Goal: Task Accomplishment & Management: Manage account settings

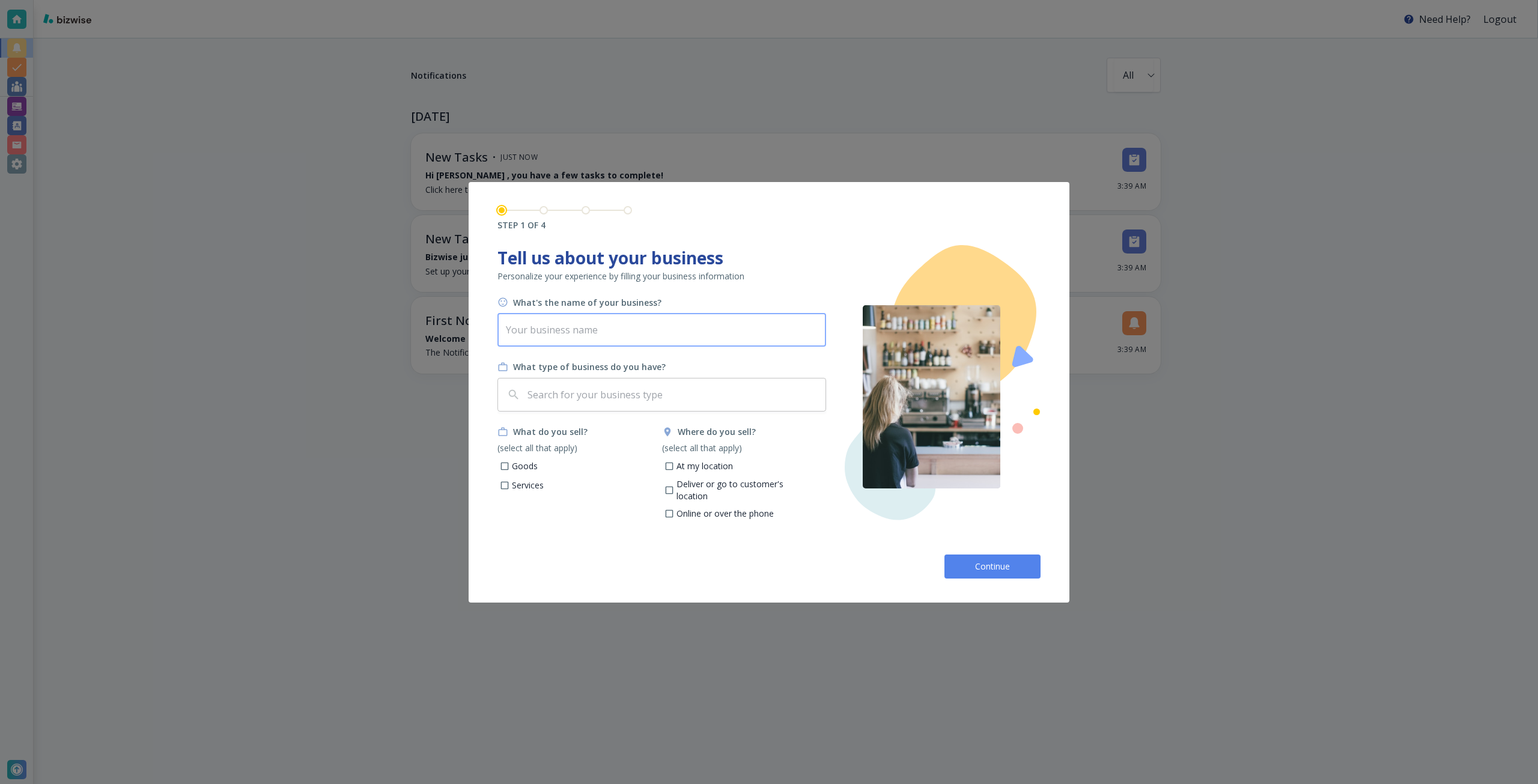
click at [721, 328] on input "text" at bounding box center [662, 330] width 328 height 34
paste input "PPI Photo Events"
type input "PPI Photo Events"
click at [624, 392] on input "text" at bounding box center [672, 395] width 295 height 23
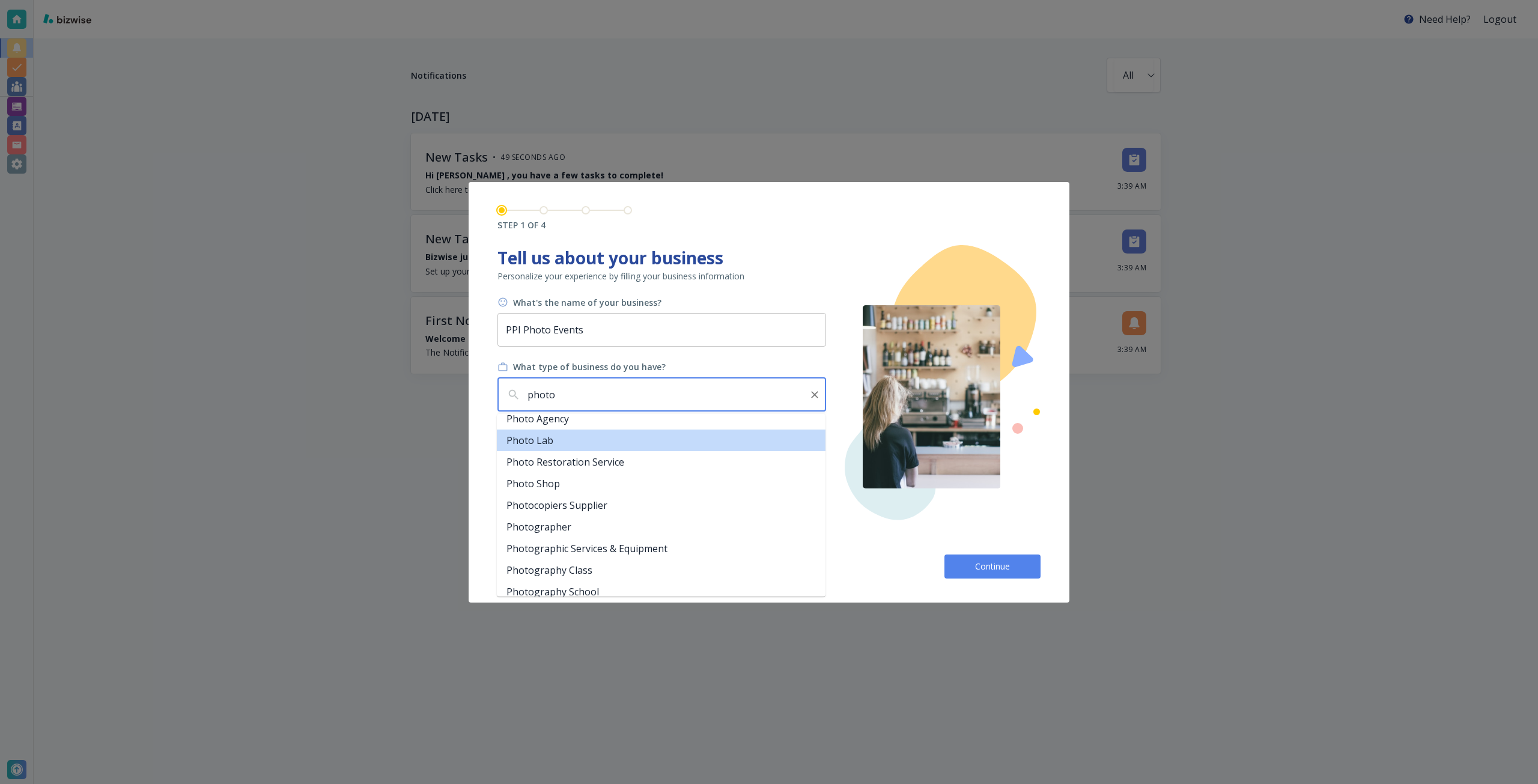
scroll to position [120, 0]
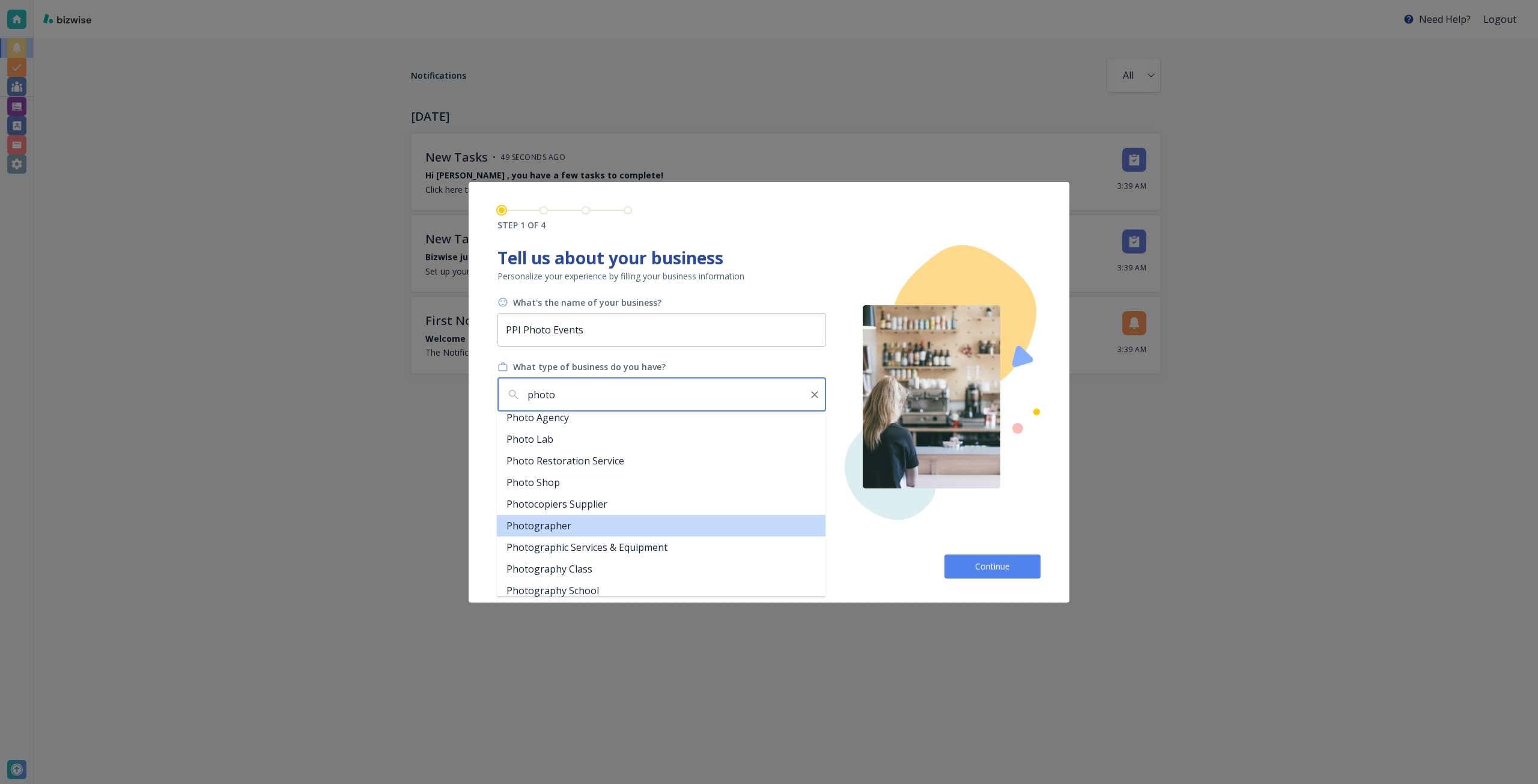
click at [571, 516] on li "Photographer" at bounding box center [661, 525] width 328 height 21
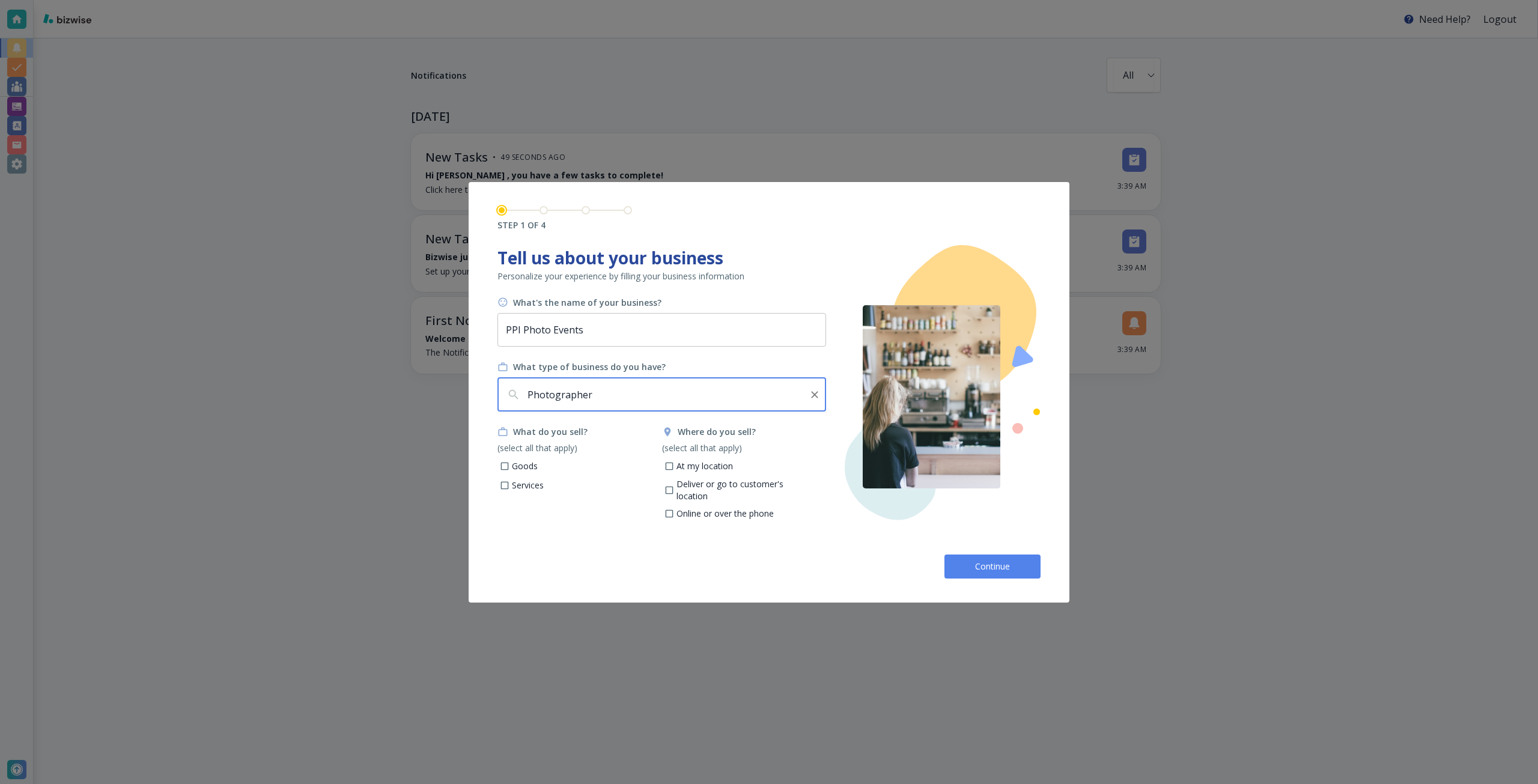
type input "Photographer"
click at [533, 490] on p "Services" at bounding box center [528, 485] width 32 height 12
click at [510, 490] on input "Services" at bounding box center [505, 487] width 11 height 11
checkbox input "true"
click at [710, 507] on p "Online or over the phone" at bounding box center [726, 514] width 98 height 12
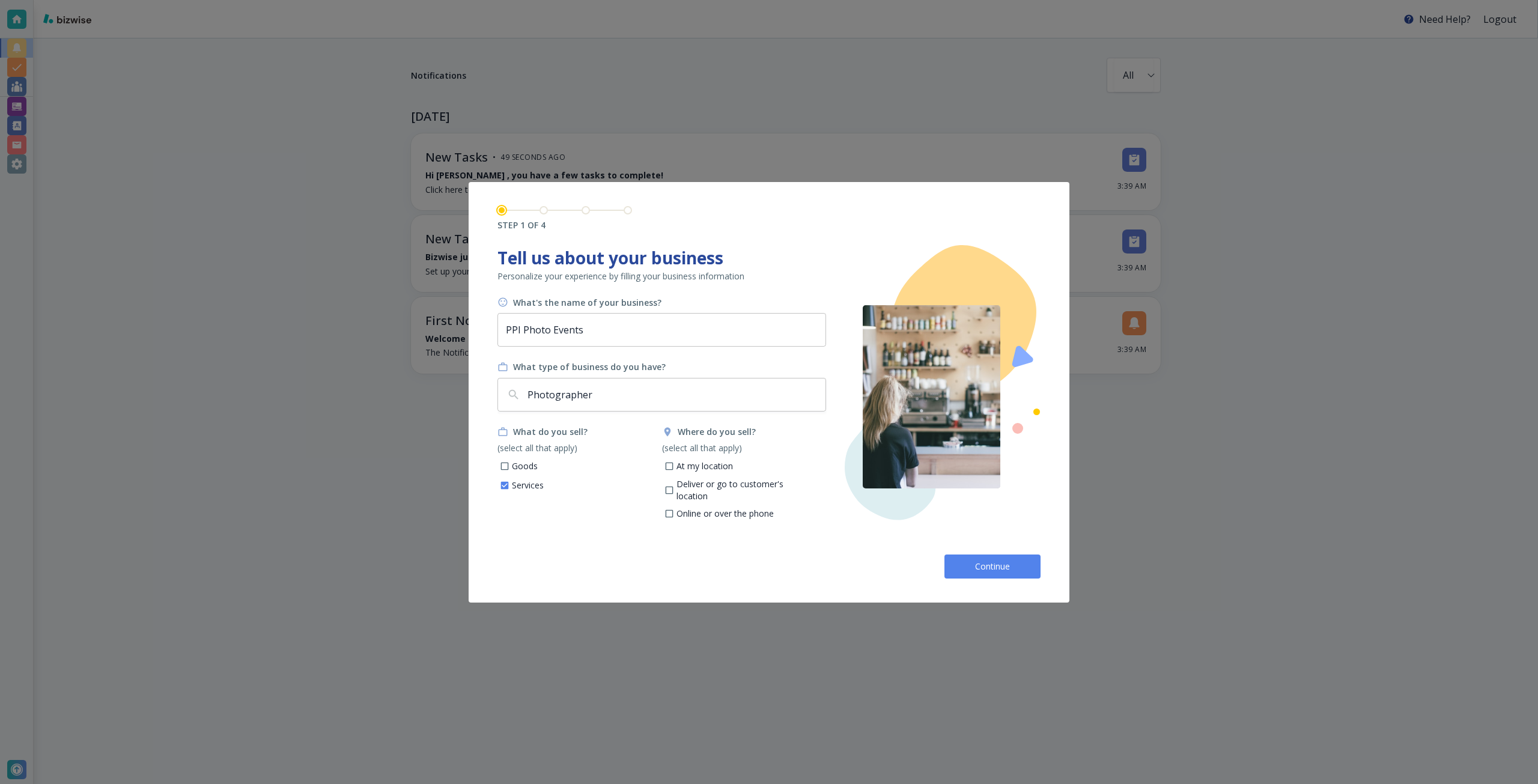
click at [674, 511] on input "Online or over the phone" at bounding box center [669, 516] width 11 height 11
checkbox input "true"
click at [719, 489] on p "Deliver or go to customer's location" at bounding box center [747, 490] width 140 height 23
click at [674, 489] on input "Deliver or go to customer's location" at bounding box center [669, 492] width 11 height 11
checkbox input "true"
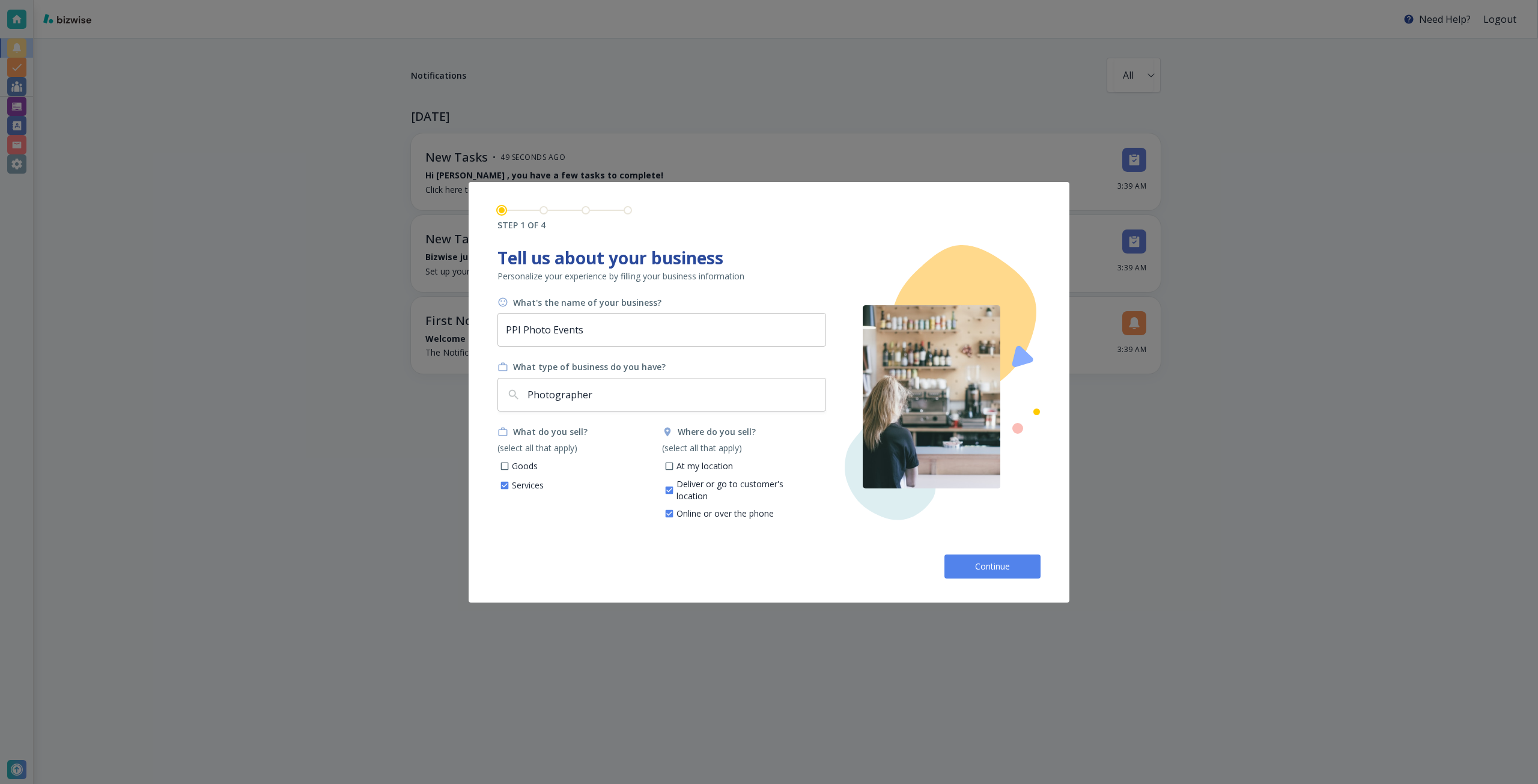
click at [946, 568] on button "Continue" at bounding box center [993, 566] width 96 height 24
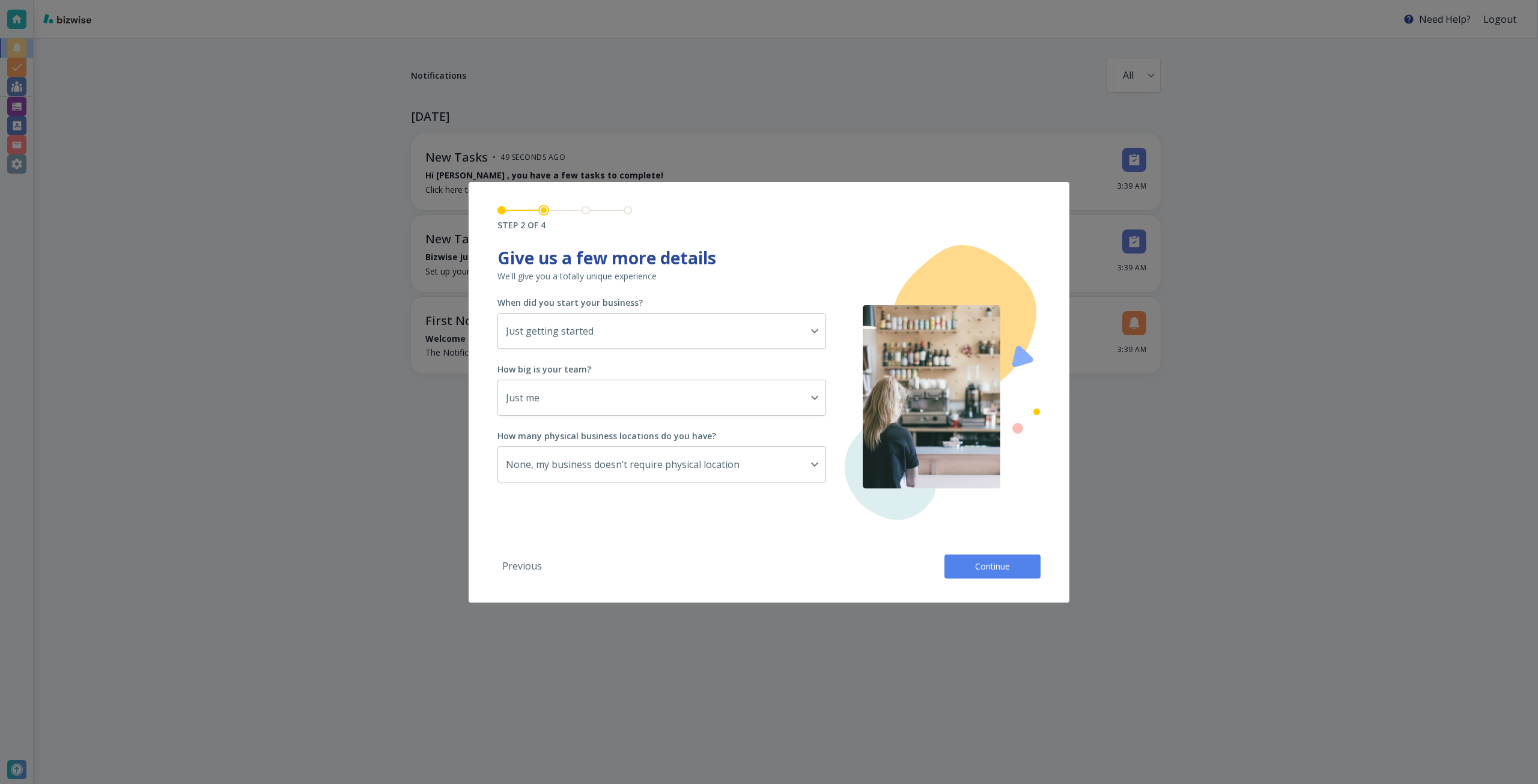
click at [962, 570] on button "Continue" at bounding box center [993, 566] width 96 height 24
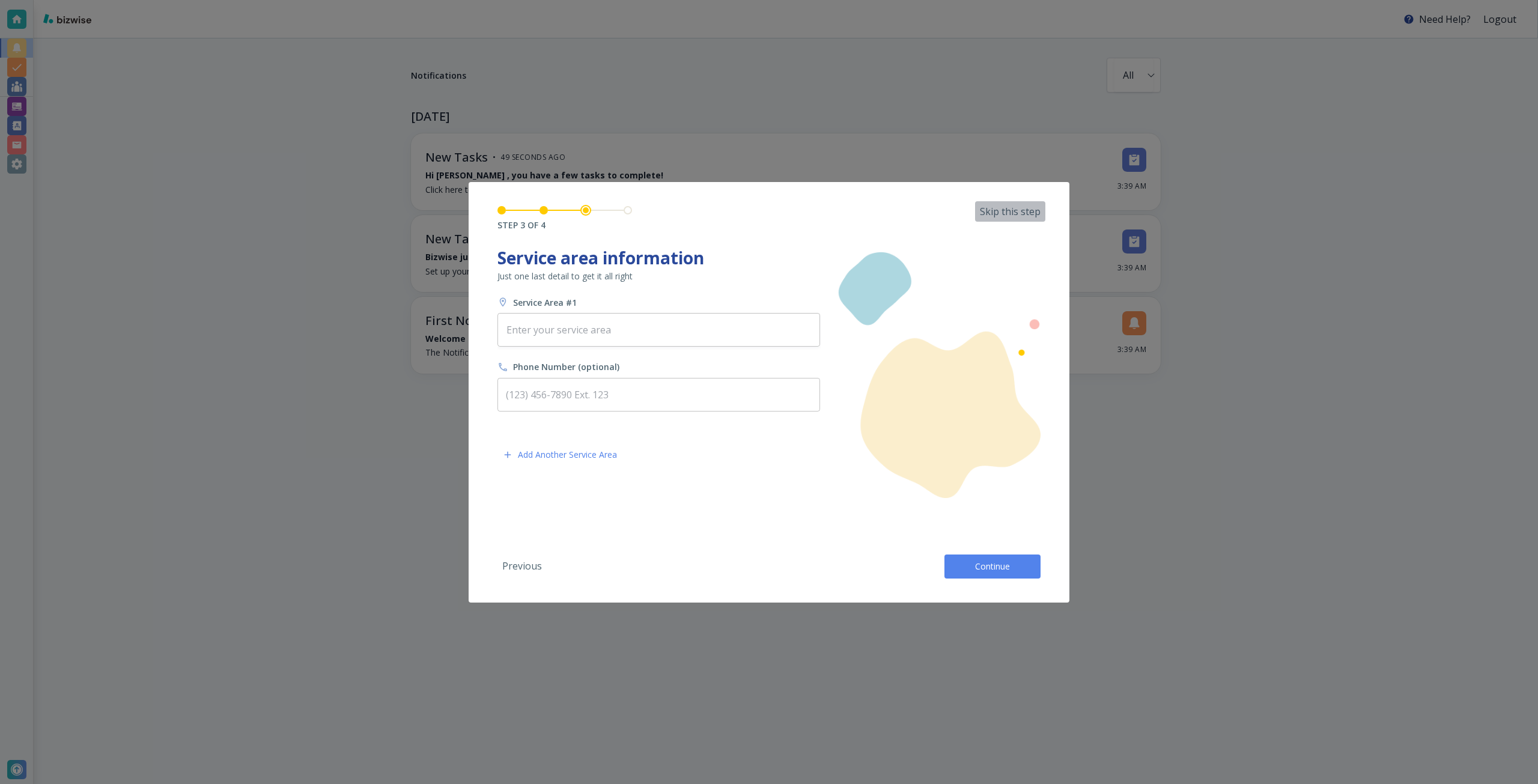
click at [1017, 208] on p "Skip this step" at bounding box center [1010, 211] width 60 height 13
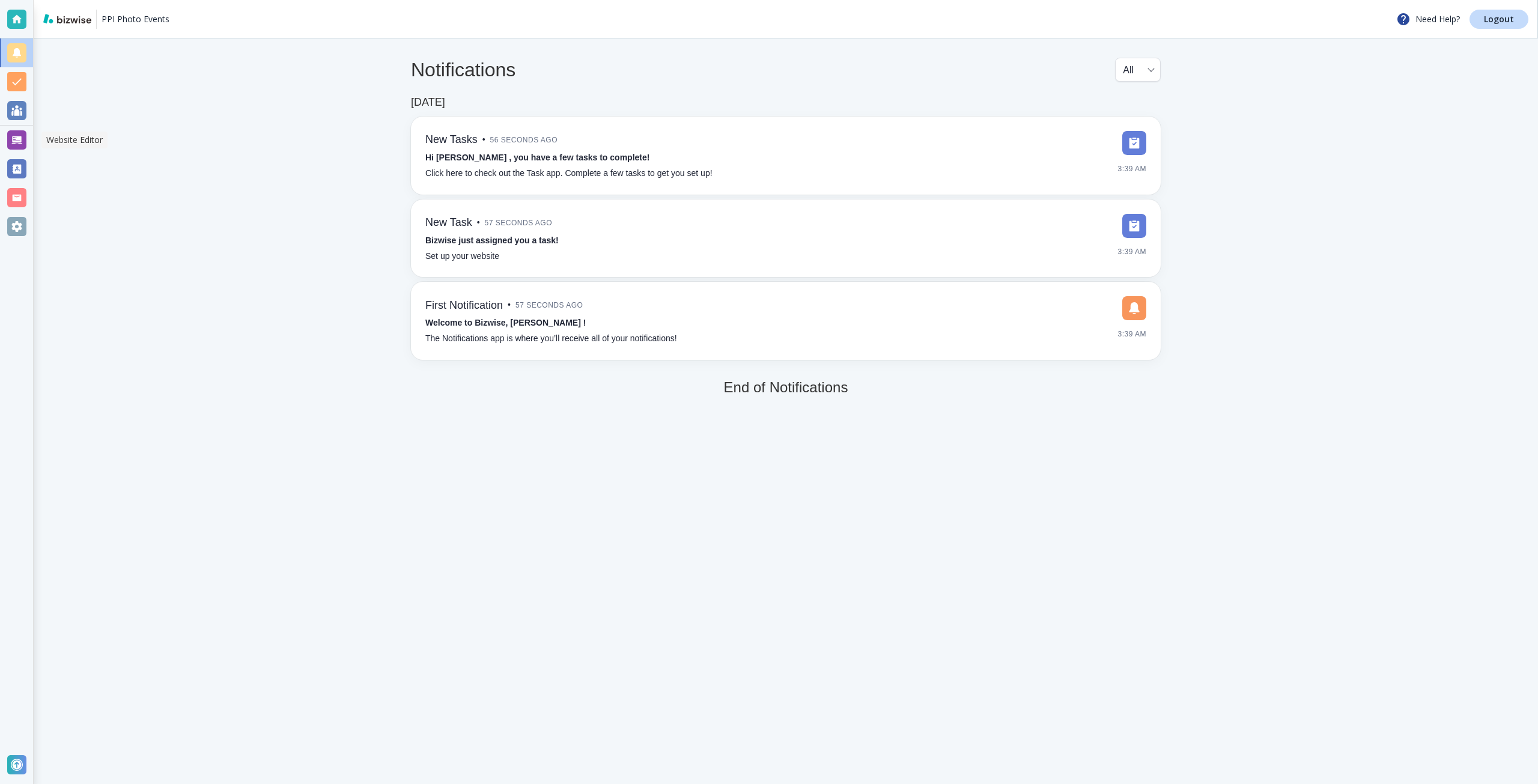
click at [20, 135] on div at bounding box center [17, 140] width 20 height 20
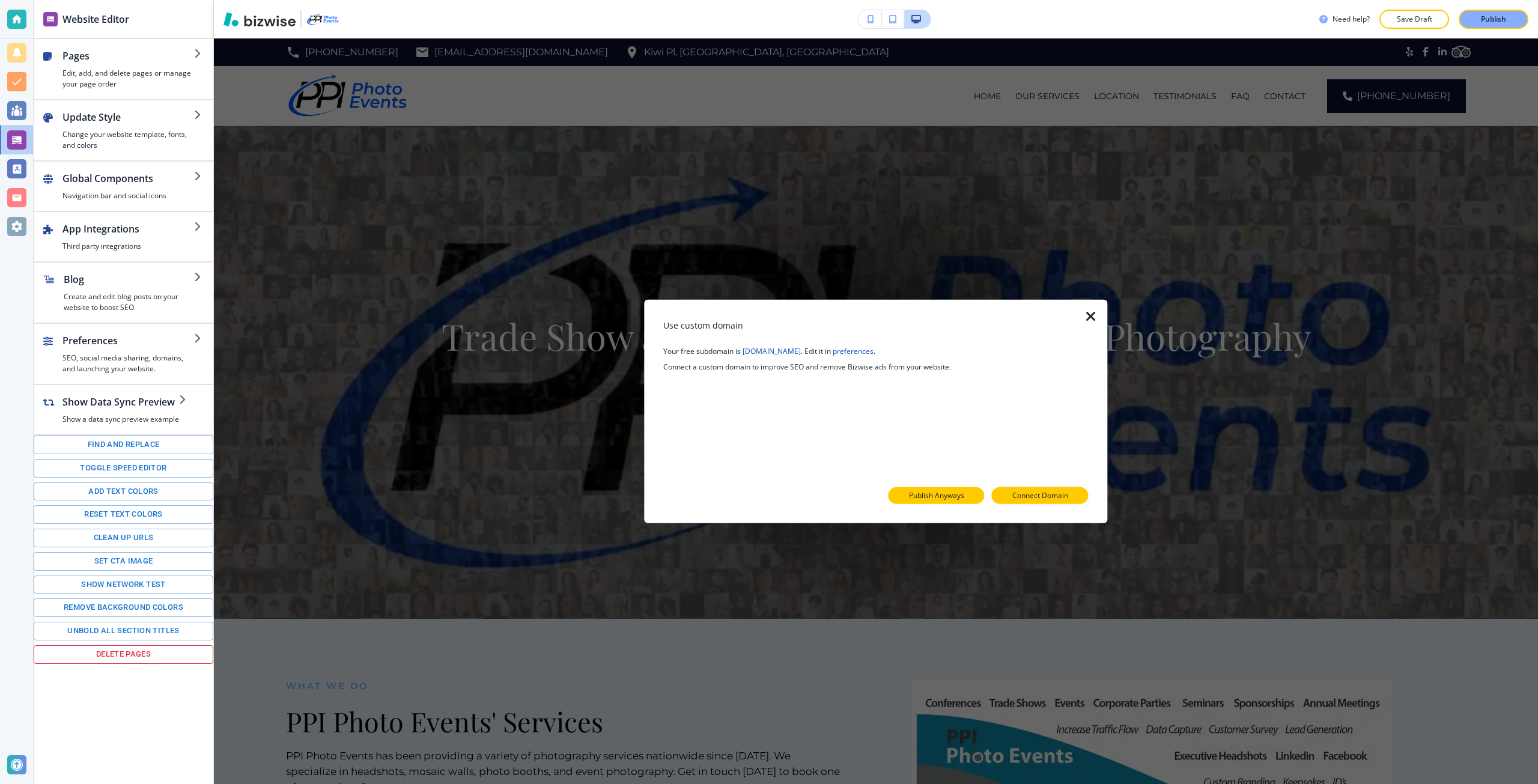
click at [949, 498] on p "Publish Anyways" at bounding box center [937, 496] width 55 height 11
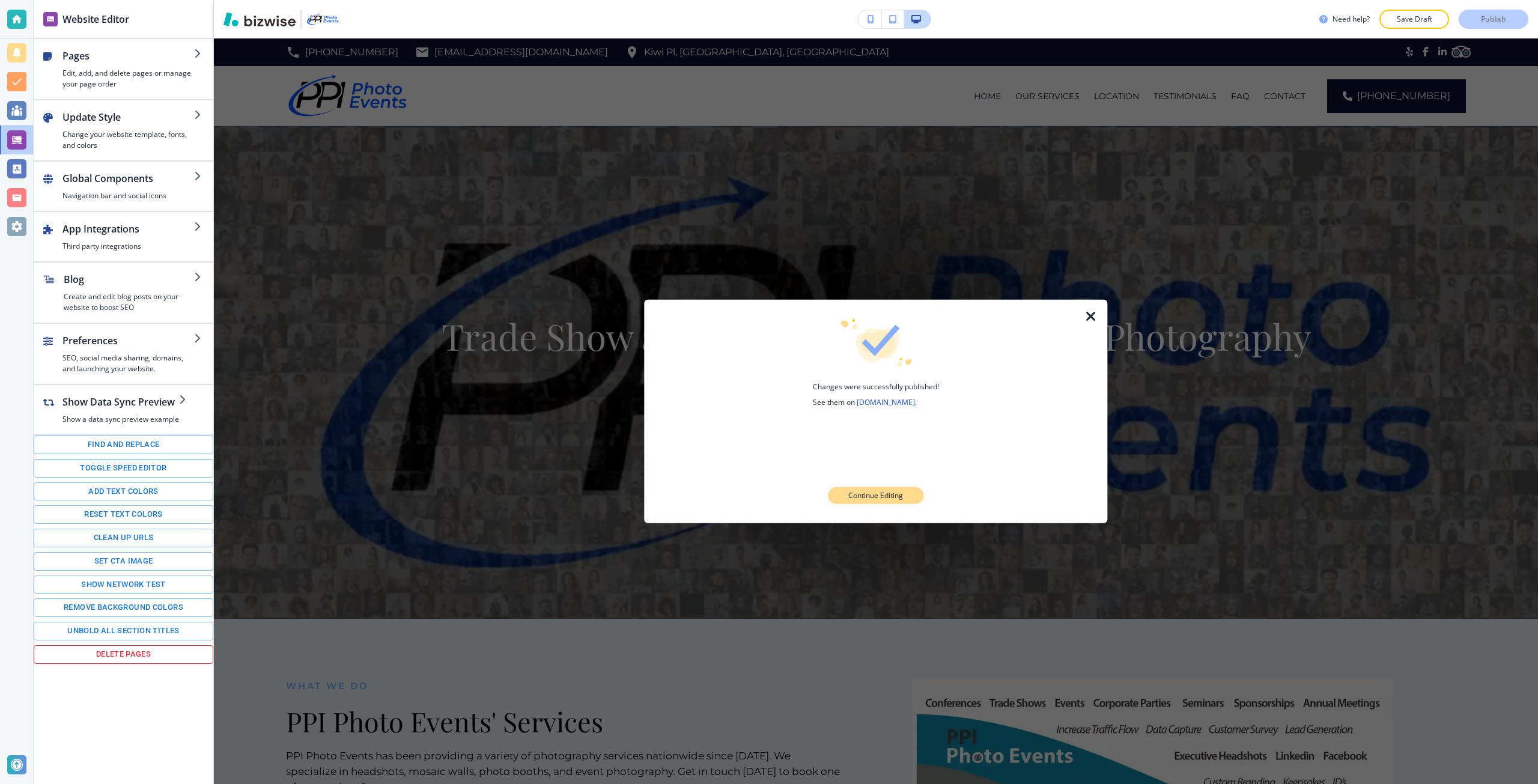
click at [877, 497] on p "Continue Editing" at bounding box center [875, 496] width 55 height 11
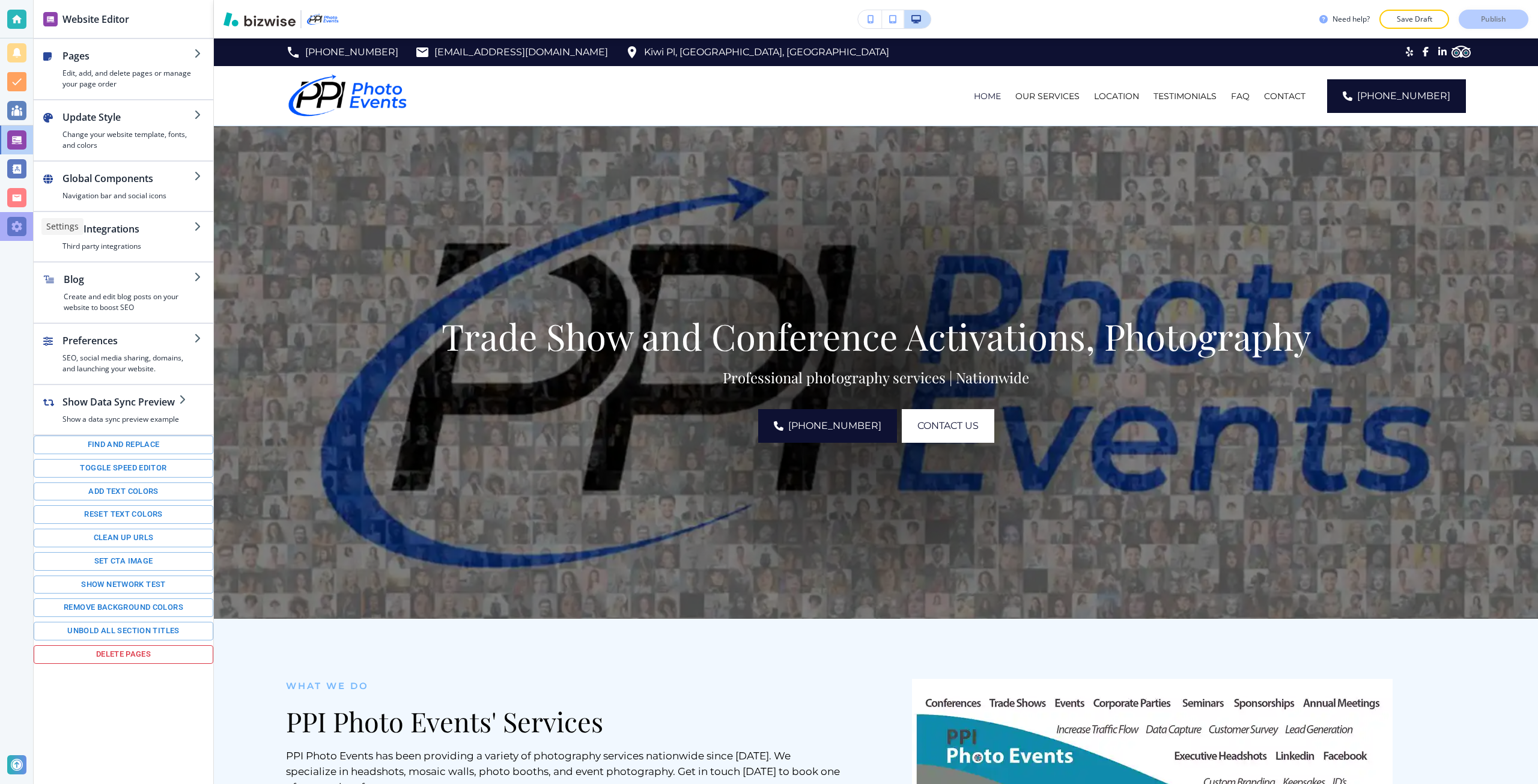
click at [14, 234] on div at bounding box center [17, 226] width 20 height 20
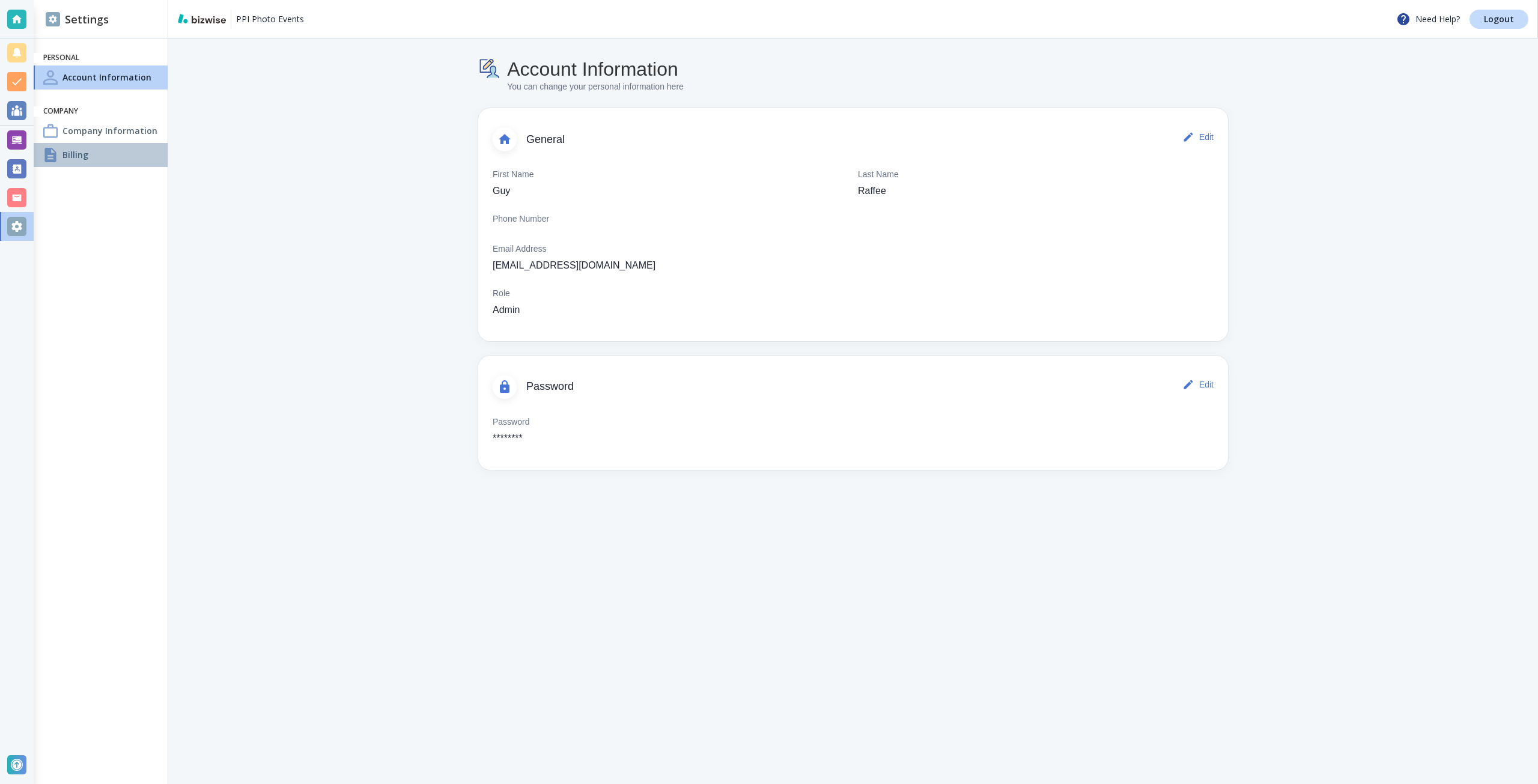
click at [119, 150] on div "Billing" at bounding box center [100, 154] width 134 height 24
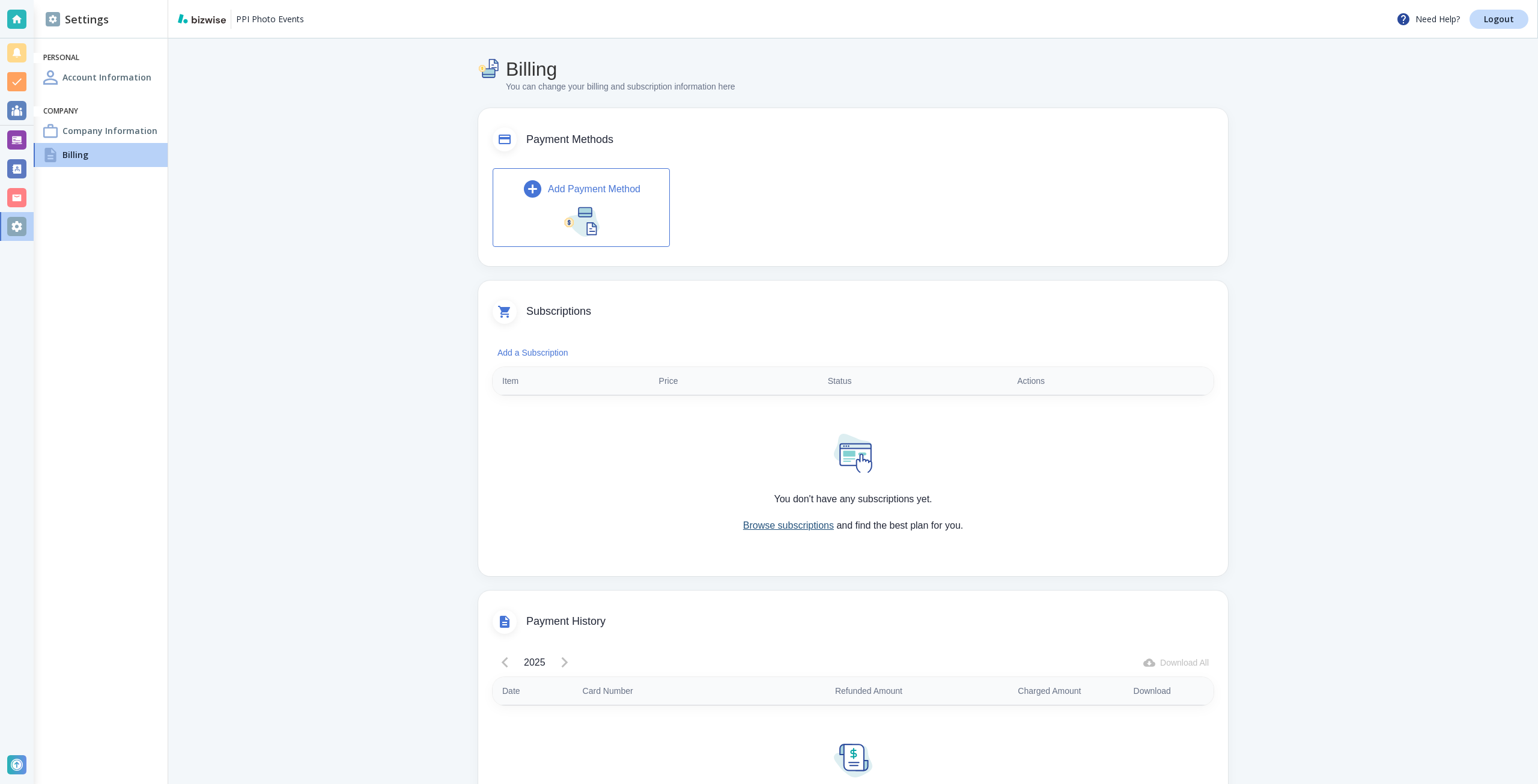
click at [768, 527] on link "Browse subscriptions" at bounding box center [789, 525] width 90 height 11
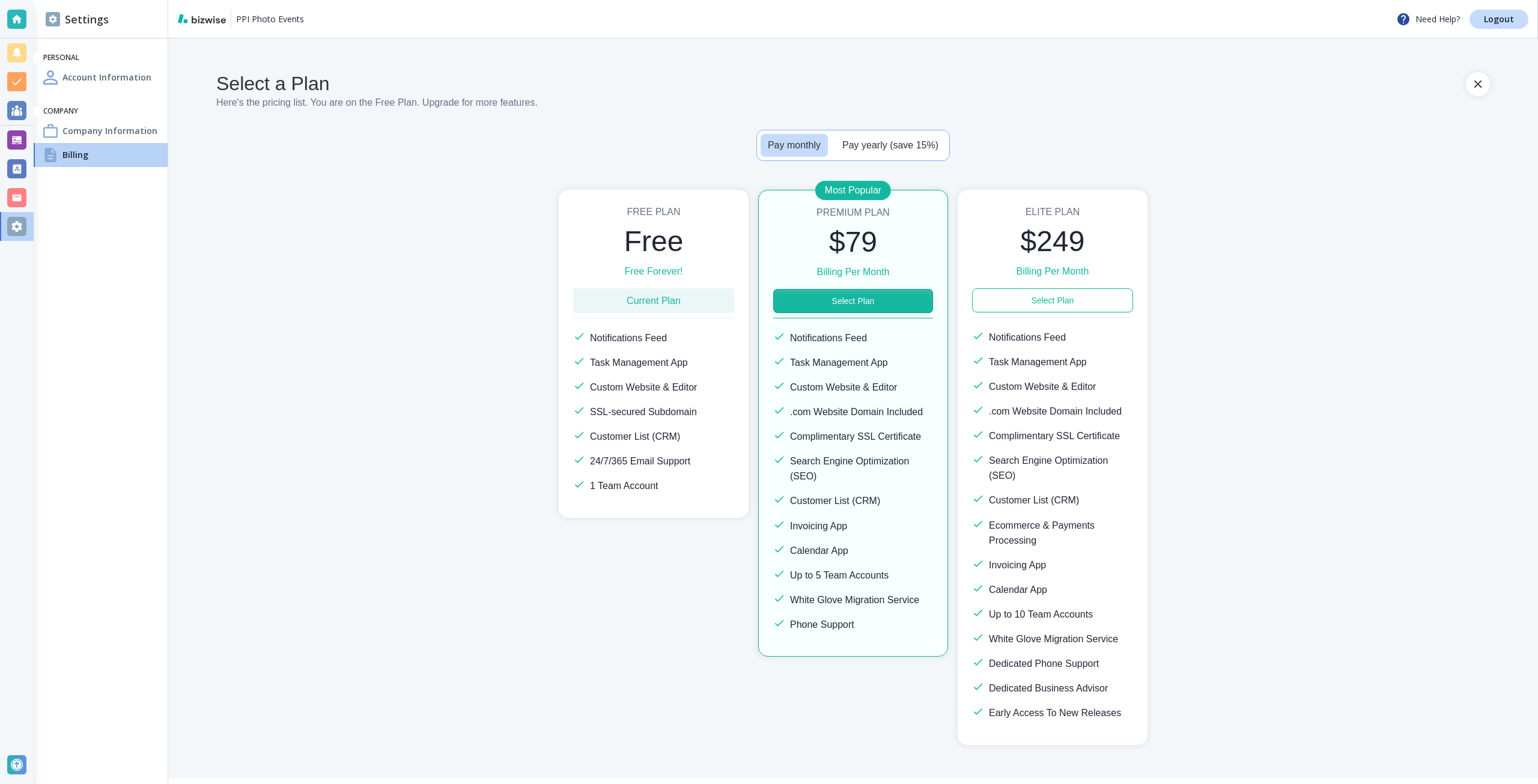
click at [844, 306] on button "Select Plan" at bounding box center [853, 301] width 160 height 24
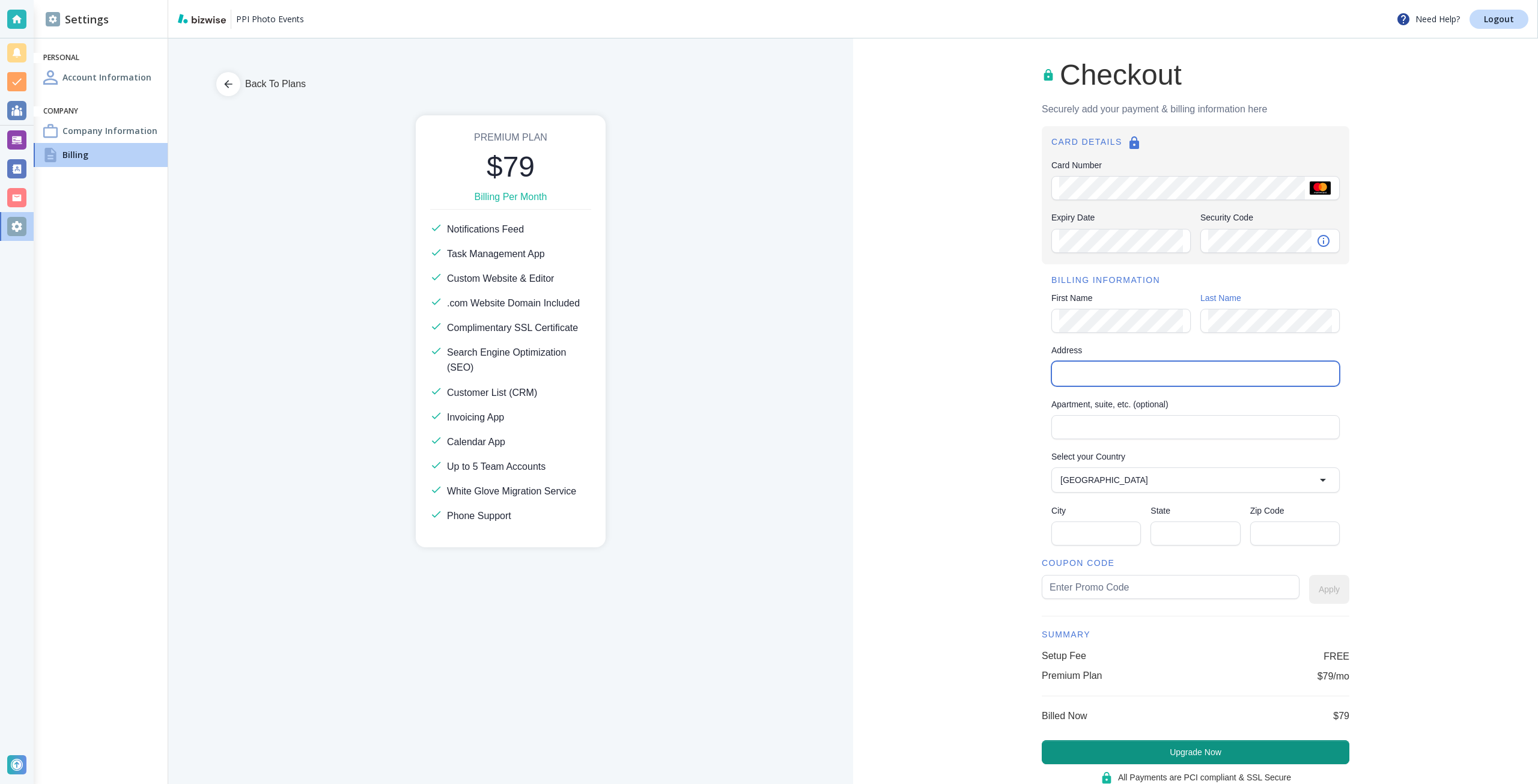
click at [1069, 380] on input "Address" at bounding box center [1195, 373] width 279 height 17
click at [1082, 396] on li "44 Tehama Street, San Francisco, CA, USA" at bounding box center [1189, 401] width 287 height 21
type input "44 Tehama Street"
type input "San Francisco"
type input "CA"
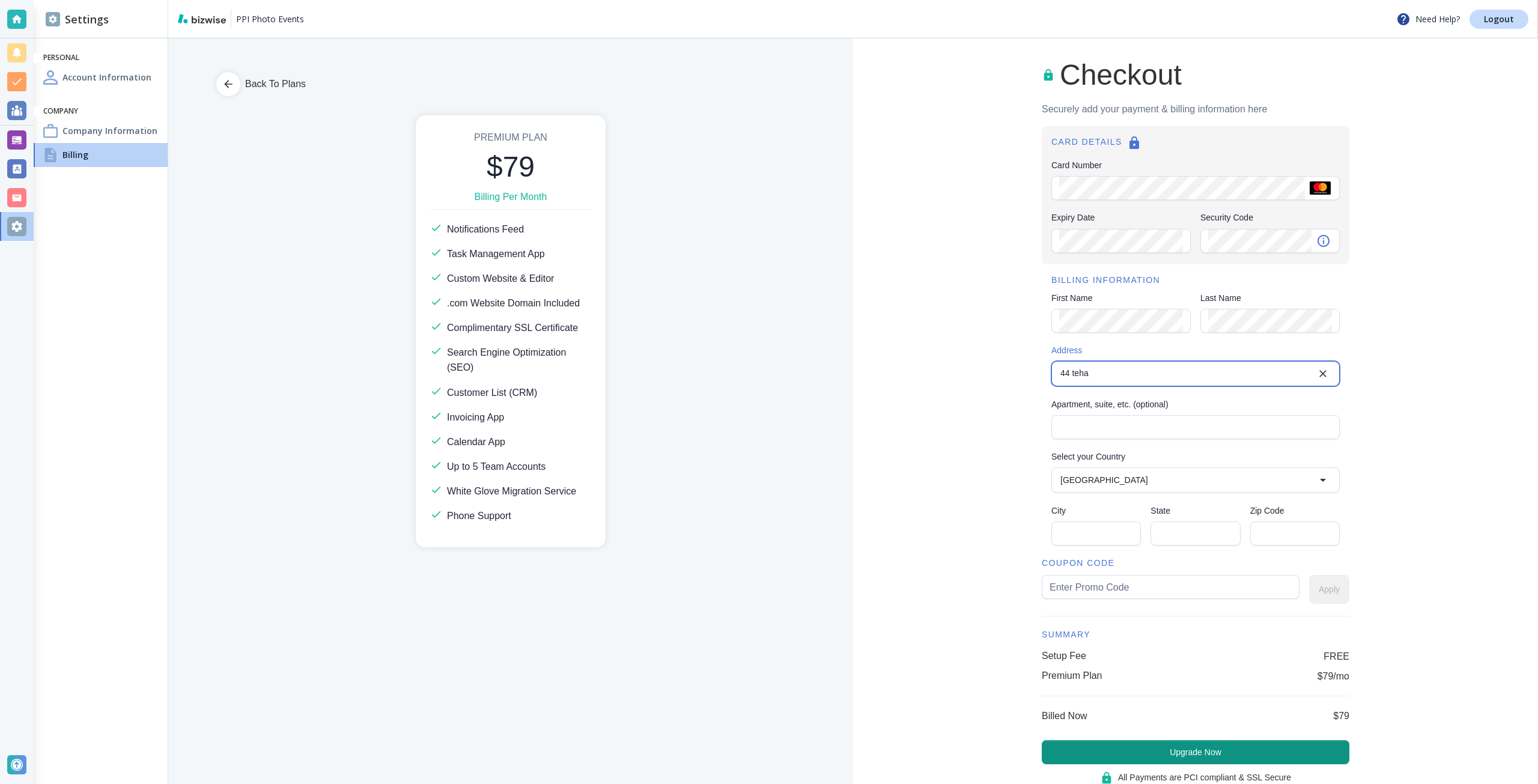
type input "94105"
type input "United States"
type input "44 Tehama Street"
click at [1071, 580] on input "text" at bounding box center [1170, 587] width 242 height 23
type input "ppi79"
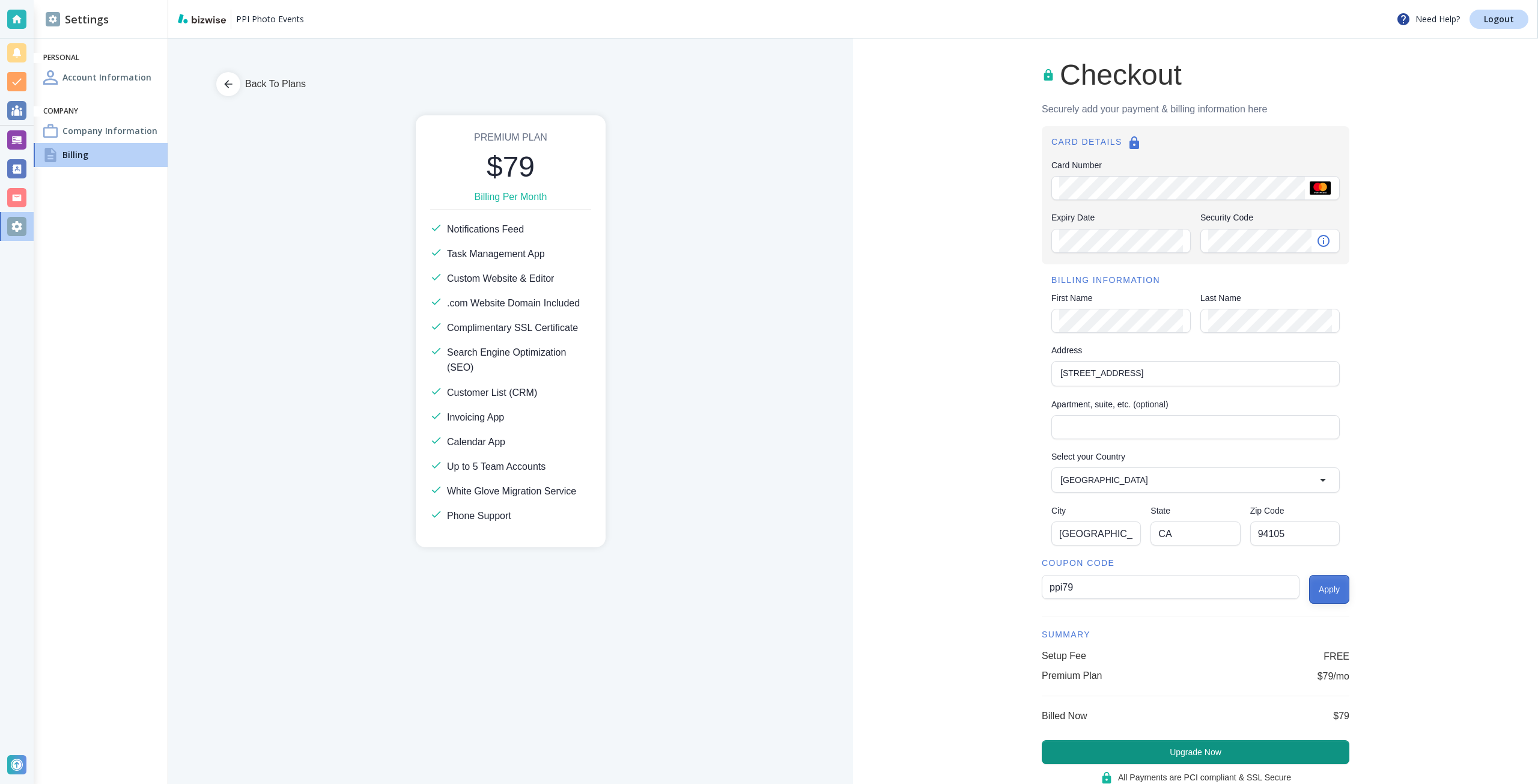
click at [1332, 585] on button "Apply" at bounding box center [1329, 589] width 40 height 29
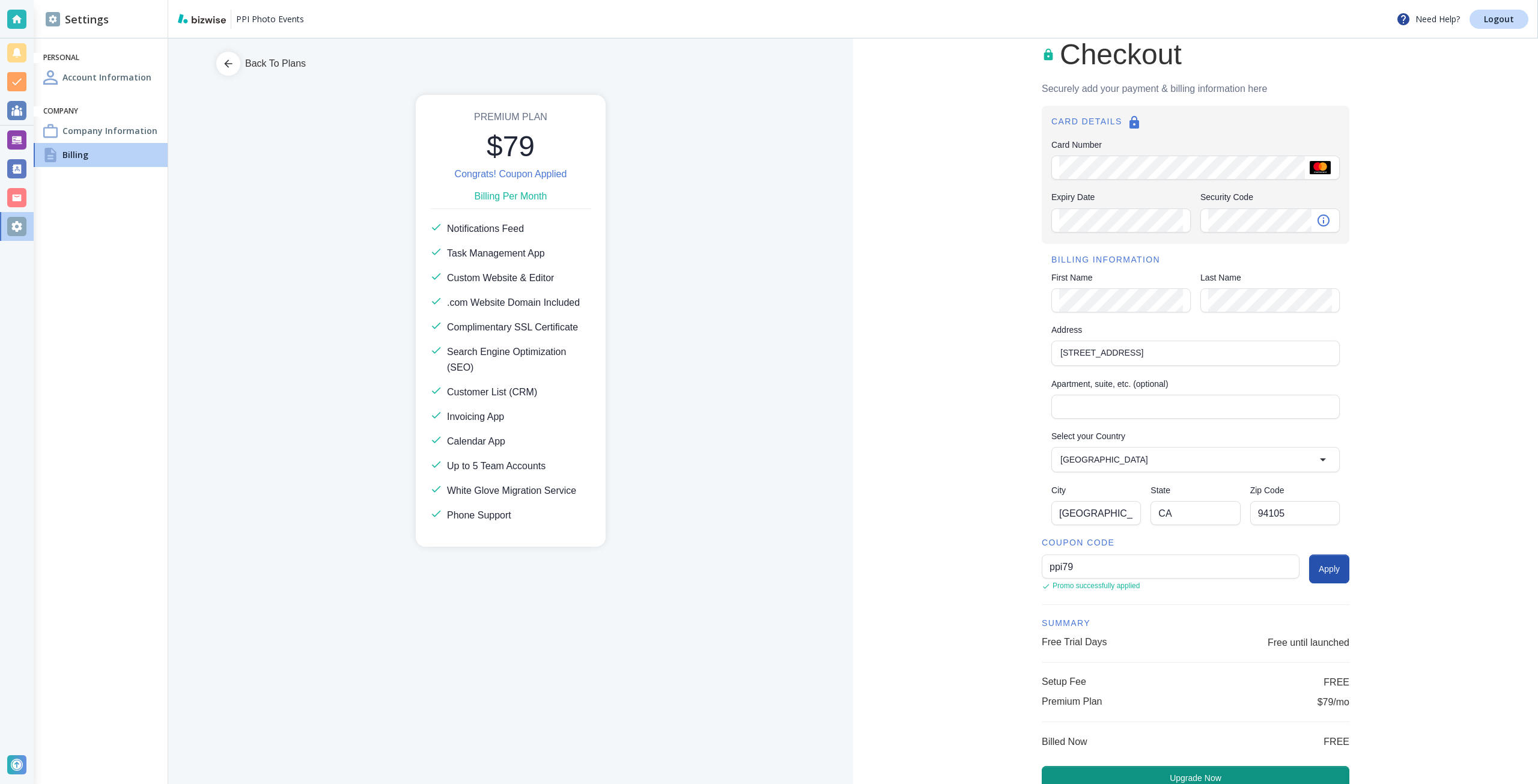
scroll to position [84, 0]
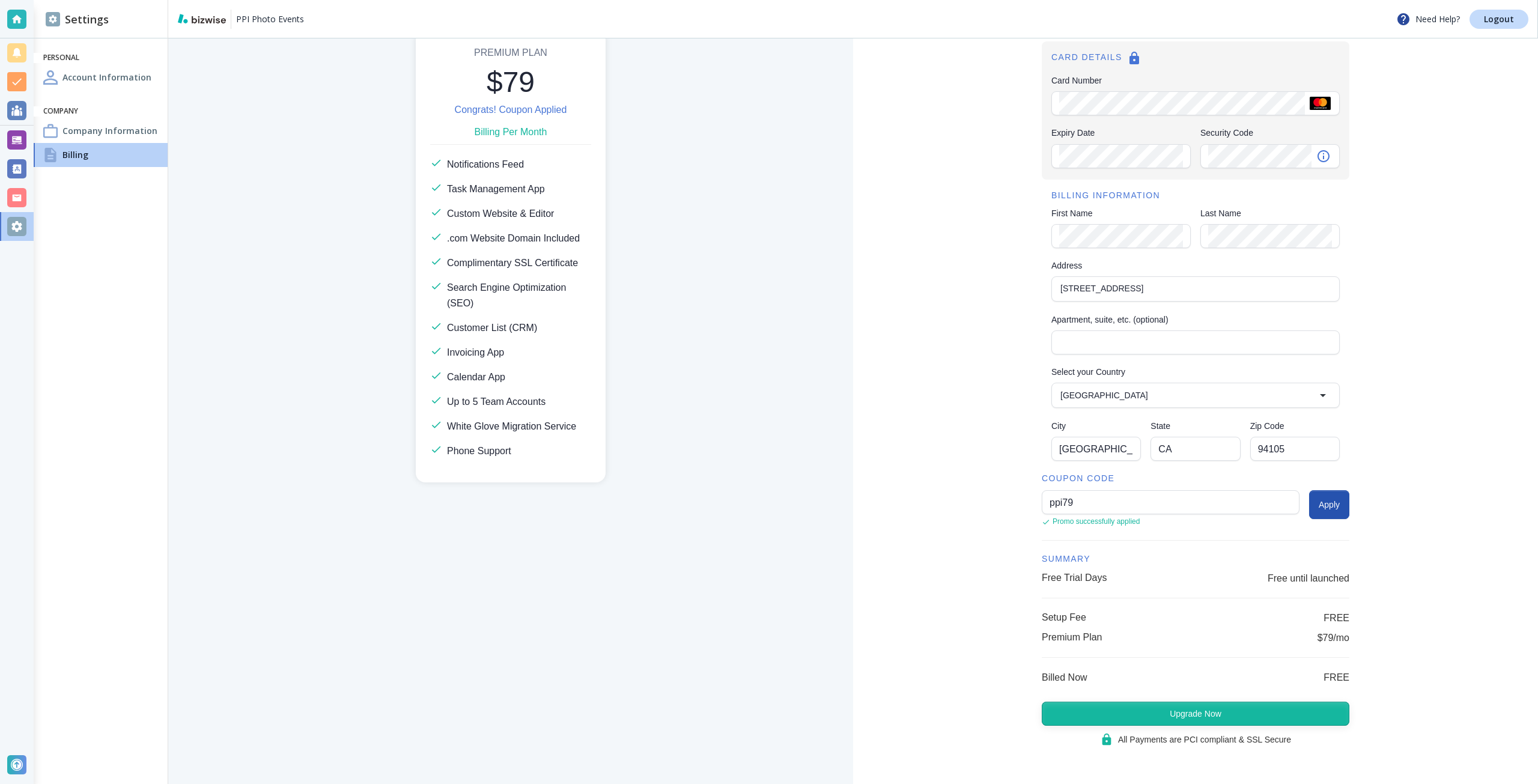
click at [1248, 708] on button "Upgrade Now" at bounding box center [1195, 713] width 308 height 24
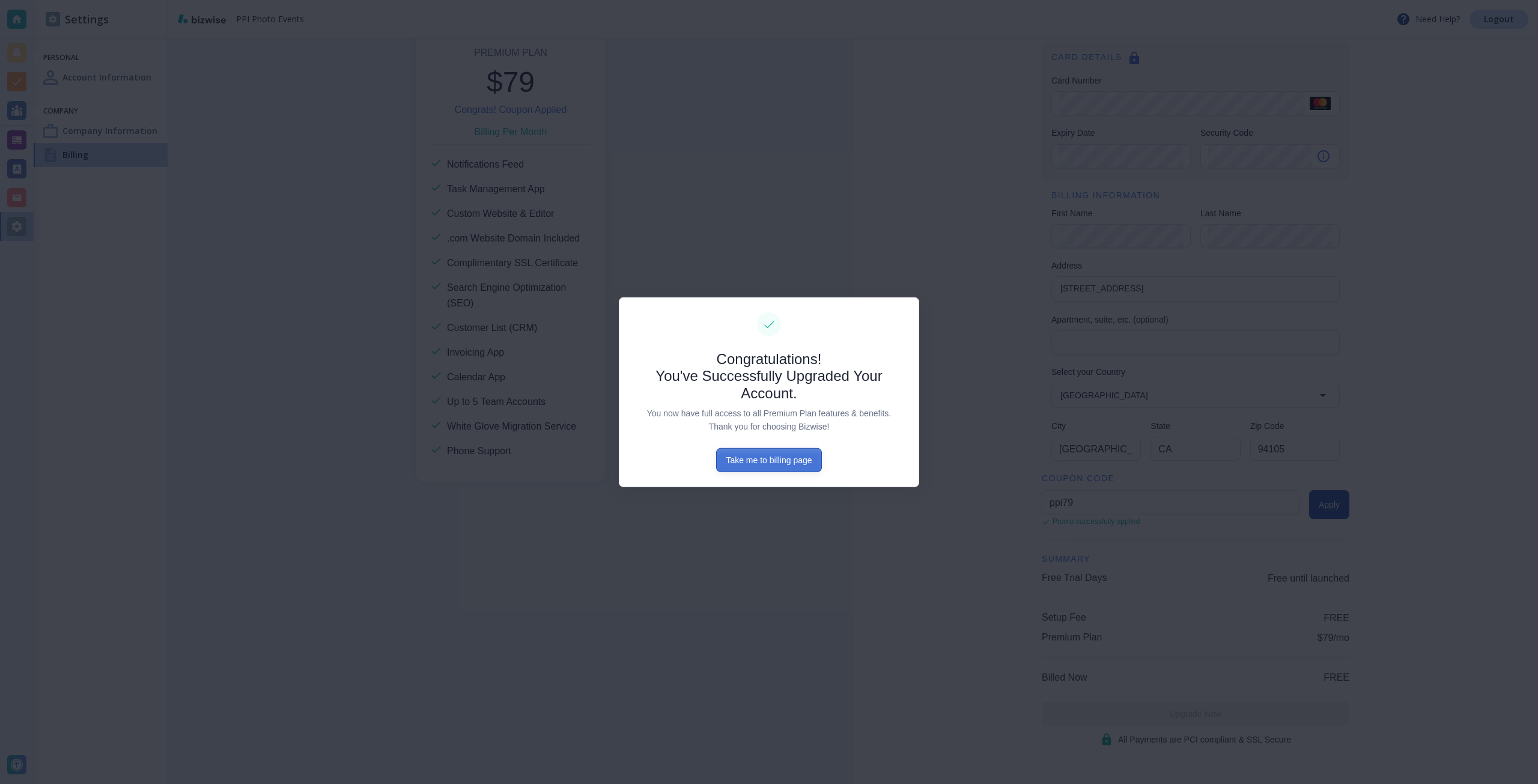
click at [743, 460] on button "Take me to billing page" at bounding box center [768, 459] width 106 height 24
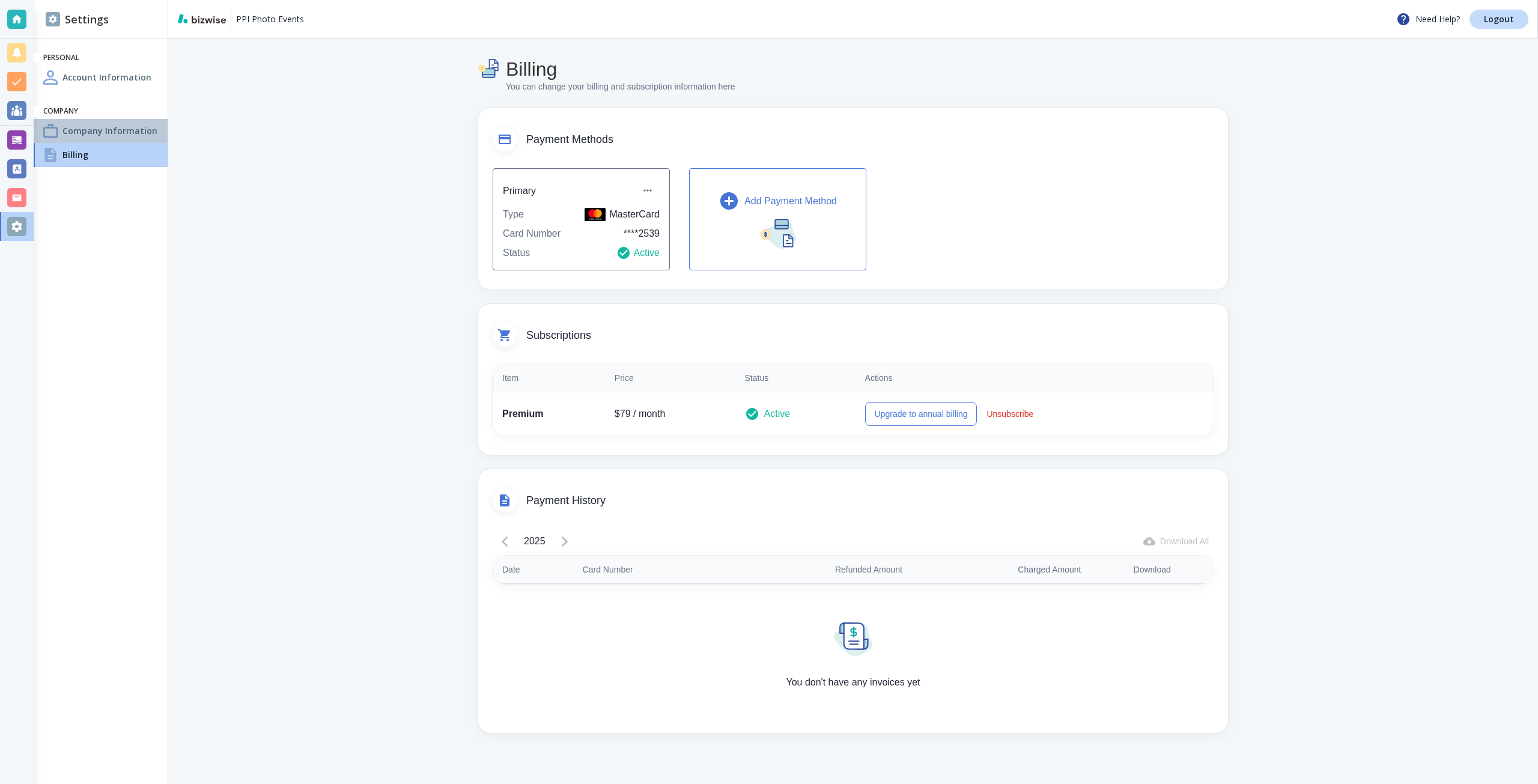
click at [144, 129] on h4 "Company Information" at bounding box center [109, 130] width 95 height 12
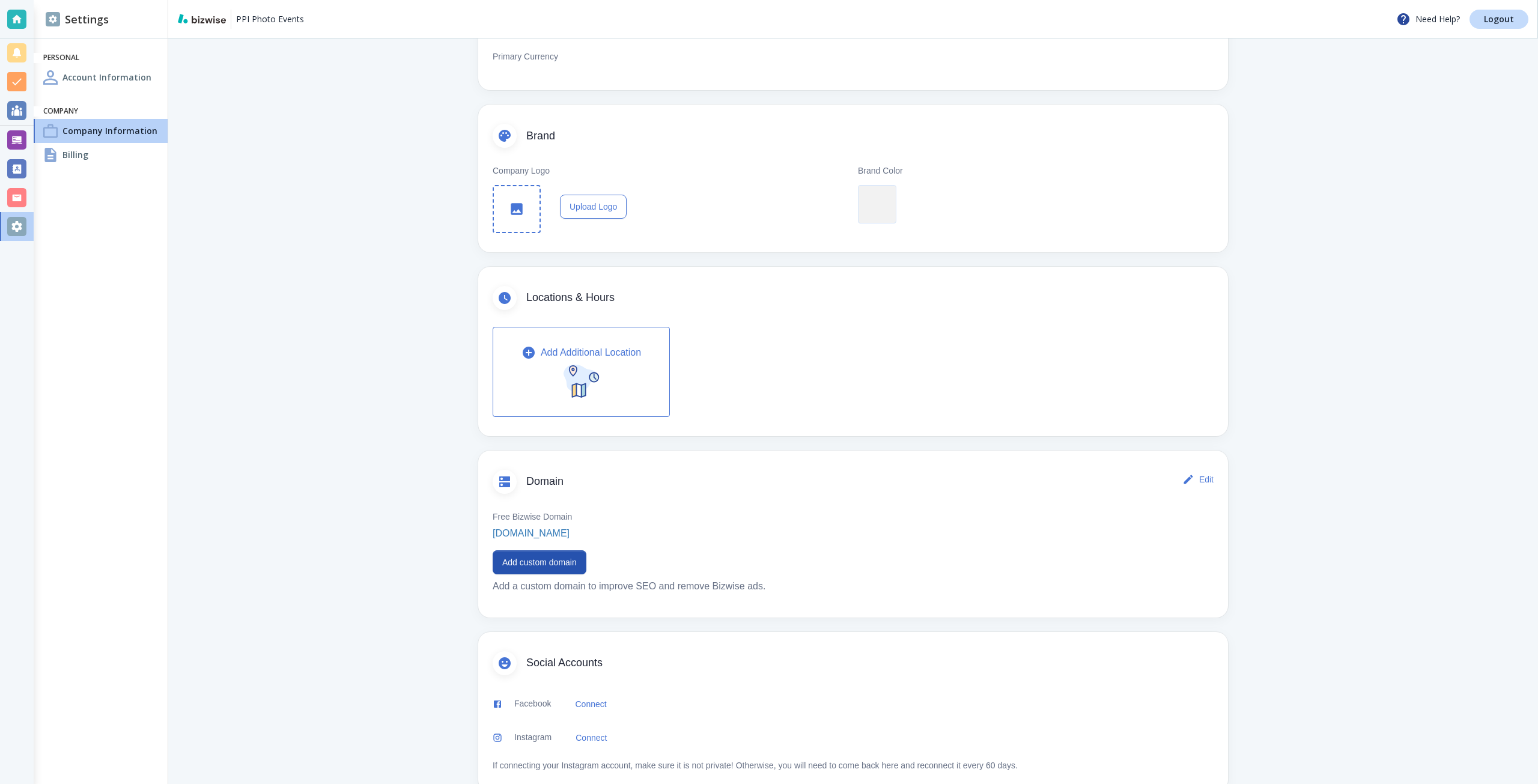
scroll to position [180, 0]
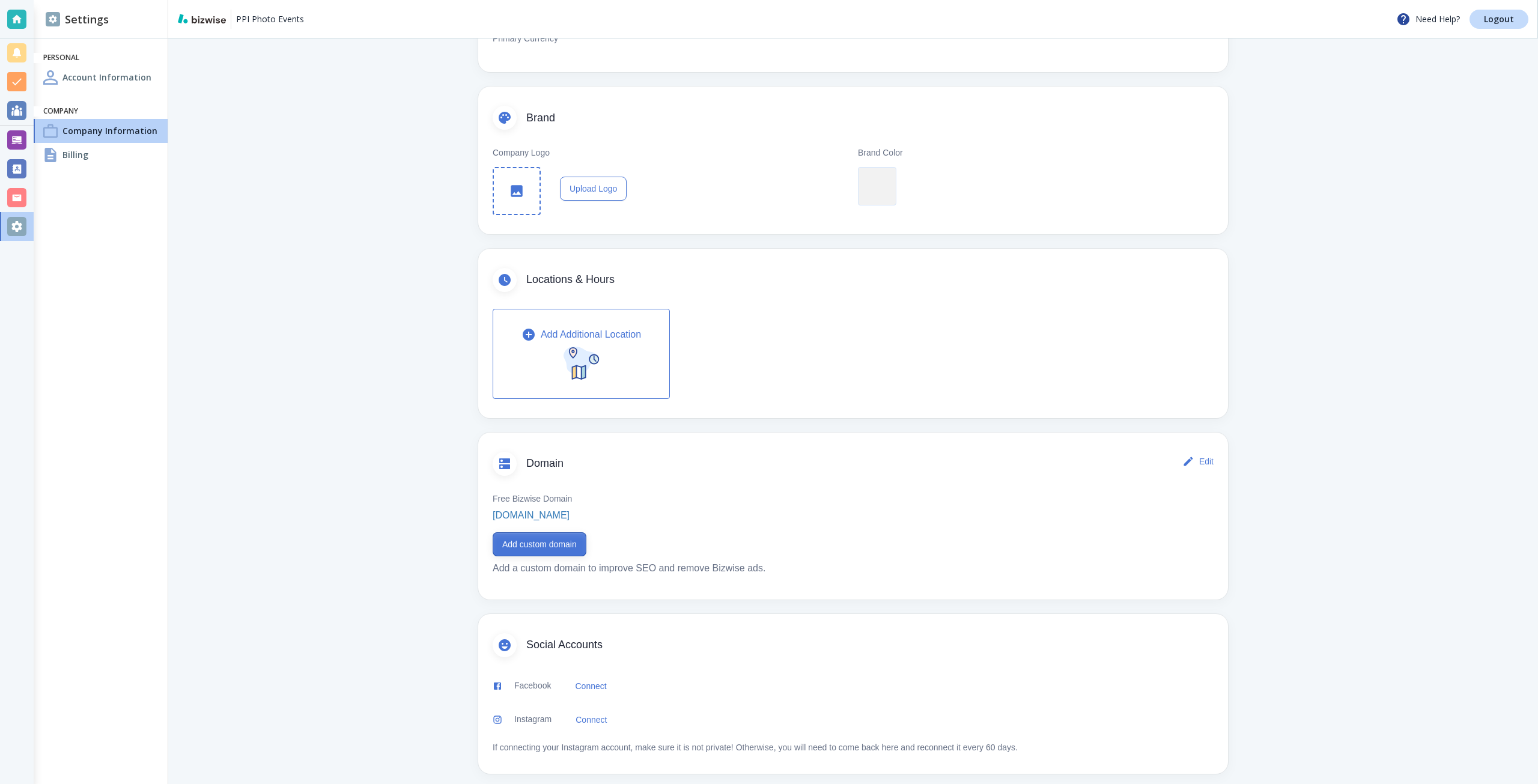
click at [536, 546] on button "Add custom domain" at bounding box center [539, 544] width 94 height 24
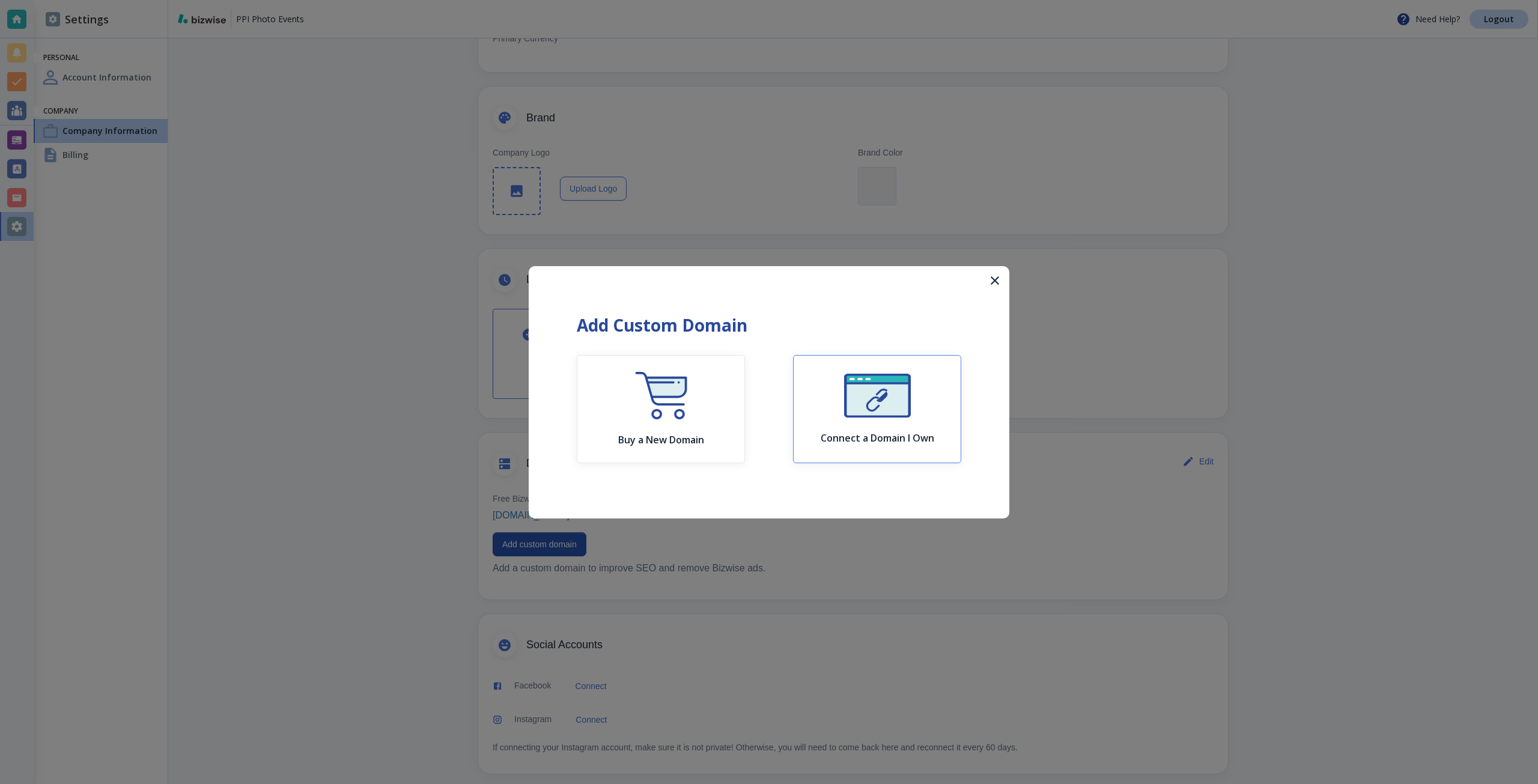
click at [849, 427] on div "Connect a Domain I Own" at bounding box center [877, 408] width 114 height 70
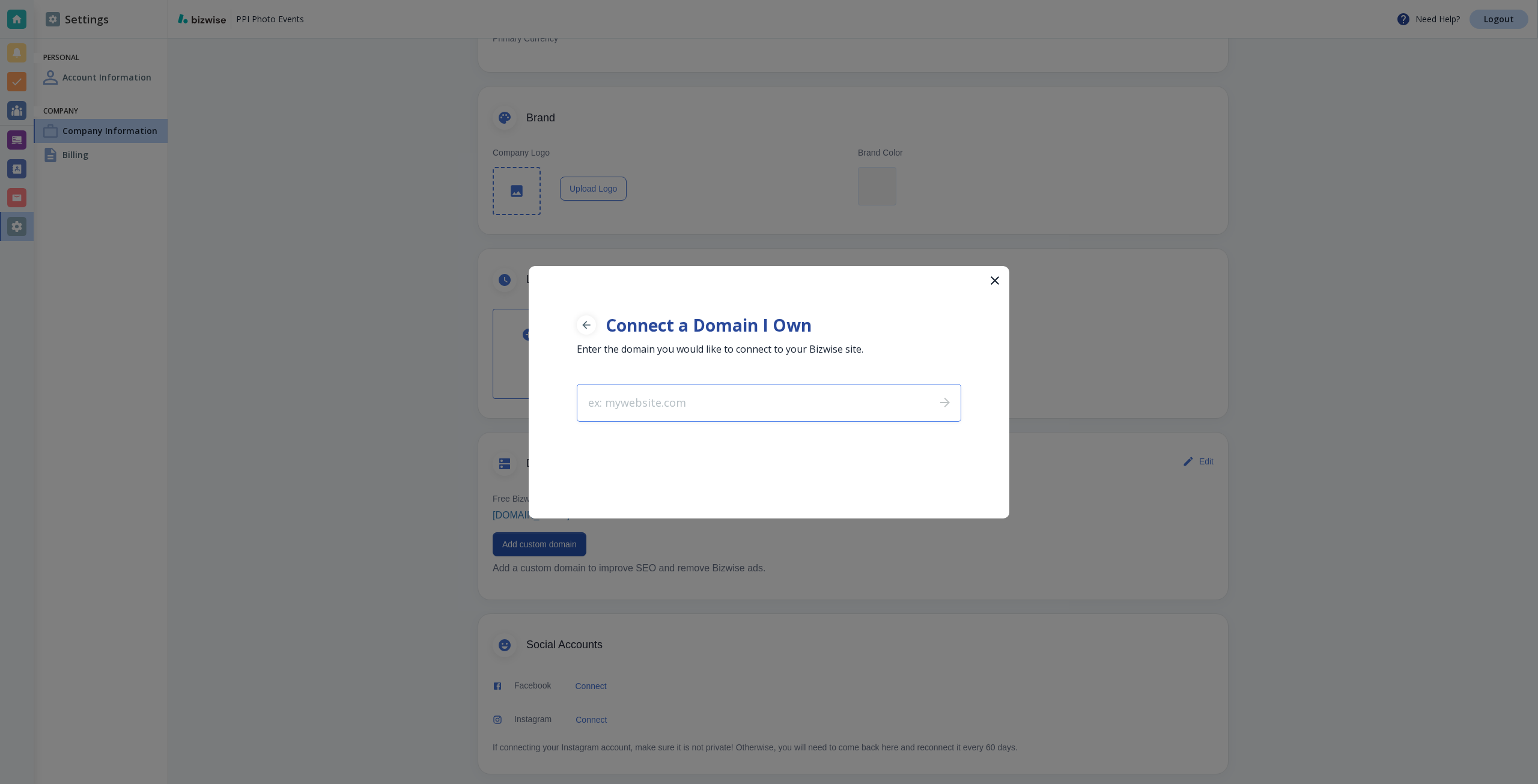
type input "ppiphotoevents.com"
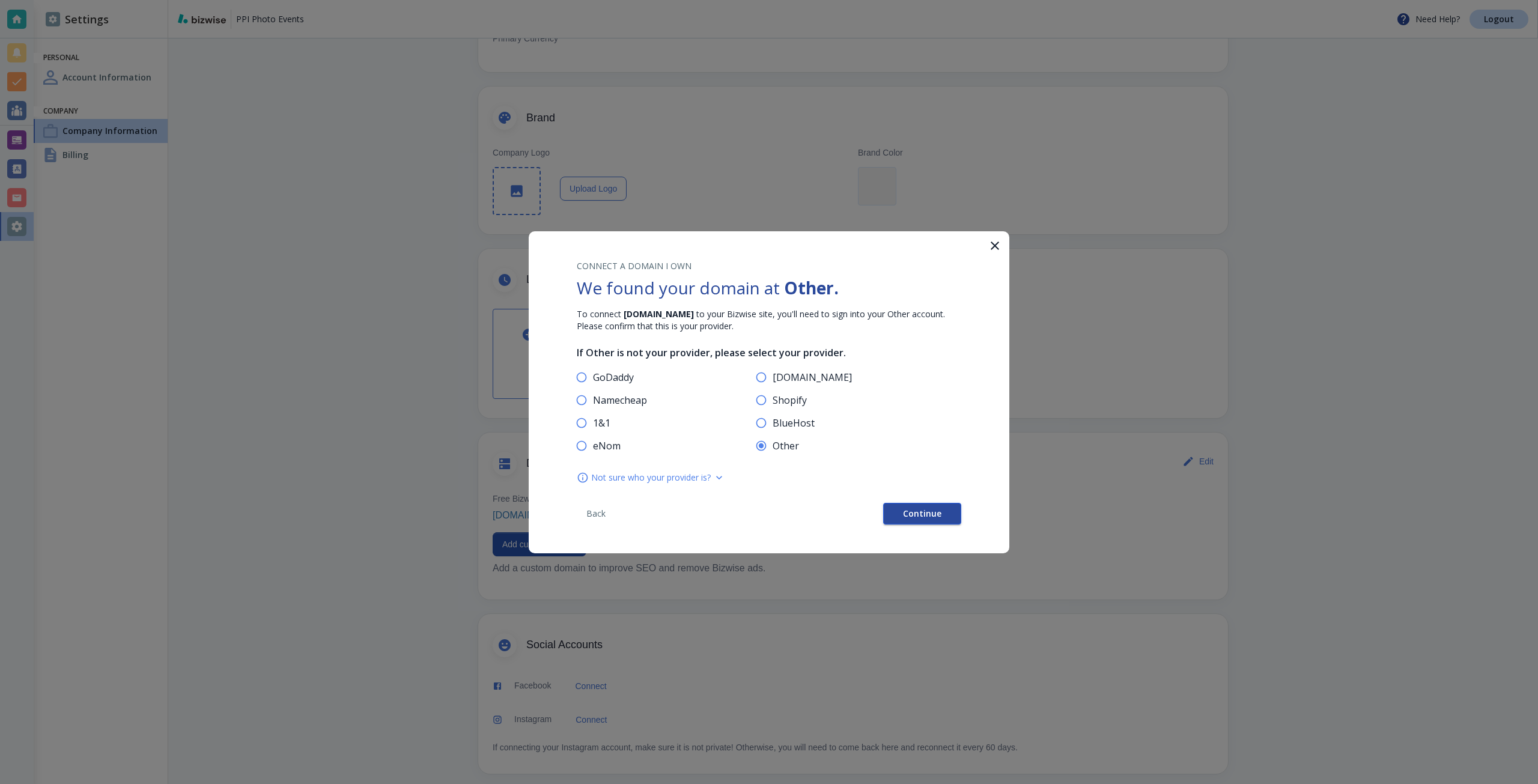
click at [906, 511] on span "Continue" at bounding box center [922, 513] width 38 height 8
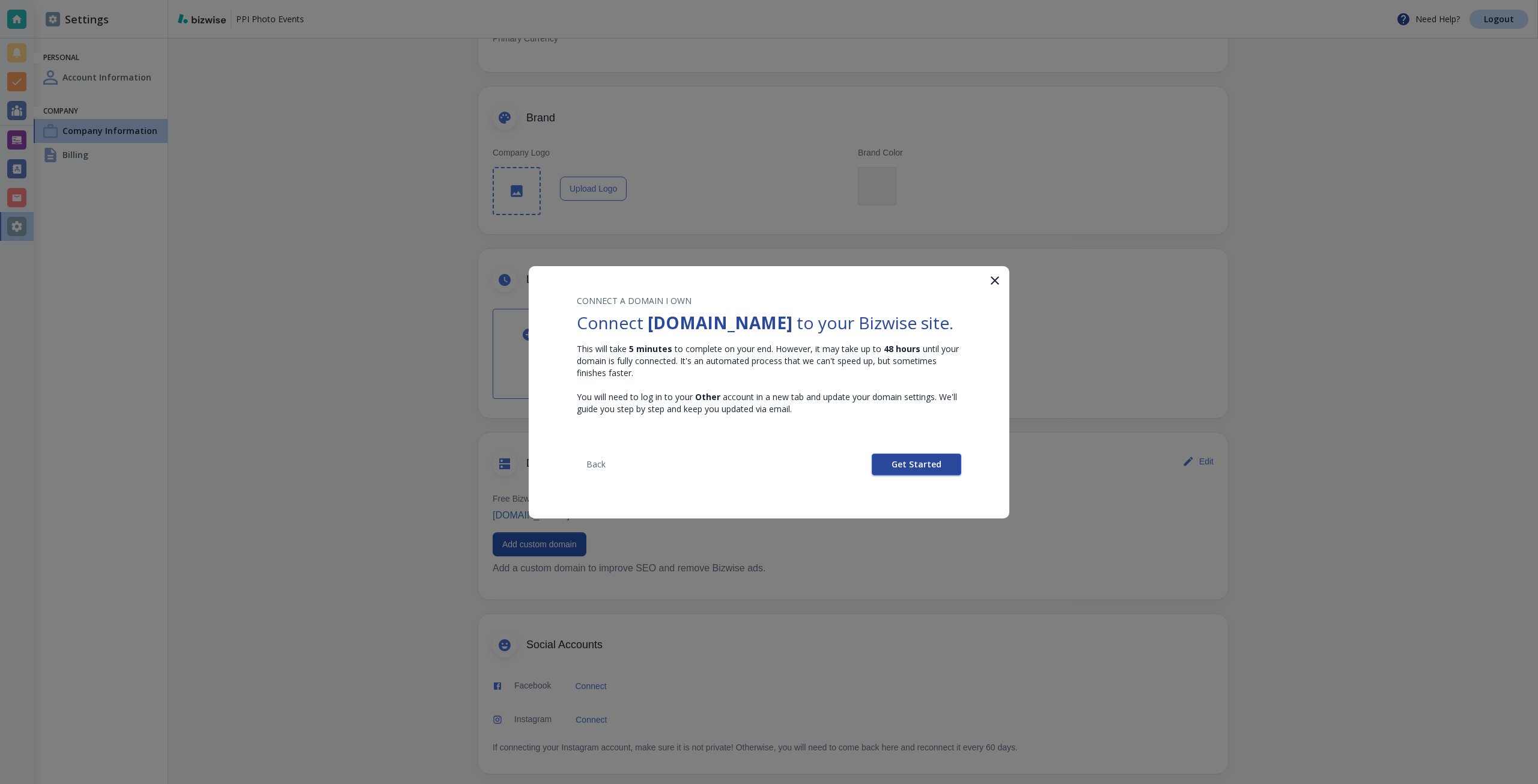
click at [895, 468] on span "Get Started" at bounding box center [916, 464] width 50 height 8
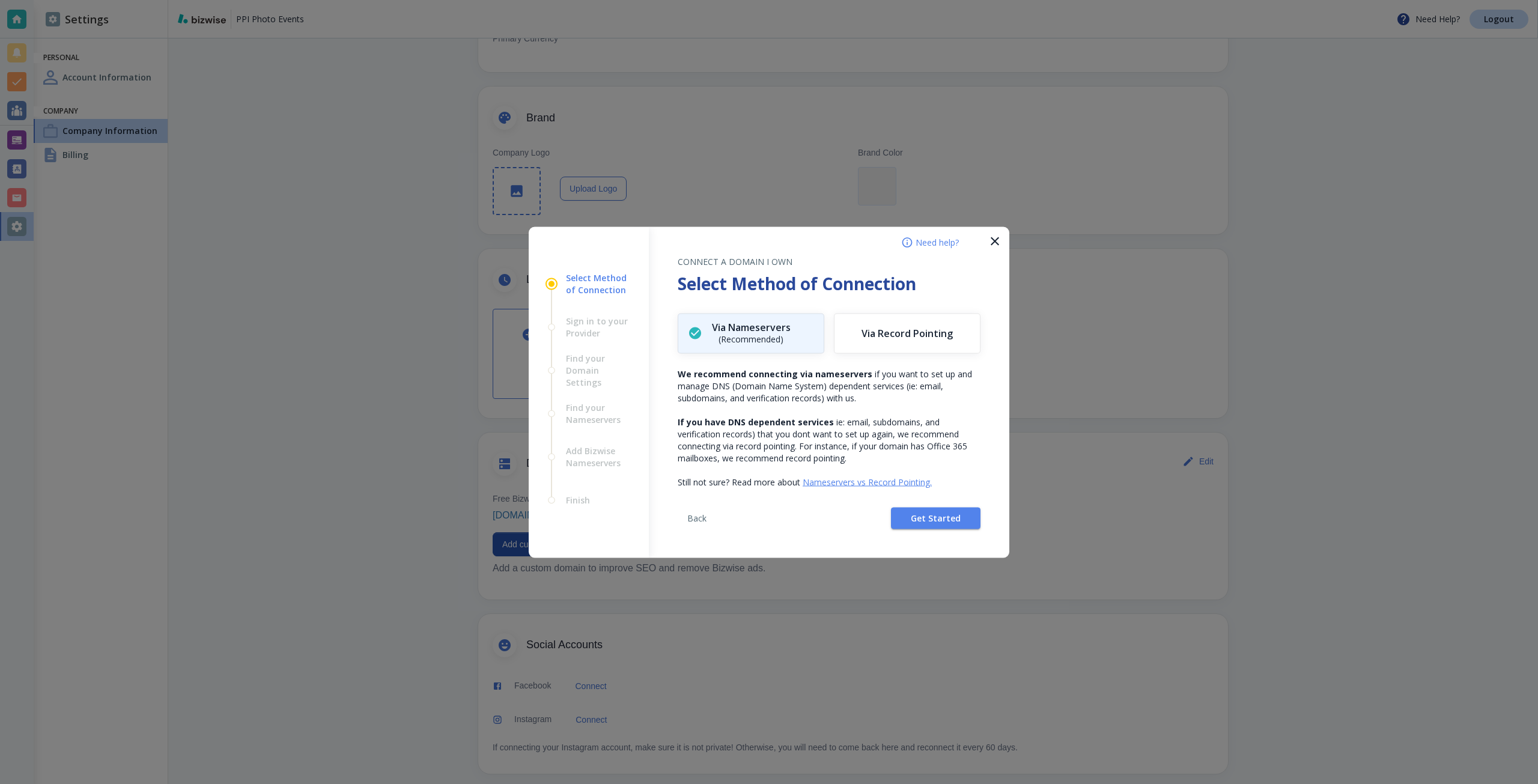
click at [901, 506] on div "Back Get Started" at bounding box center [828, 522] width 302 height 70
click at [901, 513] on button "Get Started" at bounding box center [935, 518] width 90 height 21
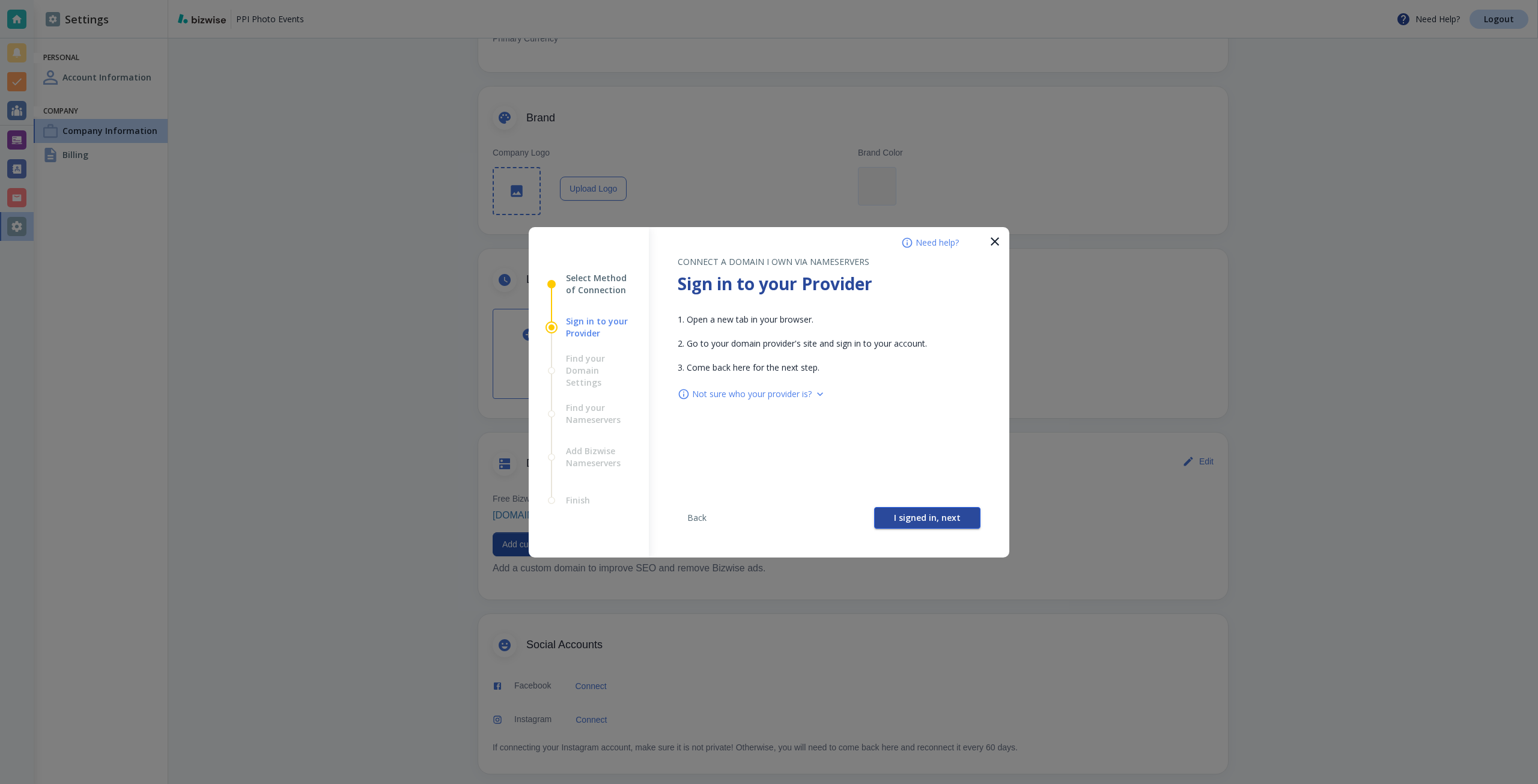
click at [895, 515] on button "I signed in, next" at bounding box center [927, 518] width 106 height 21
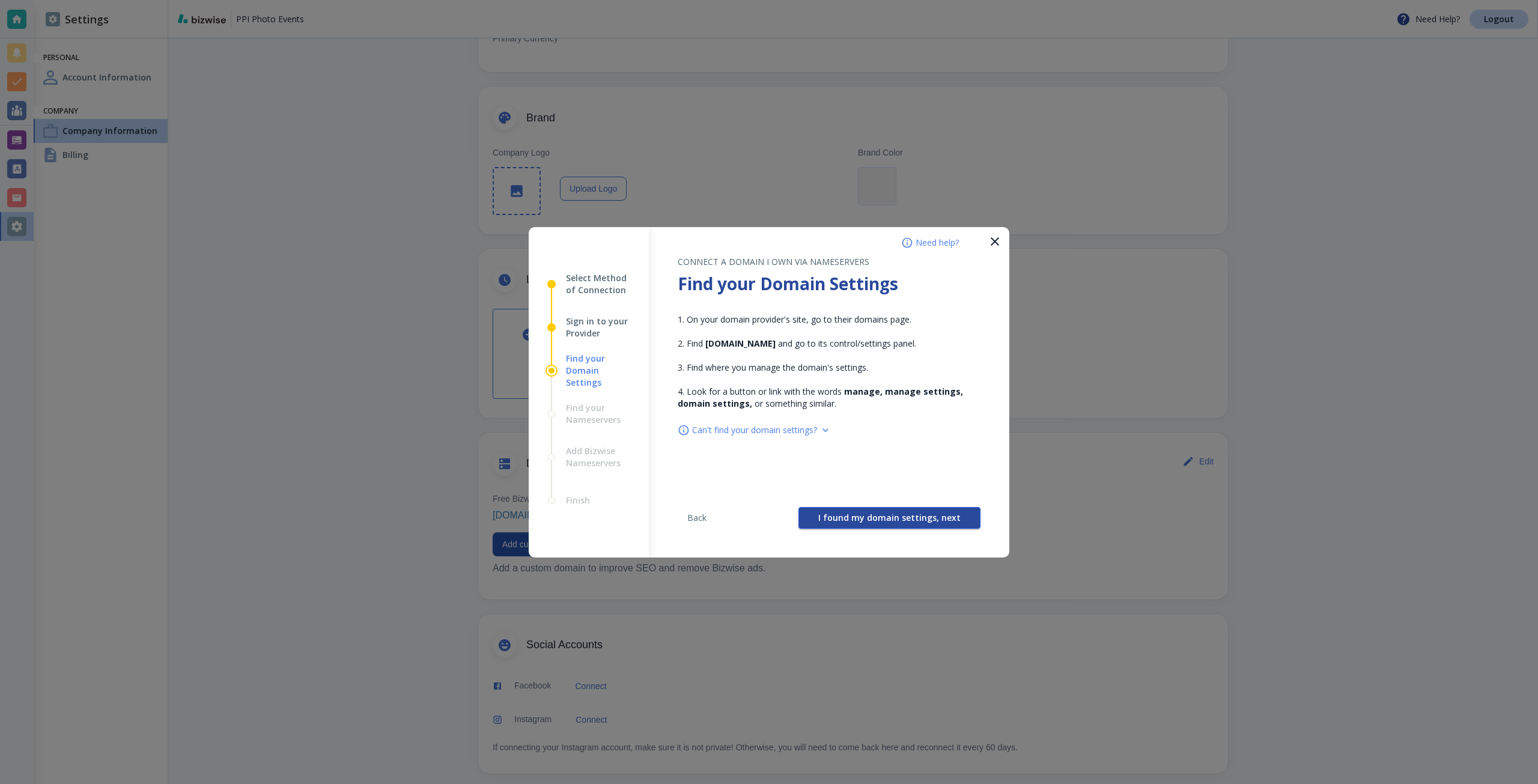
click at [889, 515] on span "I found my domain settings, next" at bounding box center [889, 517] width 143 height 8
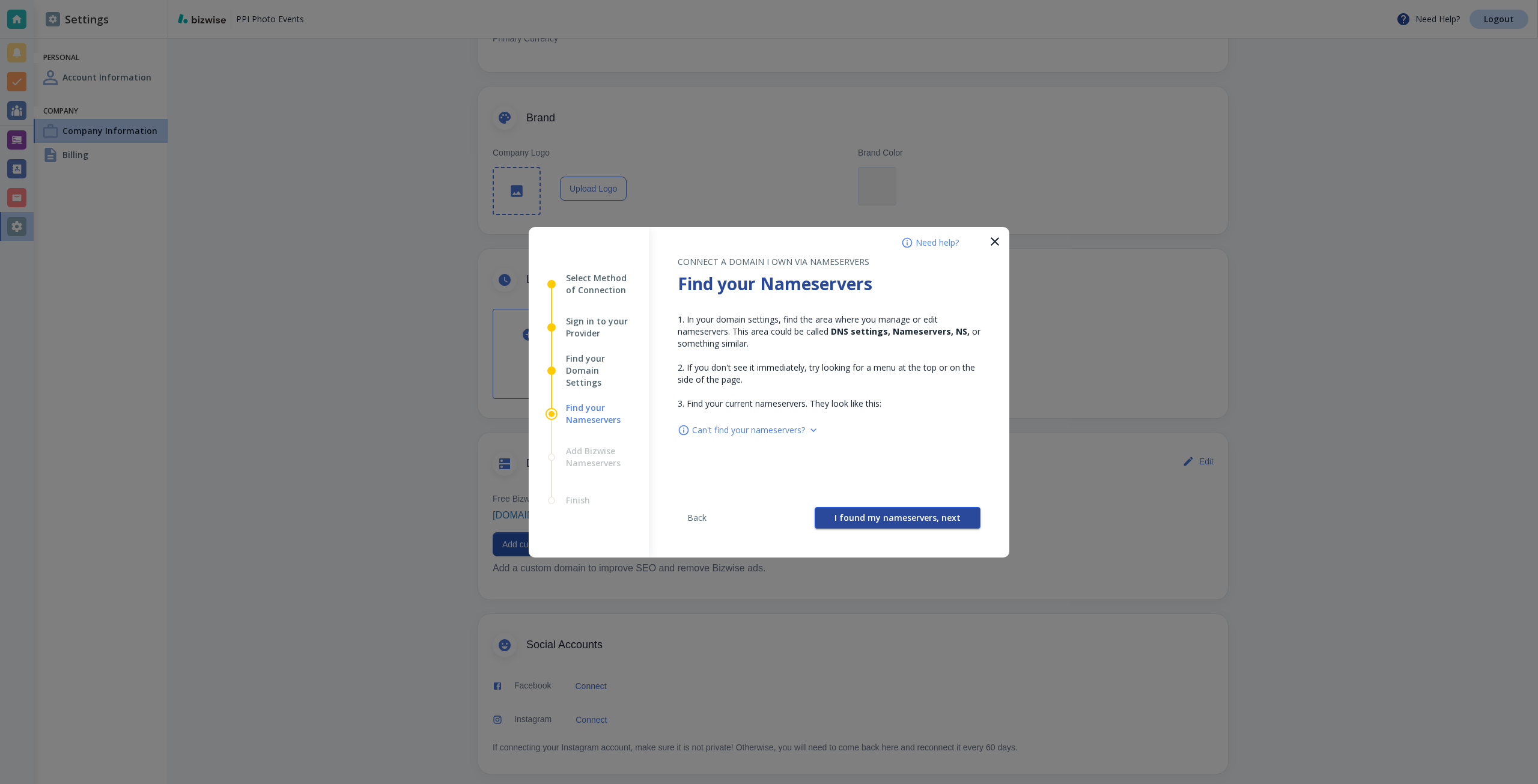
click at [883, 515] on span "I found my nameservers, next" at bounding box center [898, 517] width 126 height 8
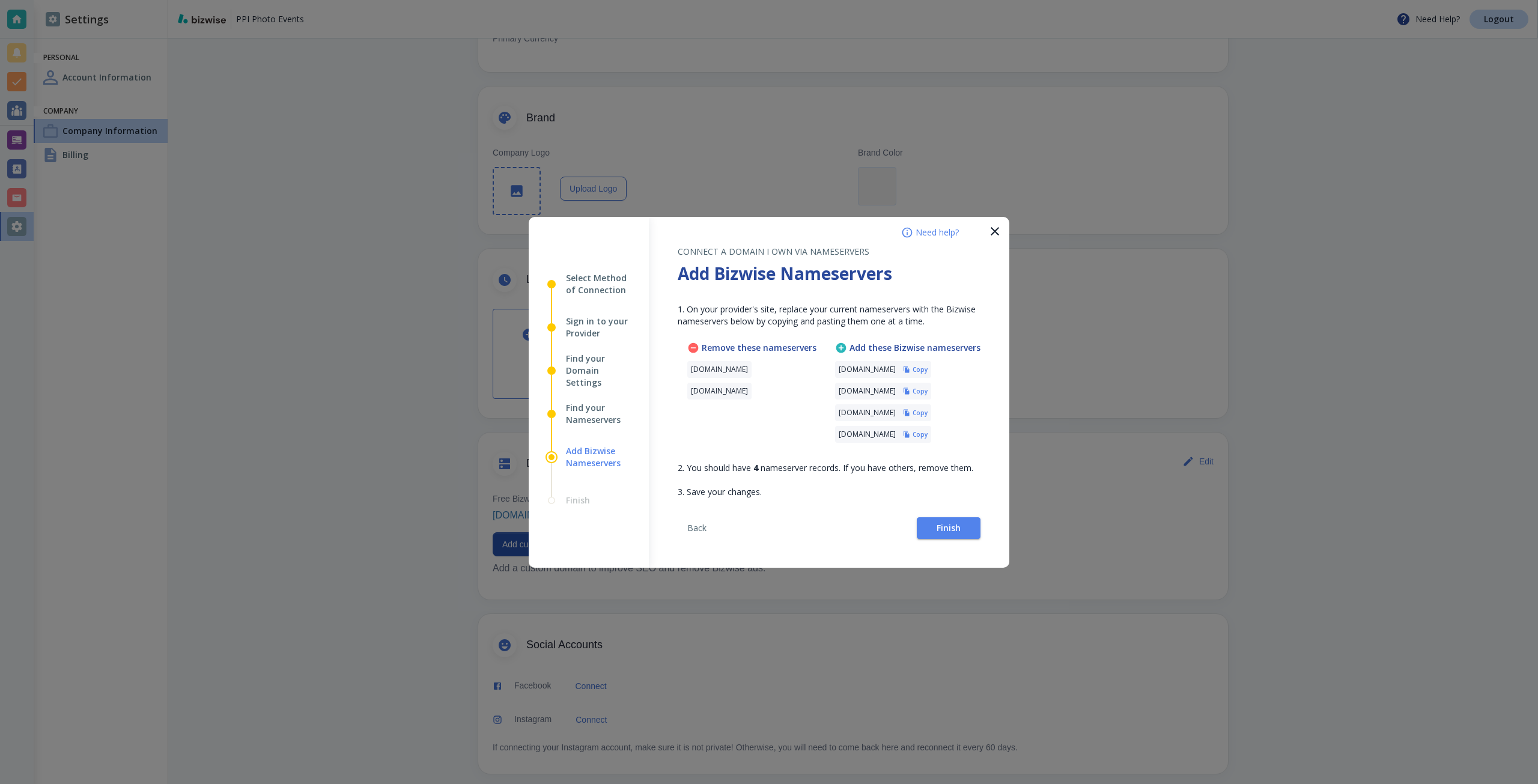
click at [909, 369] on icon "button" at bounding box center [906, 369] width 6 height 6
click at [928, 389] on h6 "Copy" at bounding box center [920, 390] width 15 height 8
click at [928, 411] on h6 "Copy" at bounding box center [920, 412] width 15 height 8
click at [931, 428] on div "ns-cloud-e4.googledomains.com Copy" at bounding box center [883, 434] width 96 height 17
click at [928, 430] on h6 "Copy" at bounding box center [920, 434] width 15 height 8
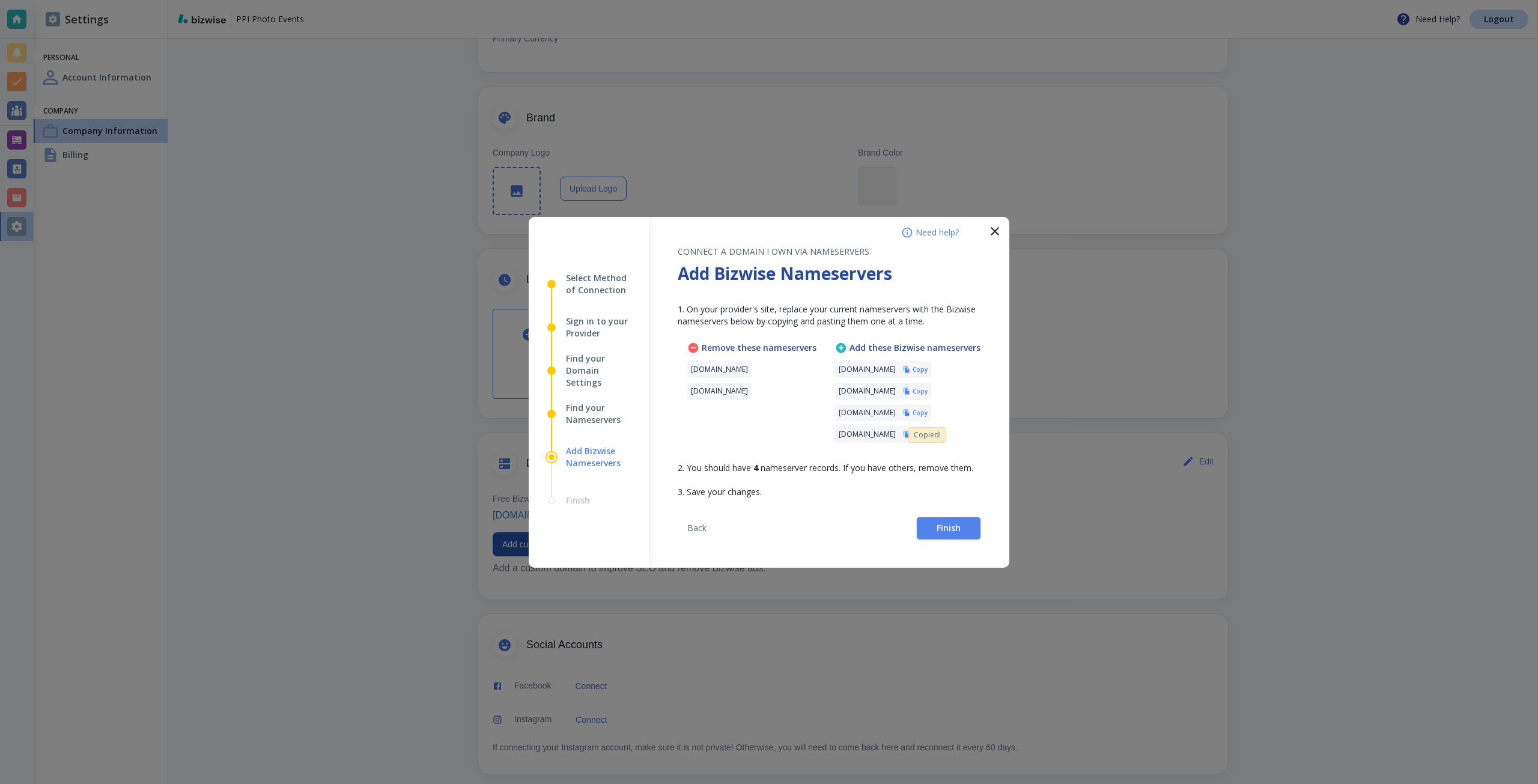
click at [967, 515] on div "Back Finish" at bounding box center [828, 532] width 302 height 70
click at [964, 528] on button "Finish" at bounding box center [948, 528] width 64 height 21
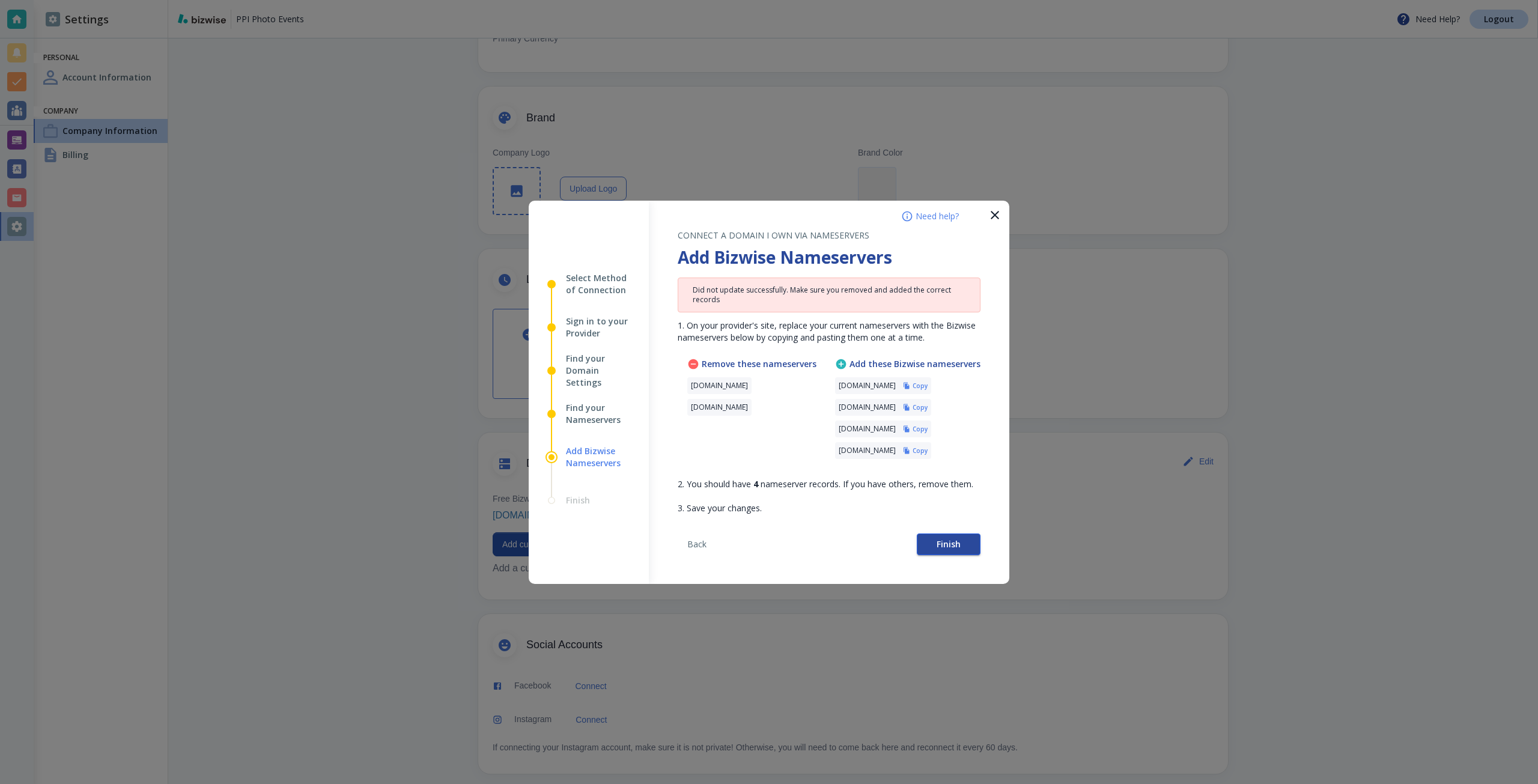
click at [955, 548] on span "Finish" at bounding box center [948, 544] width 24 height 8
click at [931, 542] on button "Finish" at bounding box center [948, 544] width 64 height 21
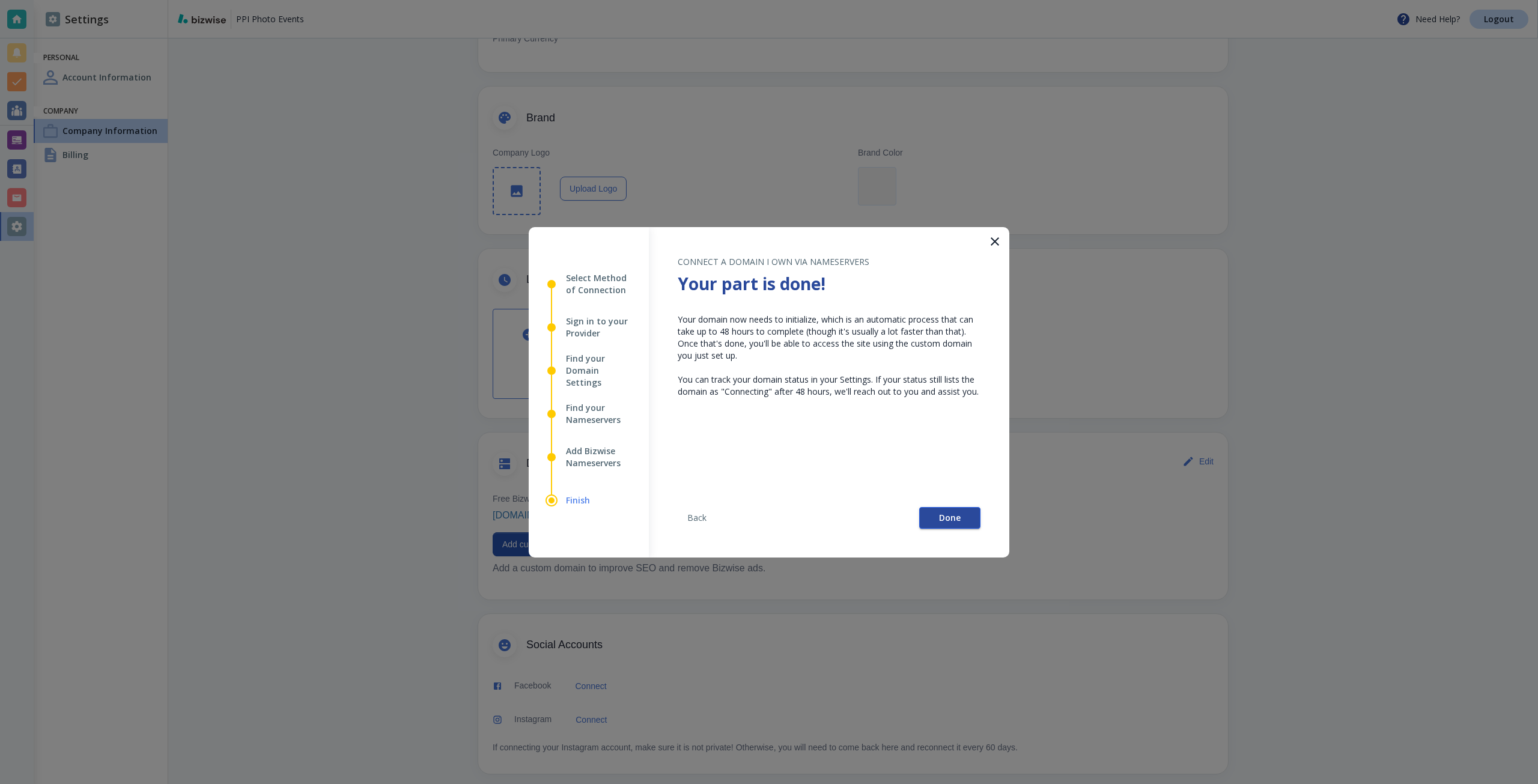
click at [963, 516] on button "Done" at bounding box center [949, 518] width 61 height 21
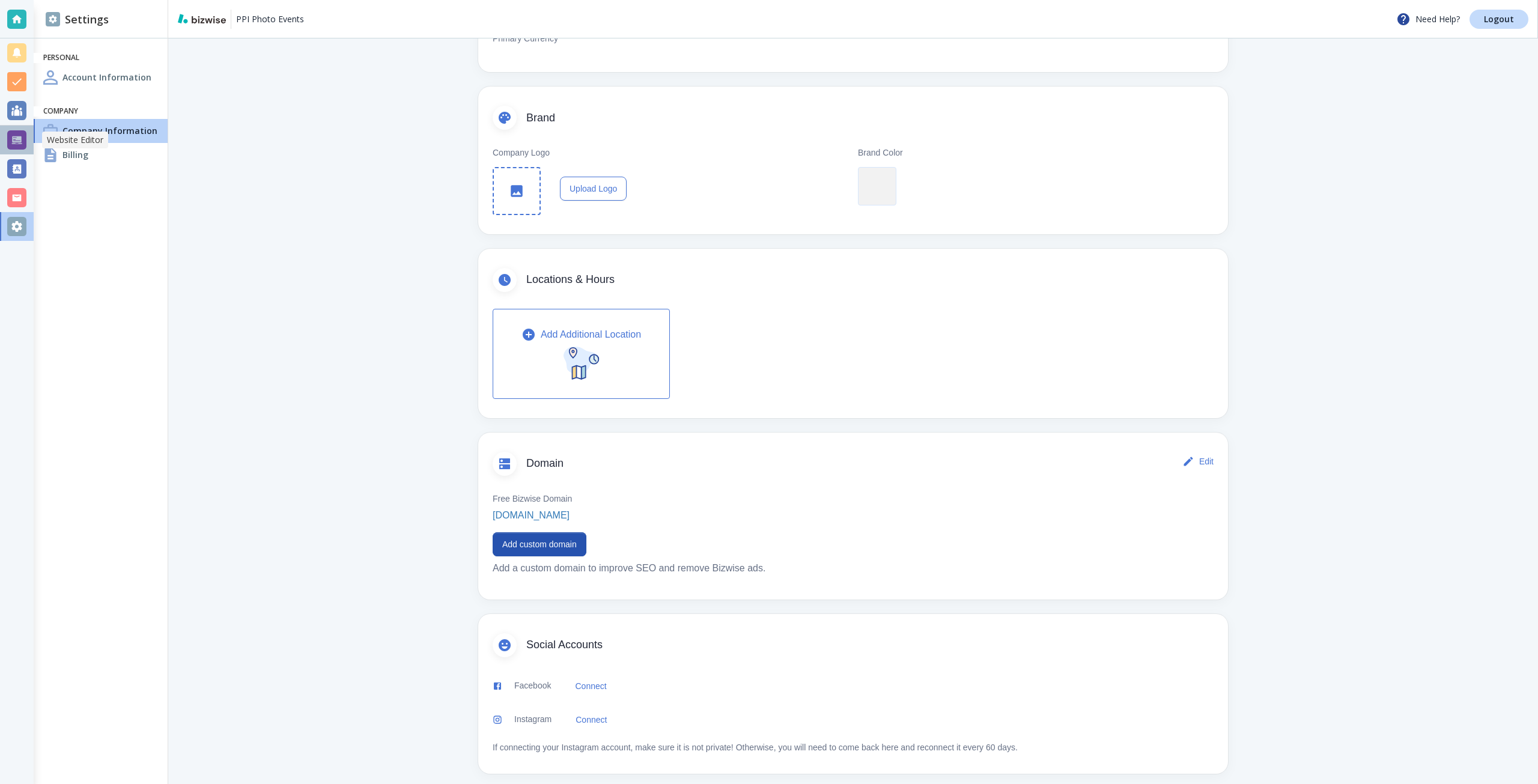
click at [21, 128] on div at bounding box center [17, 140] width 34 height 29
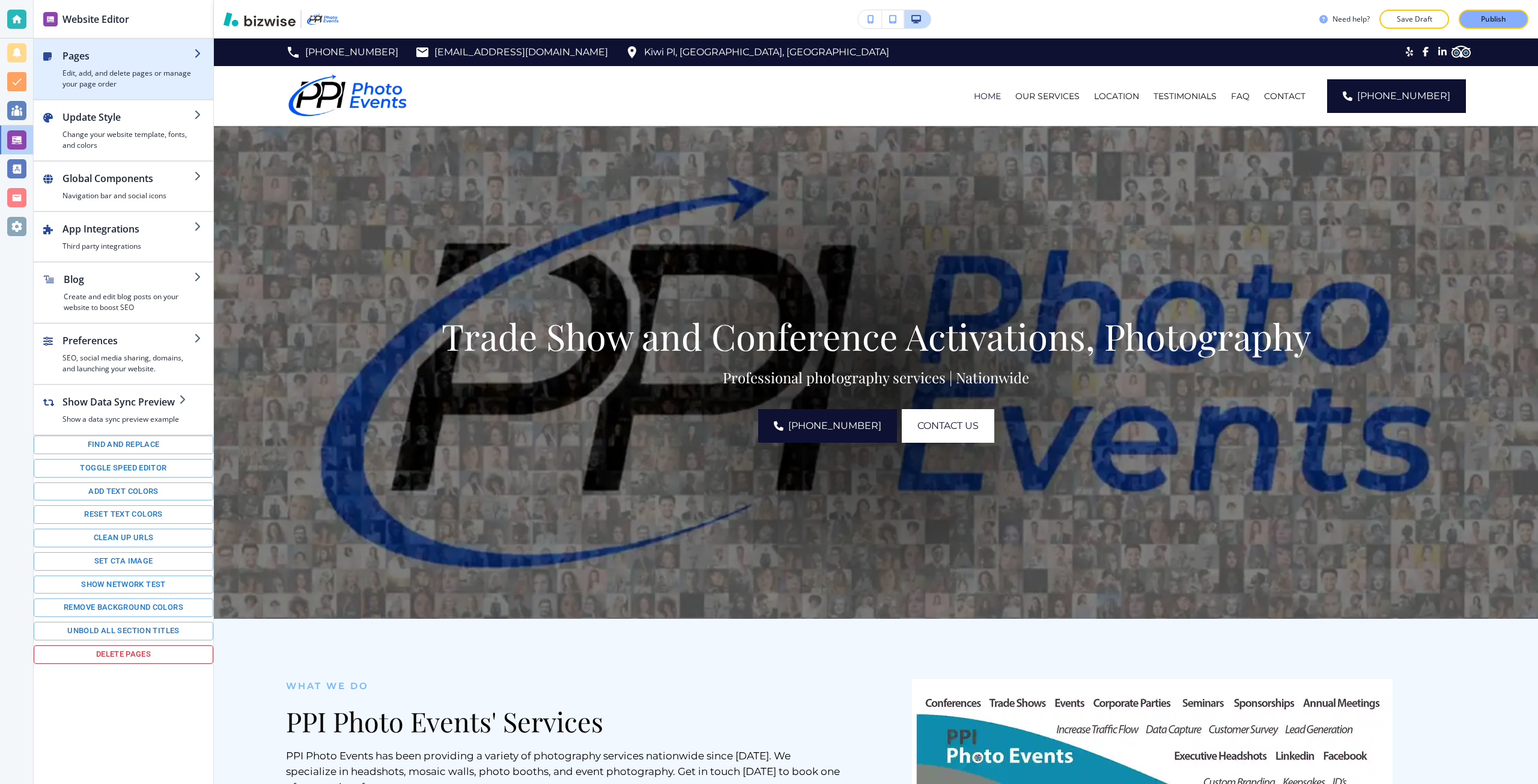
click at [103, 66] on div "button" at bounding box center [128, 65] width 131 height 4
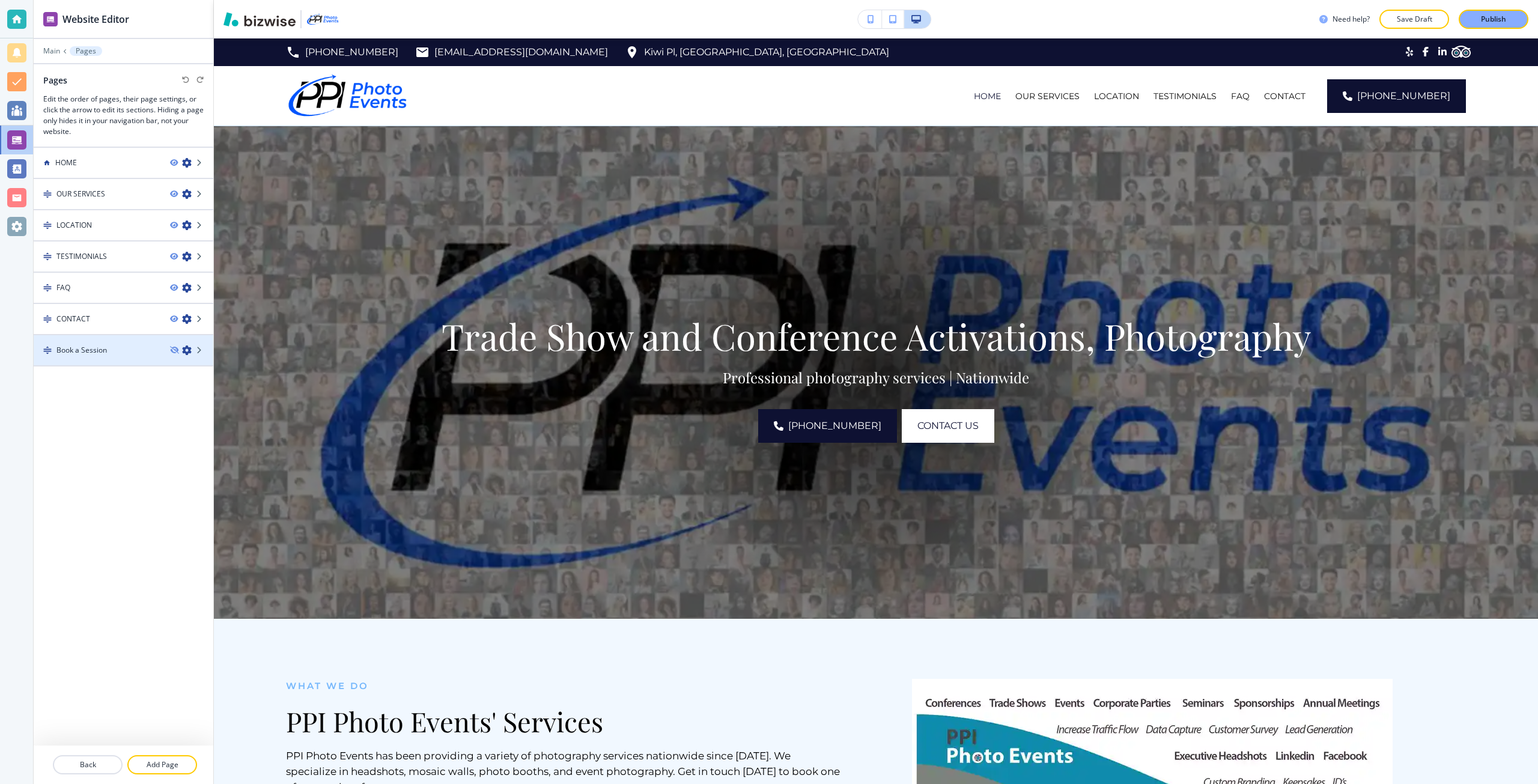
click at [118, 338] on div at bounding box center [123, 340] width 179 height 10
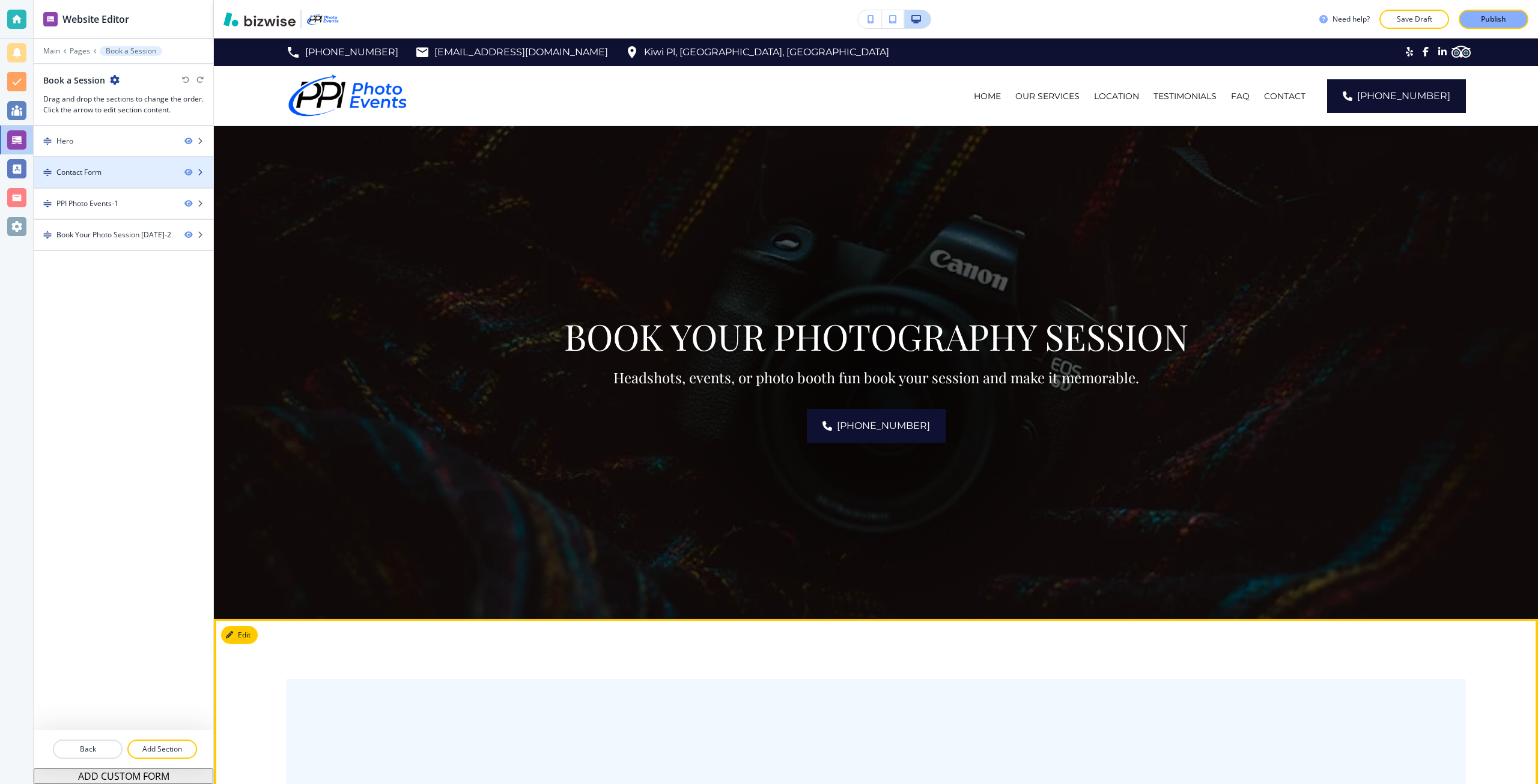
click at [106, 176] on div "Contact Form" at bounding box center [104, 172] width 141 height 11
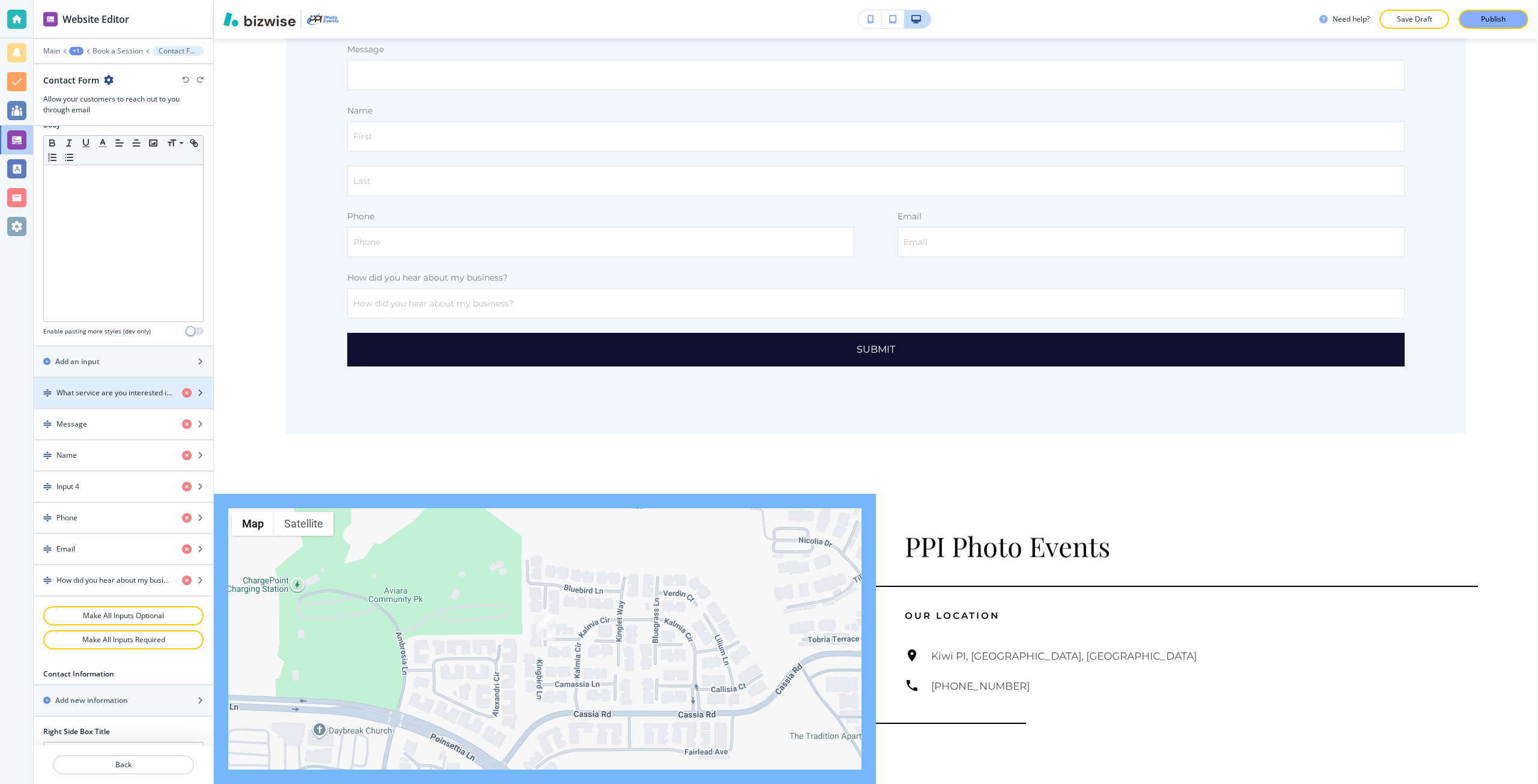
scroll to position [301, 0]
click at [126, 475] on div "button" at bounding box center [123, 477] width 179 height 10
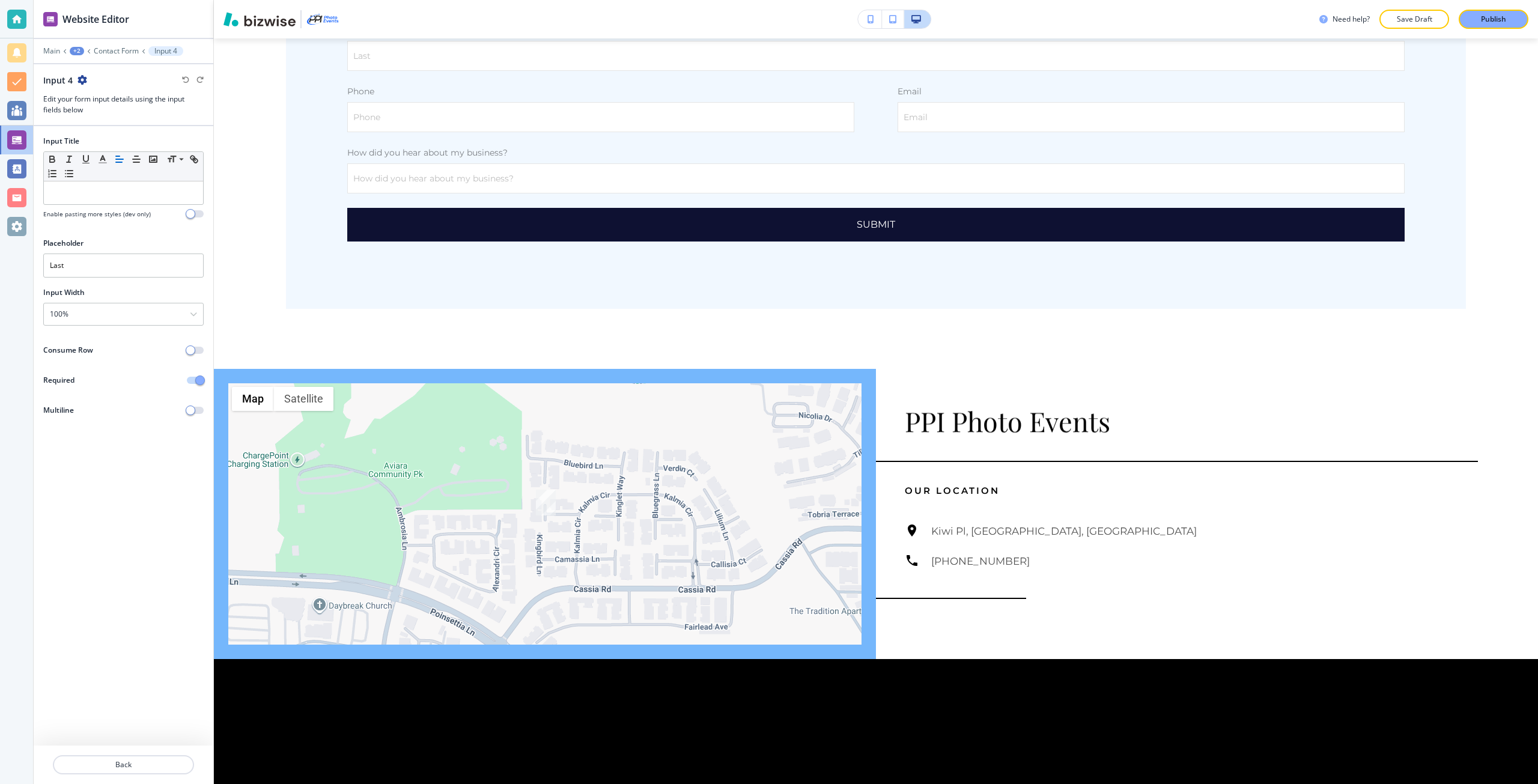
scroll to position [948, 0]
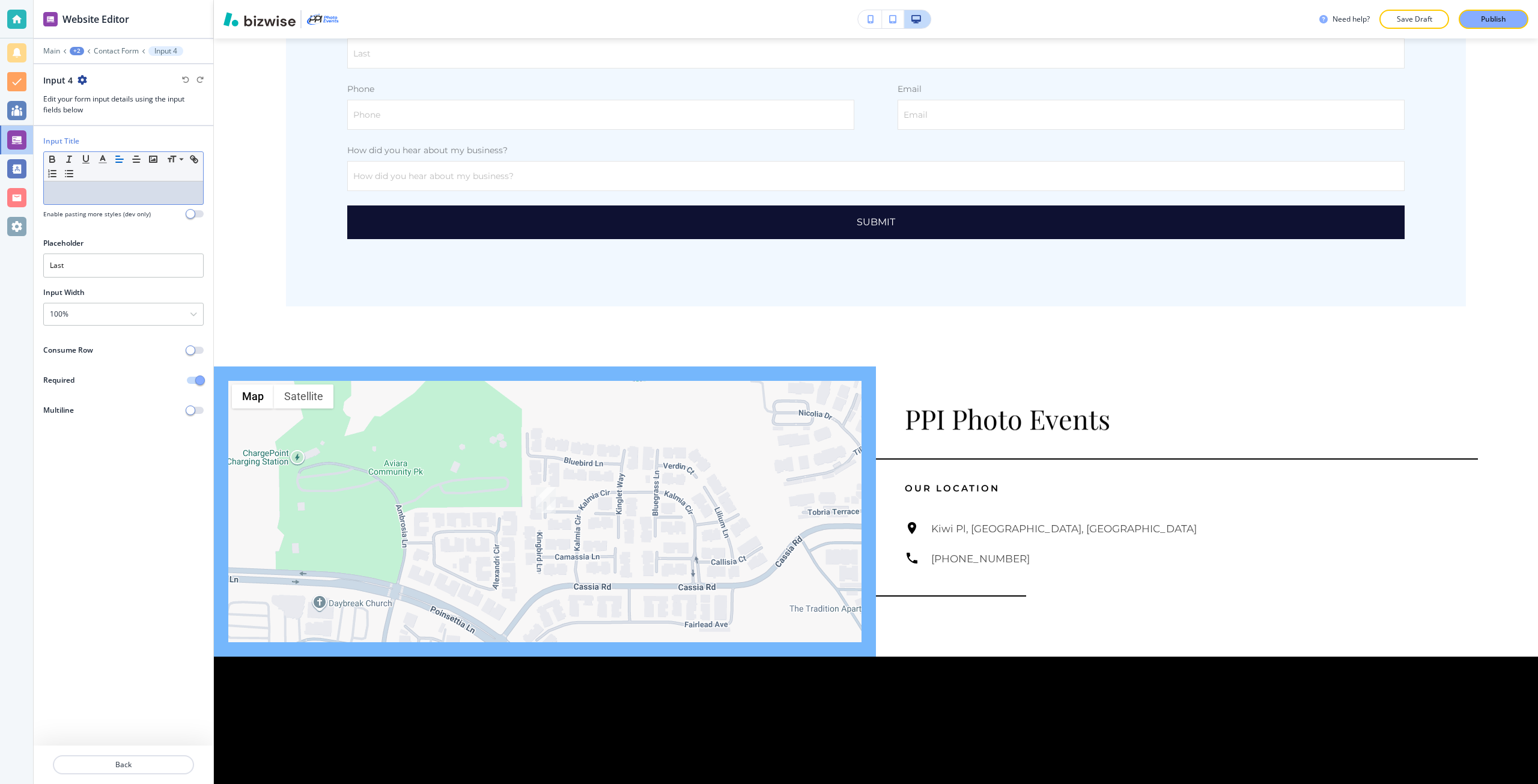
click at [77, 201] on div at bounding box center [122, 193] width 159 height 23
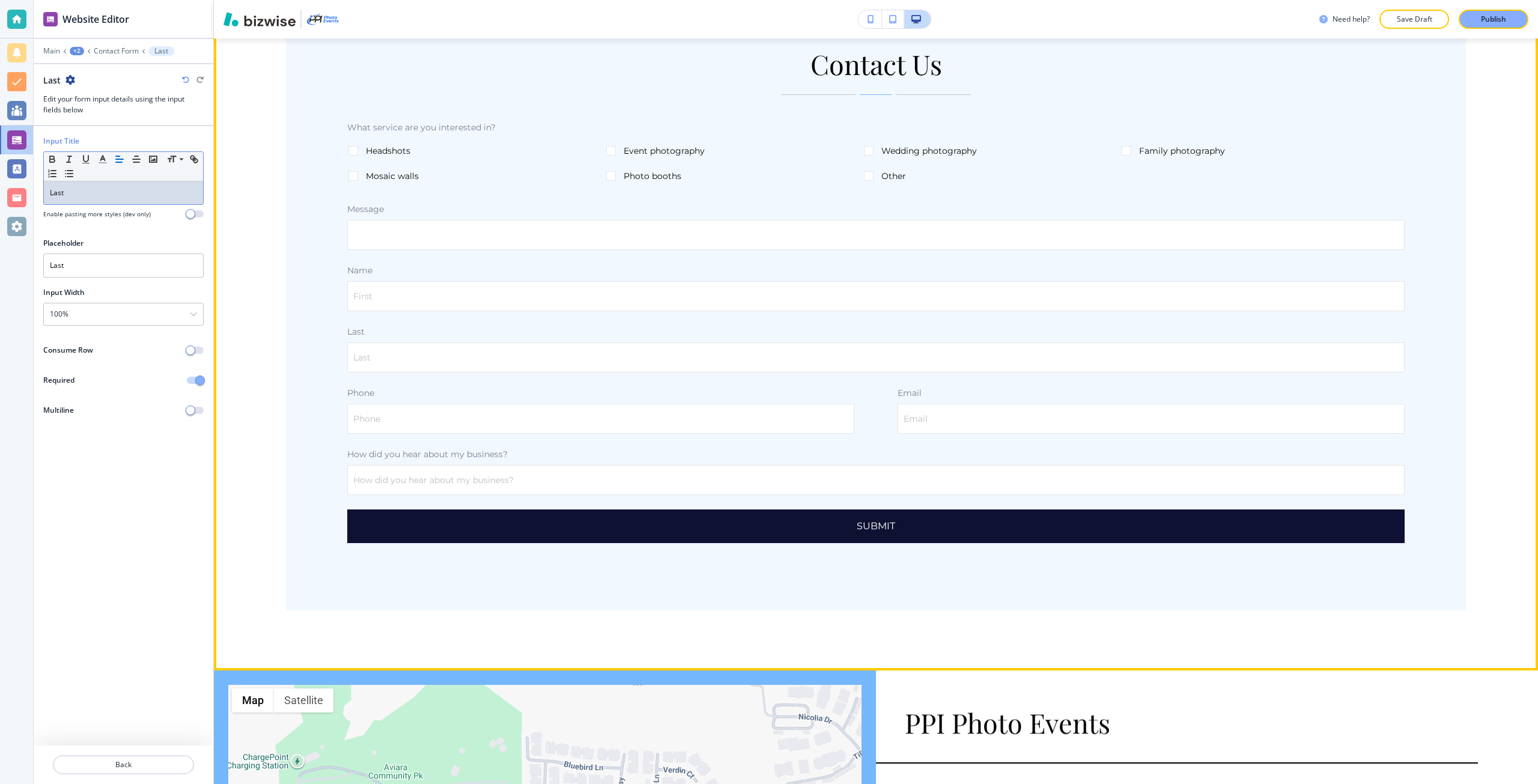
scroll to position [647, 0]
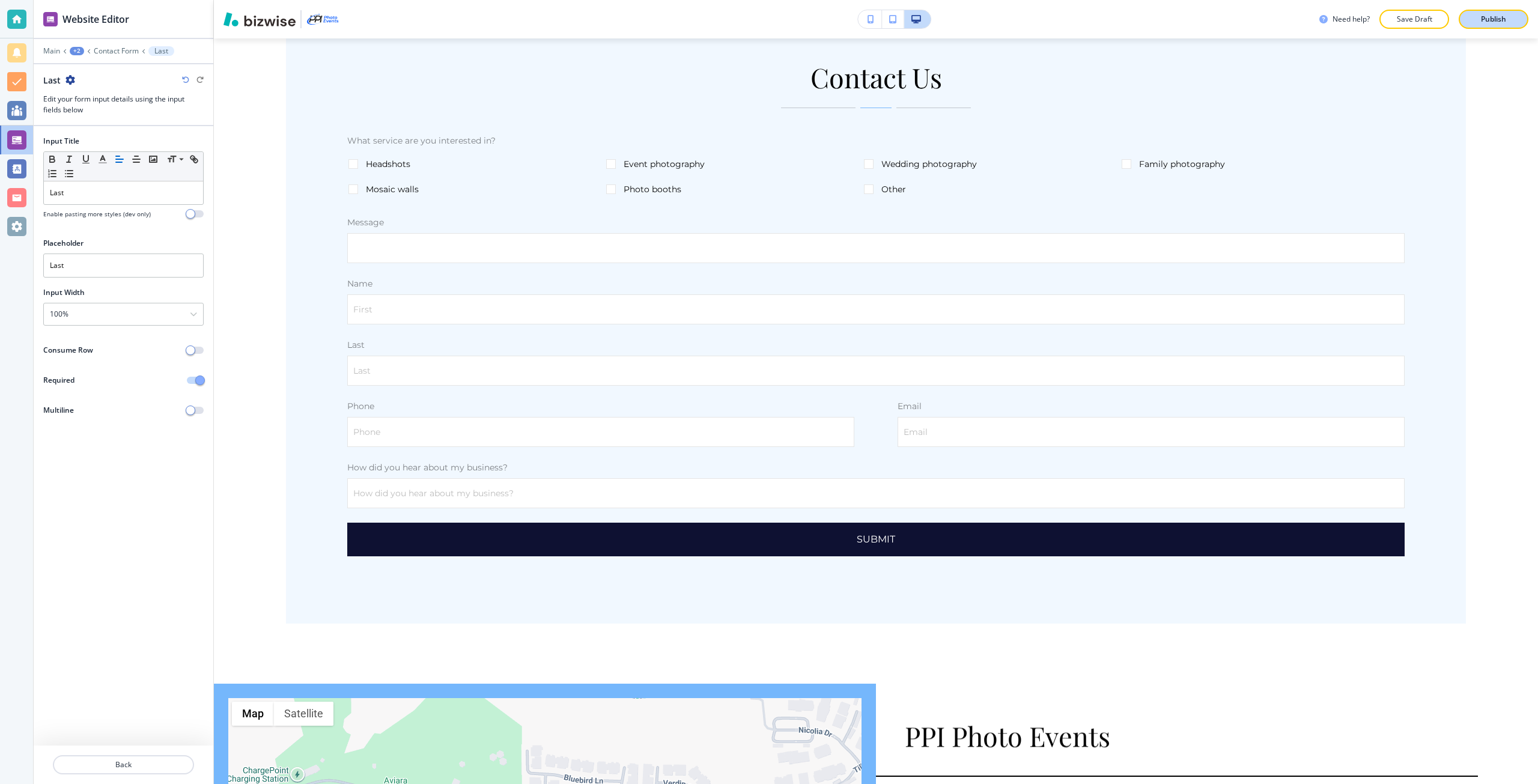
click at [1478, 25] on button "Publish" at bounding box center [1493, 20] width 70 height 20
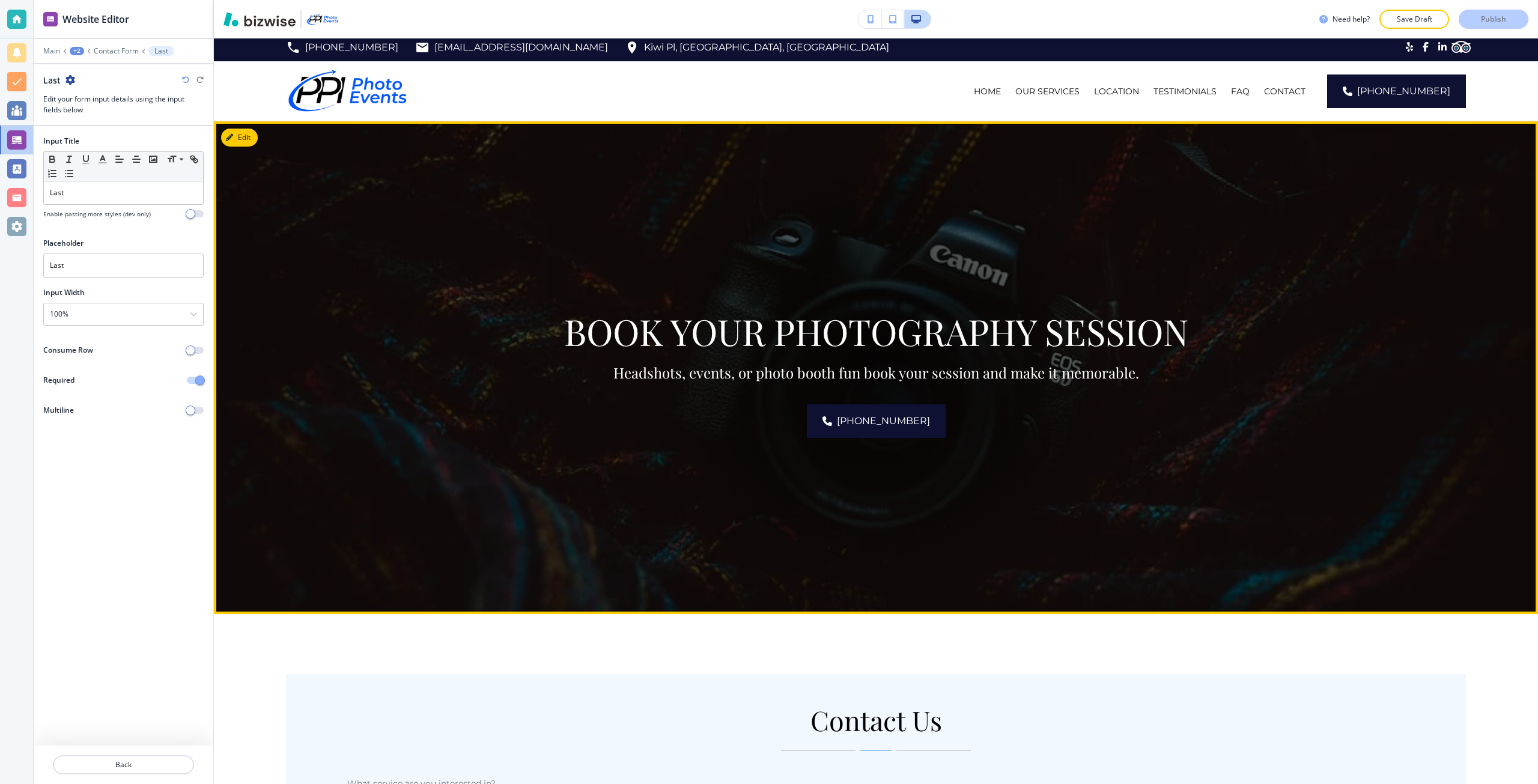
scroll to position [0, 0]
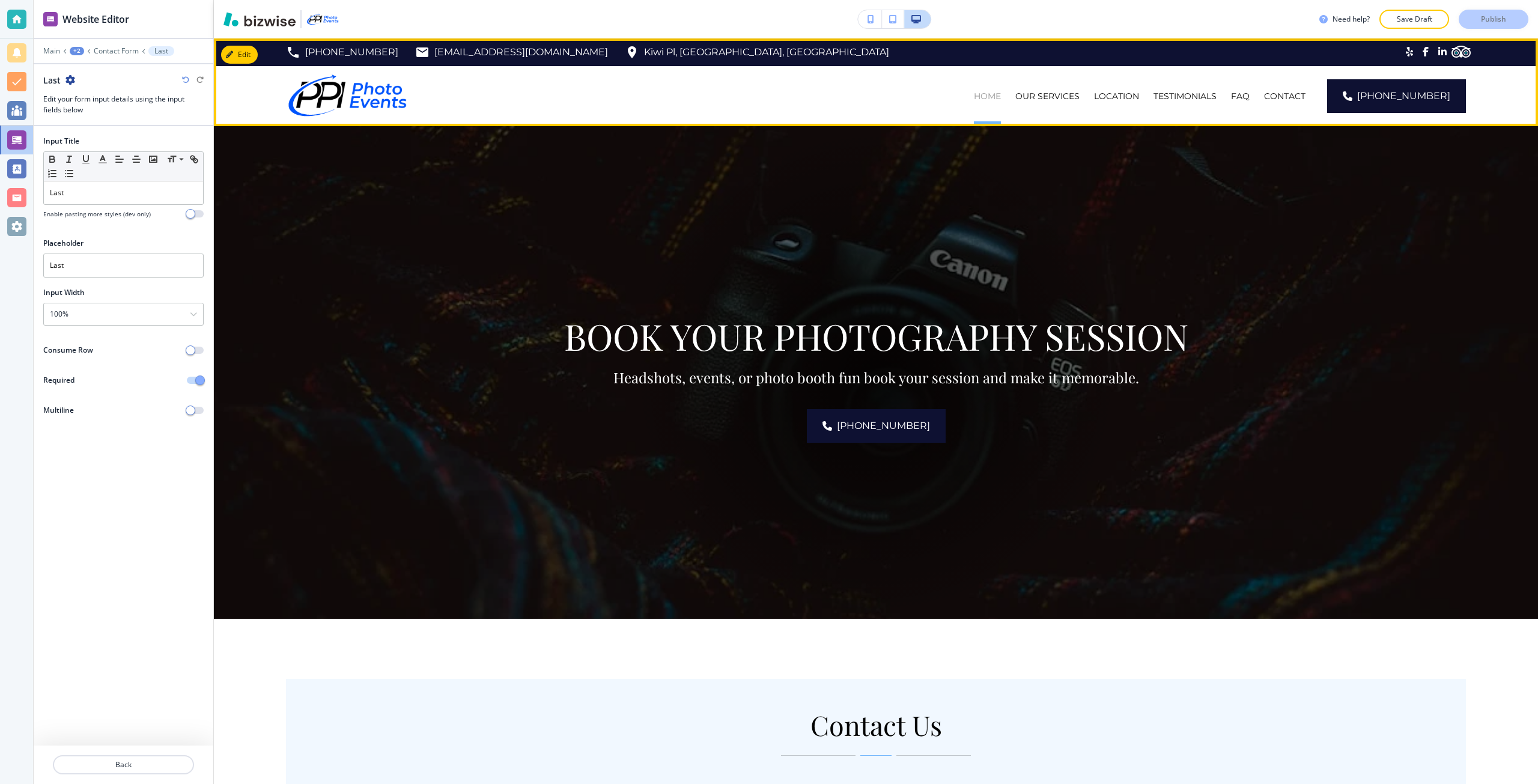
click at [1000, 99] on p "HOME" at bounding box center [987, 97] width 27 height 12
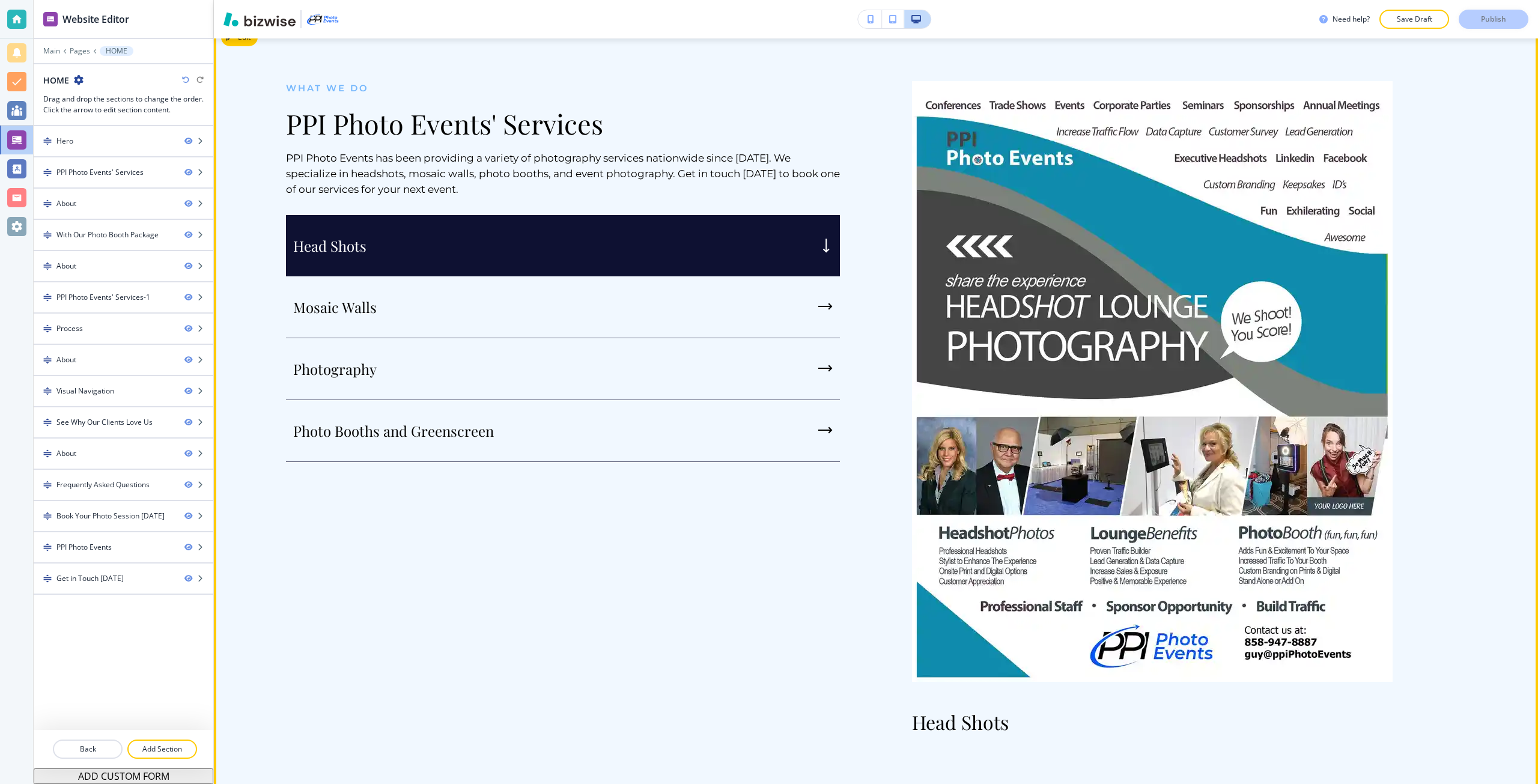
scroll to position [600, 0]
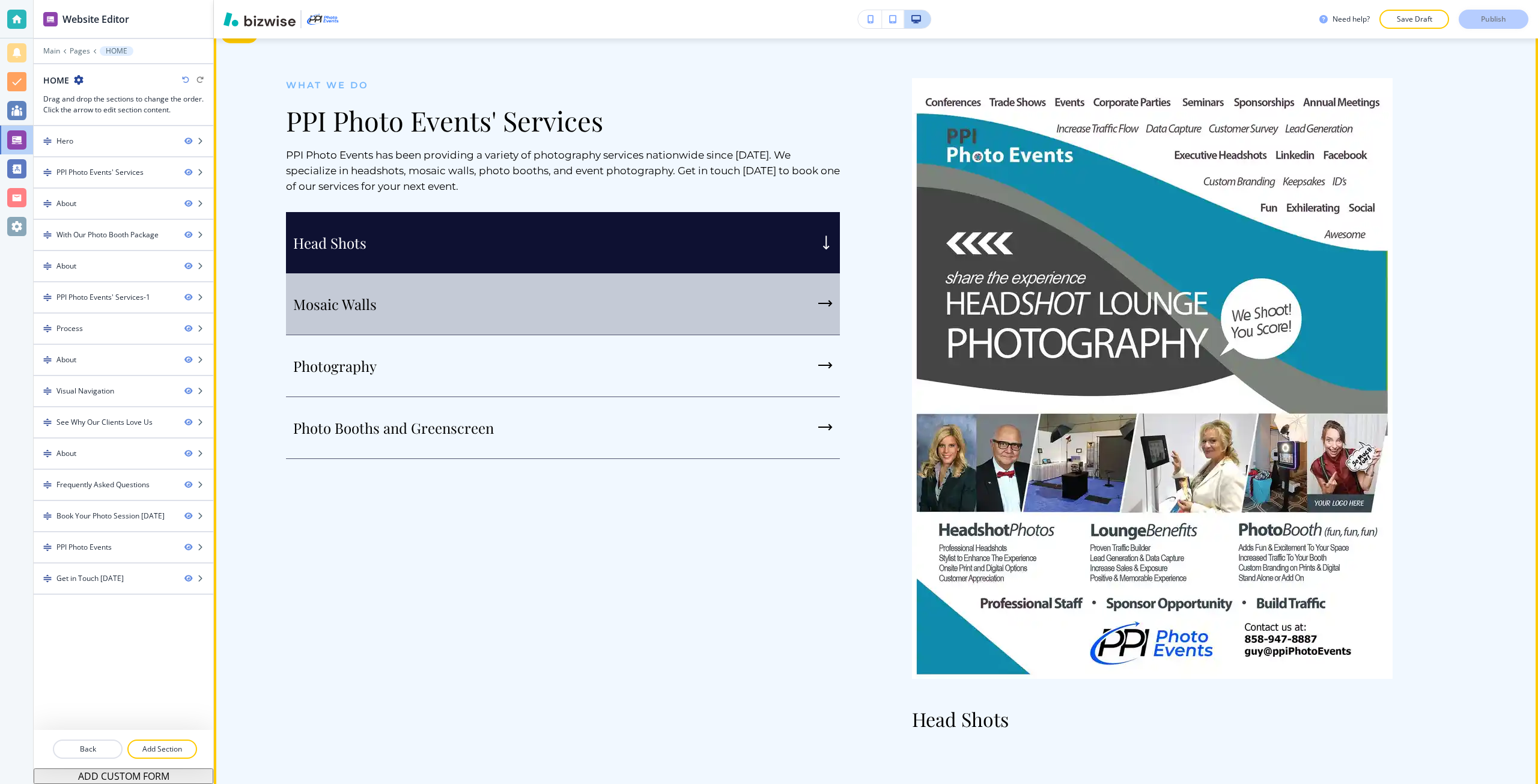
click at [692, 286] on div "Mosaic Walls" at bounding box center [562, 304] width 553 height 62
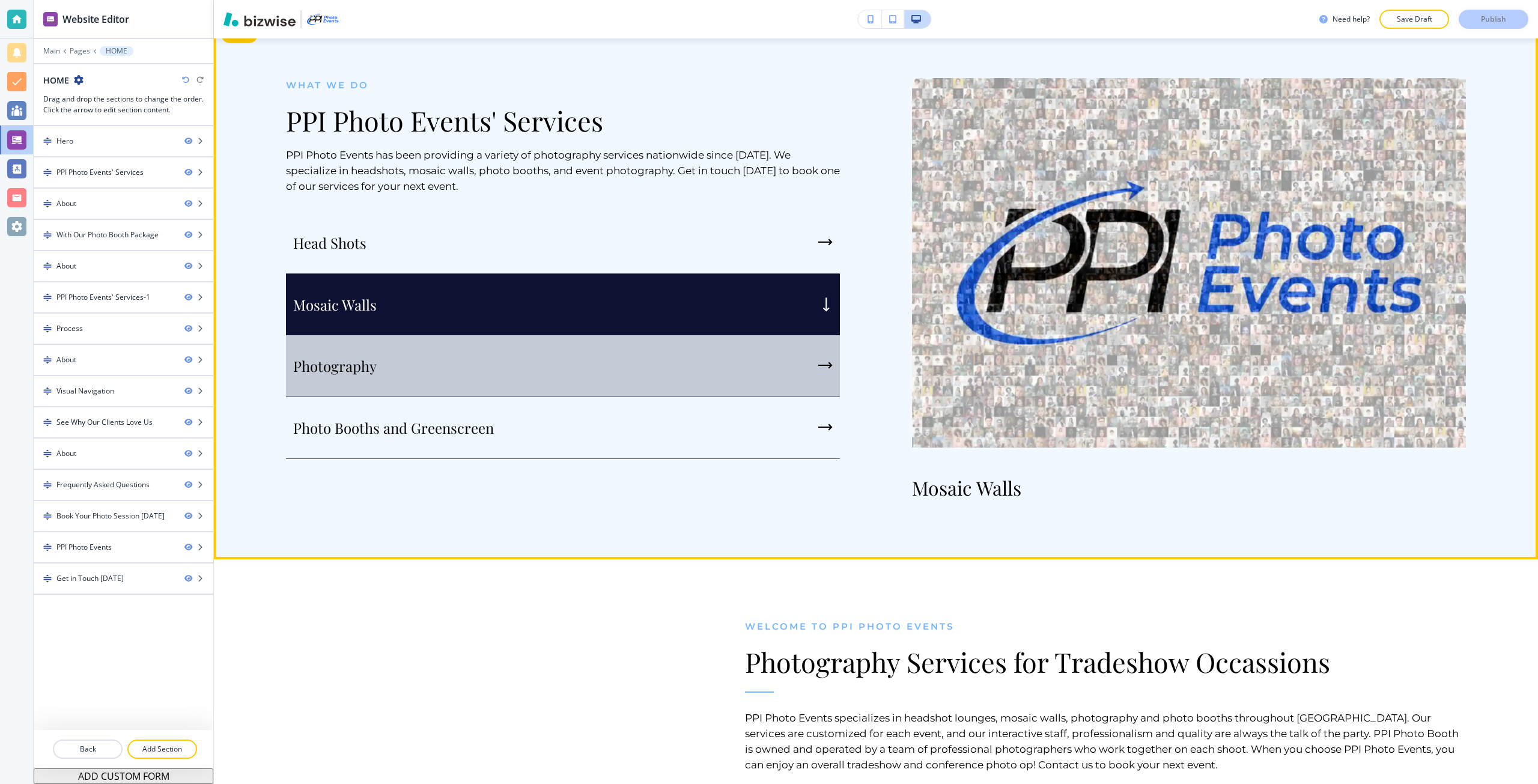
click at [688, 345] on div "Photography" at bounding box center [562, 366] width 553 height 62
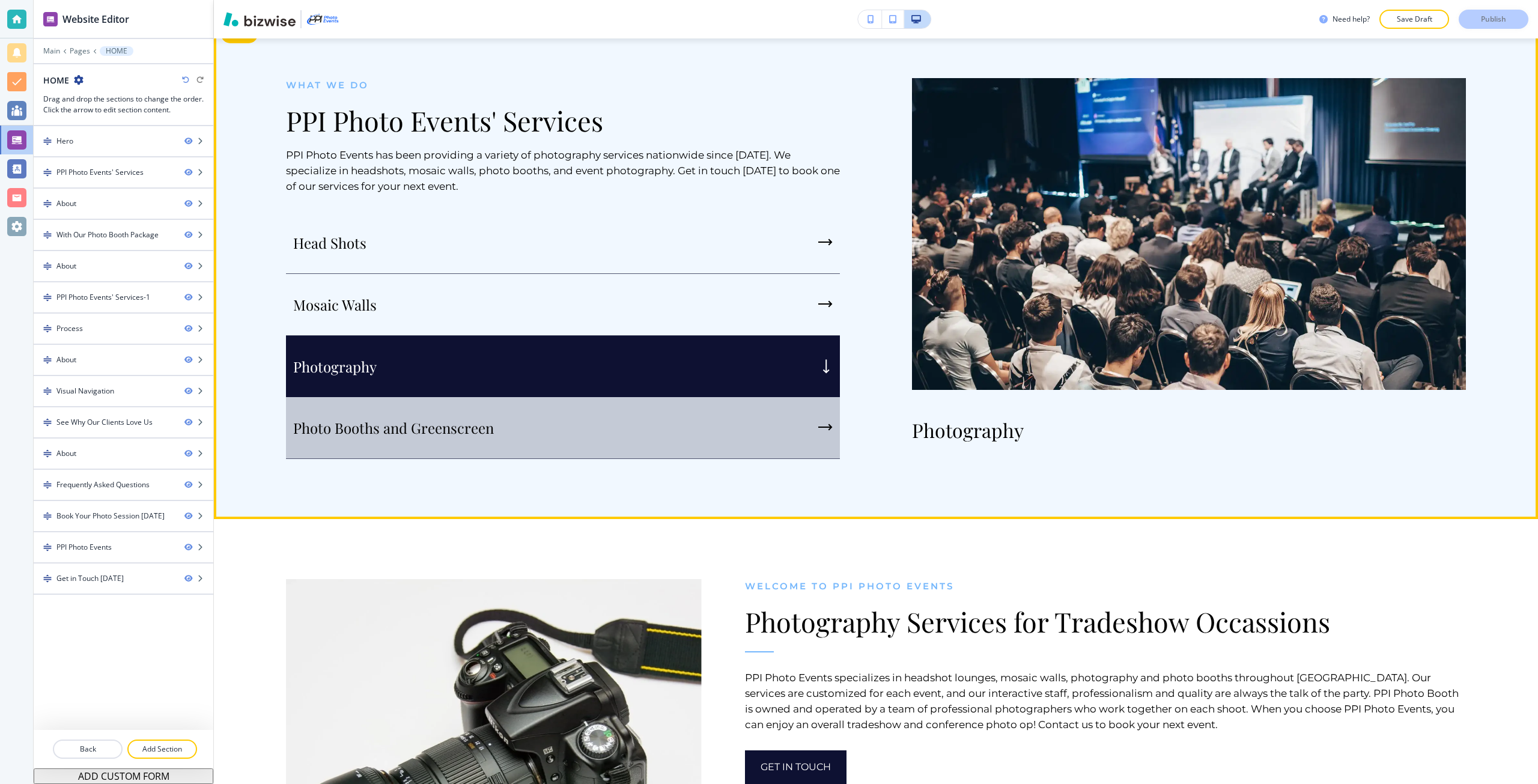
click at [773, 429] on div "Photo Booths and Greenscreen" at bounding box center [562, 428] width 553 height 62
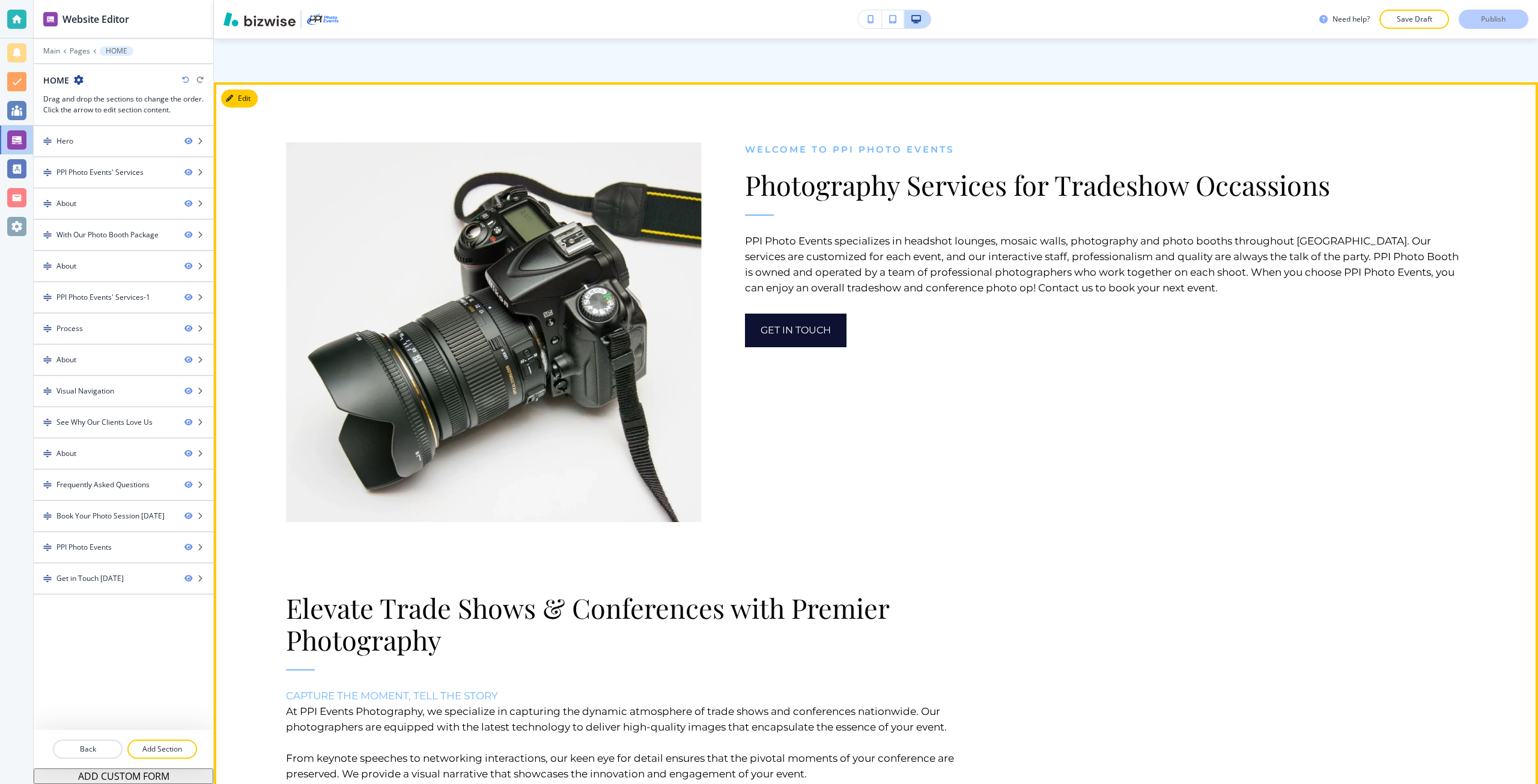
scroll to position [1081, 0]
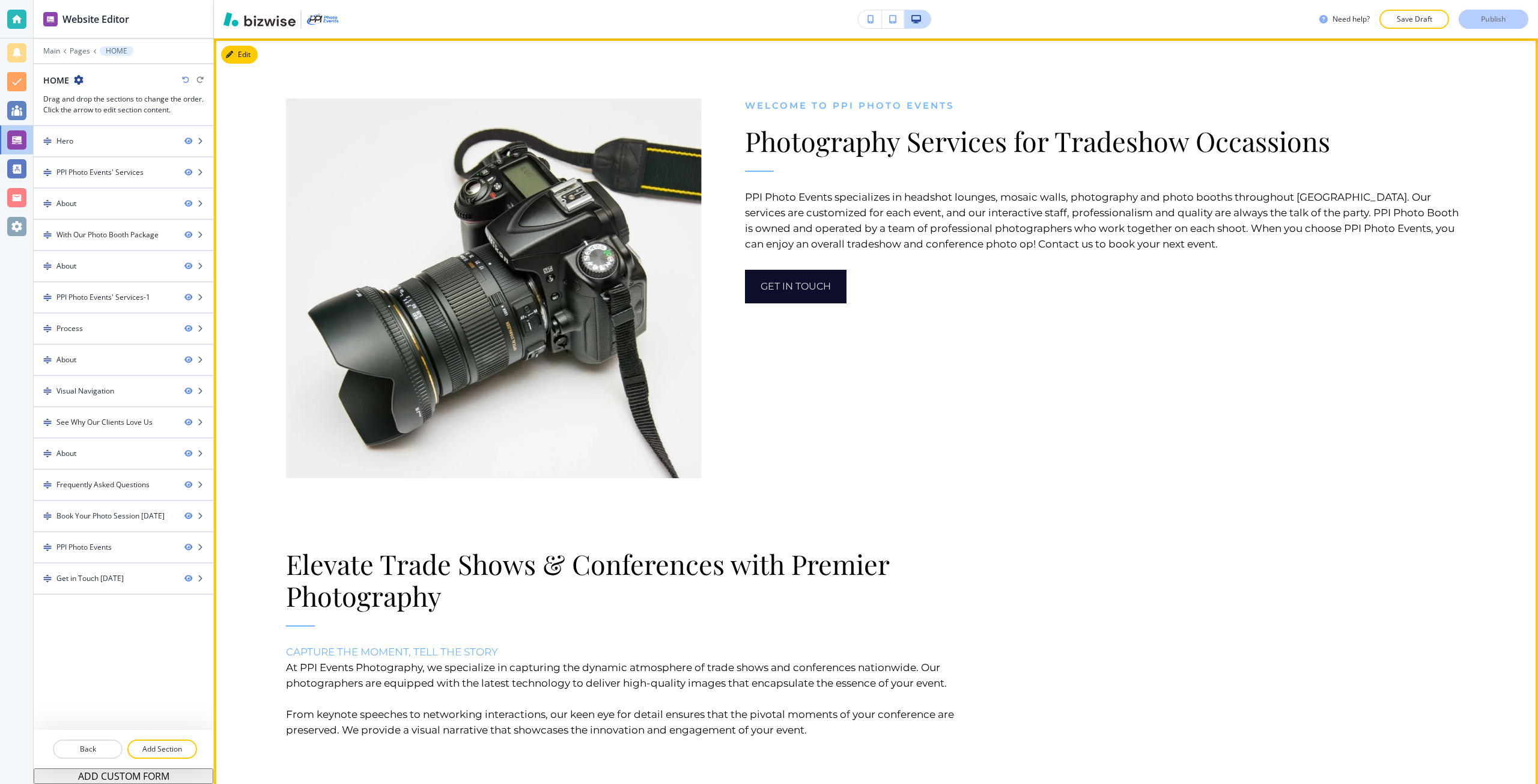
click at [799, 303] on button "Get In Touch" at bounding box center [796, 286] width 101 height 34
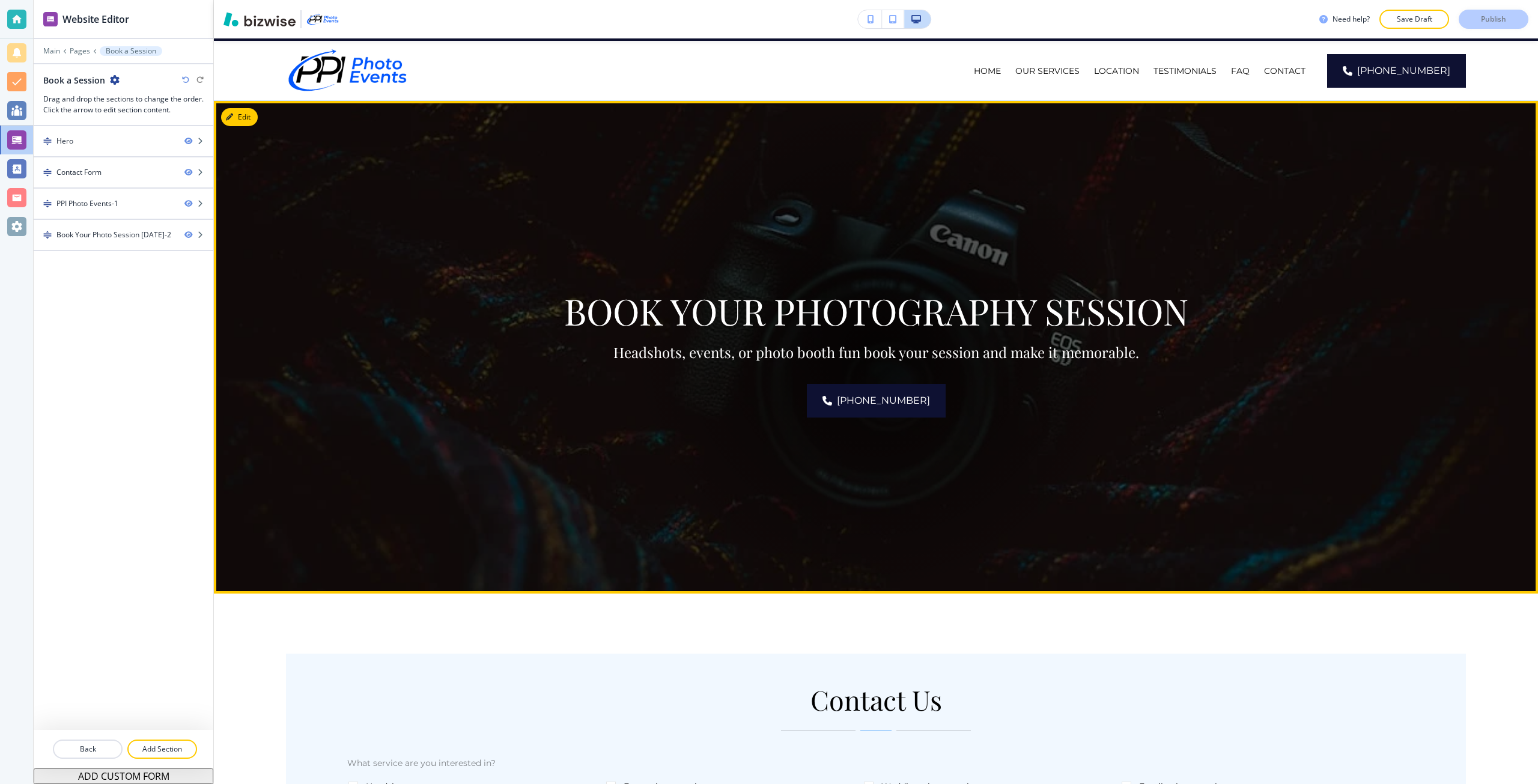
scroll to position [0, 0]
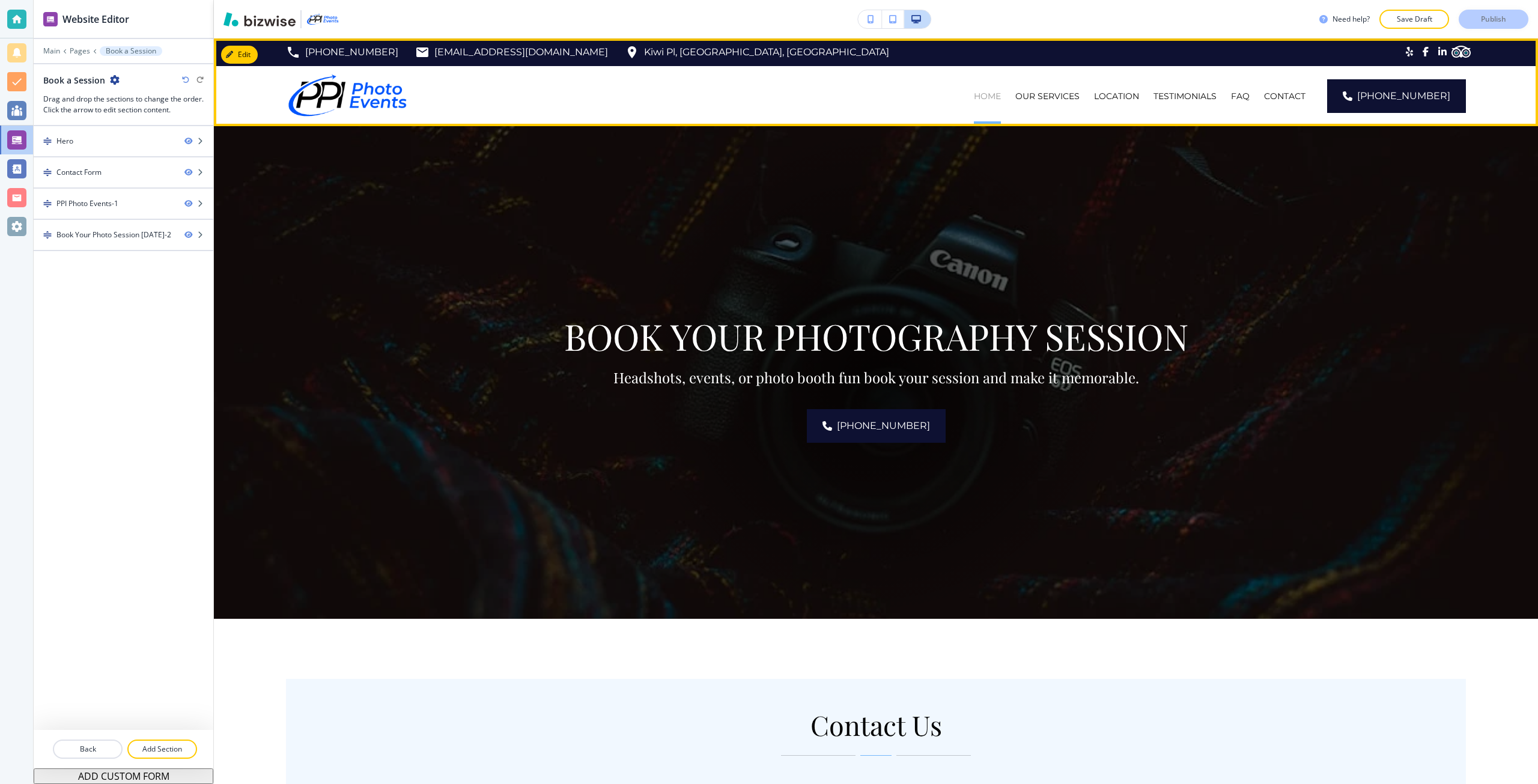
click at [1000, 94] on p "HOME" at bounding box center [987, 97] width 27 height 12
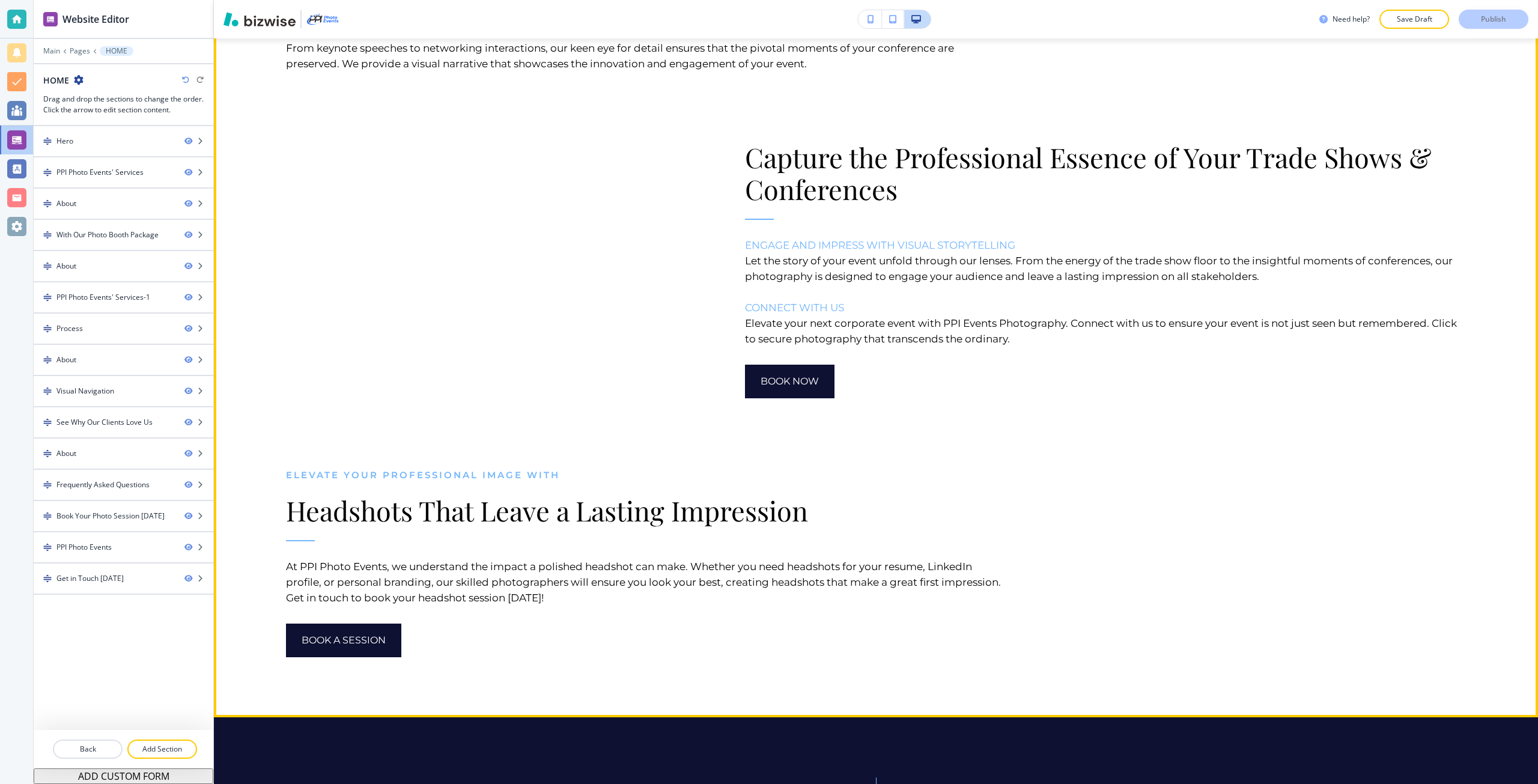
scroll to position [2102, 0]
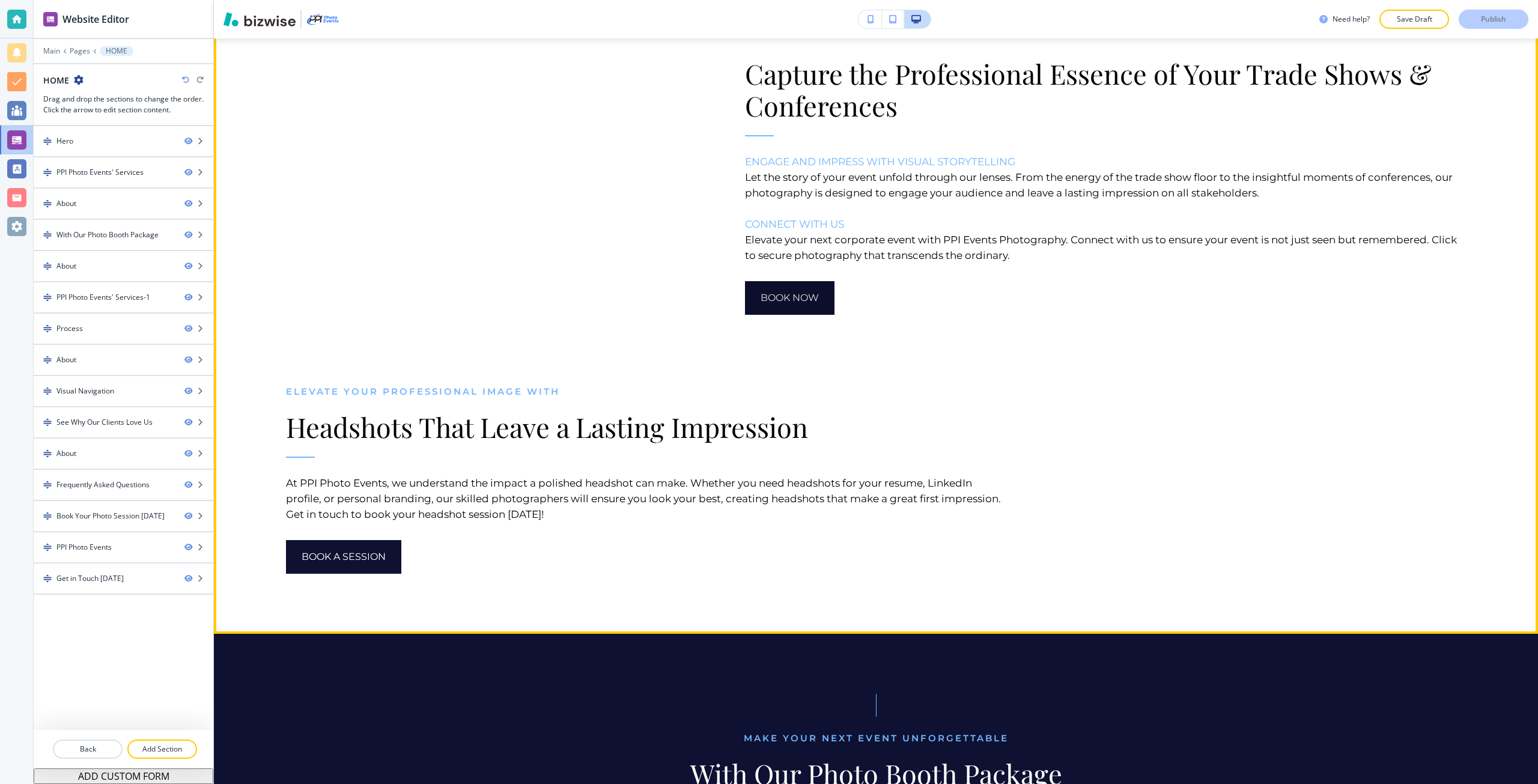
click at [758, 315] on button "Book Now" at bounding box center [789, 298] width 90 height 34
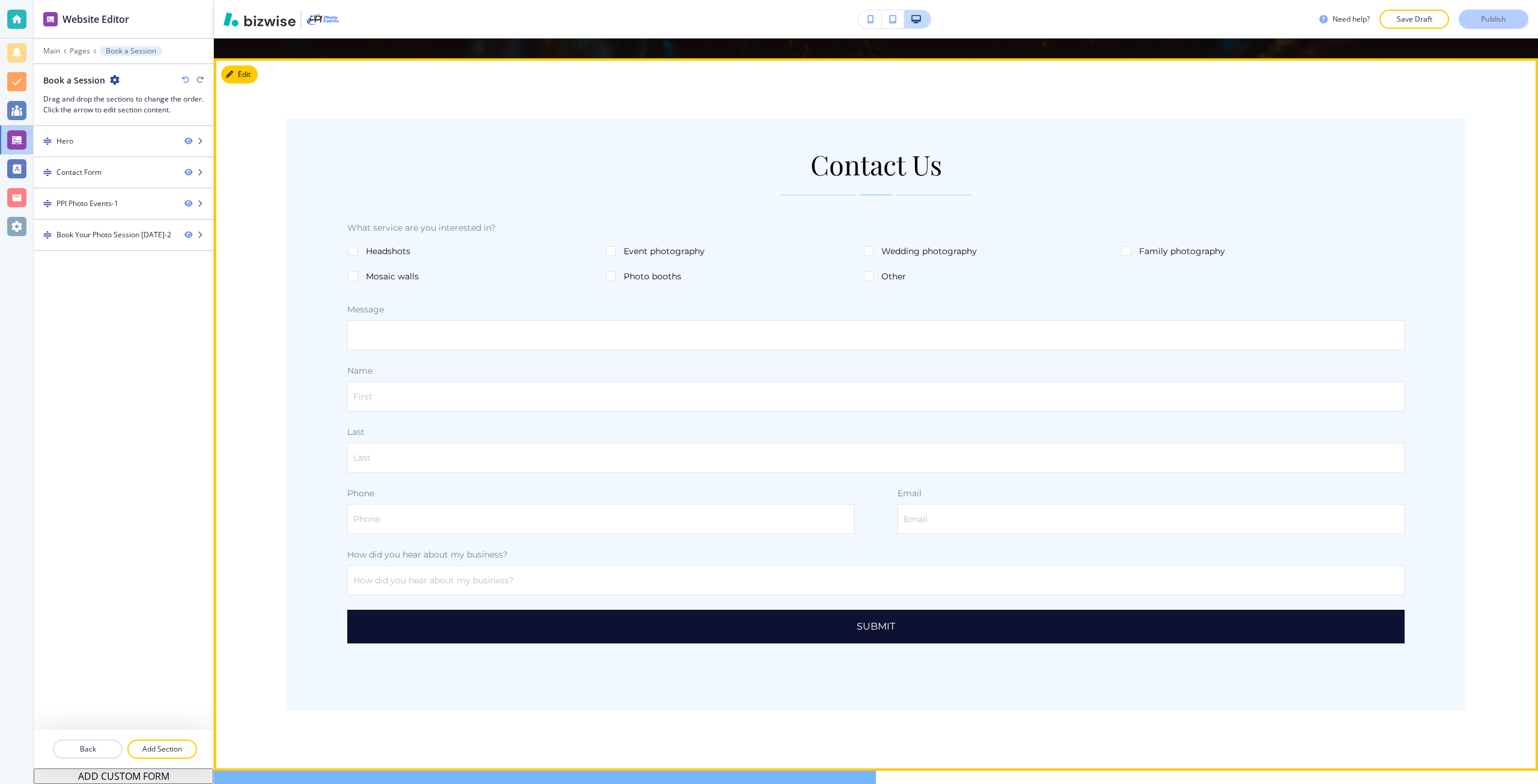
scroll to position [580, 0]
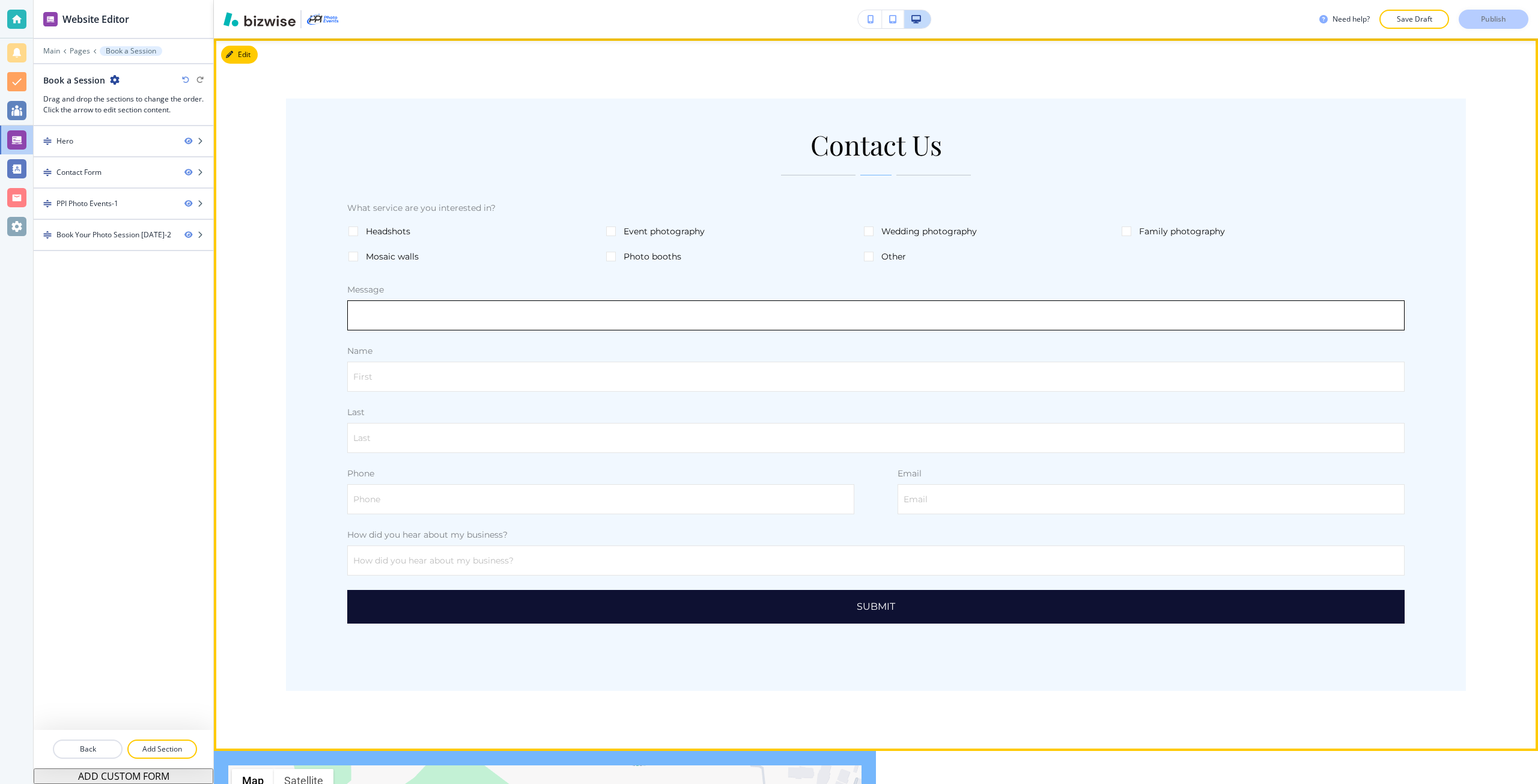
click at [401, 308] on input "text" at bounding box center [875, 315] width 1056 height 29
type input "test"
click at [404, 381] on input "First" at bounding box center [875, 376] width 1056 height 29
click at [401, 379] on input "tses" at bounding box center [875, 376] width 1056 height 29
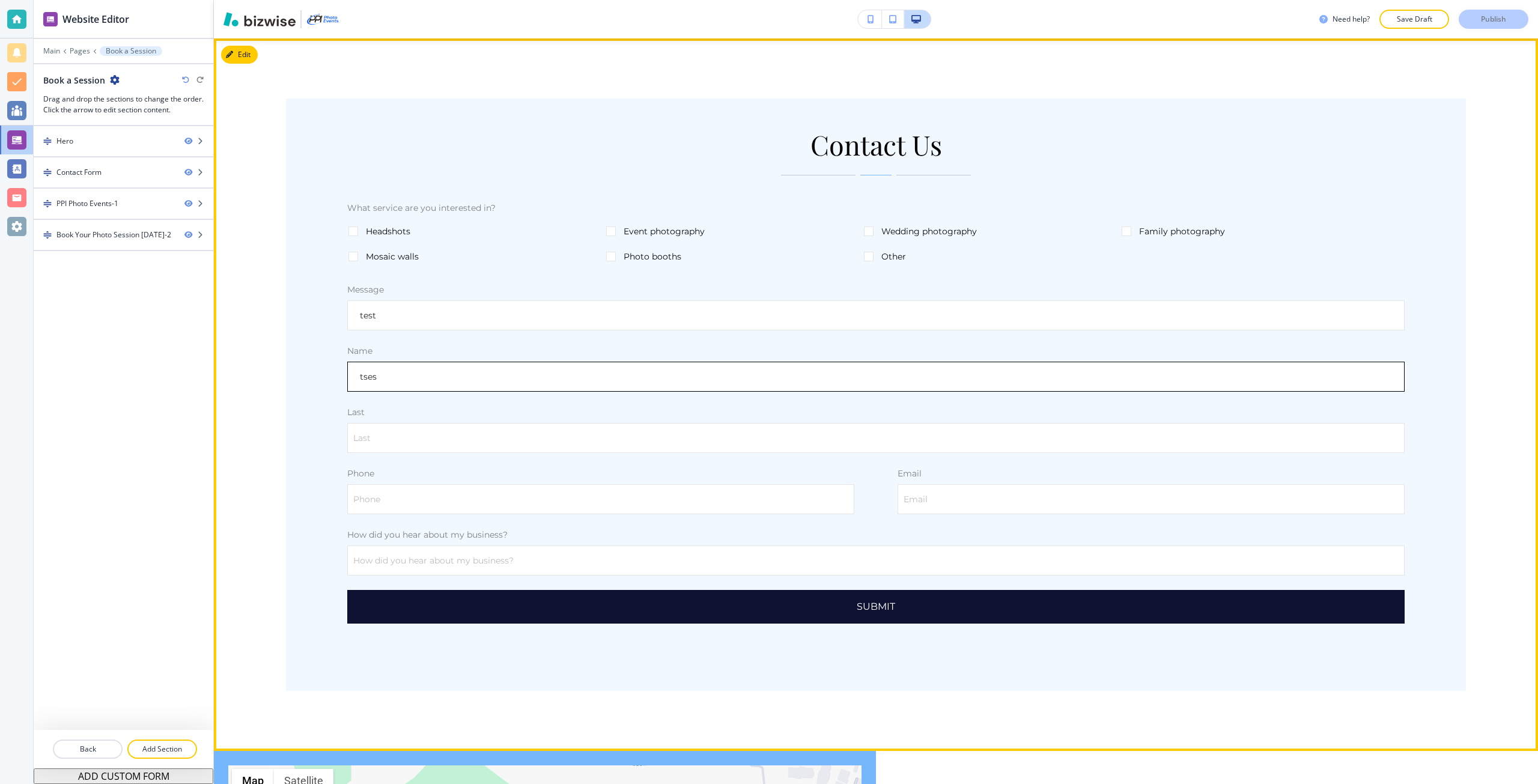
click at [401, 379] on input "tses" at bounding box center [875, 376] width 1056 height 29
type input "test"
click at [418, 436] on input "Last" at bounding box center [875, 437] width 1056 height 29
type input "test"
click at [554, 495] on input "Phone" at bounding box center [600, 499] width 506 height 29
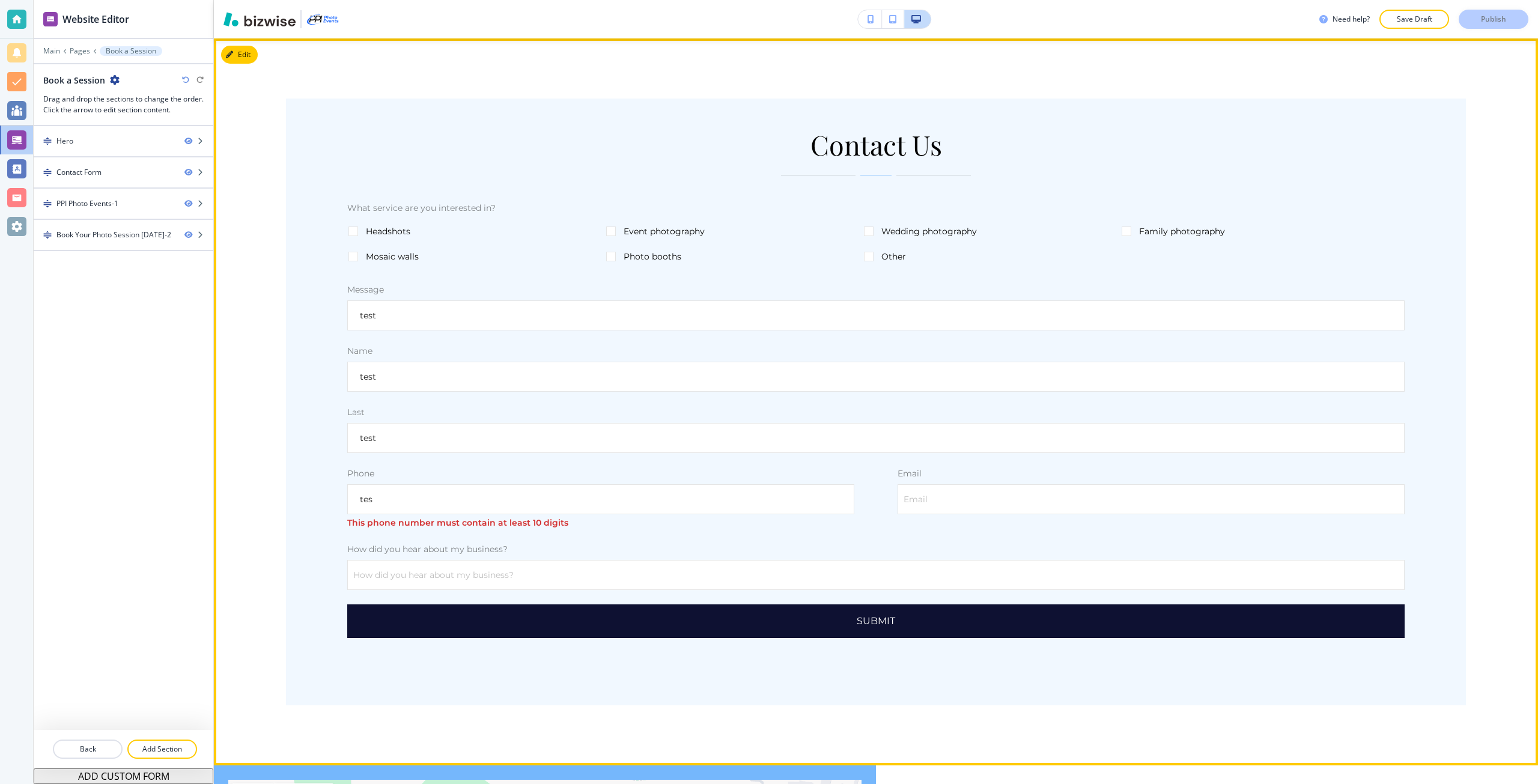
drag, startPoint x: 606, startPoint y: 504, endPoint x: 301, endPoint y: 510, distance: 305.1
click at [301, 510] on div "Contact Us What service are you interested in? Headshots Event photography Wedd…" at bounding box center [875, 402] width 1180 height 607
type input "0"
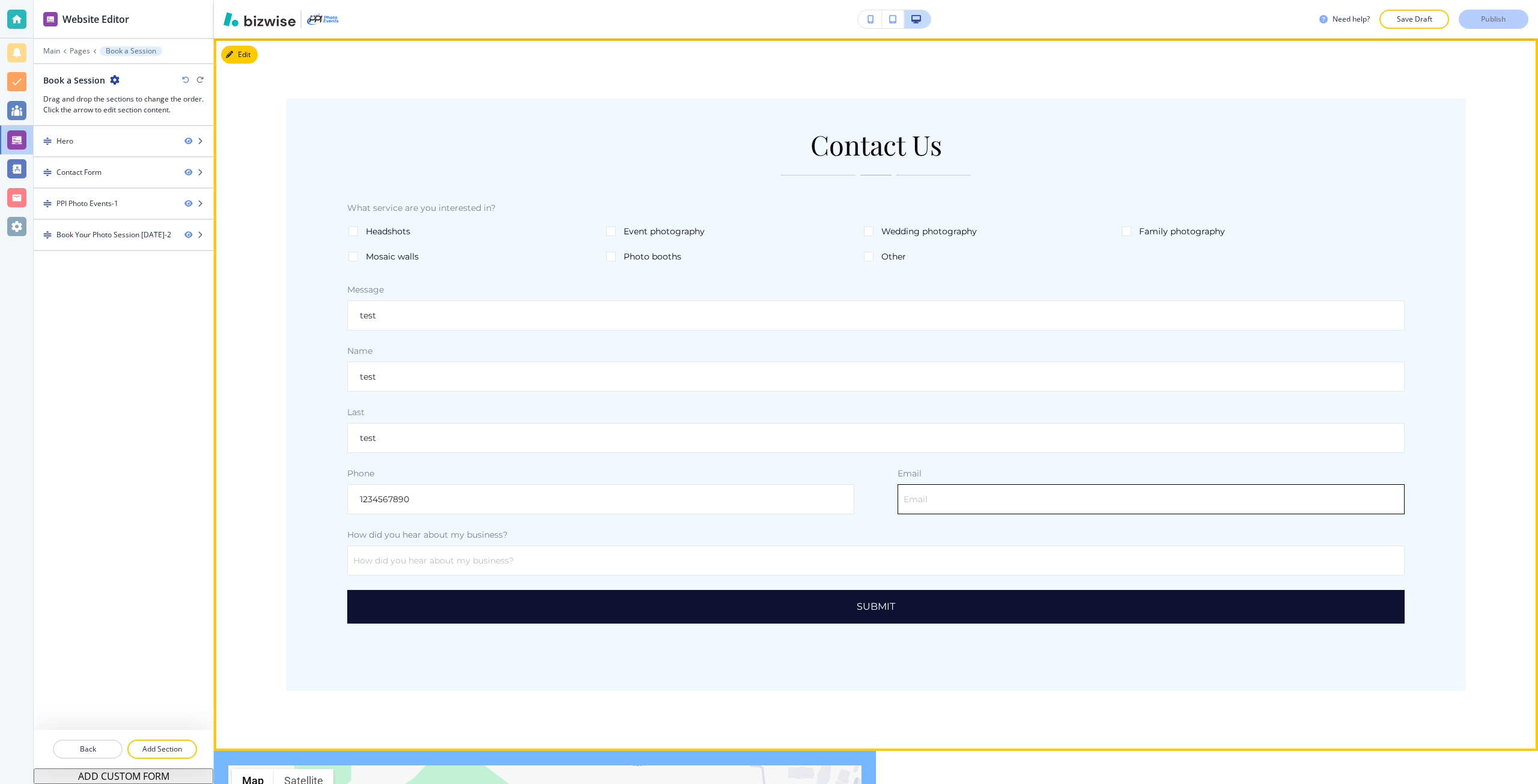
type input "1234567890"
click at [1129, 503] on input "Email" at bounding box center [1150, 499] width 506 height 29
type input "test@test.com"
click at [1116, 568] on input "How did you hear about my business?" at bounding box center [875, 561] width 1056 height 29
type input "test"
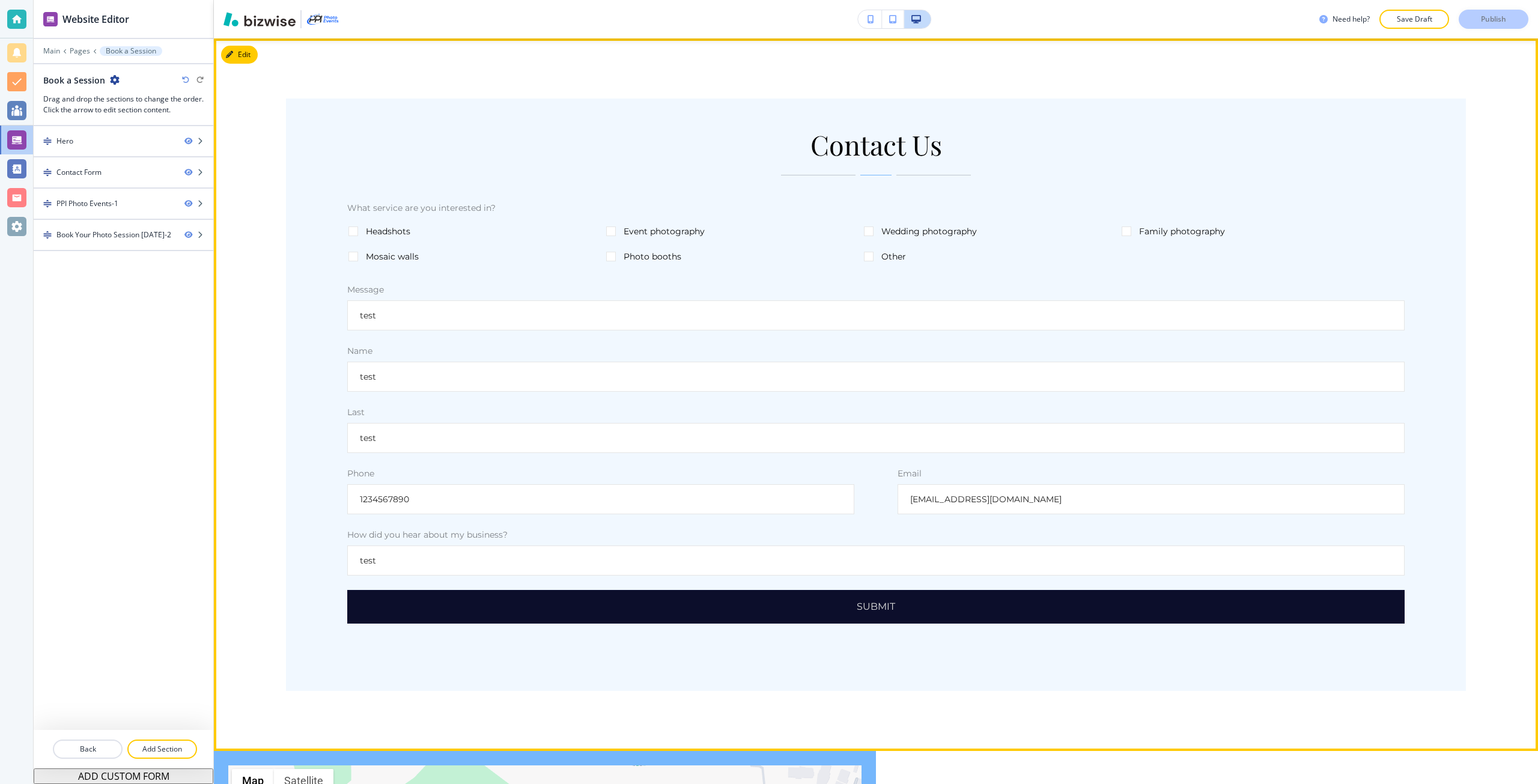
click at [1119, 600] on button "Submit" at bounding box center [875, 607] width 1057 height 34
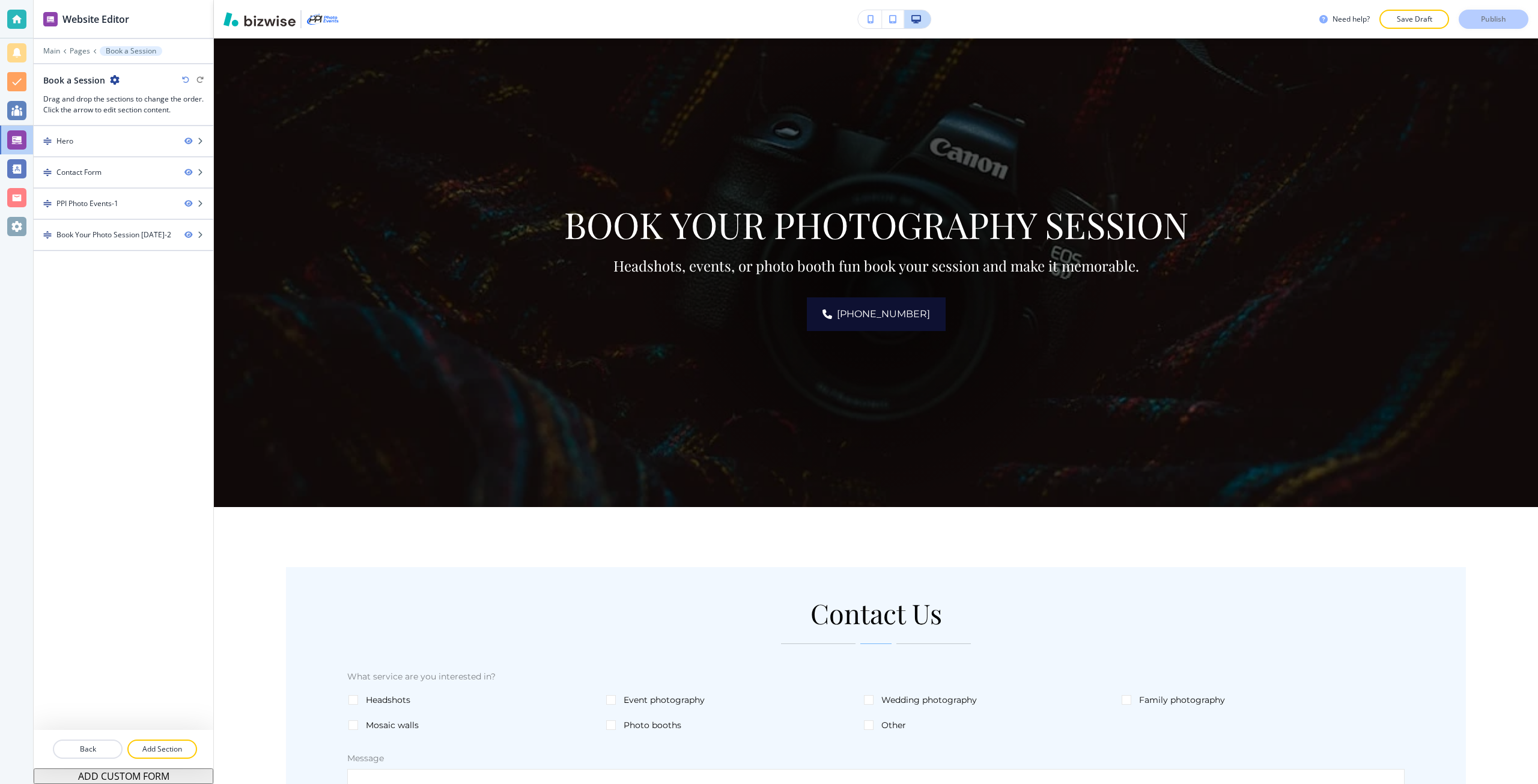
scroll to position [0, 0]
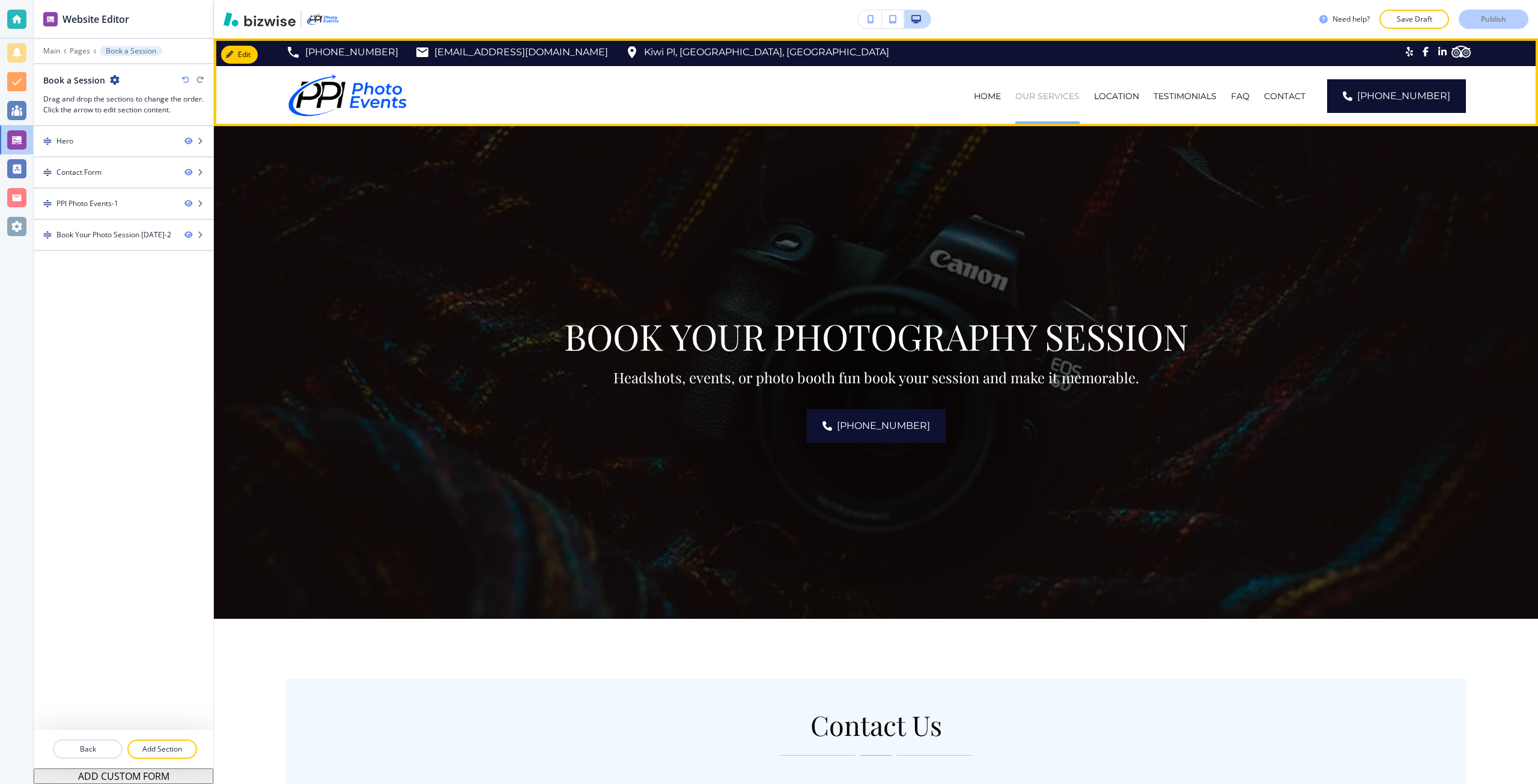
click at [1032, 92] on p "OUR SERVICES" at bounding box center [1048, 97] width 64 height 12
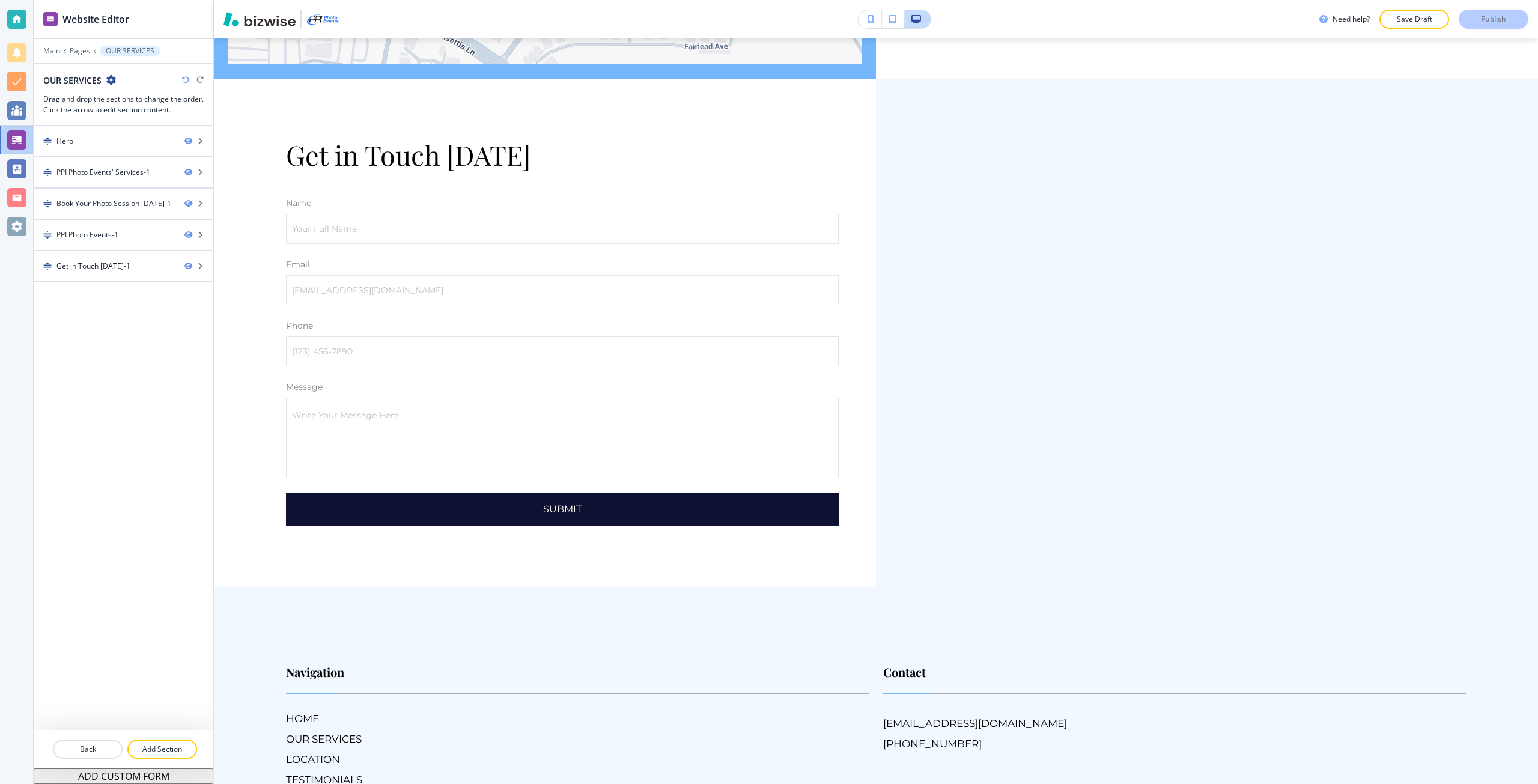
scroll to position [2016, 0]
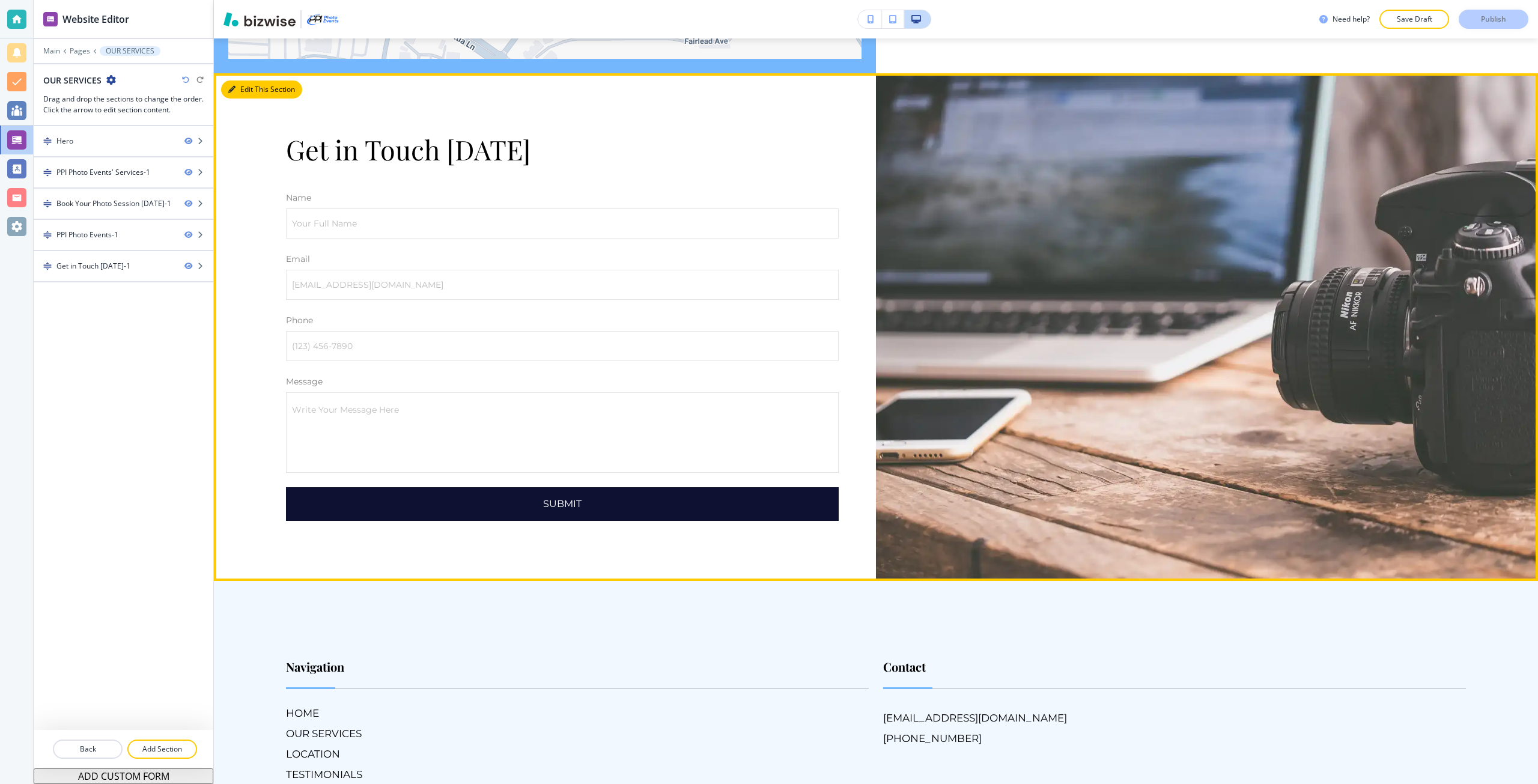
click at [235, 94] on button "Edit This Section" at bounding box center [261, 90] width 81 height 18
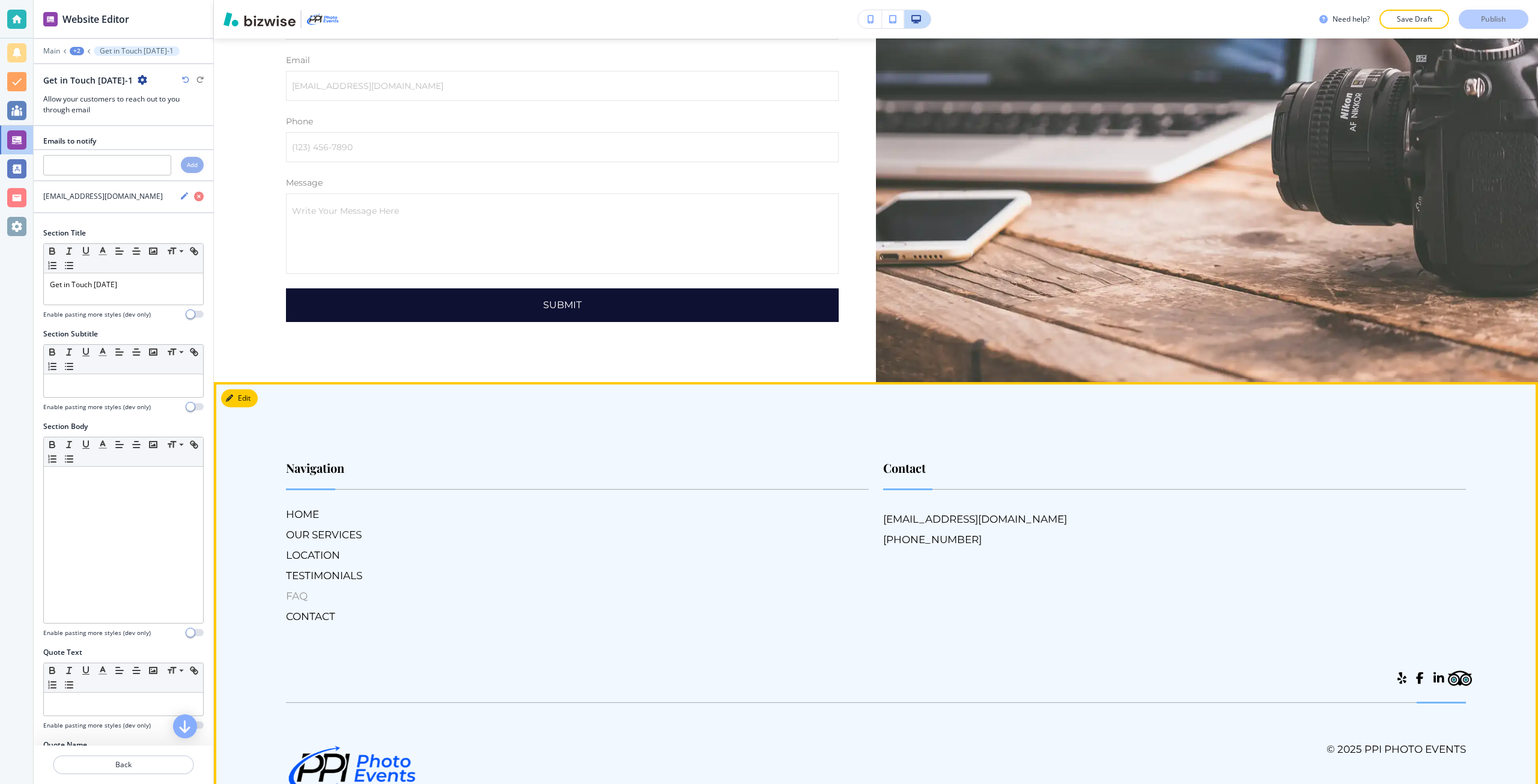
scroll to position [2271, 0]
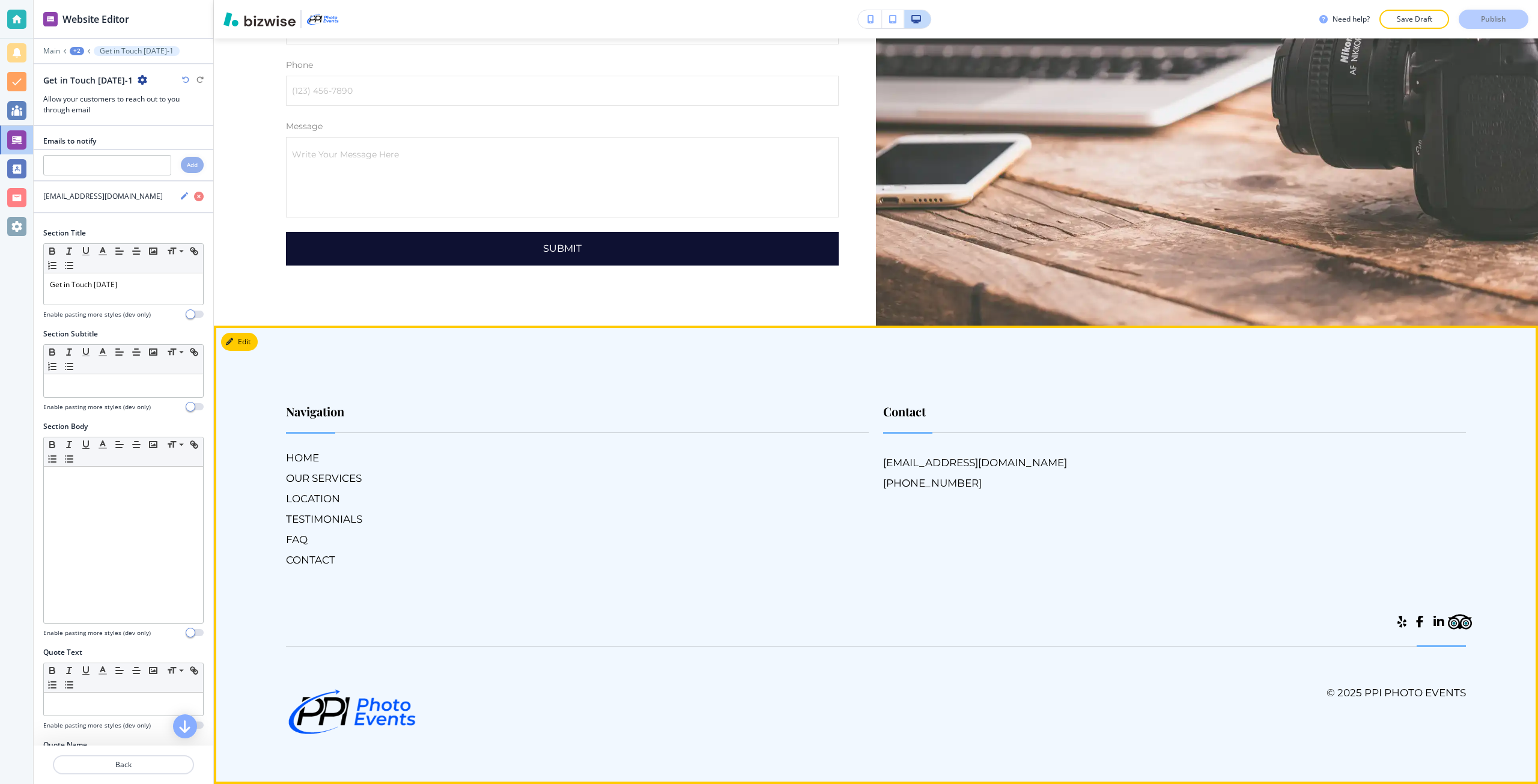
click at [322, 506] on div "HOME OUR SERVICES LOCATION TESTIMONIALS FAQ CONTACT" at bounding box center [573, 504] width 592 height 128
click at [331, 504] on h6 "LOCATION" at bounding box center [577, 498] width 583 height 16
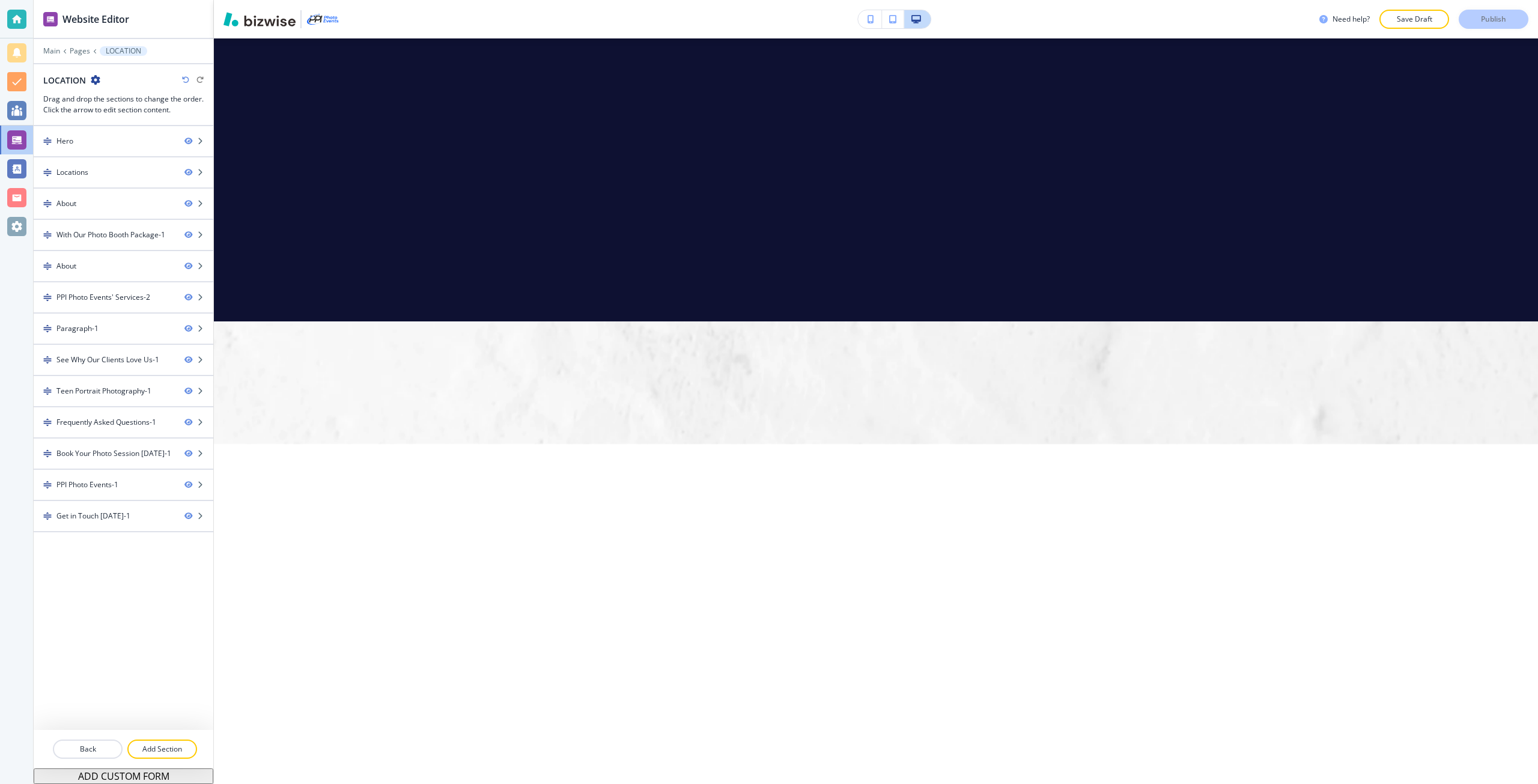
scroll to position [4865, 0]
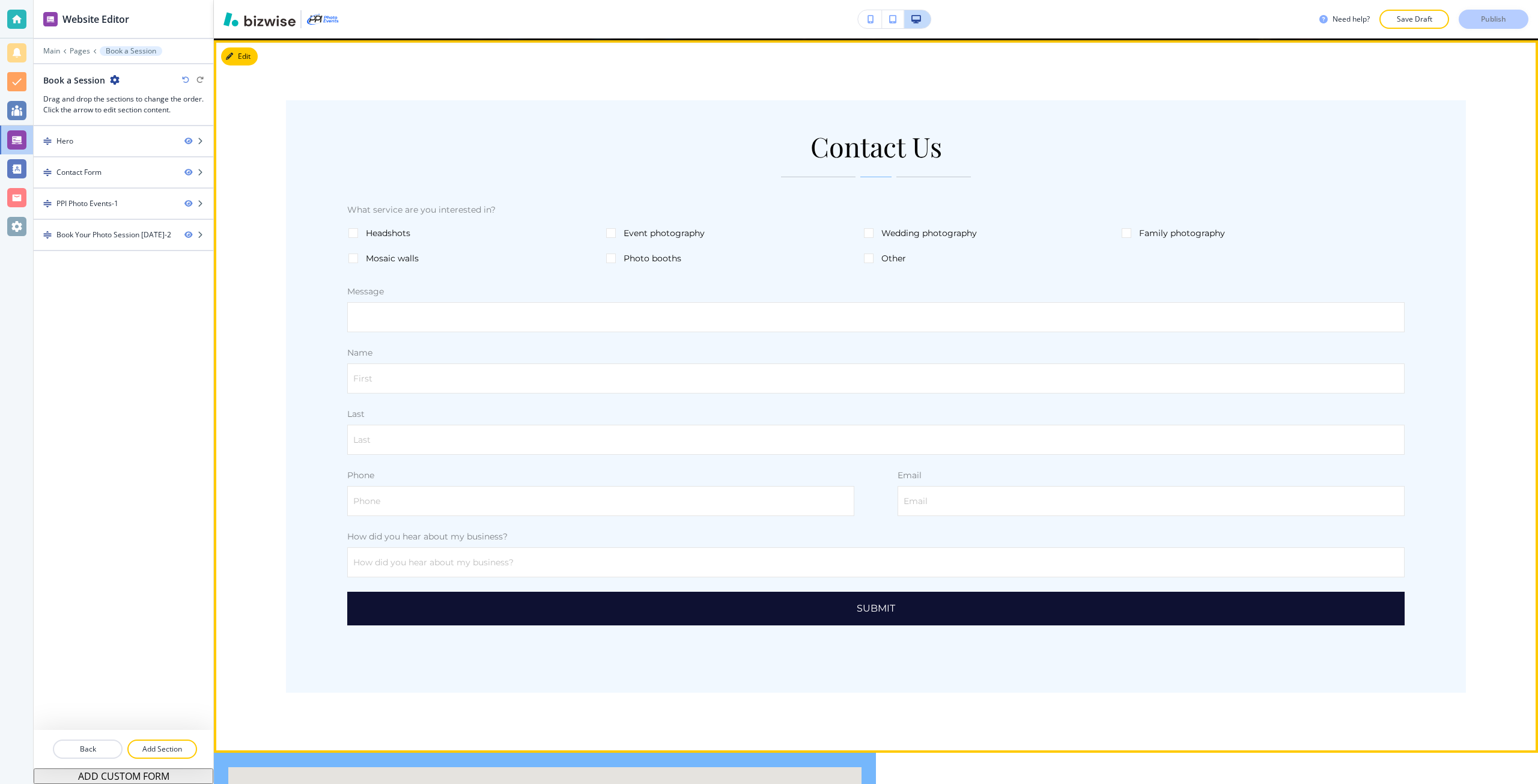
scroll to position [580, 0]
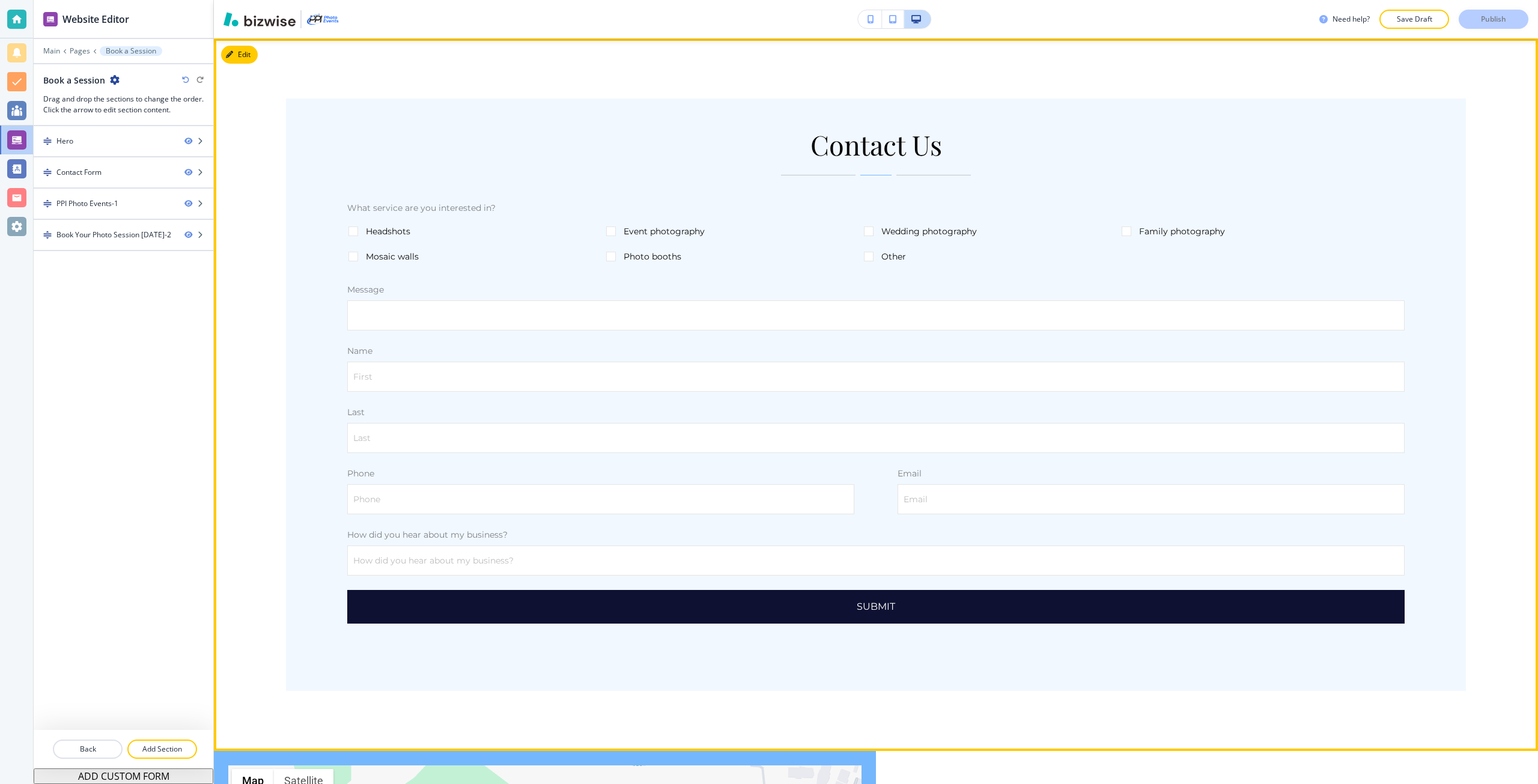
click at [247, 44] on div "Contact Us What service are you interested in? Headshots Event photography Wedd…" at bounding box center [875, 394] width 1324 height 712
click at [247, 51] on button "Edit This Section" at bounding box center [261, 54] width 81 height 18
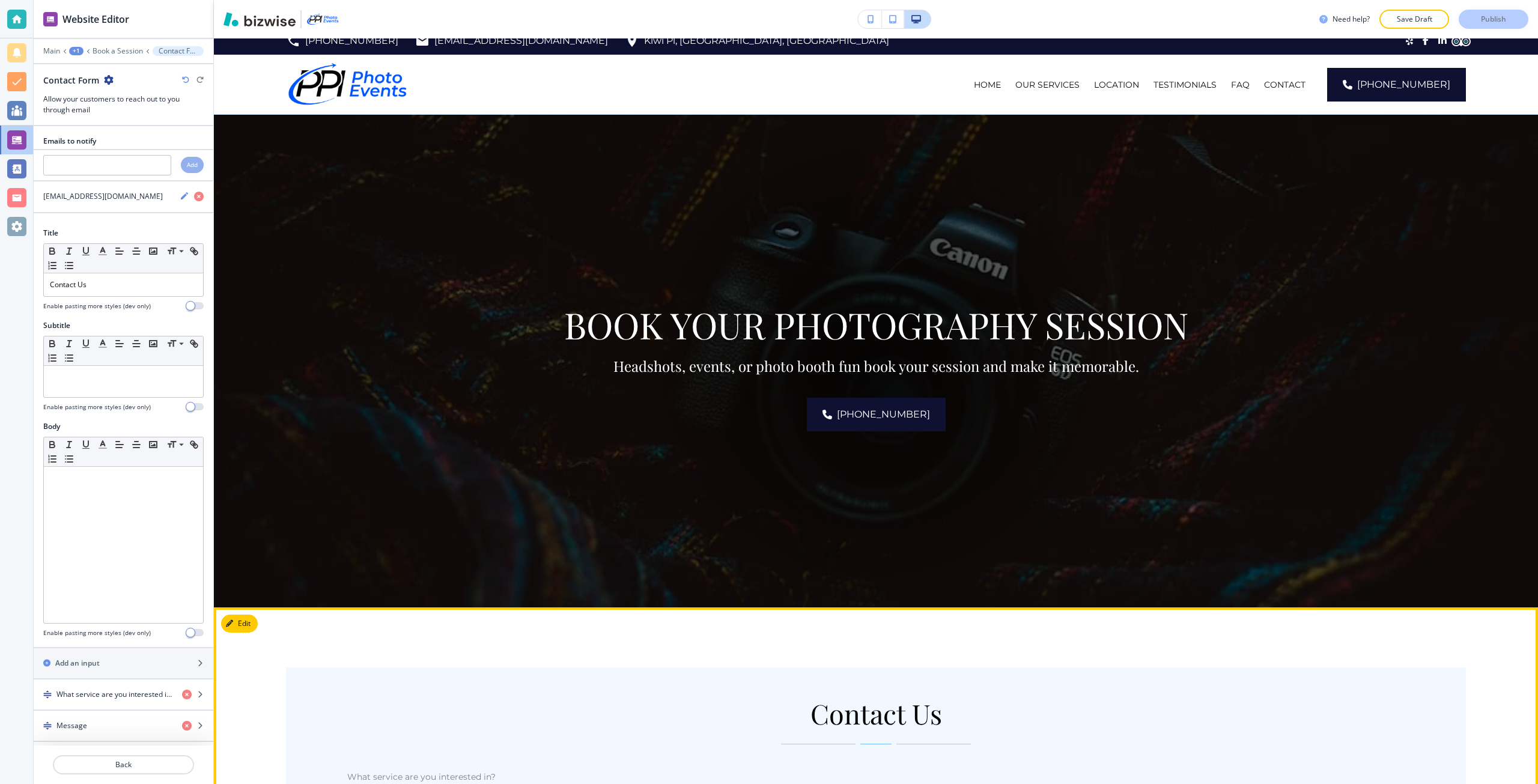
scroll to position [0, 0]
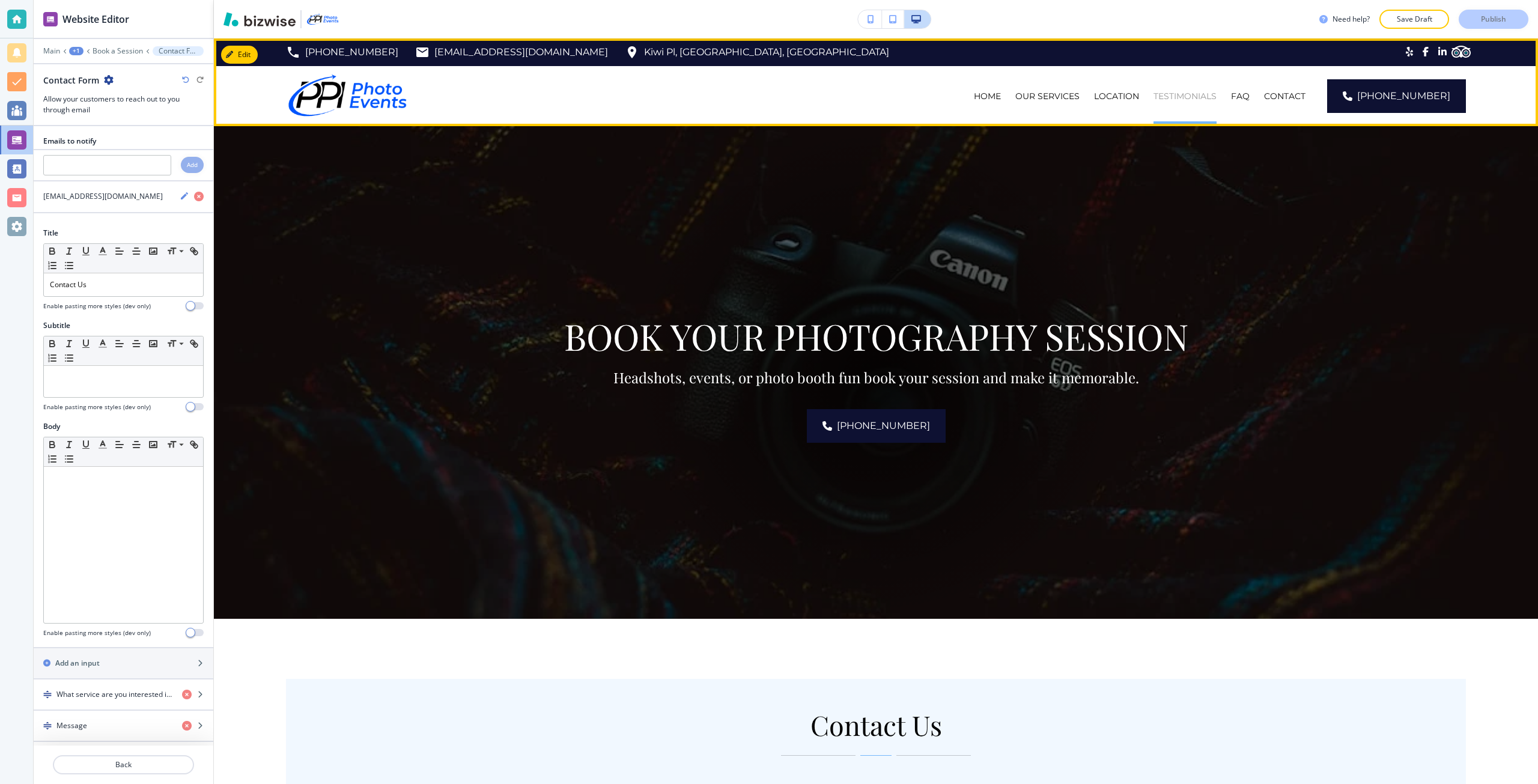
click at [1197, 96] on p "TESTIMONIALS" at bounding box center [1184, 97] width 63 height 12
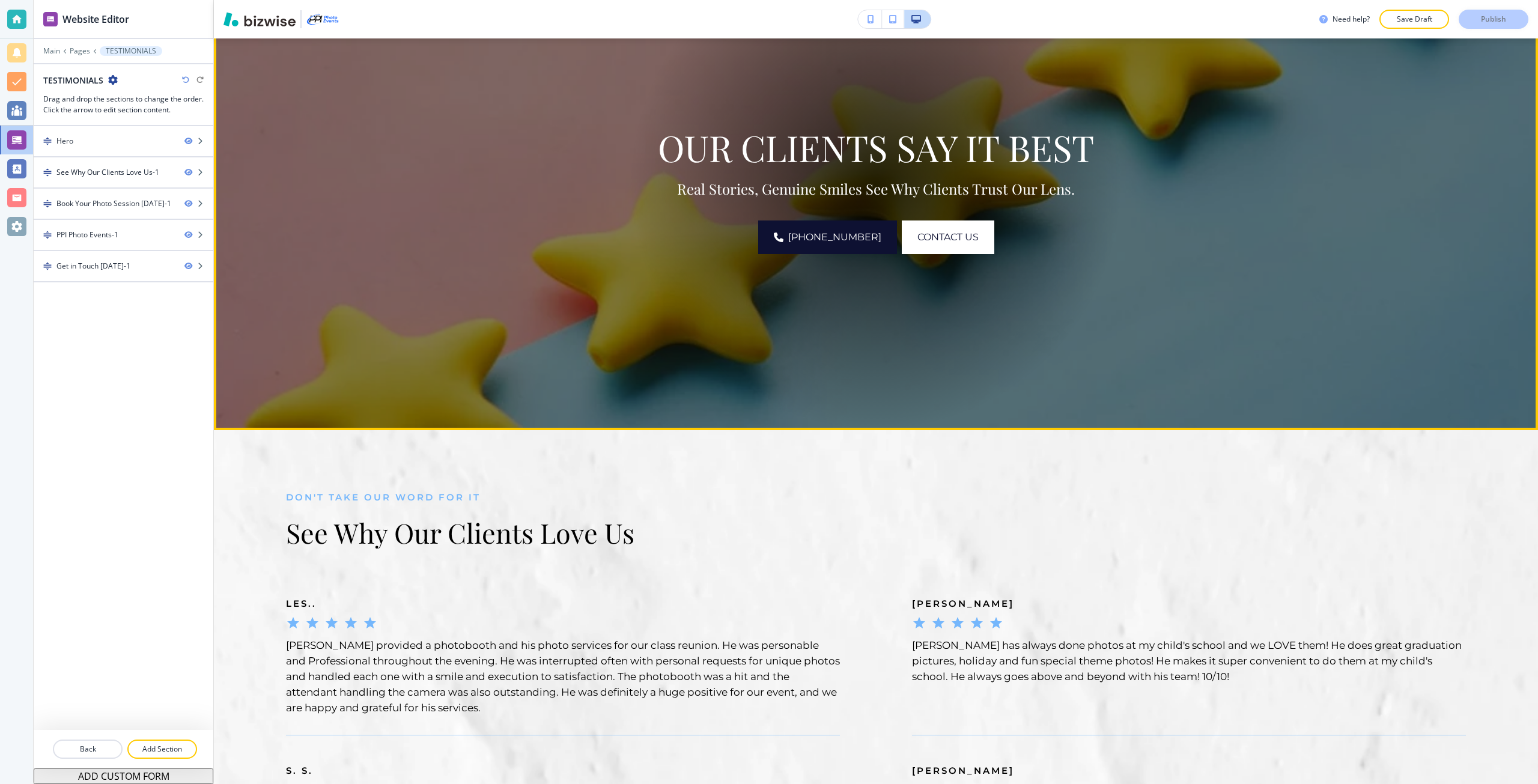
scroll to position [180, 0]
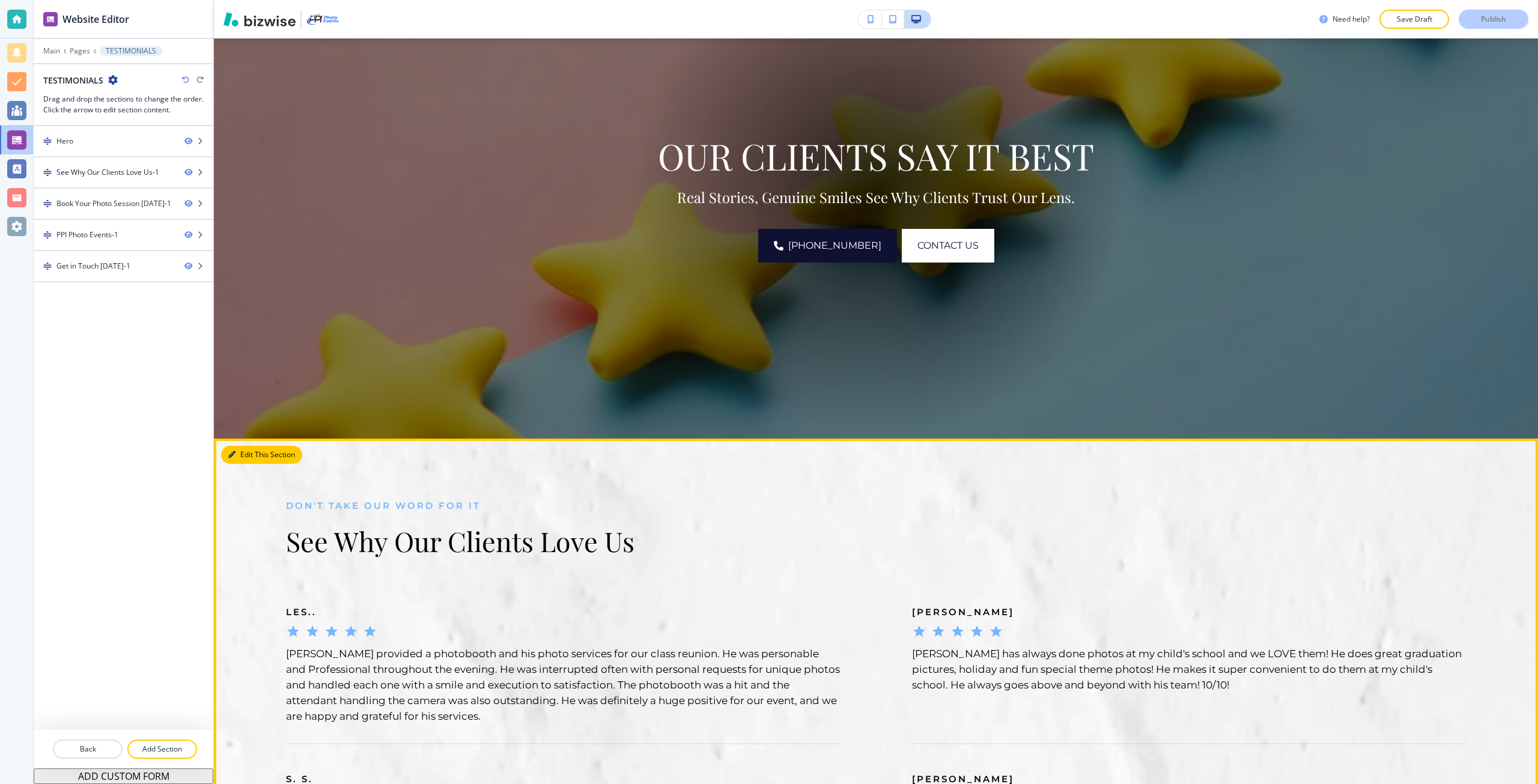
click at [231, 452] on button "Edit This Section" at bounding box center [261, 455] width 81 height 18
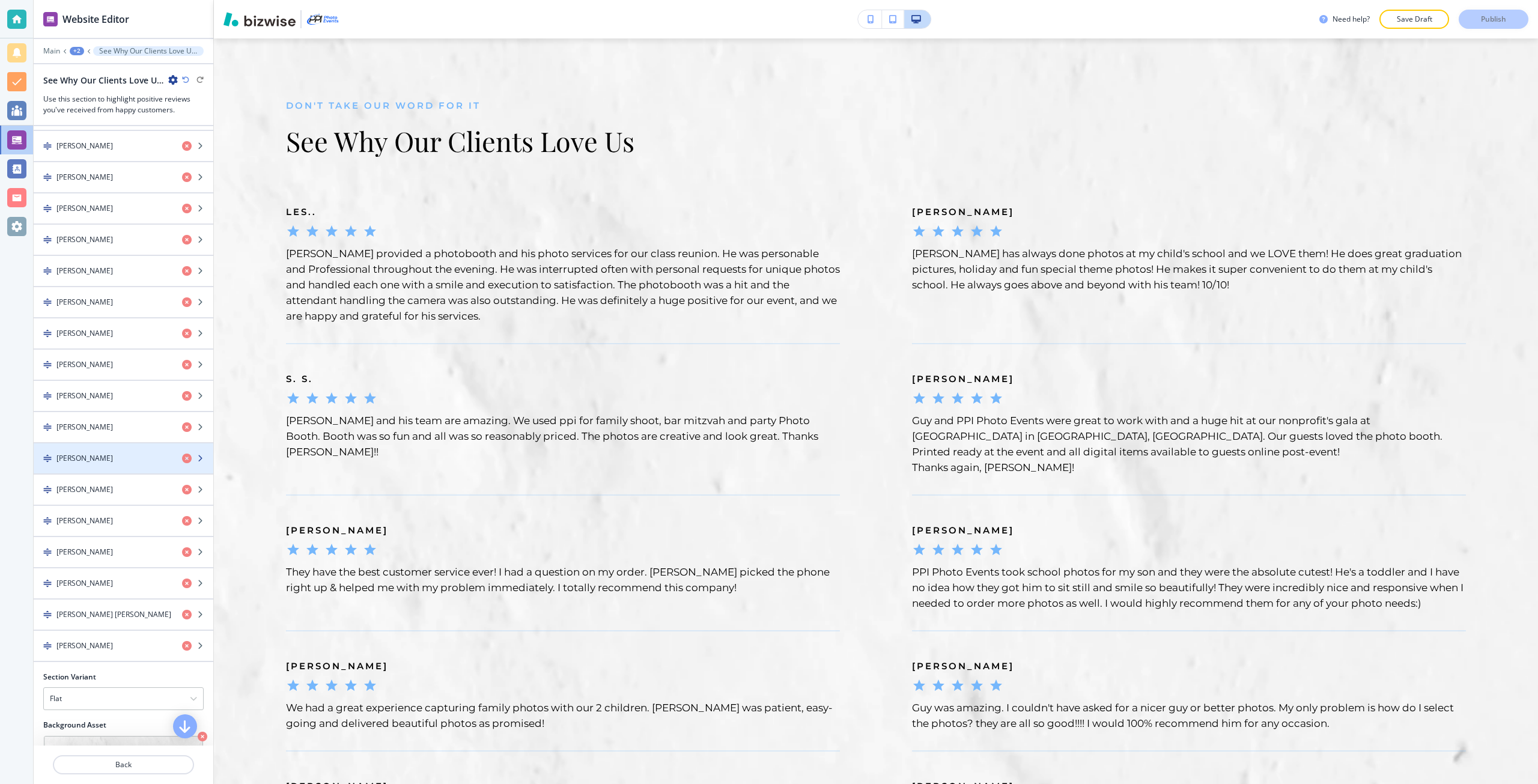
scroll to position [1141, 0]
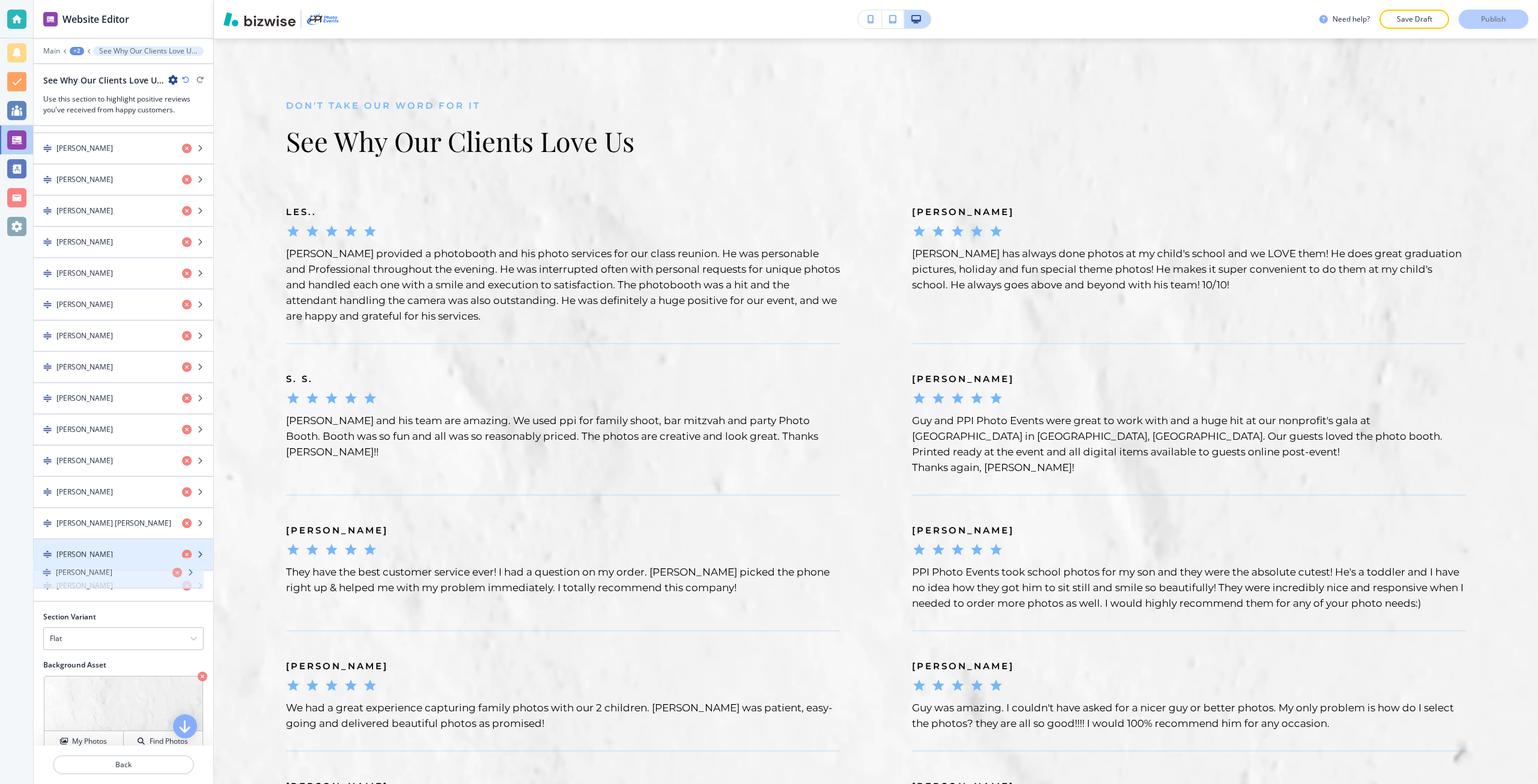
drag, startPoint x: 116, startPoint y: 427, endPoint x: 116, endPoint y: 568, distance: 141.0
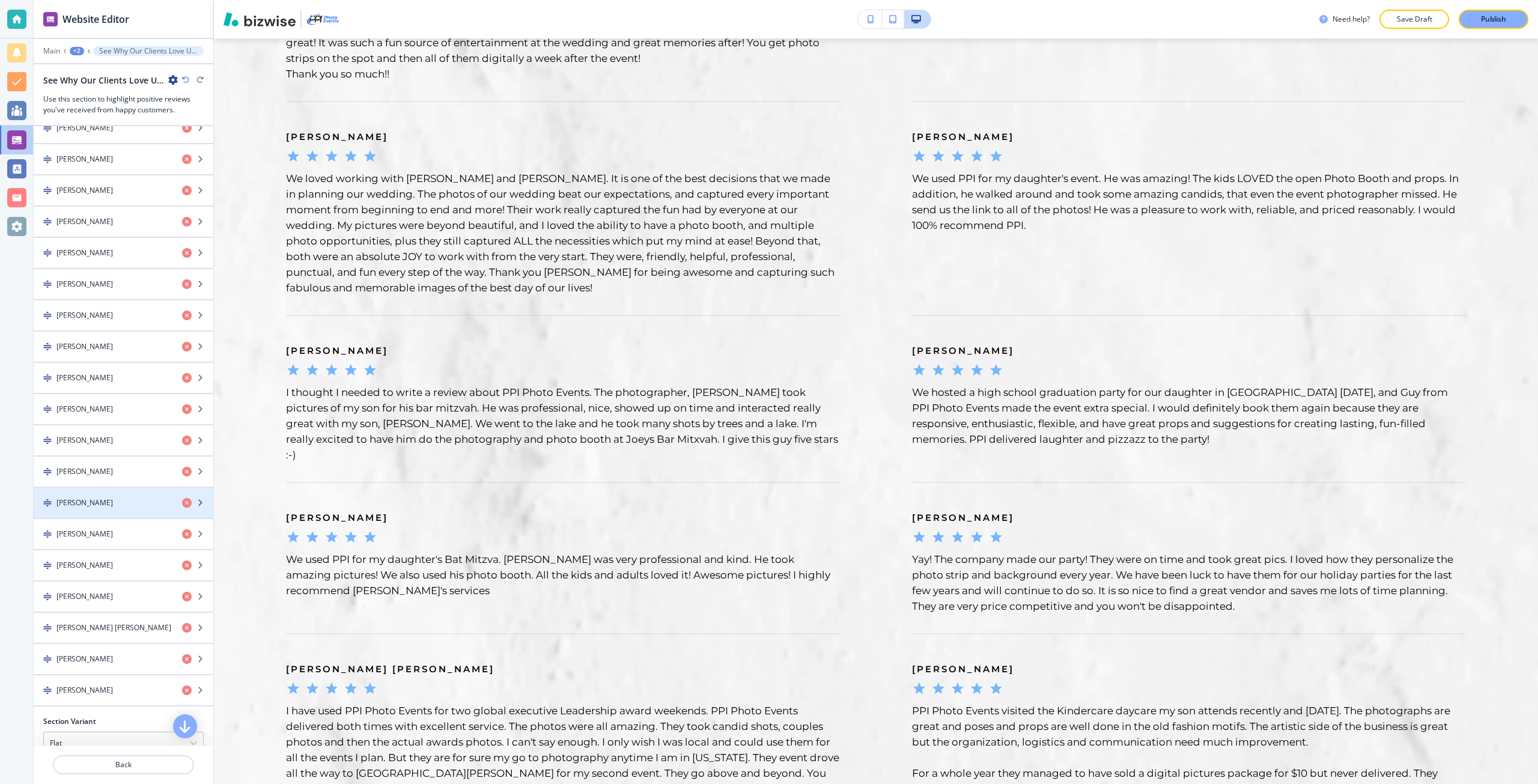
scroll to position [1021, 0]
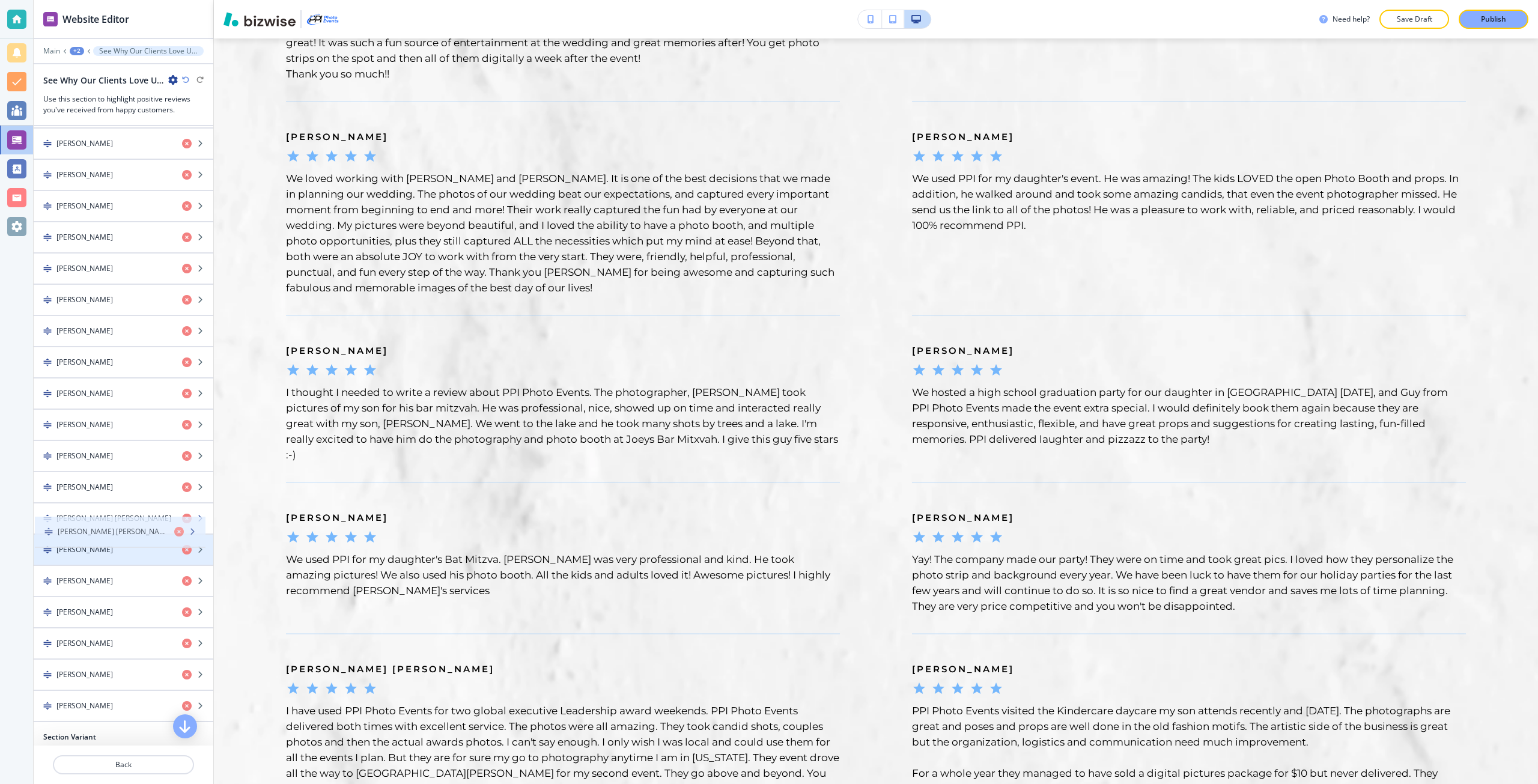
drag, startPoint x: 88, startPoint y: 639, endPoint x: 89, endPoint y: 480, distance: 159.0
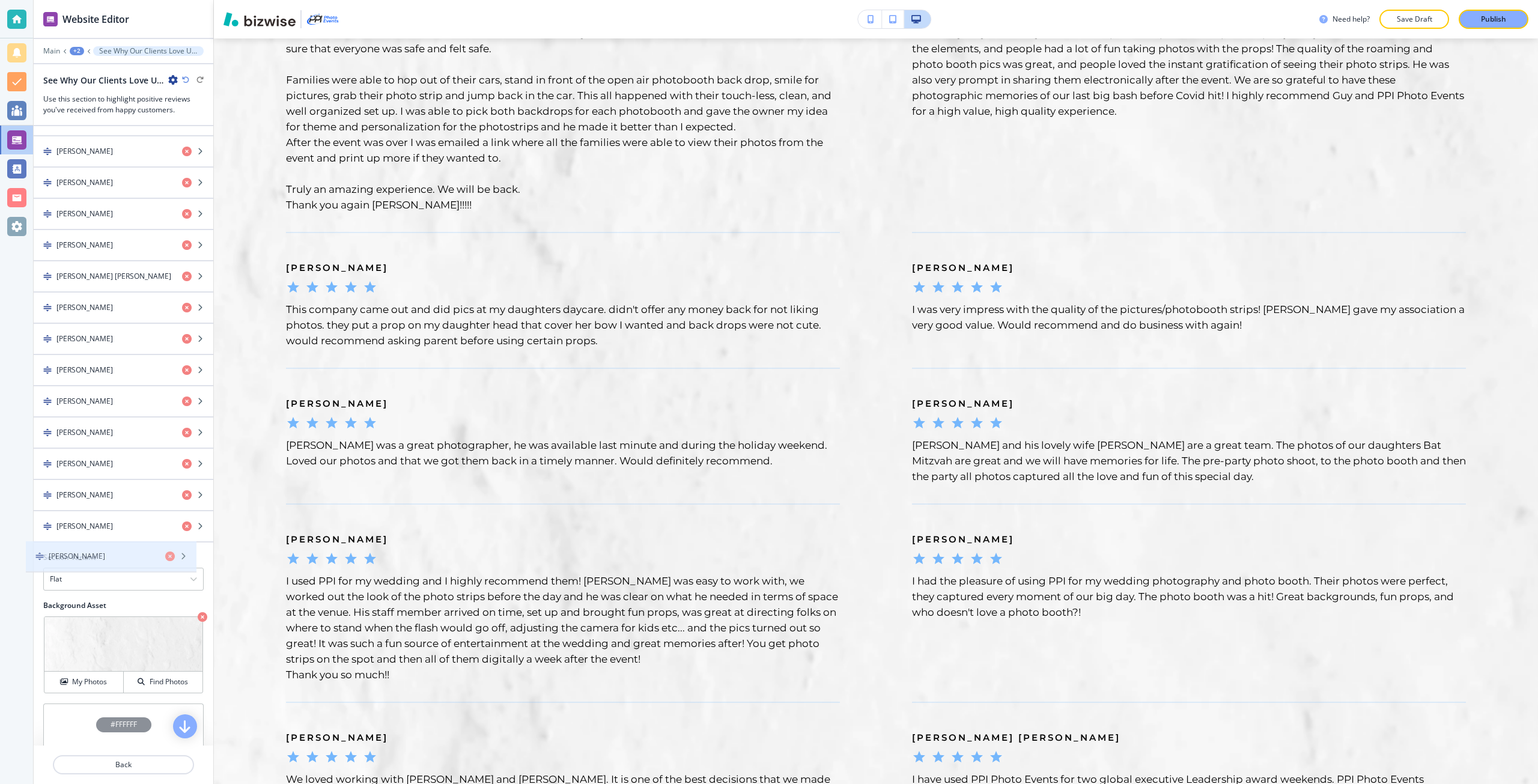
scroll to position [1201, 0]
drag, startPoint x: 96, startPoint y: 335, endPoint x: 92, endPoint y: 543, distance: 208.0
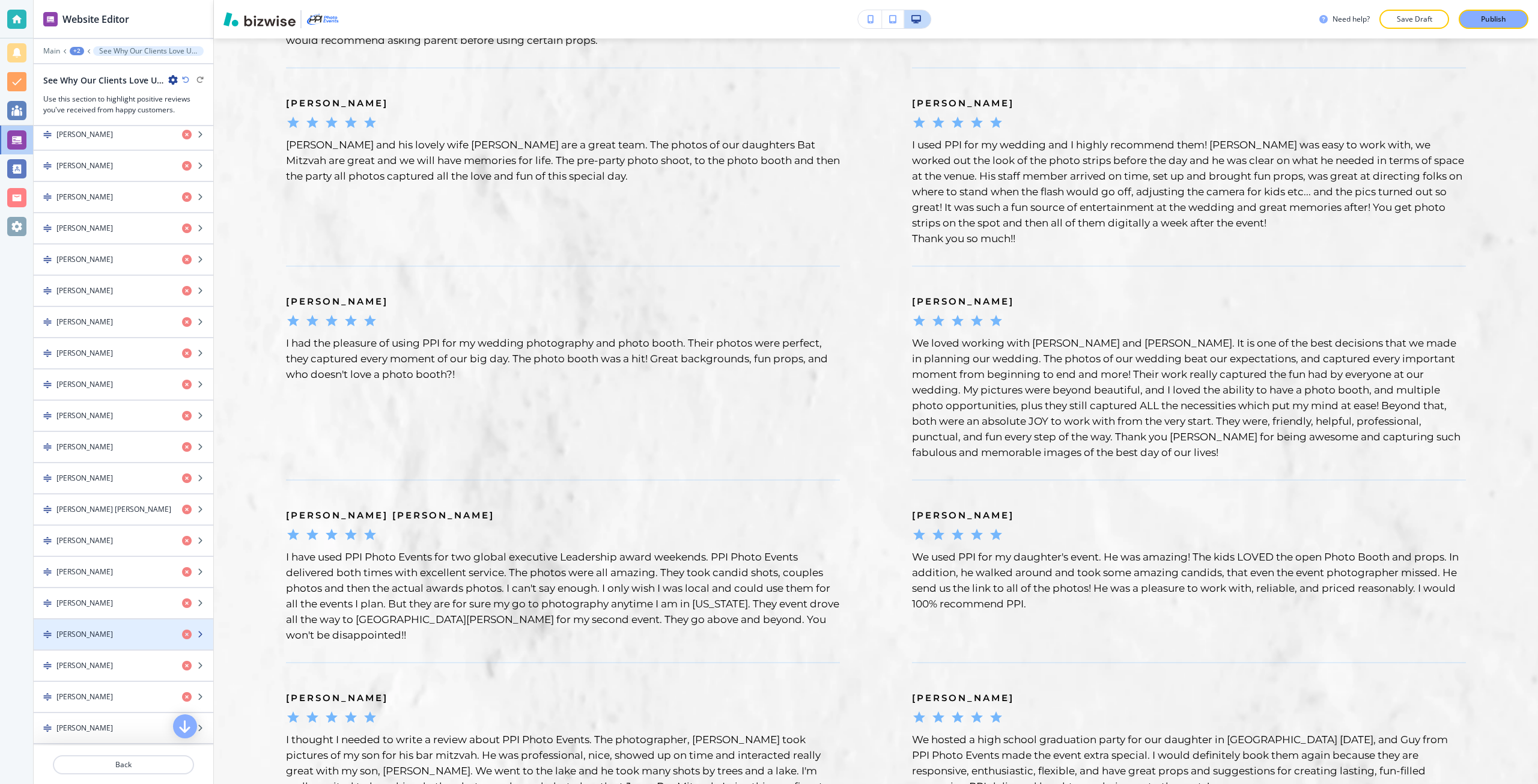
scroll to position [961, 0]
drag, startPoint x: 126, startPoint y: 422, endPoint x: 126, endPoint y: 457, distance: 35.0
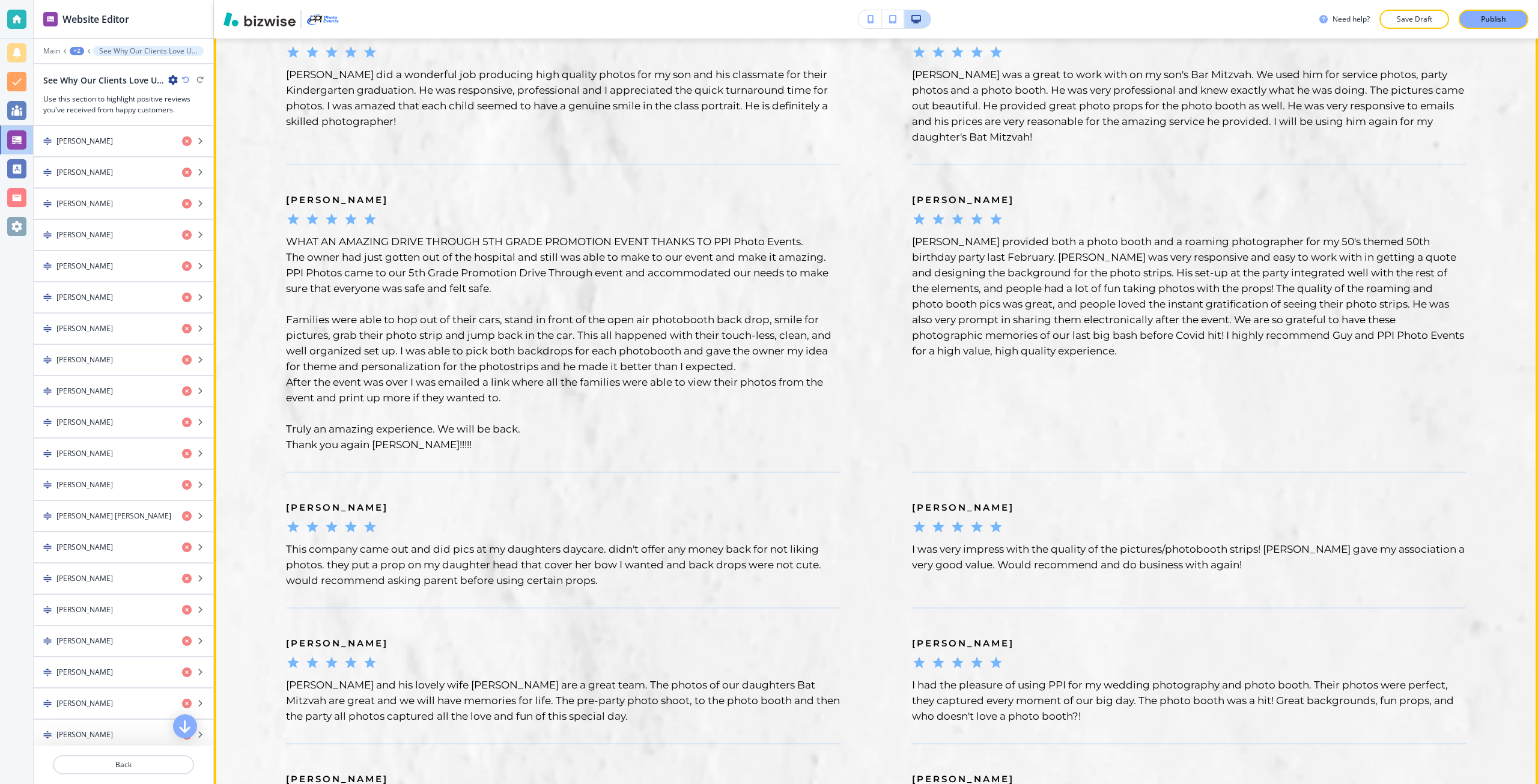
scroll to position [1696, 0]
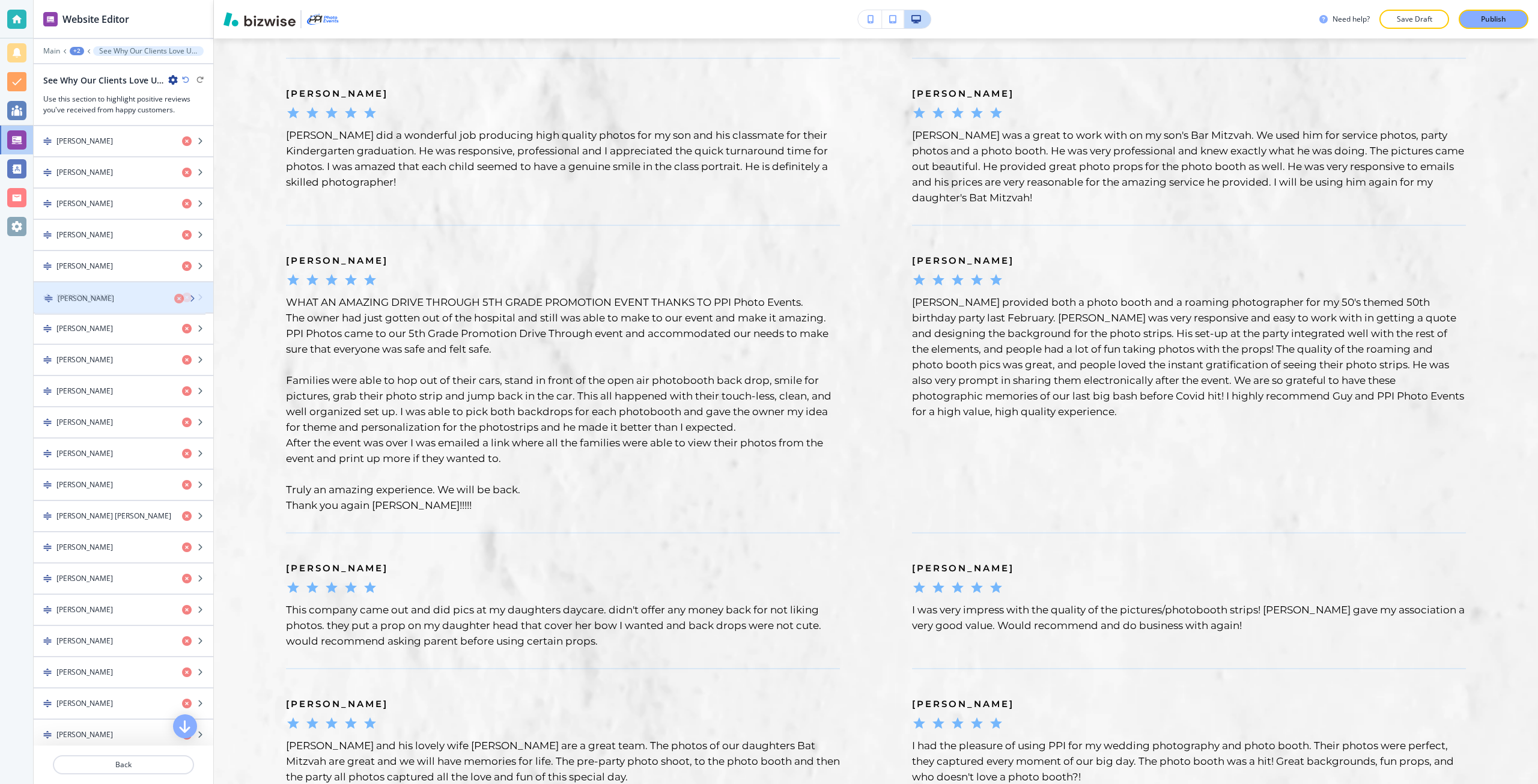
drag, startPoint x: 131, startPoint y: 479, endPoint x: 132, endPoint y: 292, distance: 187.0
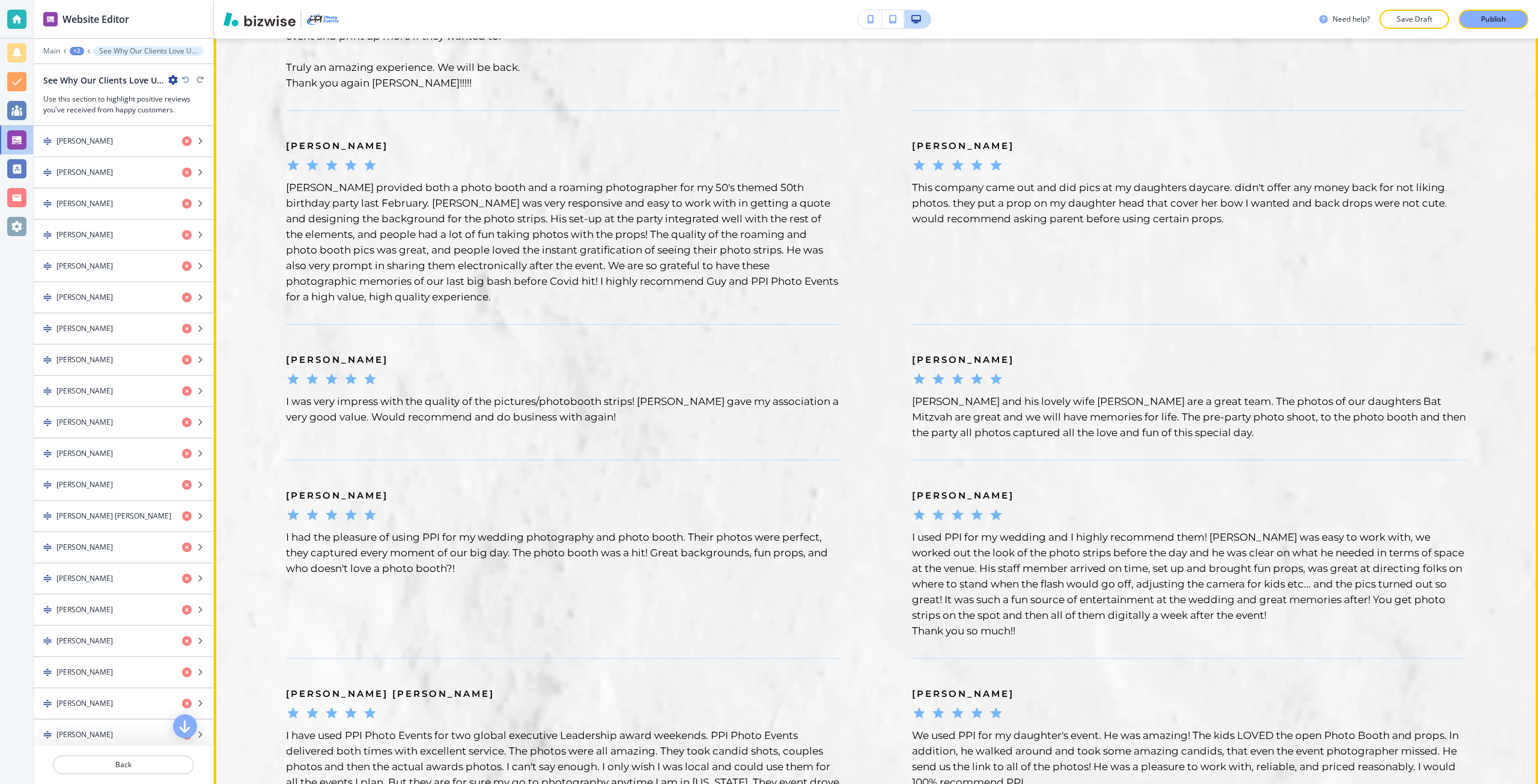
scroll to position [2116, 0]
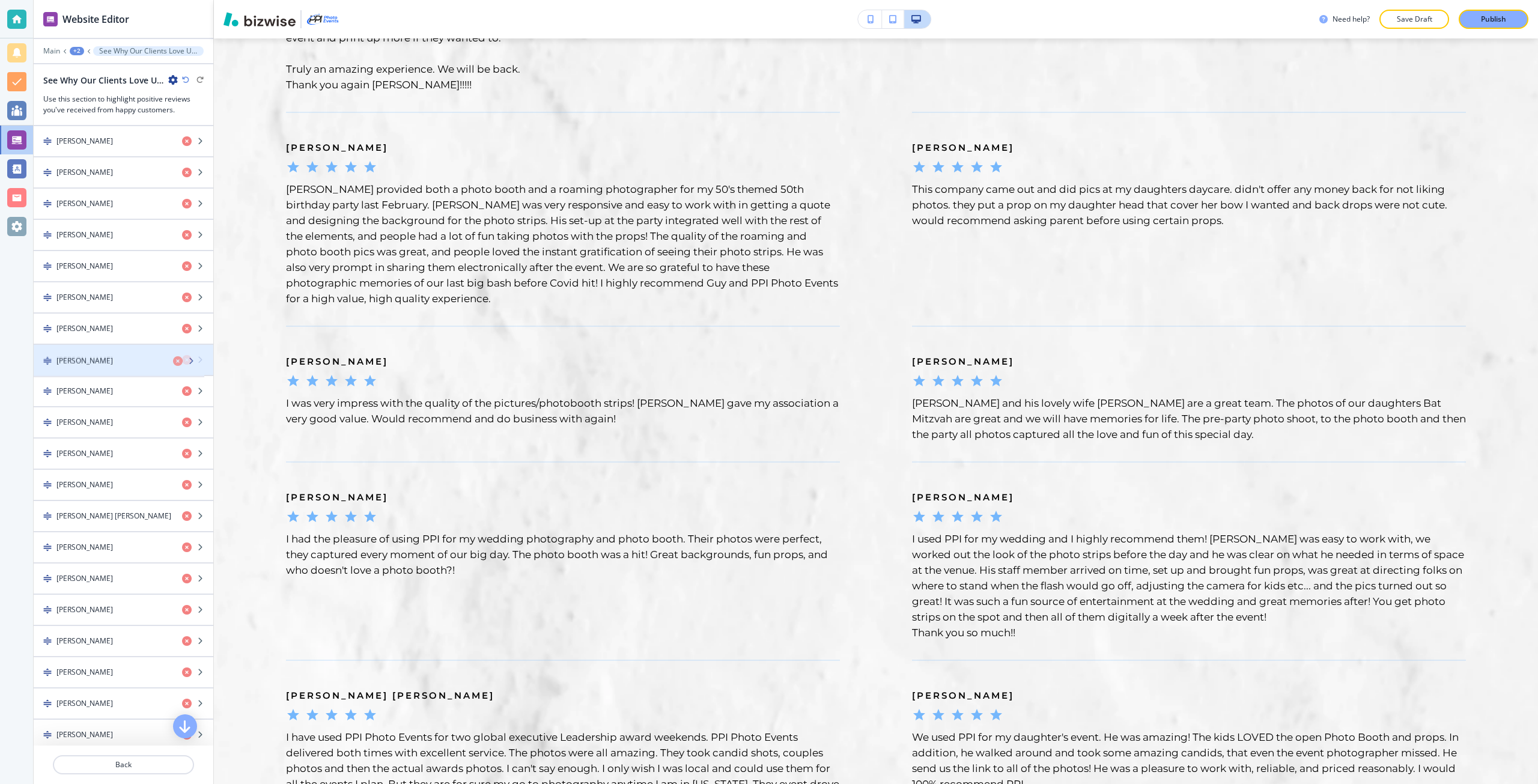
drag, startPoint x: 90, startPoint y: 488, endPoint x: 90, endPoint y: 364, distance: 124.0
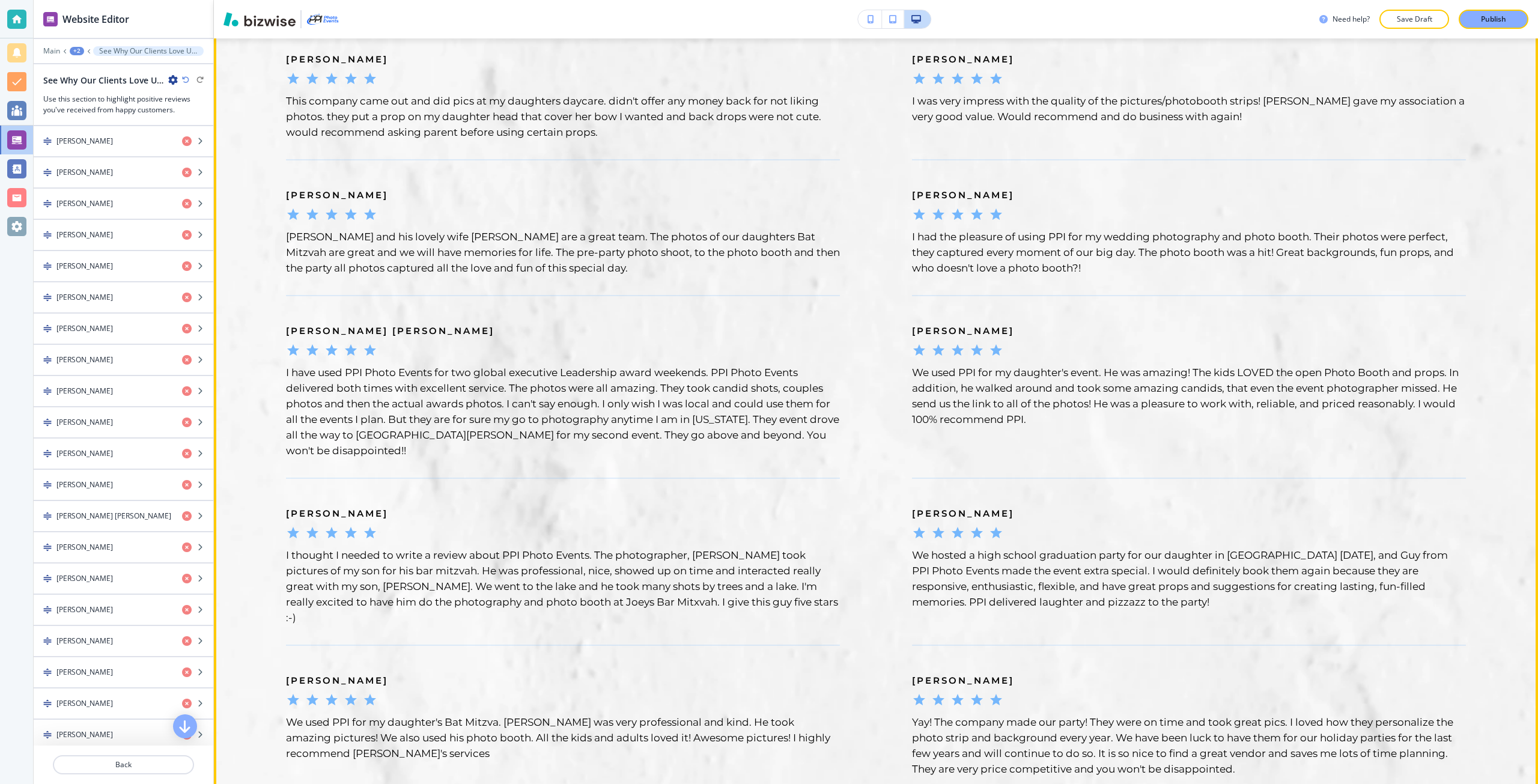
scroll to position [2417, 0]
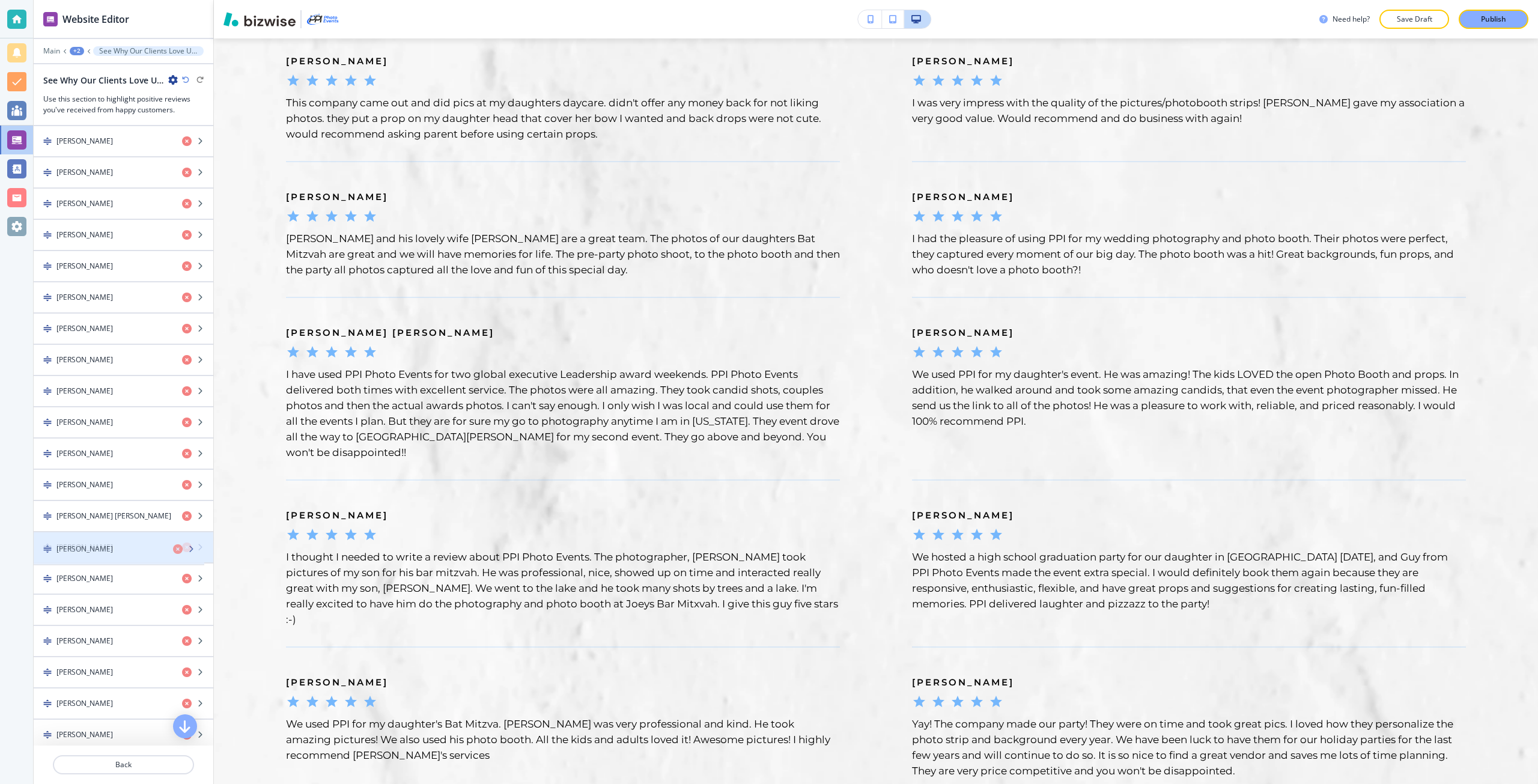
drag, startPoint x: 115, startPoint y: 574, endPoint x: 115, endPoint y: 545, distance: 29.0
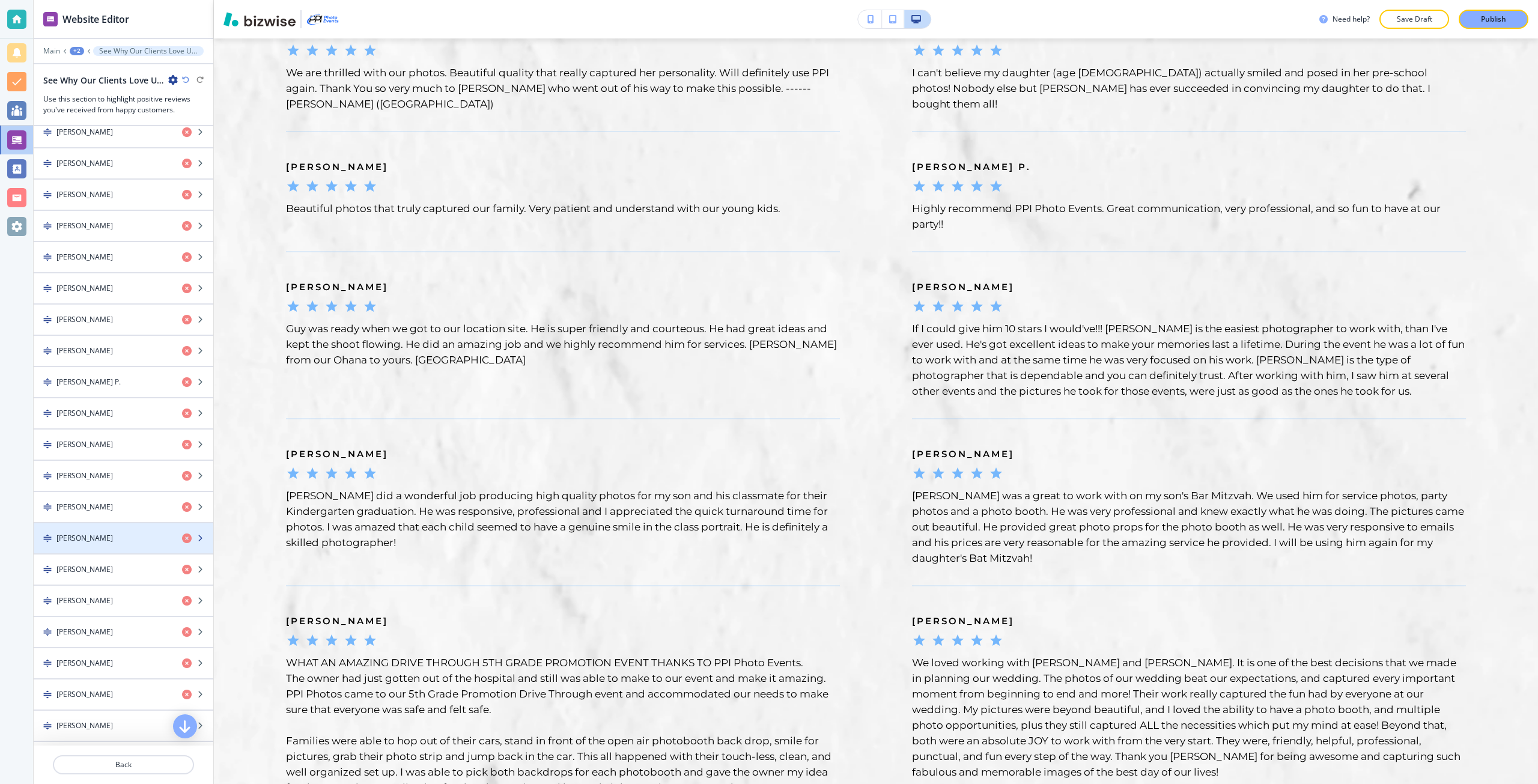
scroll to position [661, 0]
drag, startPoint x: 116, startPoint y: 537, endPoint x: 114, endPoint y: 477, distance: 60.0
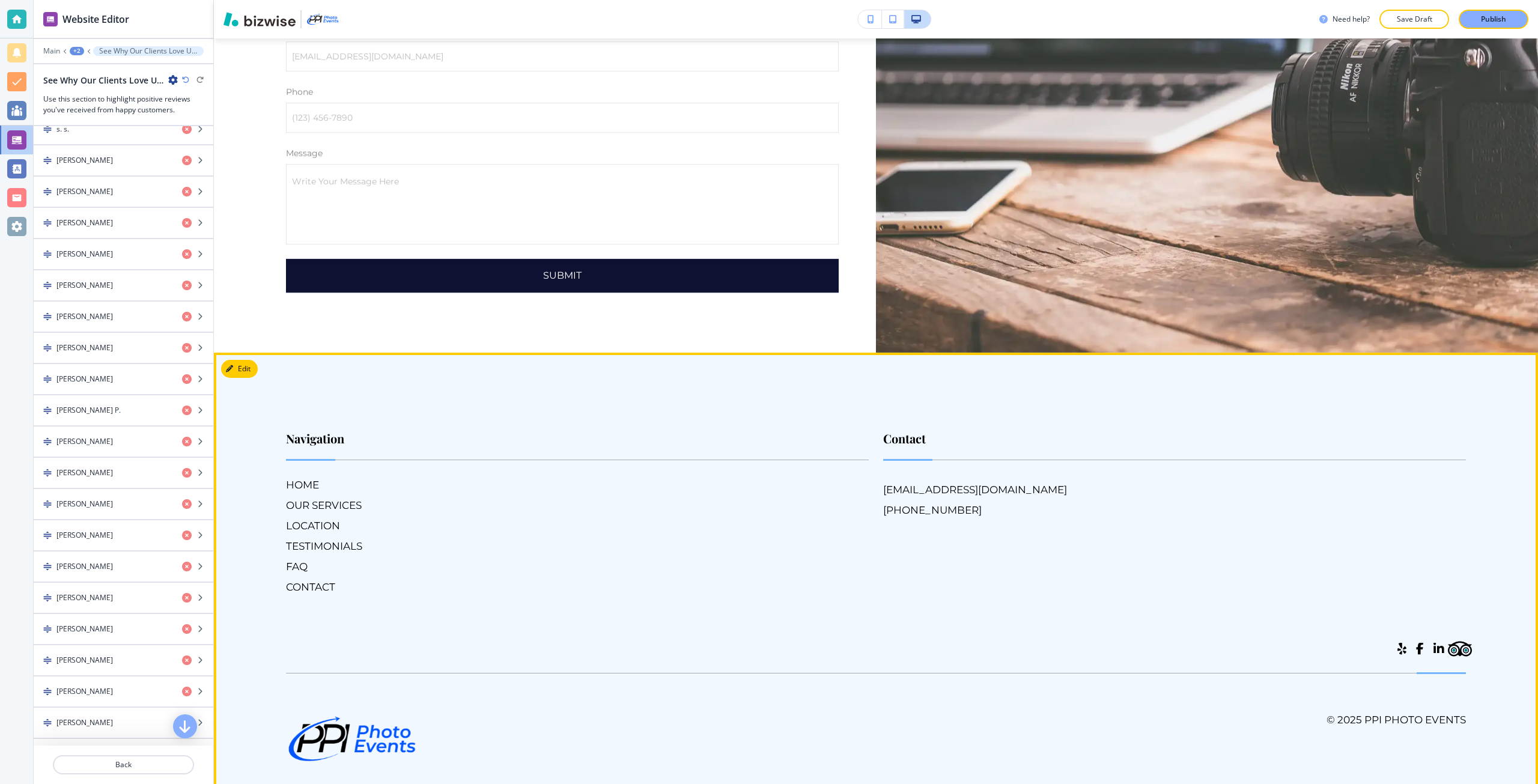
scroll to position [4578, 0]
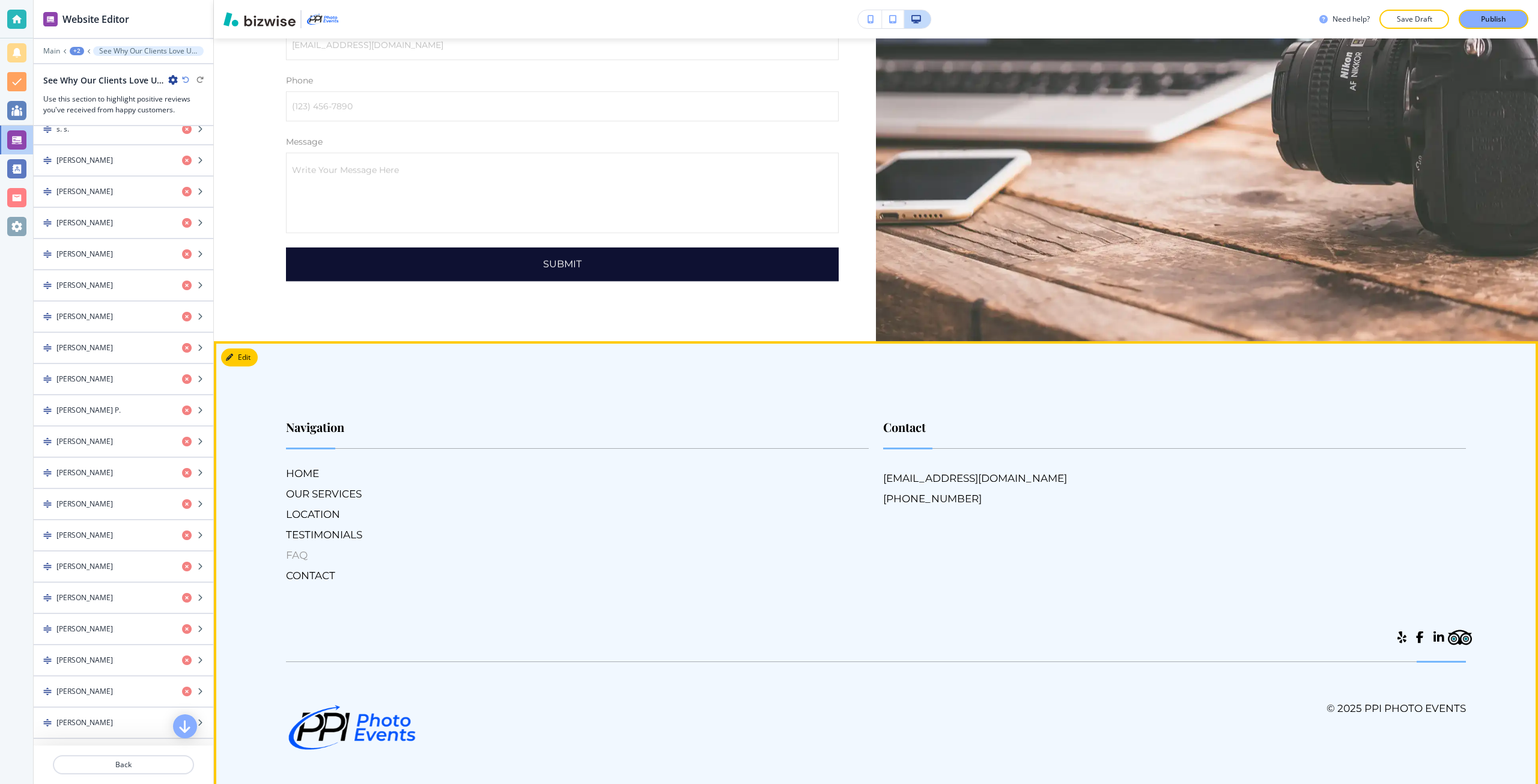
click at [305, 547] on h6 "FAQ" at bounding box center [577, 555] width 583 height 16
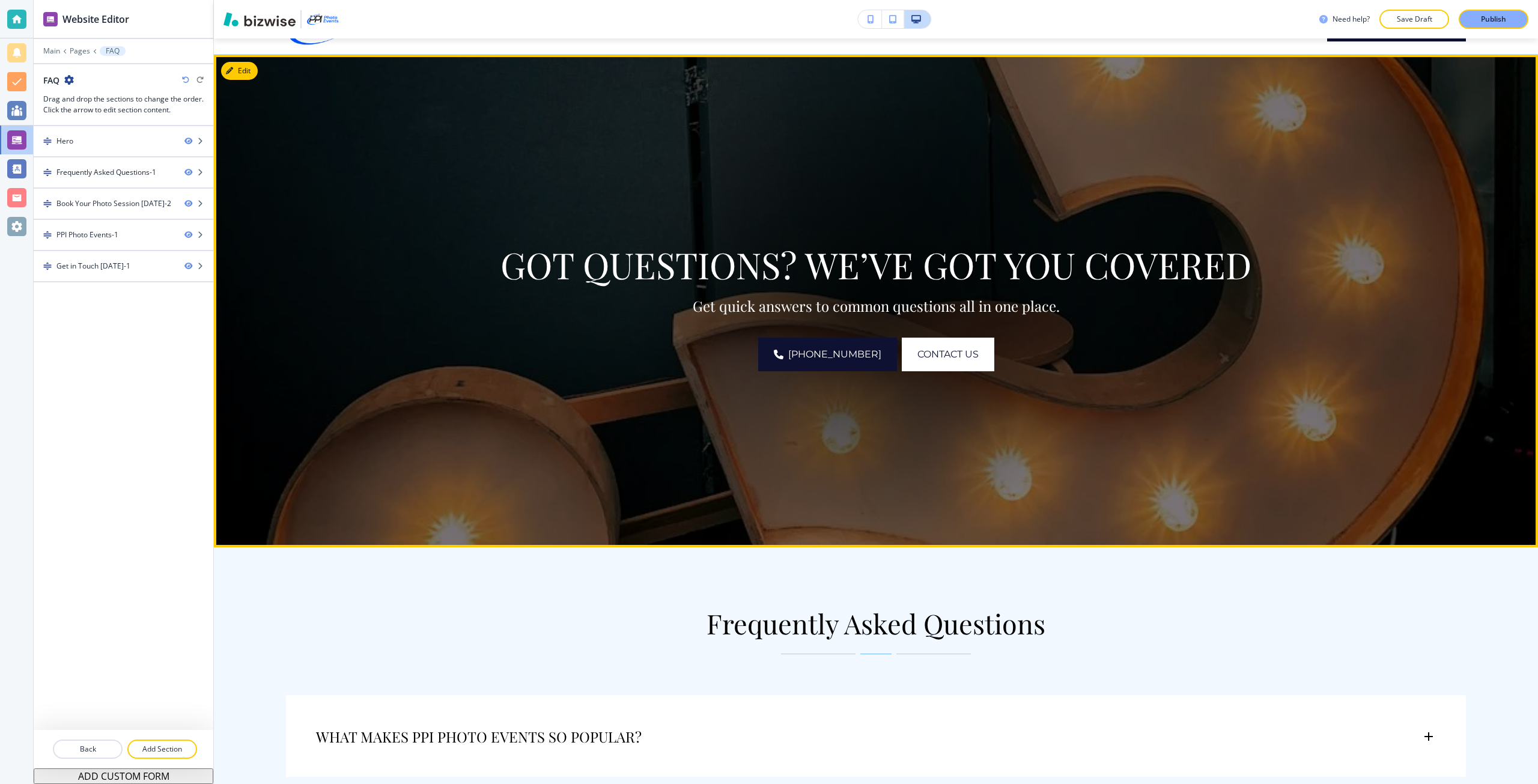
scroll to position [360, 0]
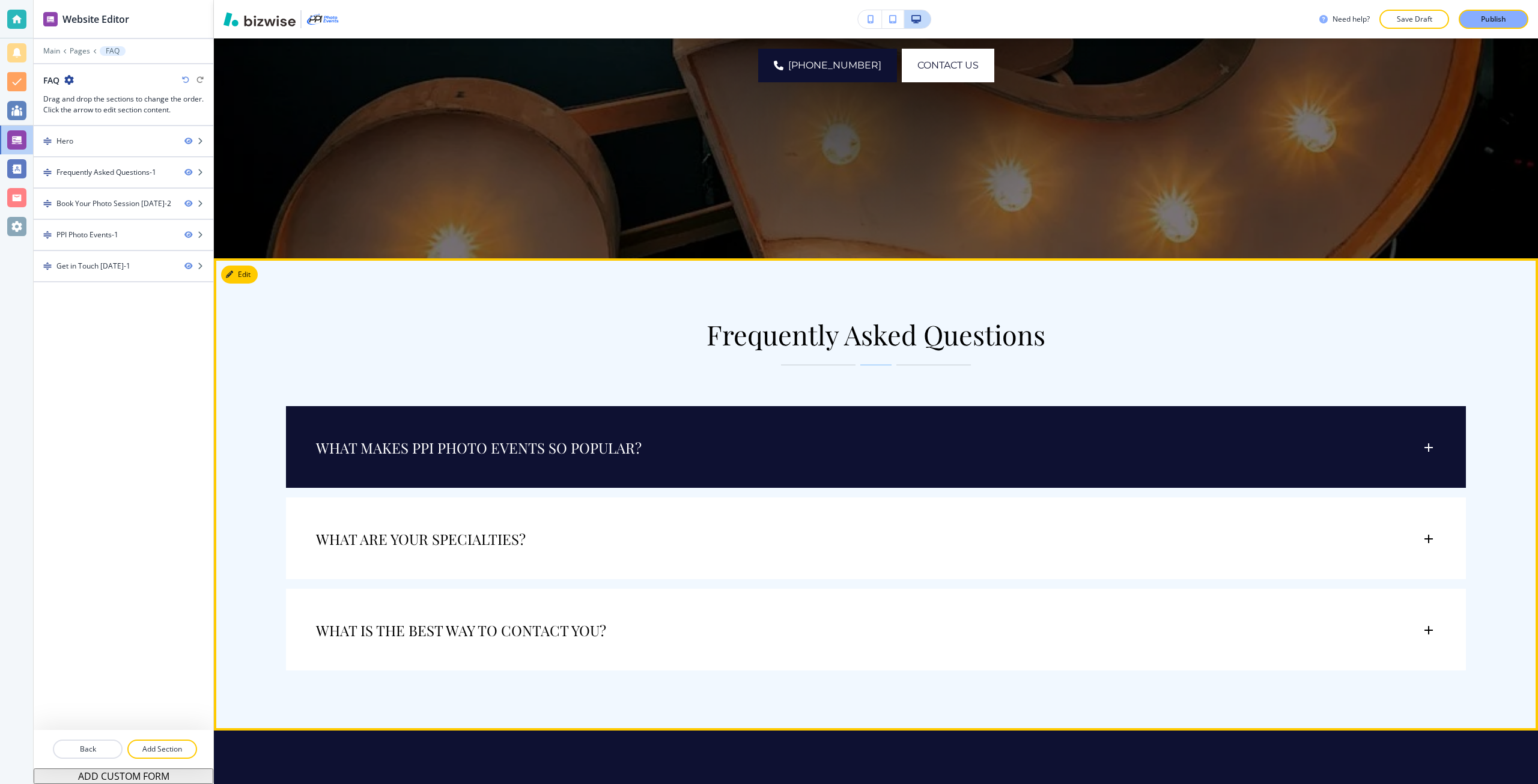
click at [455, 468] on div "WHAT MAKES PPI PHOTO EVENTS SO POPULAR?" at bounding box center [875, 442] width 1180 height 71
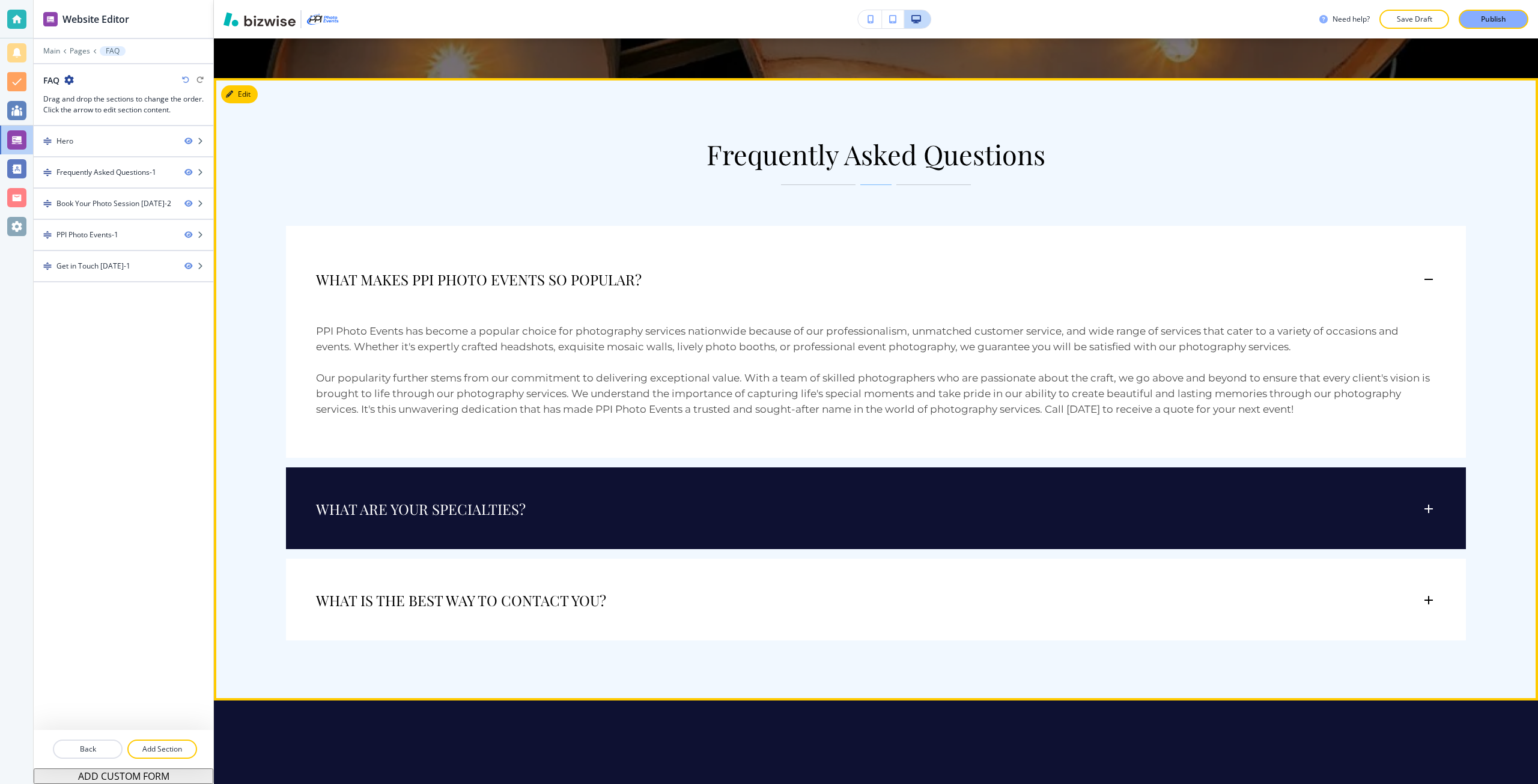
click at [460, 494] on div "WHAT ARE YOUR SPECIALTIES?" at bounding box center [875, 503] width 1180 height 71
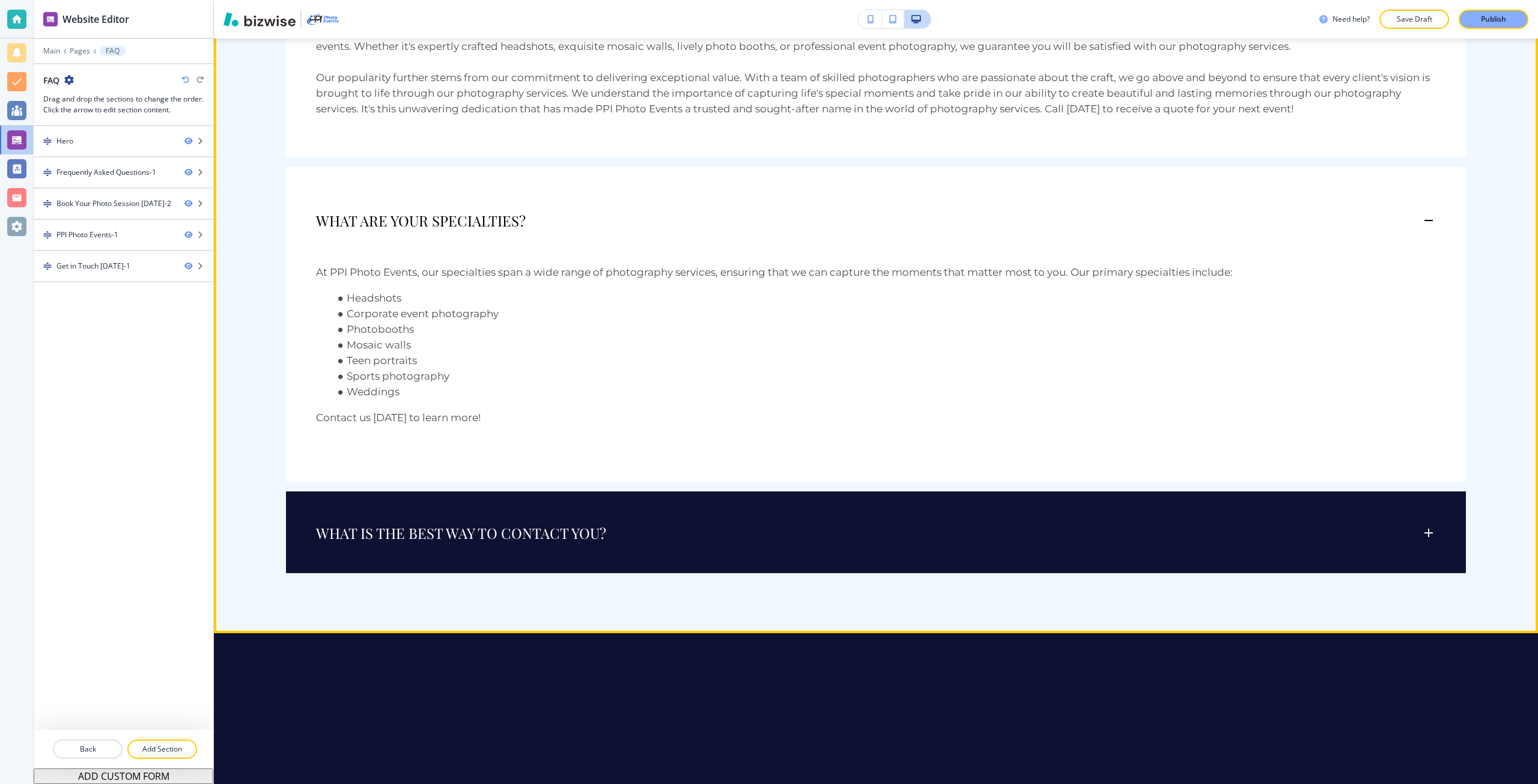
click at [460, 496] on div "WHAT IS THE BEST WAY TO CONTACT YOU?" at bounding box center [875, 527] width 1180 height 71
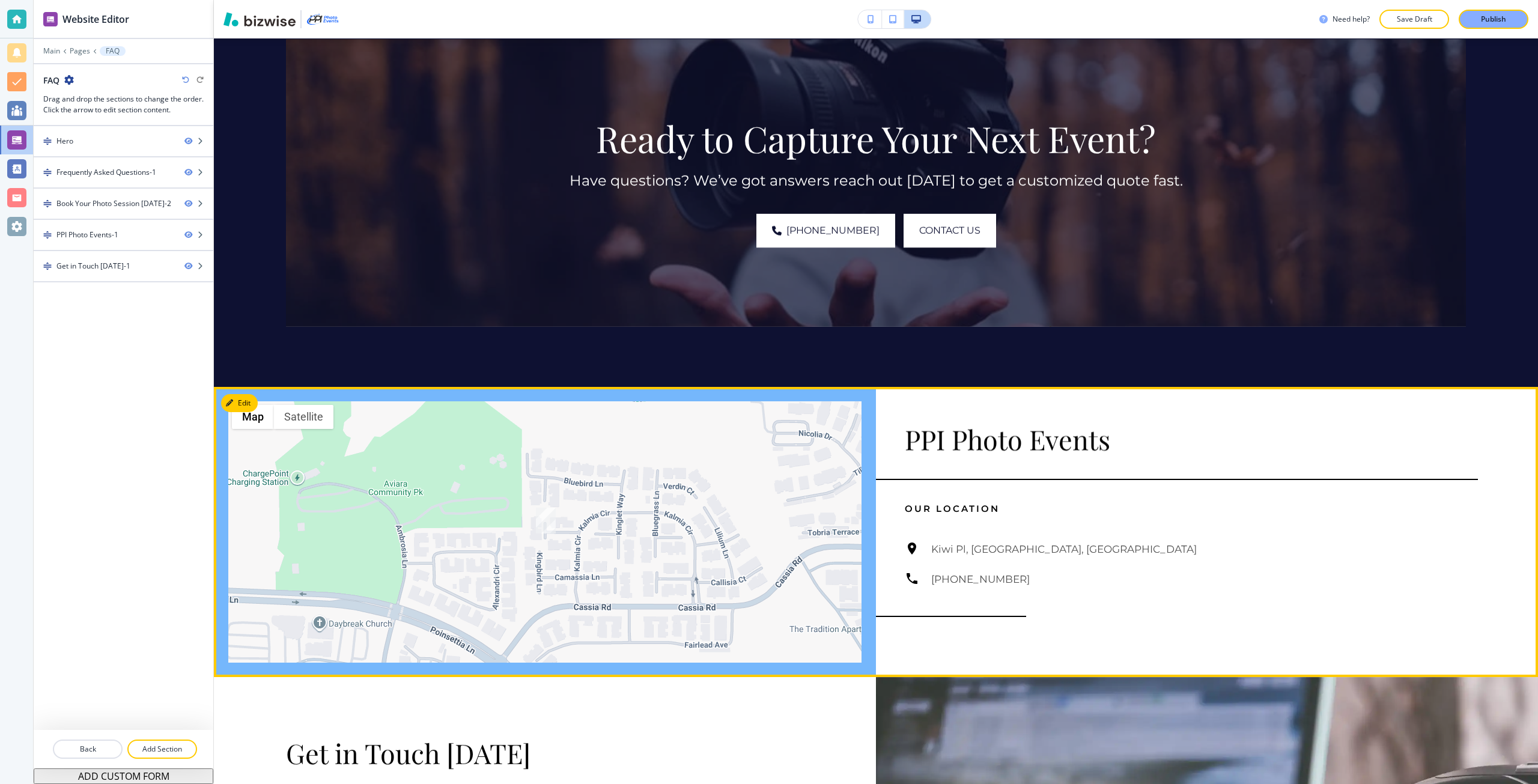
scroll to position [1562, 0]
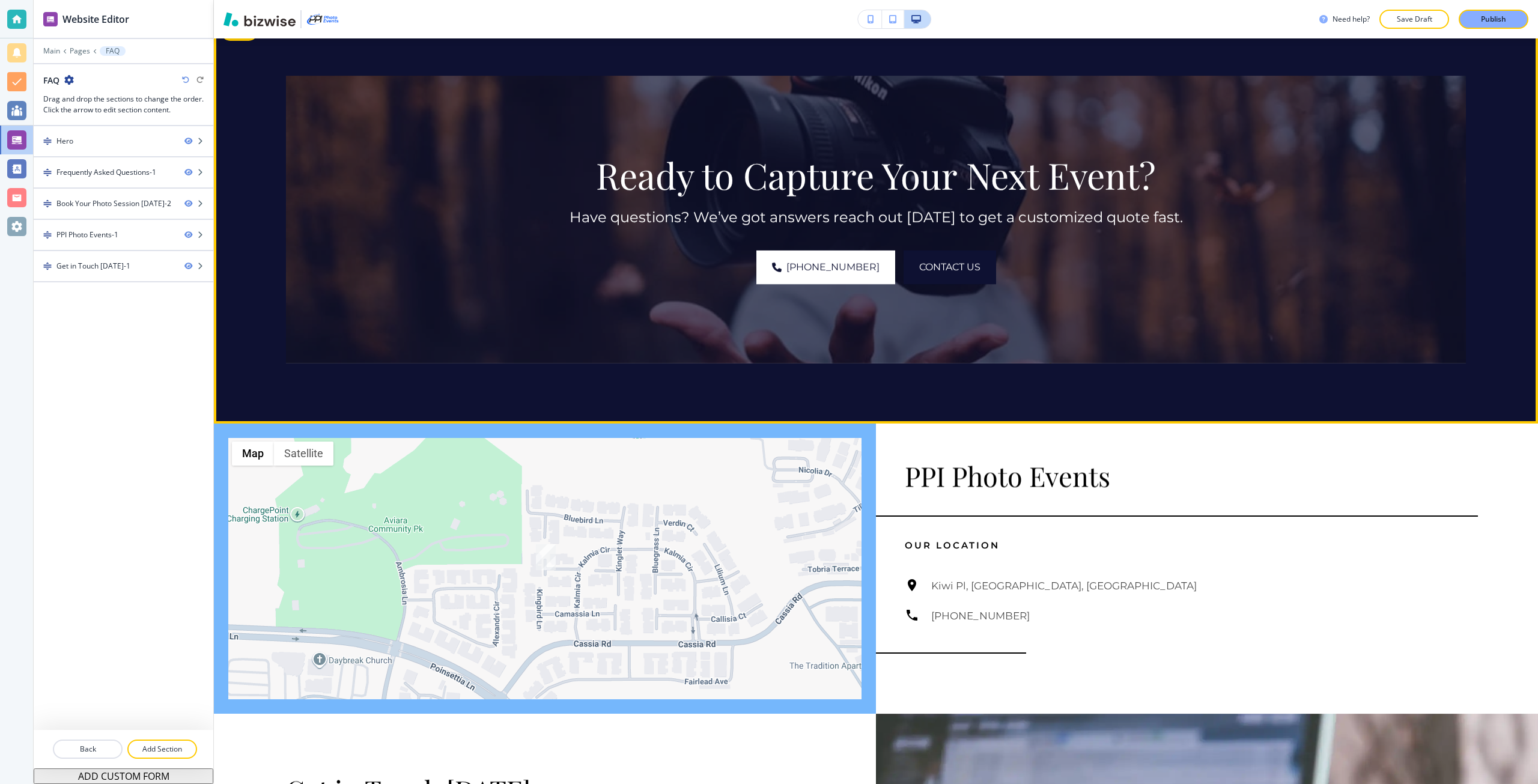
click at [926, 271] on span "Contact Us" at bounding box center [949, 267] width 61 height 14
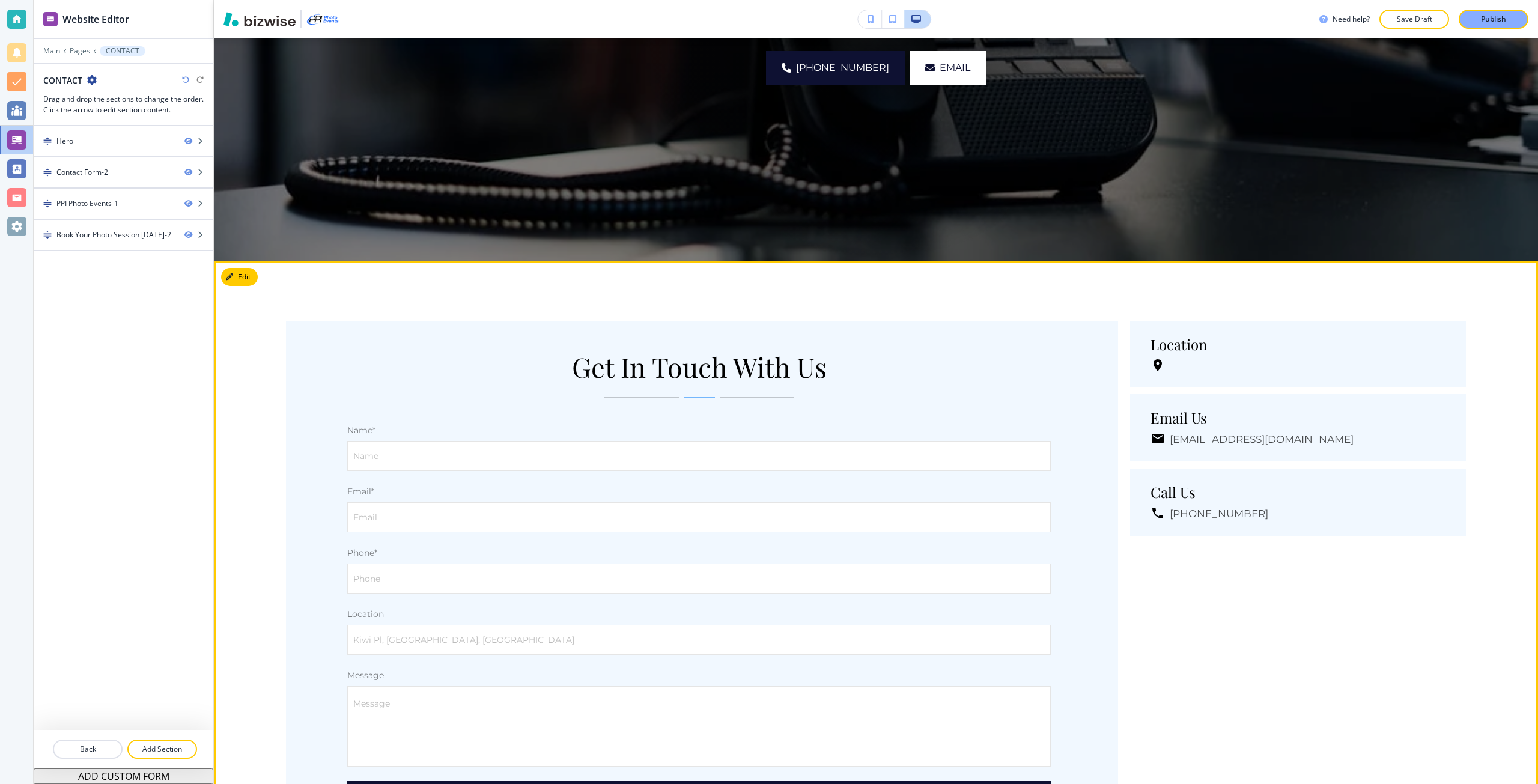
scroll to position [340, 0]
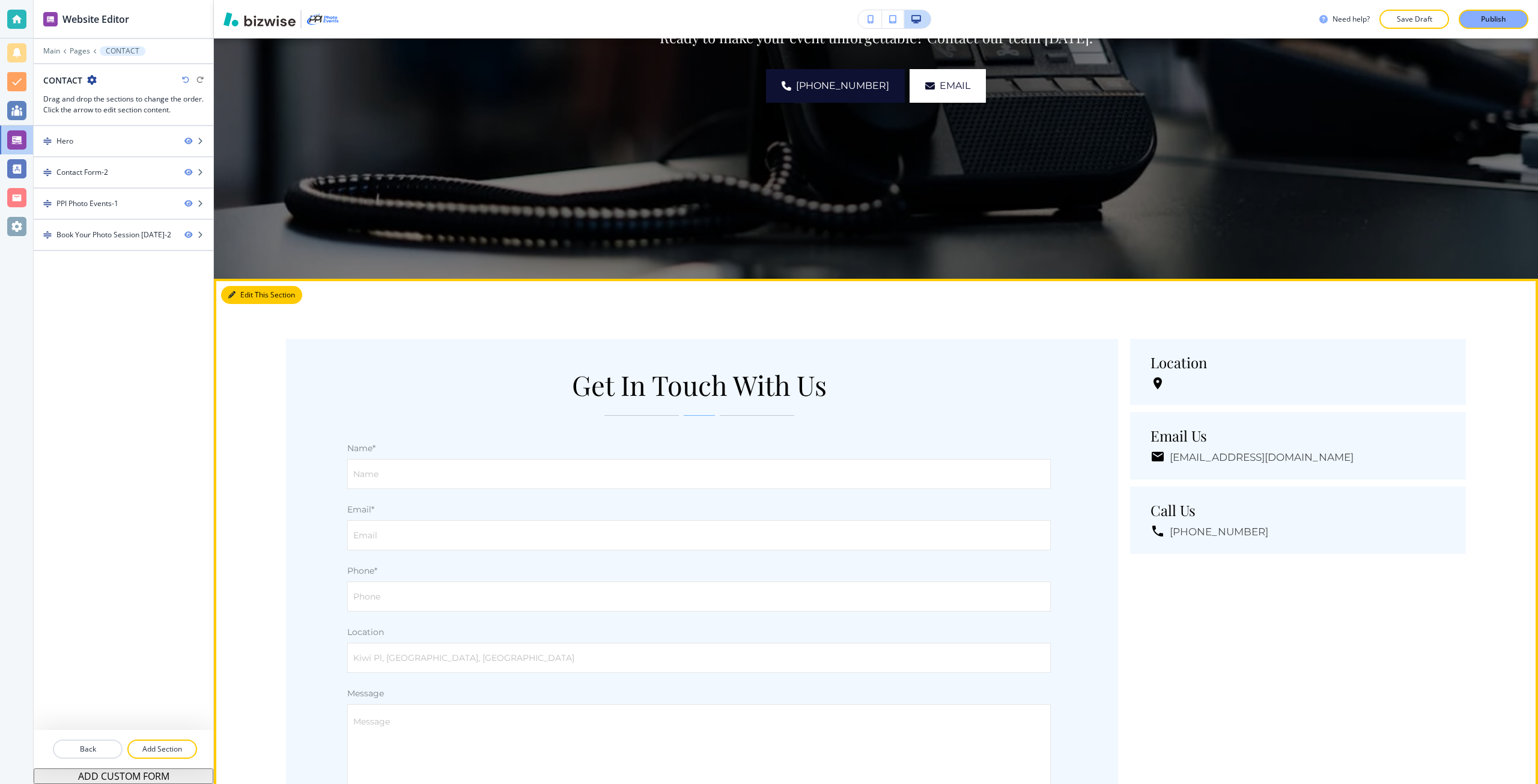
click at [252, 292] on button "Edit This Section" at bounding box center [261, 294] width 81 height 18
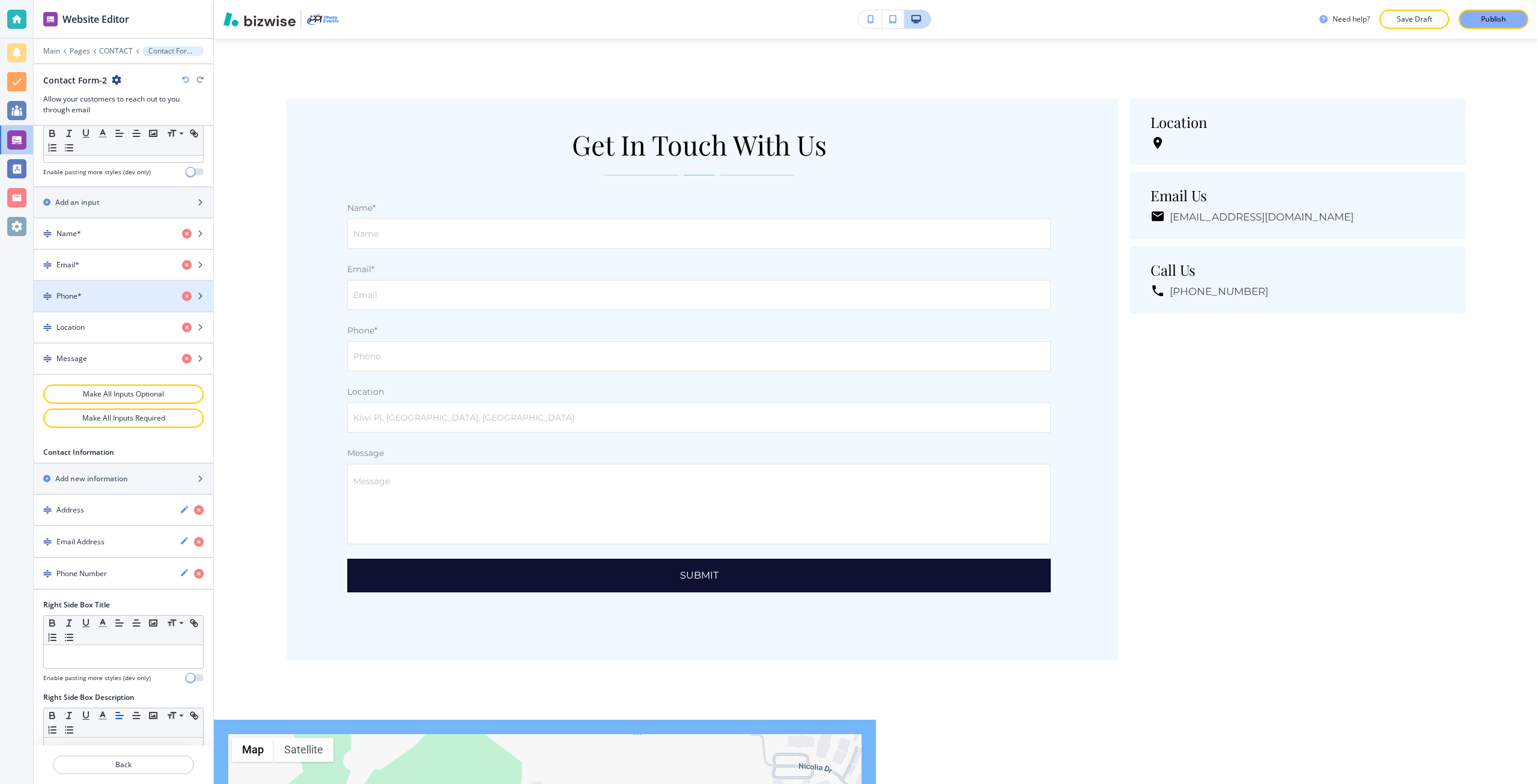
scroll to position [481, 0]
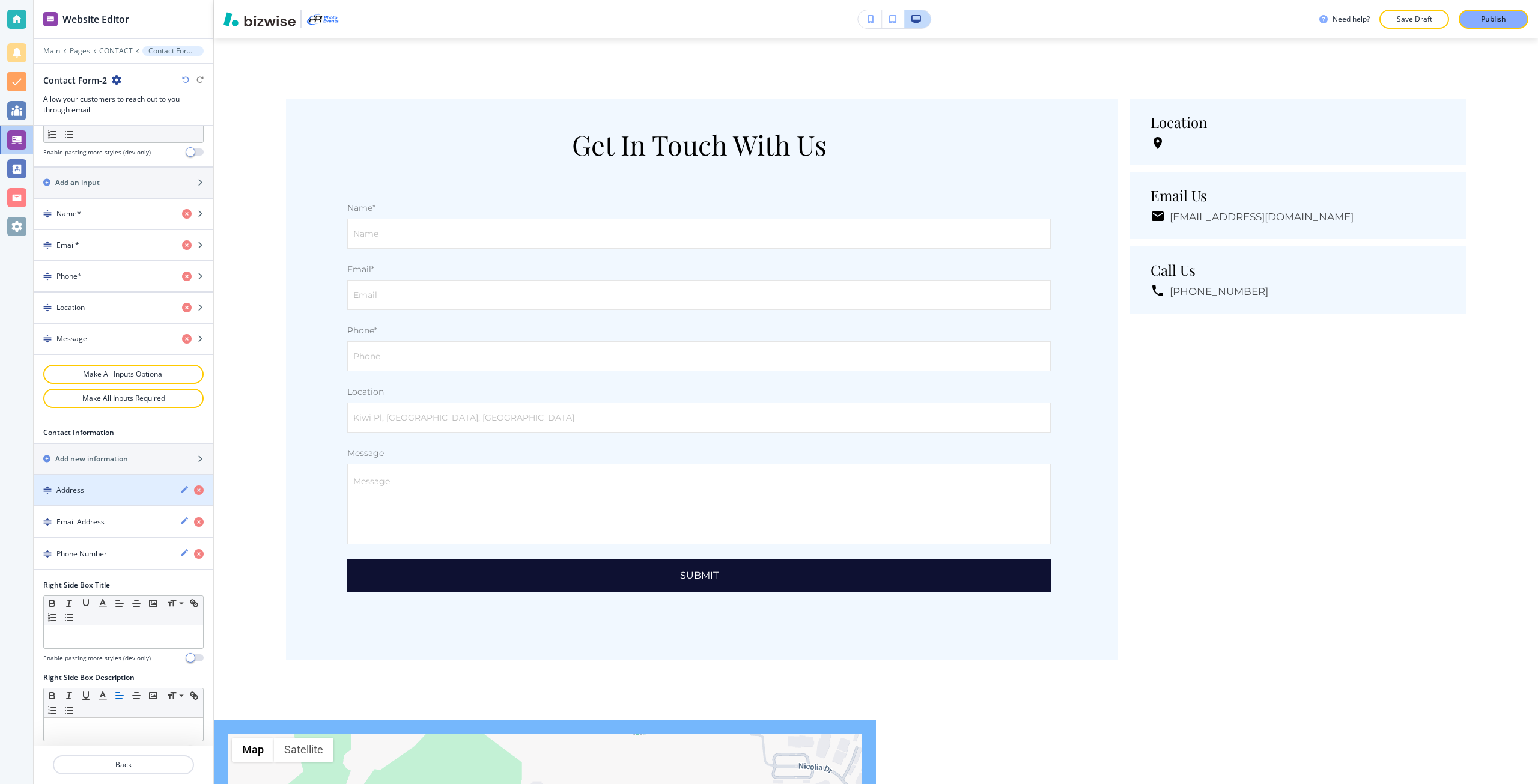
click at [94, 498] on div "button" at bounding box center [123, 500] width 179 height 10
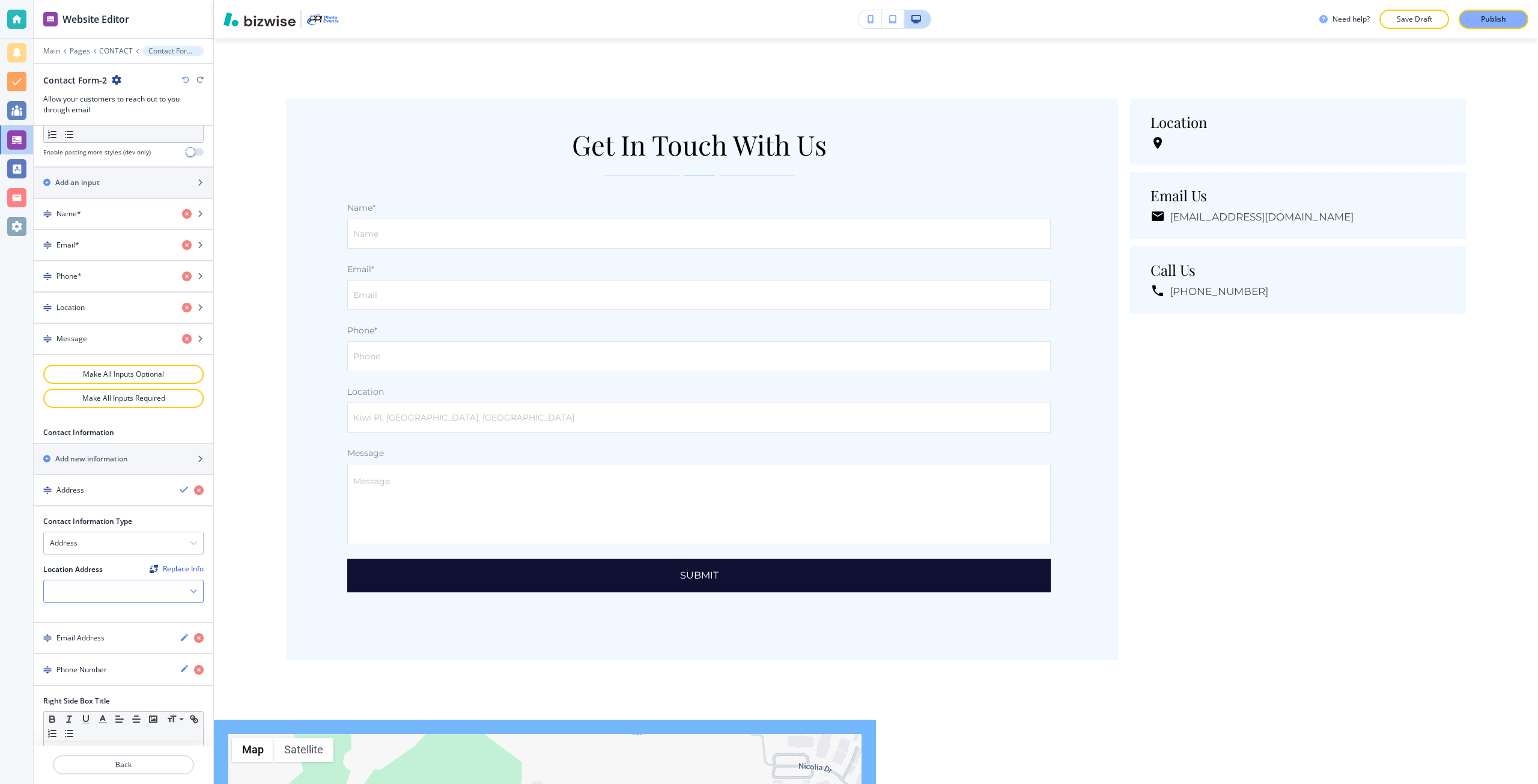
click at [100, 597] on div at bounding box center [122, 591] width 159 height 21
click at [100, 611] on h4 "Kiwi Pl, Carlsbad, CA 92011, USA" at bounding box center [123, 617] width 147 height 21
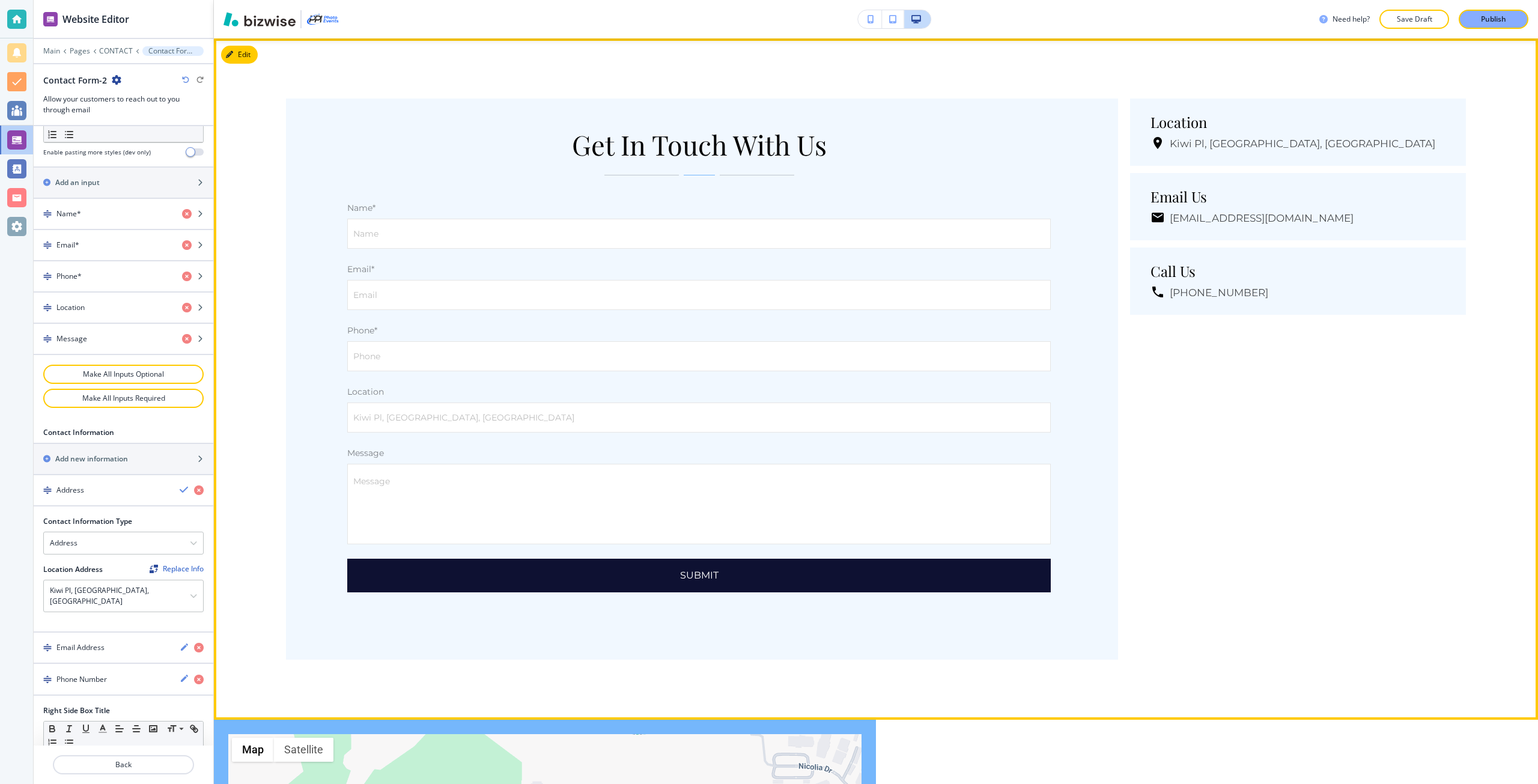
click at [1122, 351] on div "Get In Touch With Us Name* Name Name Email* Email Email Phone* Phone Phone Loca…" at bounding box center [870, 379] width 1192 height 561
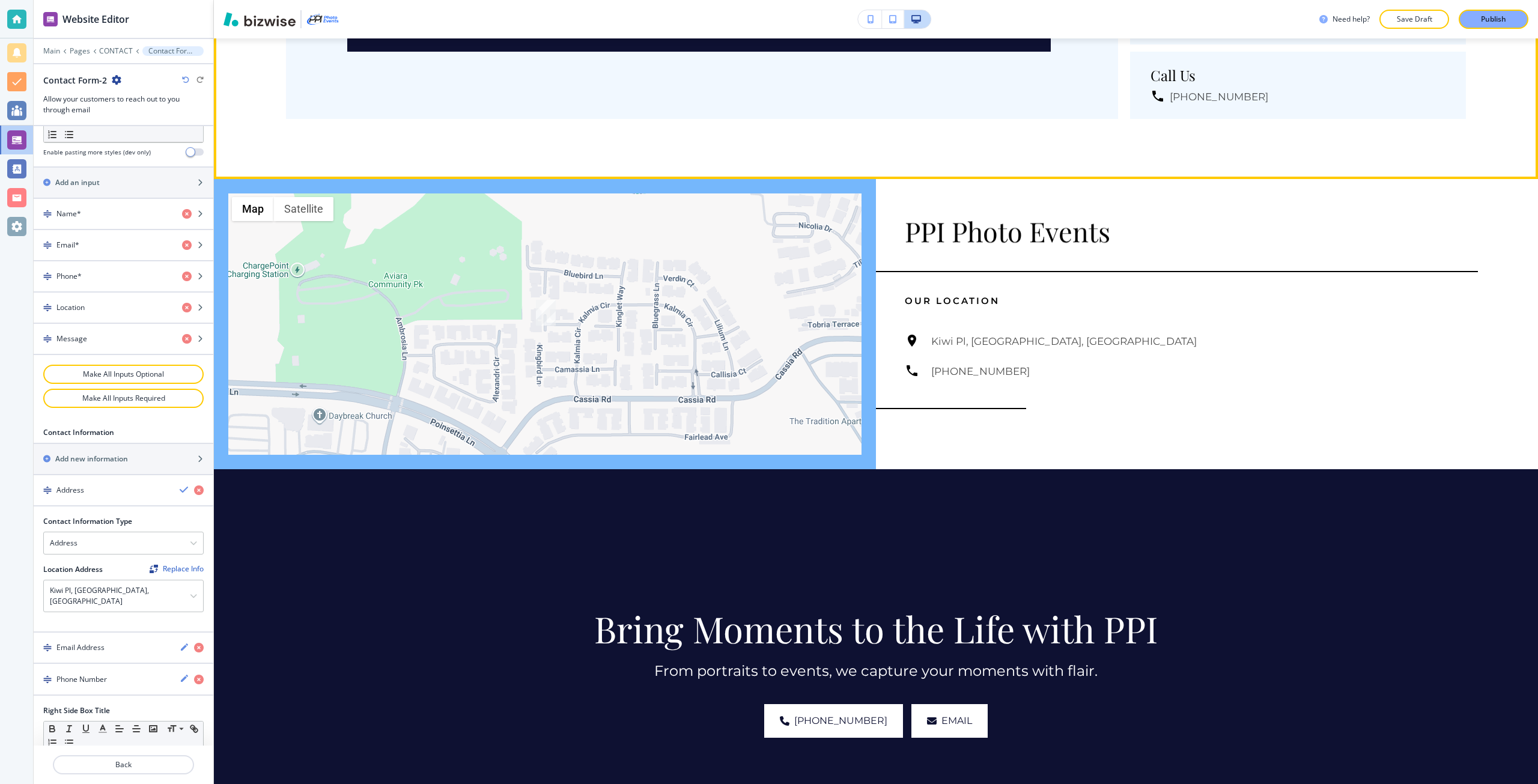
scroll to position [1481, 0]
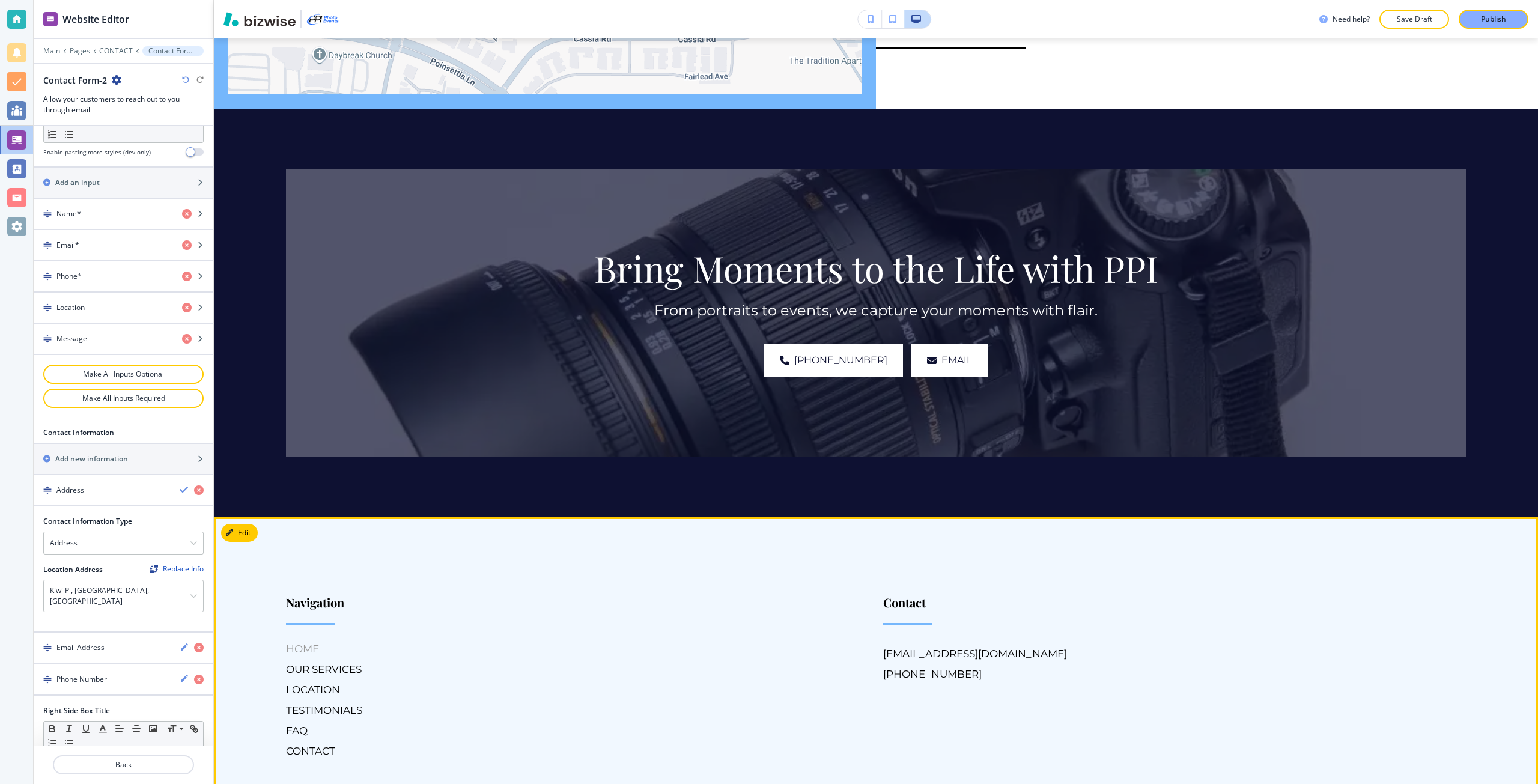
click at [319, 648] on h6 "HOME" at bounding box center [577, 649] width 583 height 16
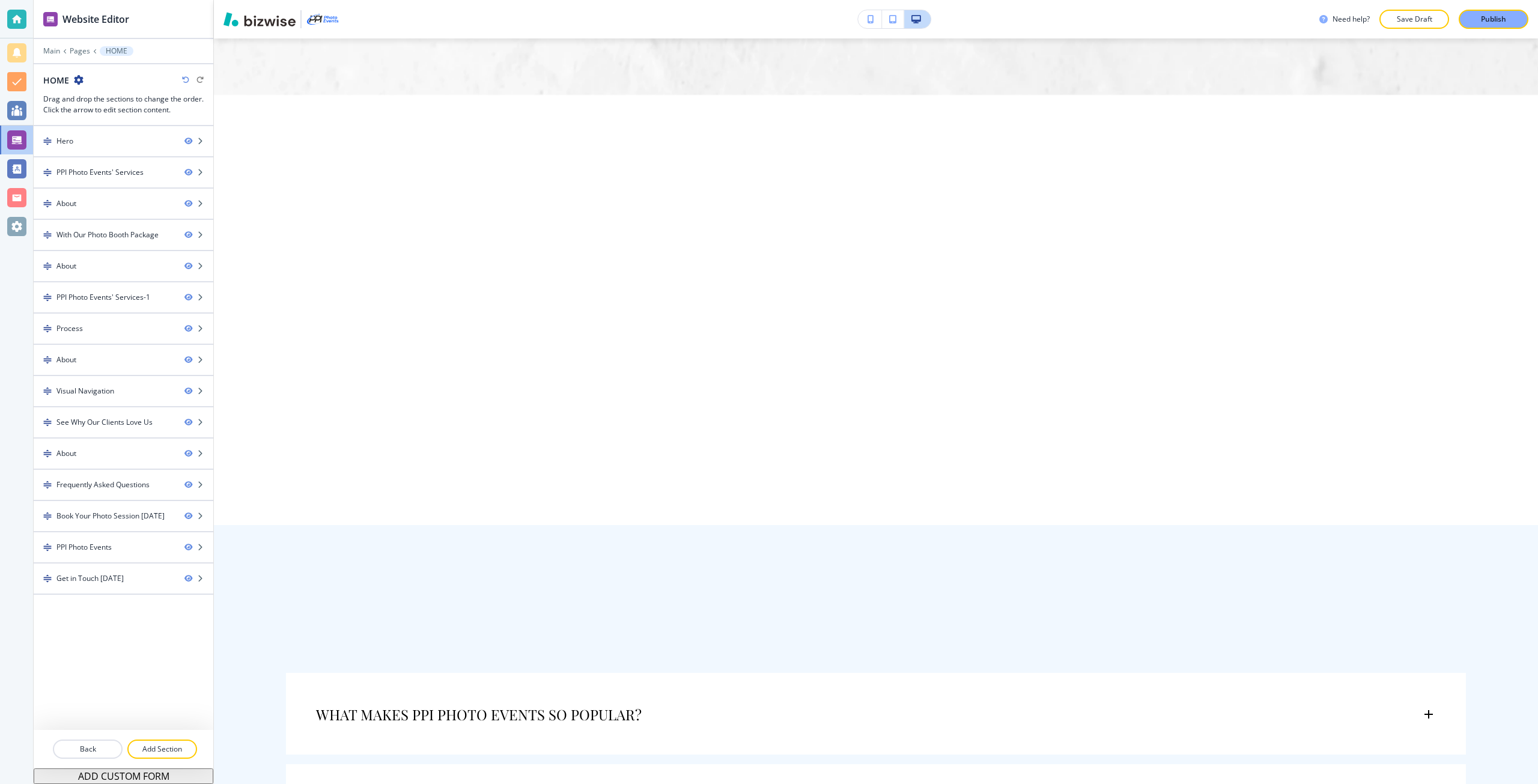
scroll to position [6127, 0]
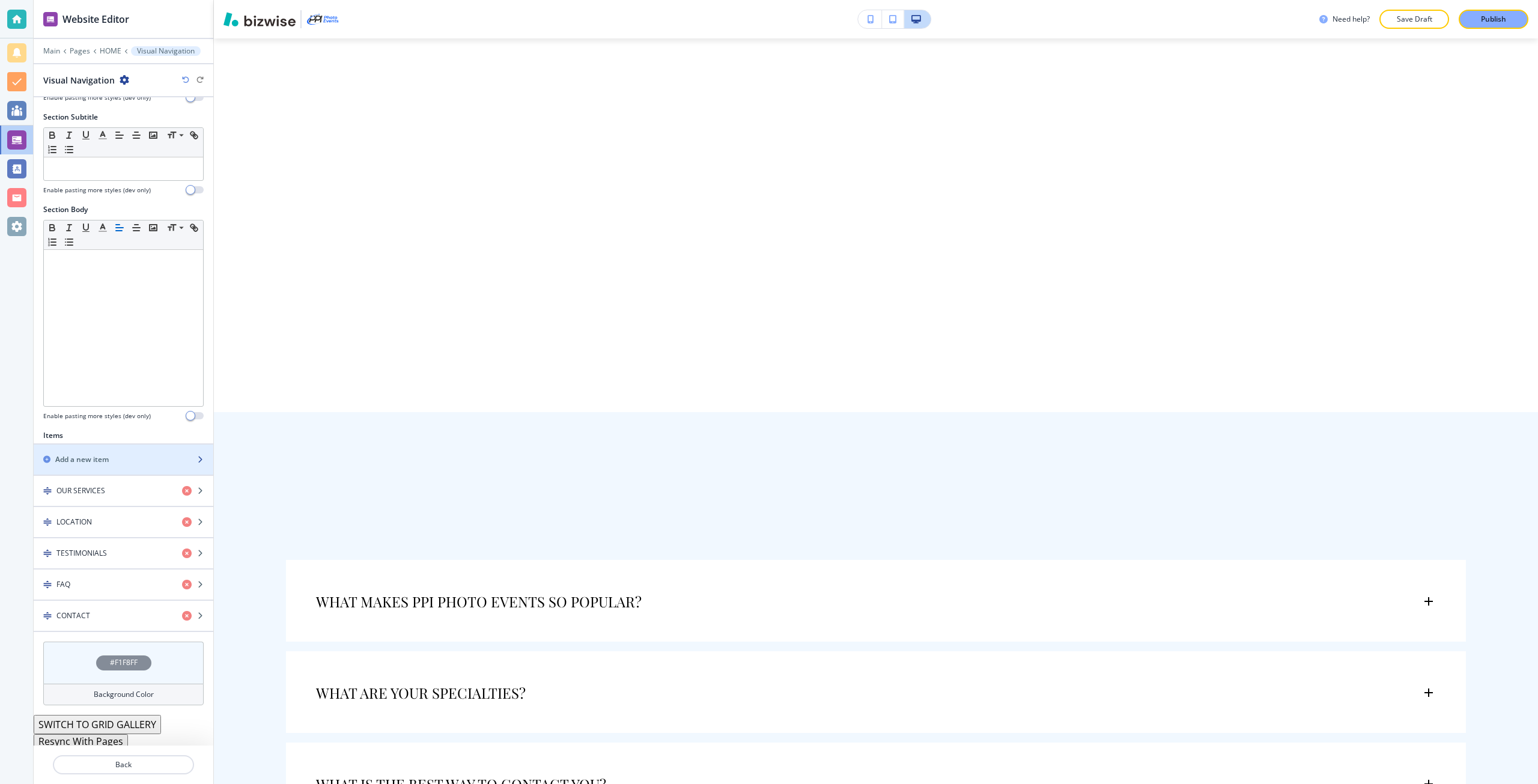
scroll to position [99, 0]
click at [90, 735] on button "Resync With Pages" at bounding box center [81, 738] width 94 height 14
click at [120, 496] on div "button" at bounding box center [123, 498] width 179 height 10
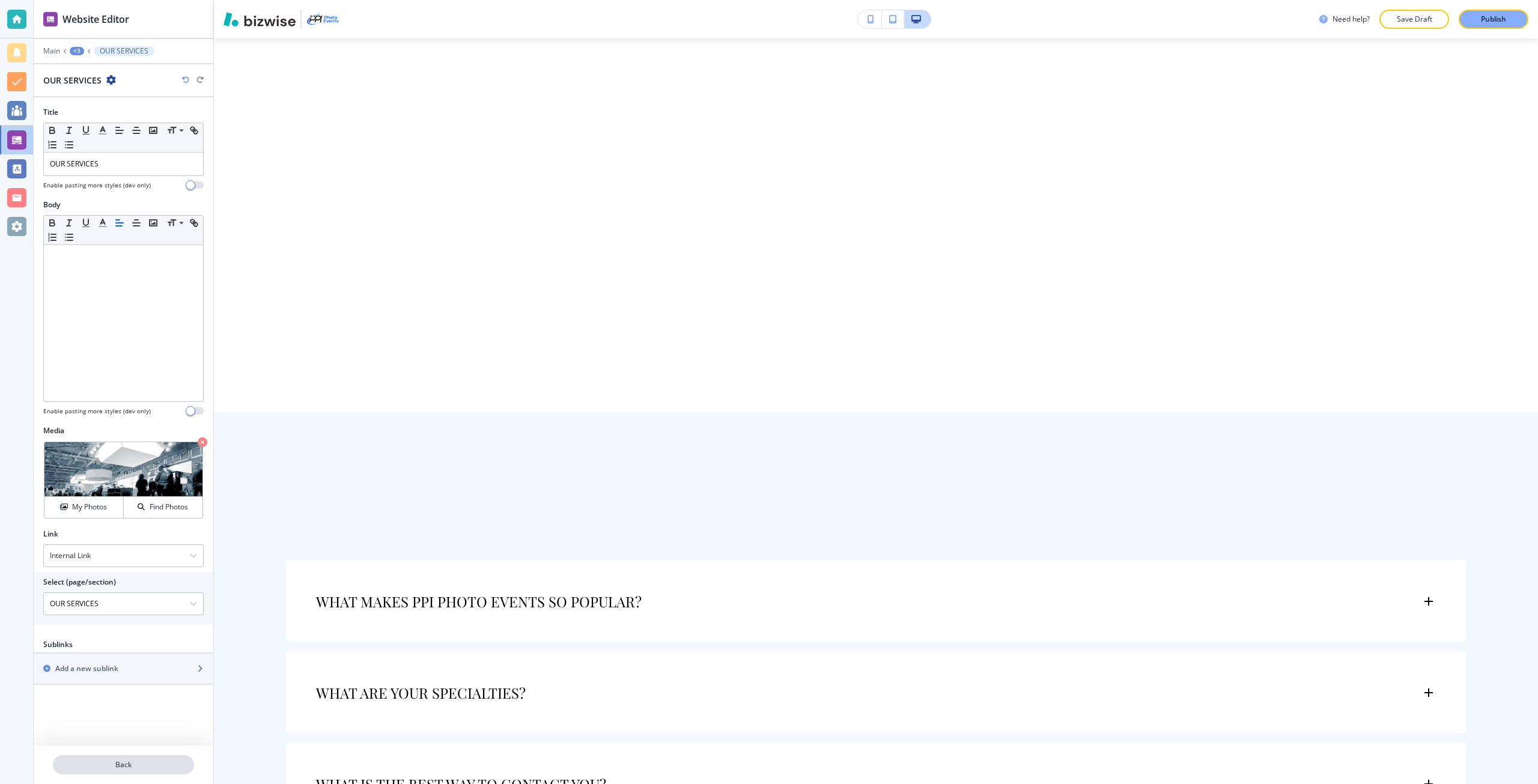
click at [129, 760] on p "Back" at bounding box center [123, 764] width 138 height 11
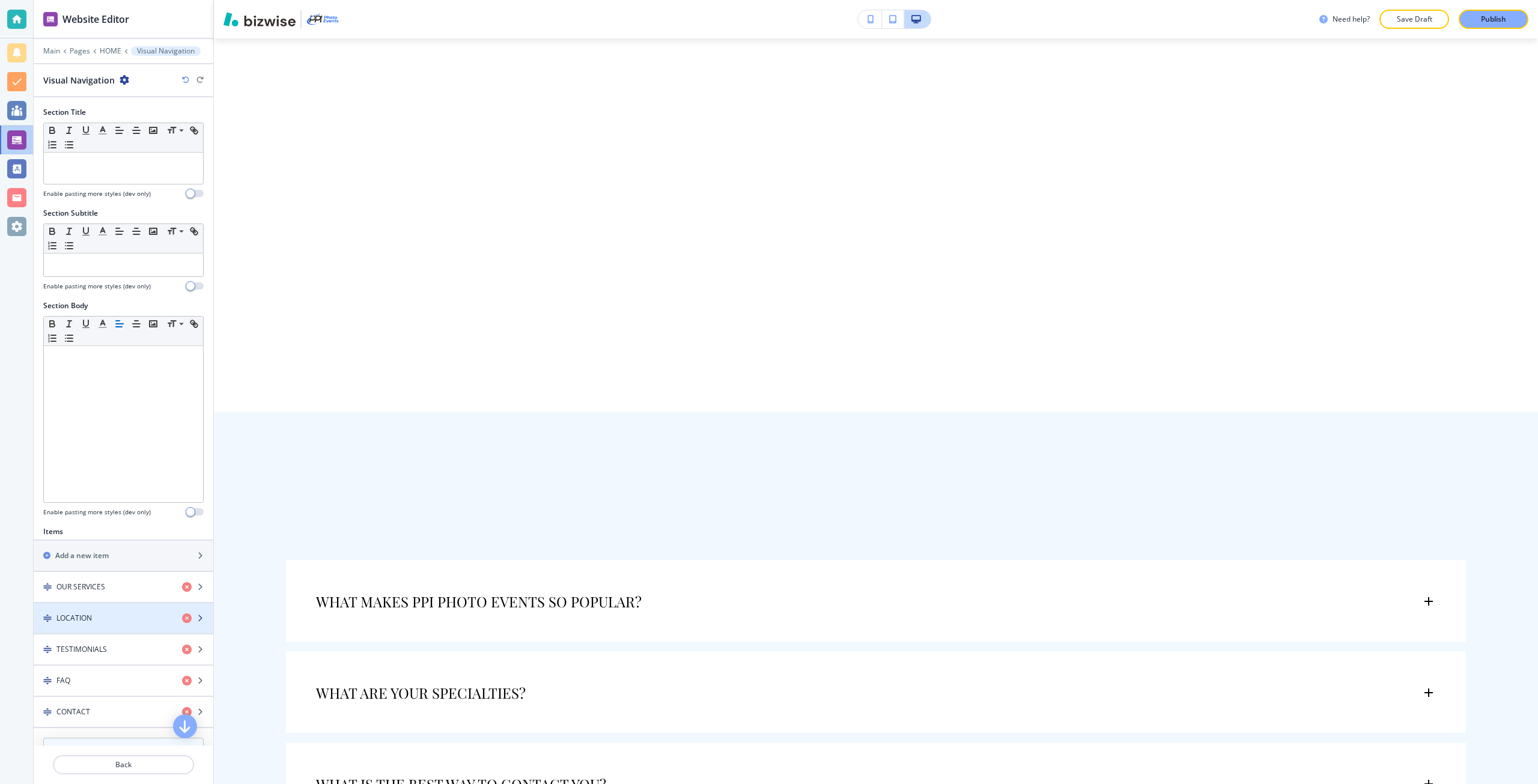
click at [113, 615] on div "LOCATION" at bounding box center [103, 618] width 138 height 11
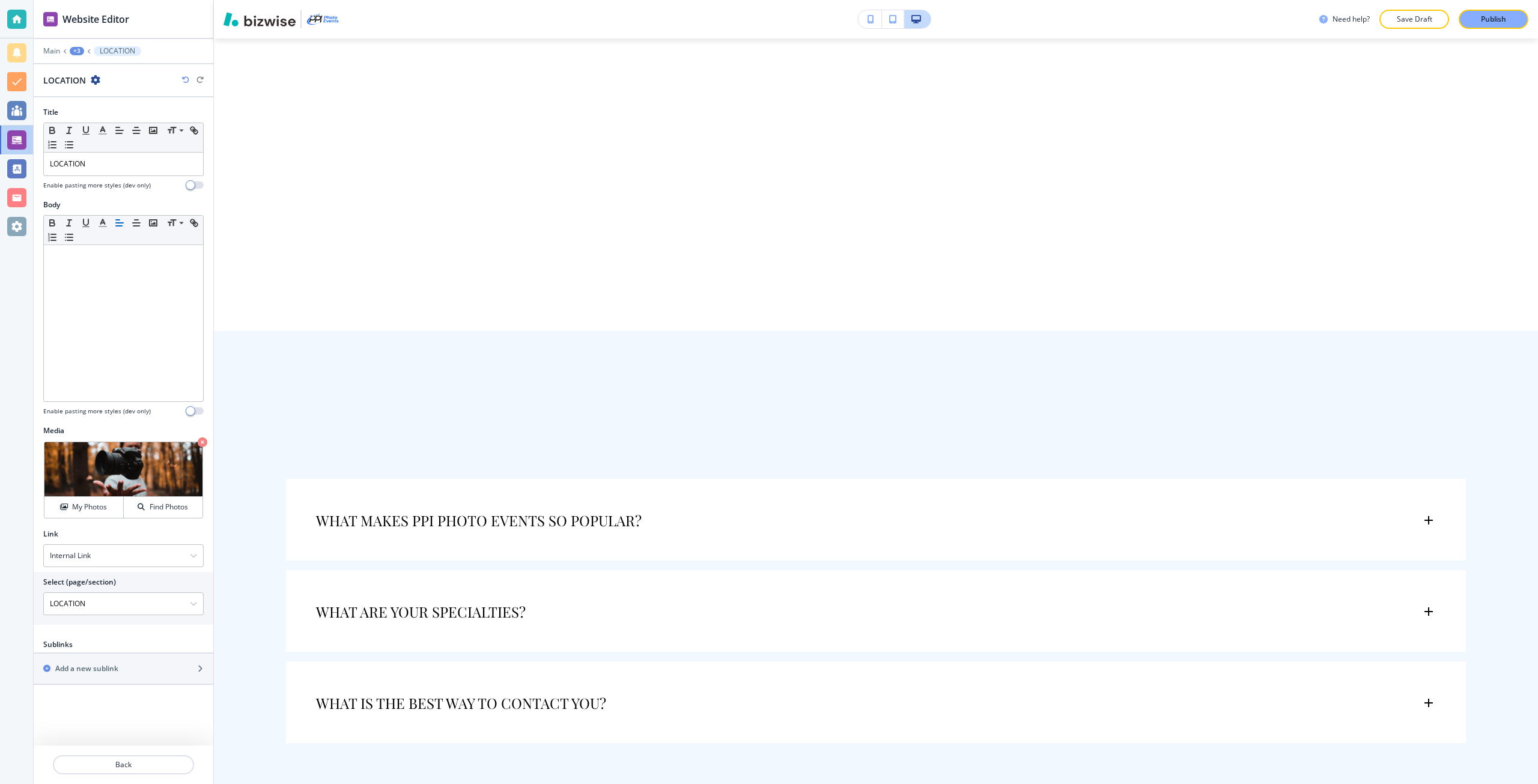
scroll to position [6319, 0]
click at [134, 765] on p "Back" at bounding box center [123, 764] width 138 height 11
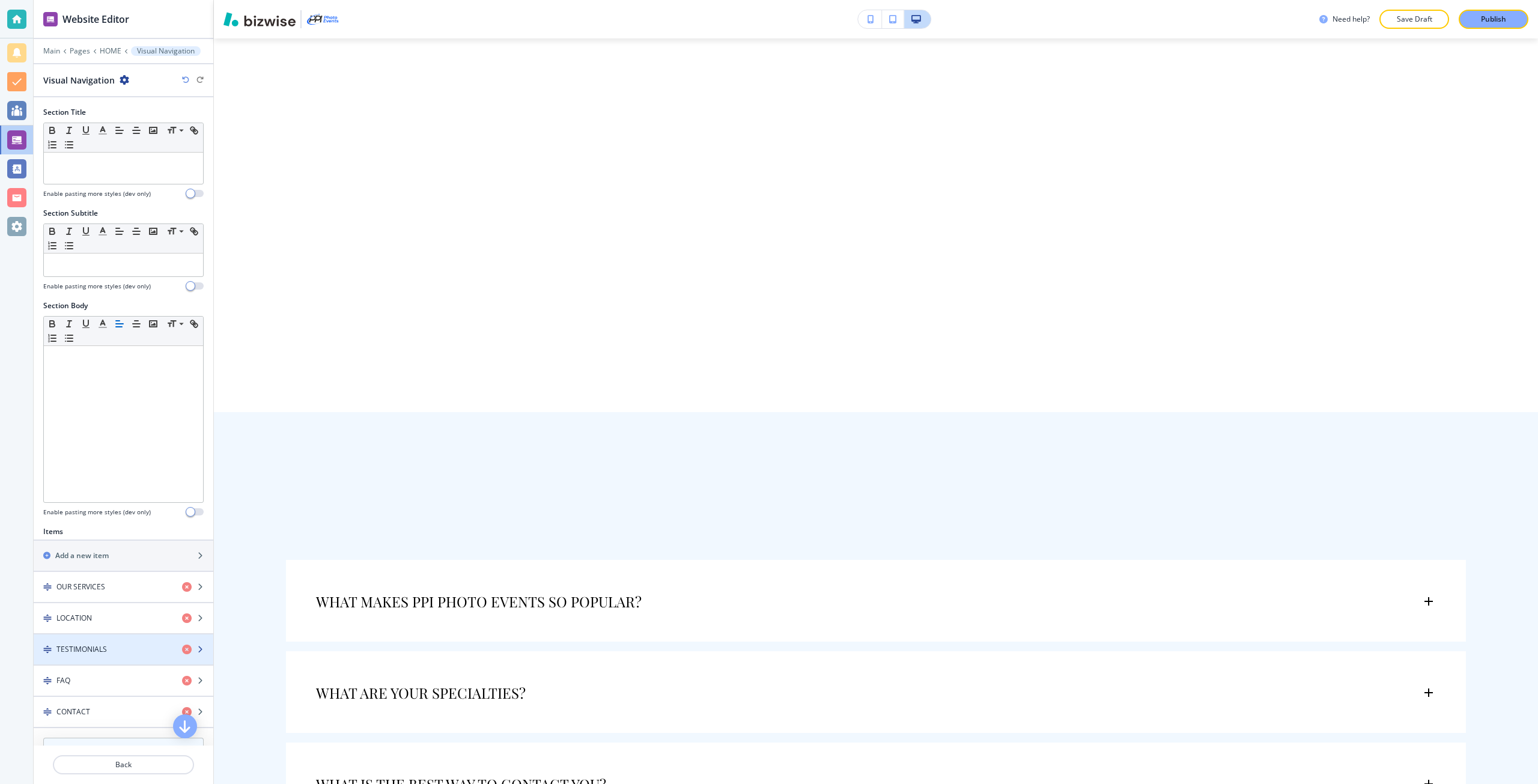
click at [101, 654] on h4 "TESTIMONIALS" at bounding box center [82, 649] width 51 height 11
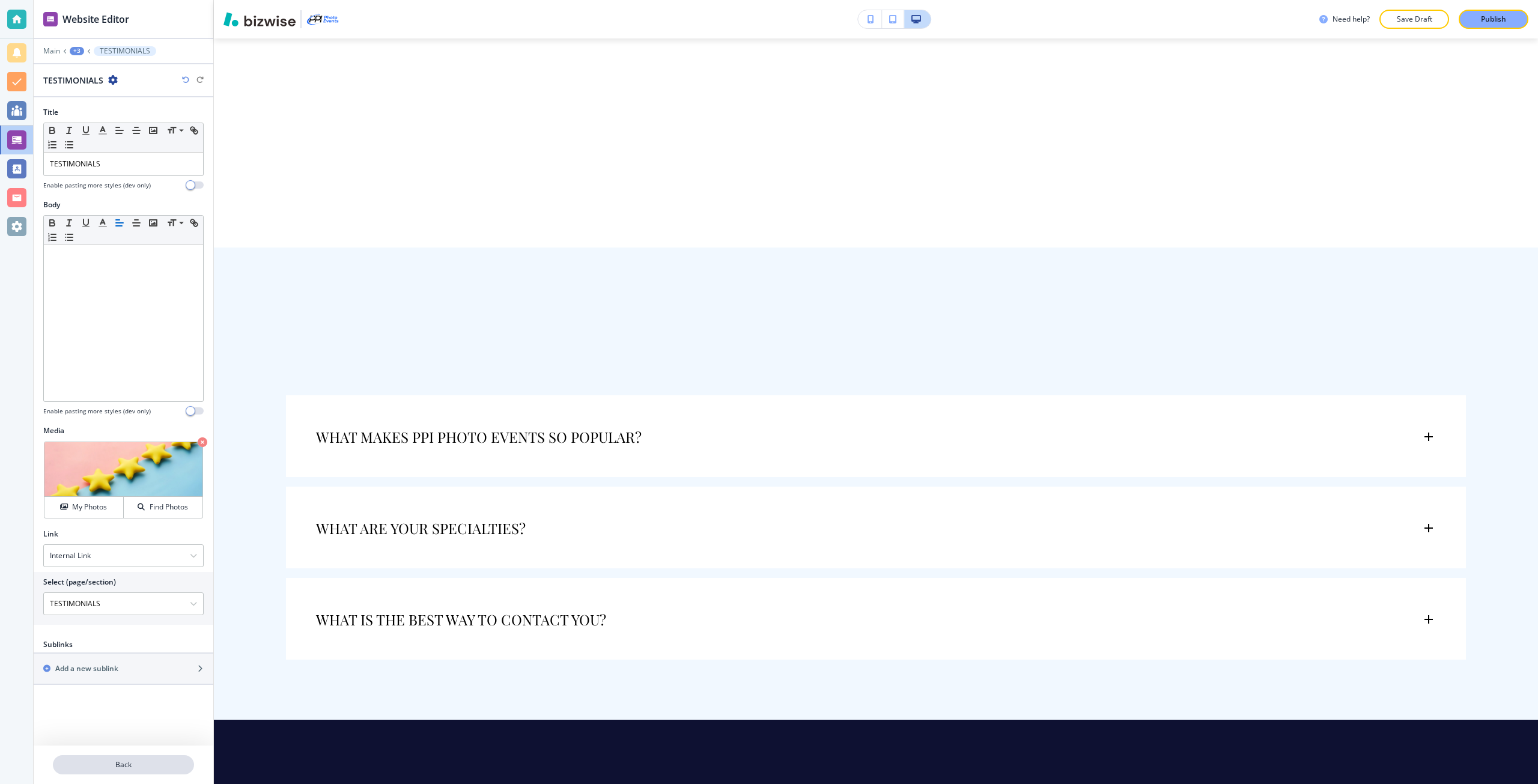
click at [119, 757] on button "Back" at bounding box center [123, 764] width 141 height 20
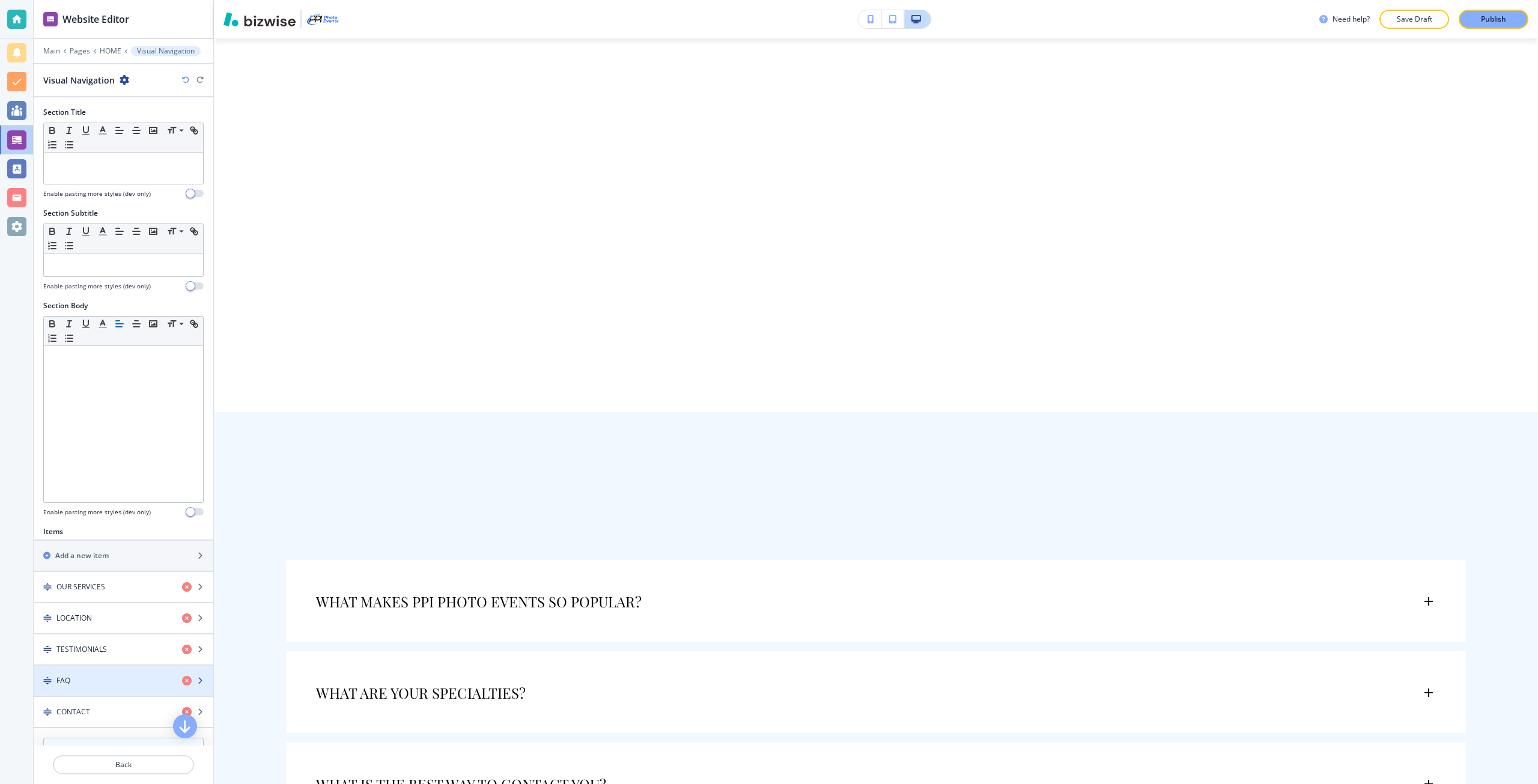
click at [103, 670] on div "button" at bounding box center [123, 670] width 179 height 10
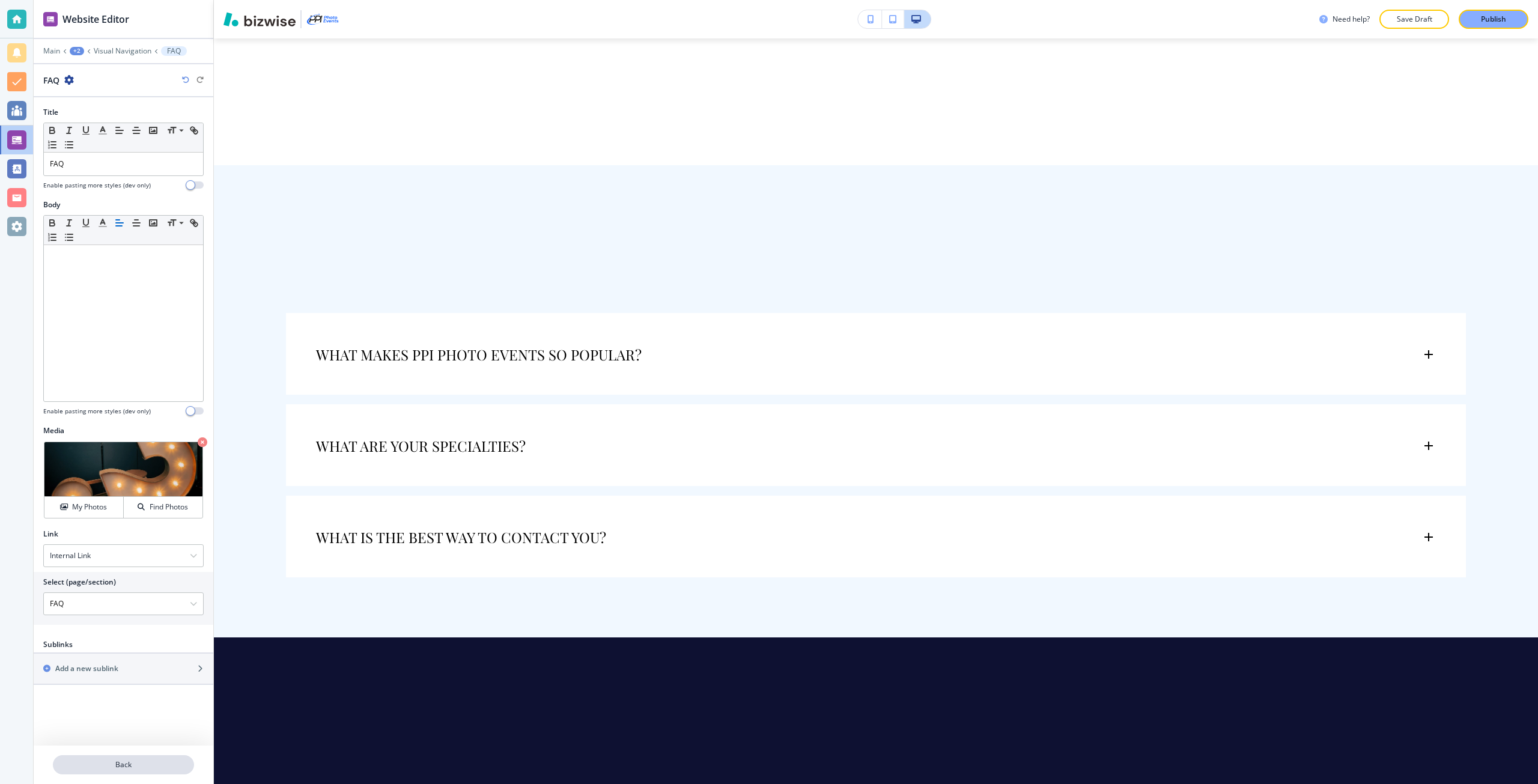
click at [122, 759] on p "Back" at bounding box center [123, 764] width 138 height 11
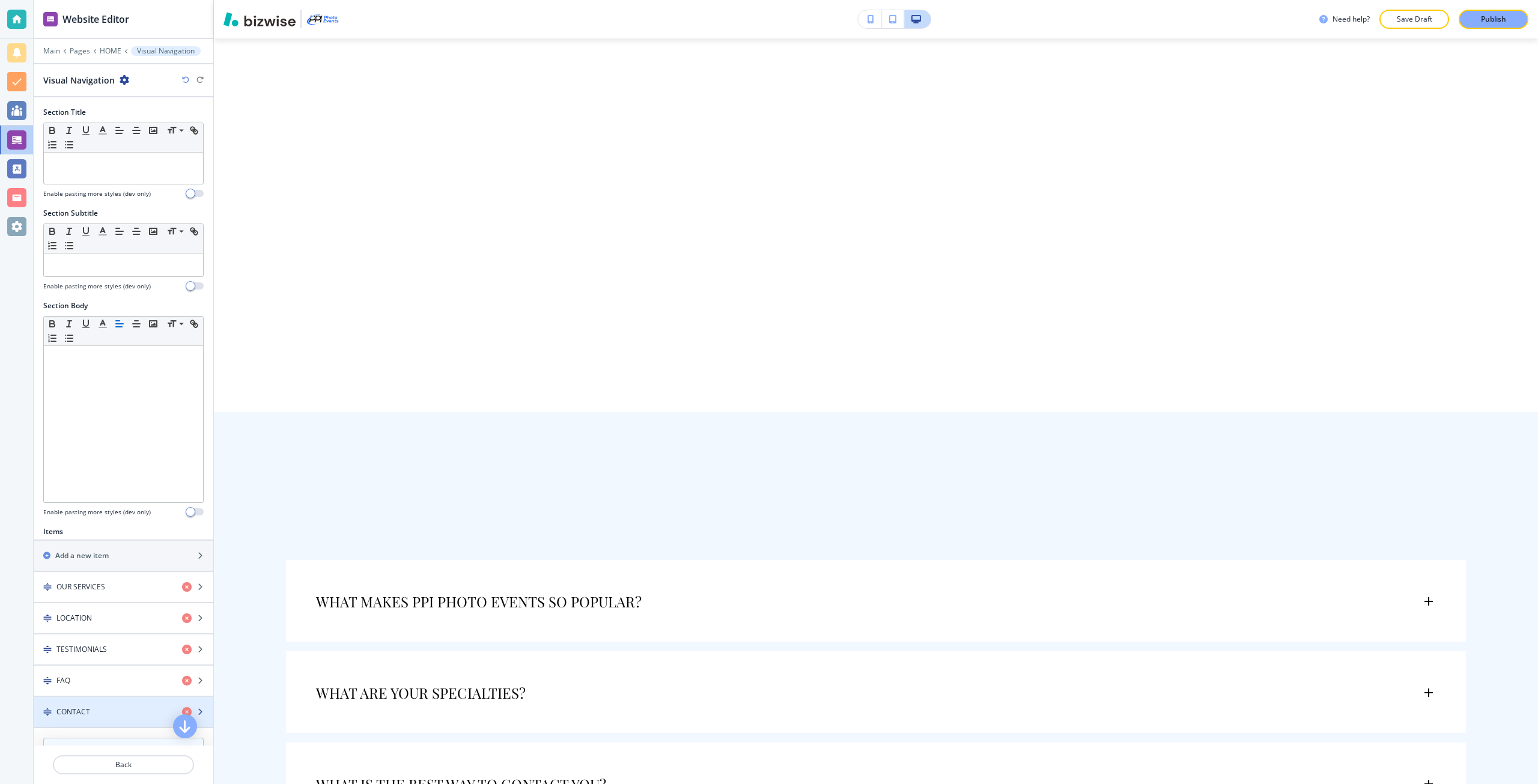
click at [109, 719] on div "button" at bounding box center [123, 722] width 179 height 10
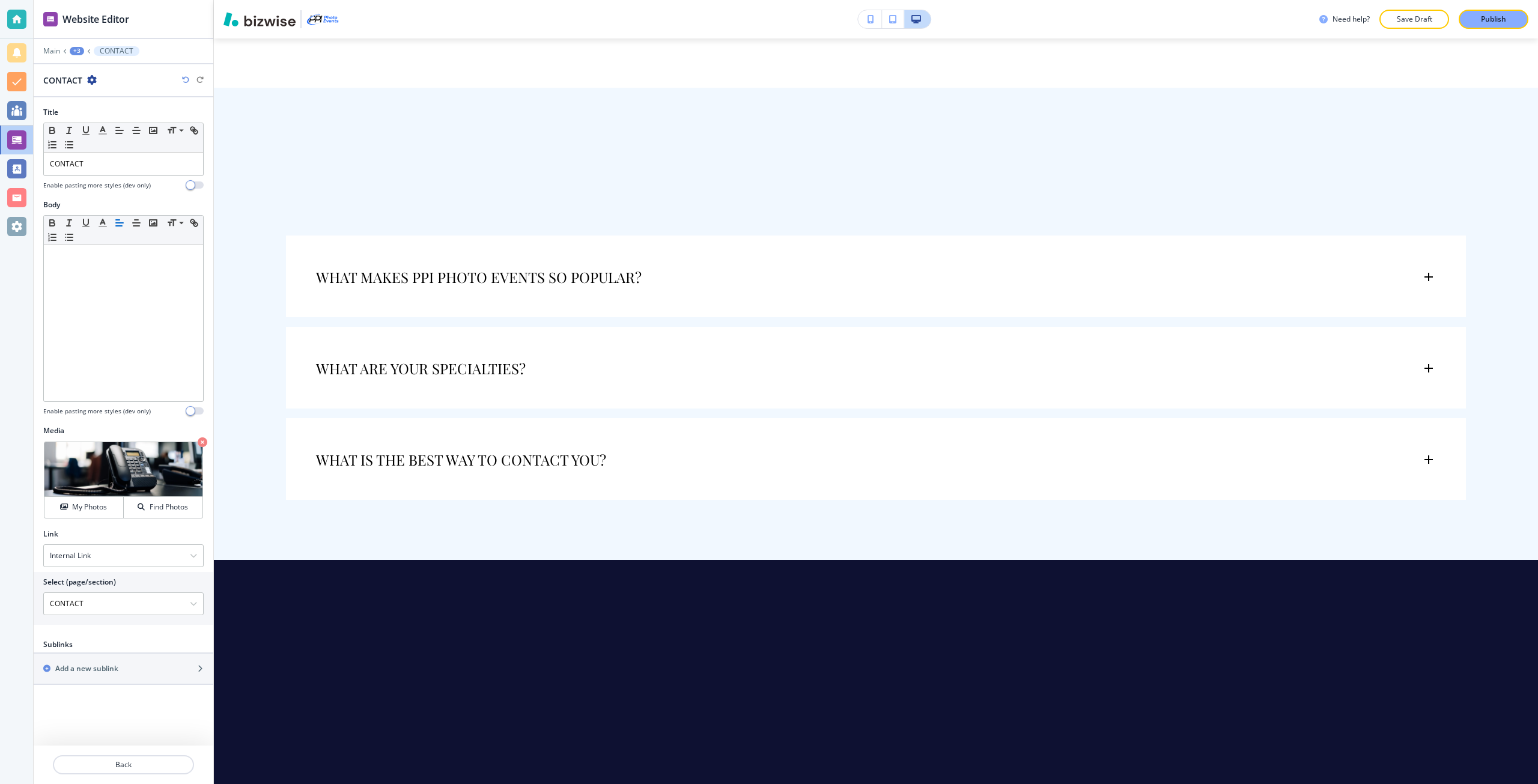
scroll to position [6566, 0]
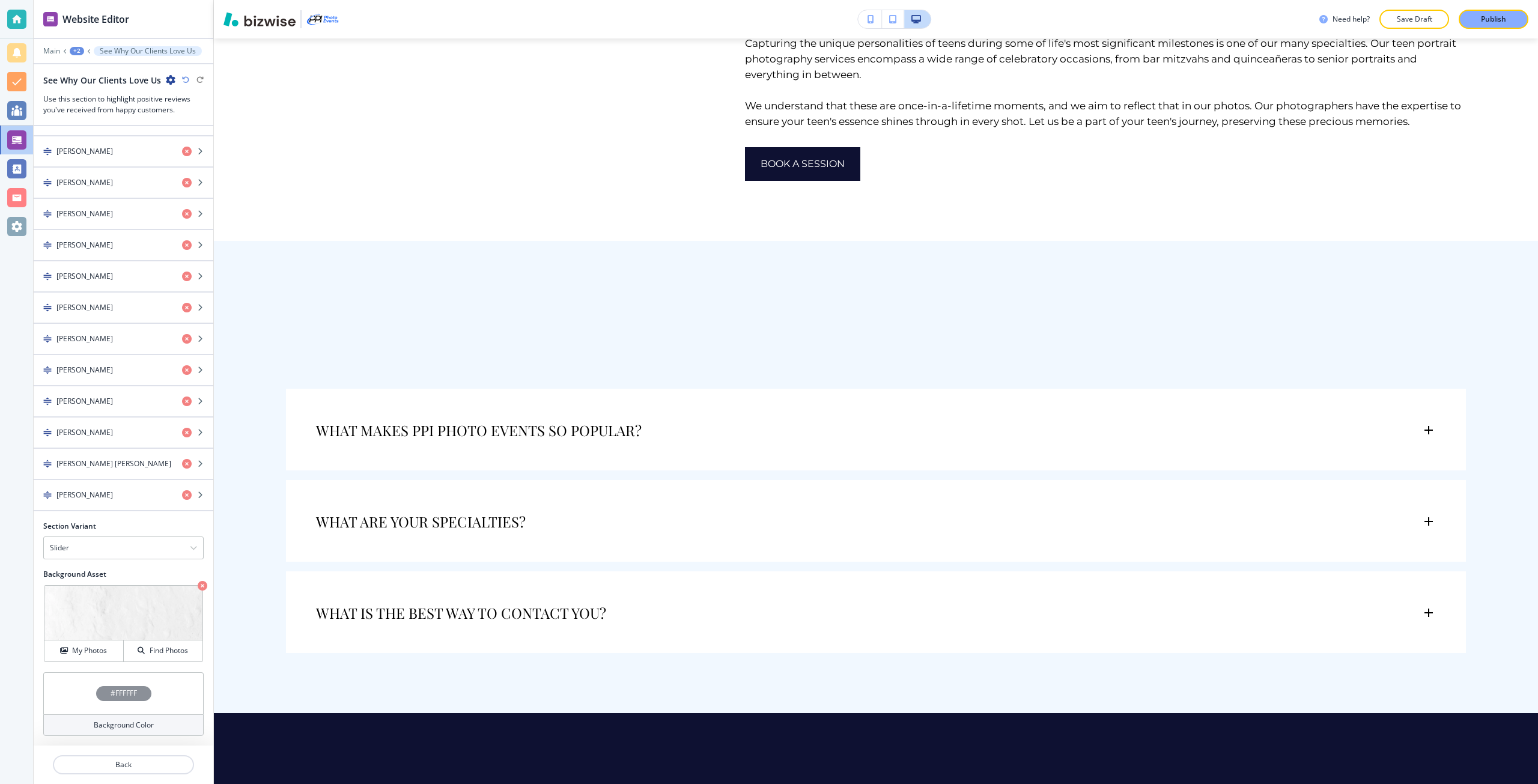
scroll to position [6167, 0]
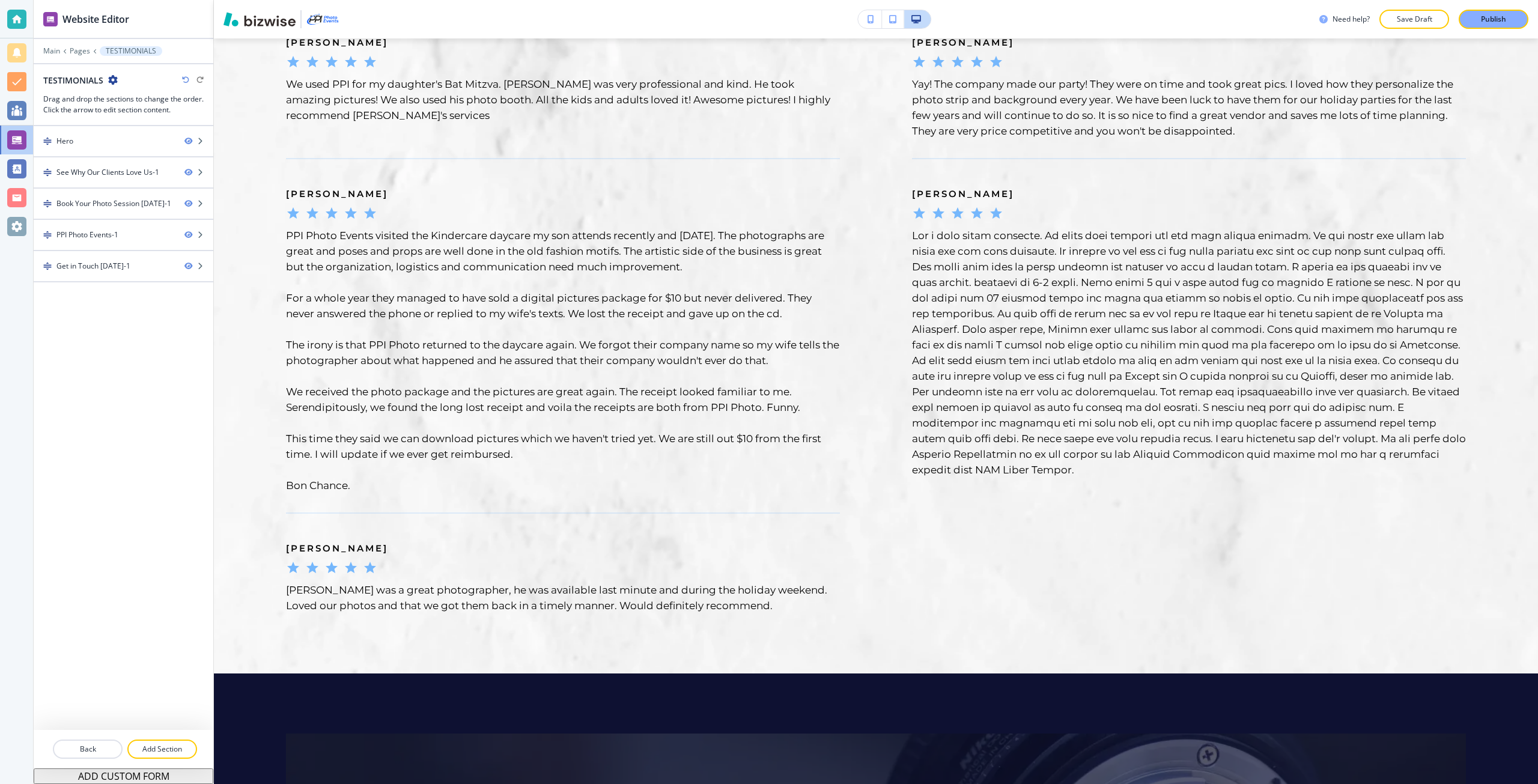
scroll to position [3038, 0]
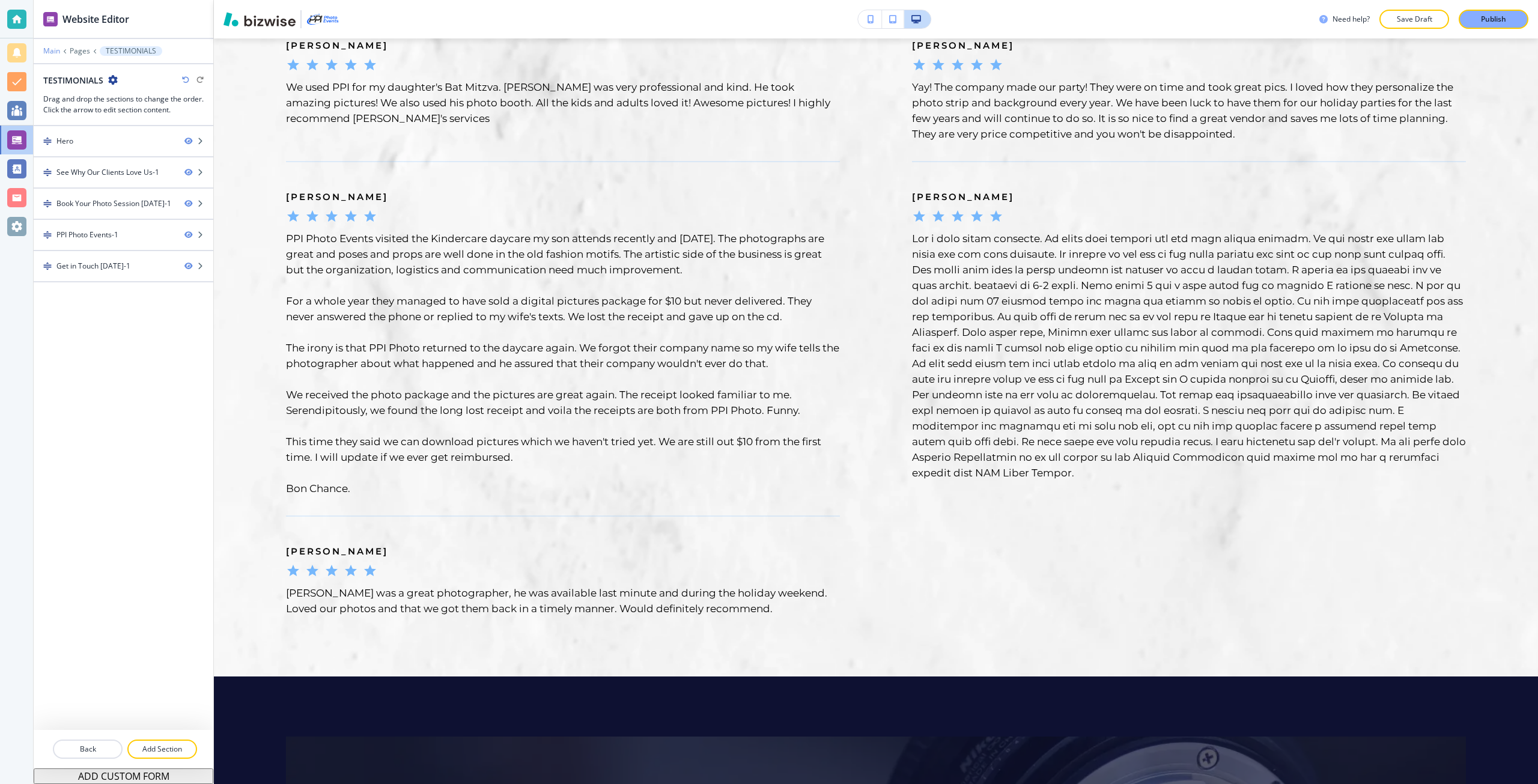
click at [55, 51] on p "Main" at bounding box center [51, 51] width 17 height 8
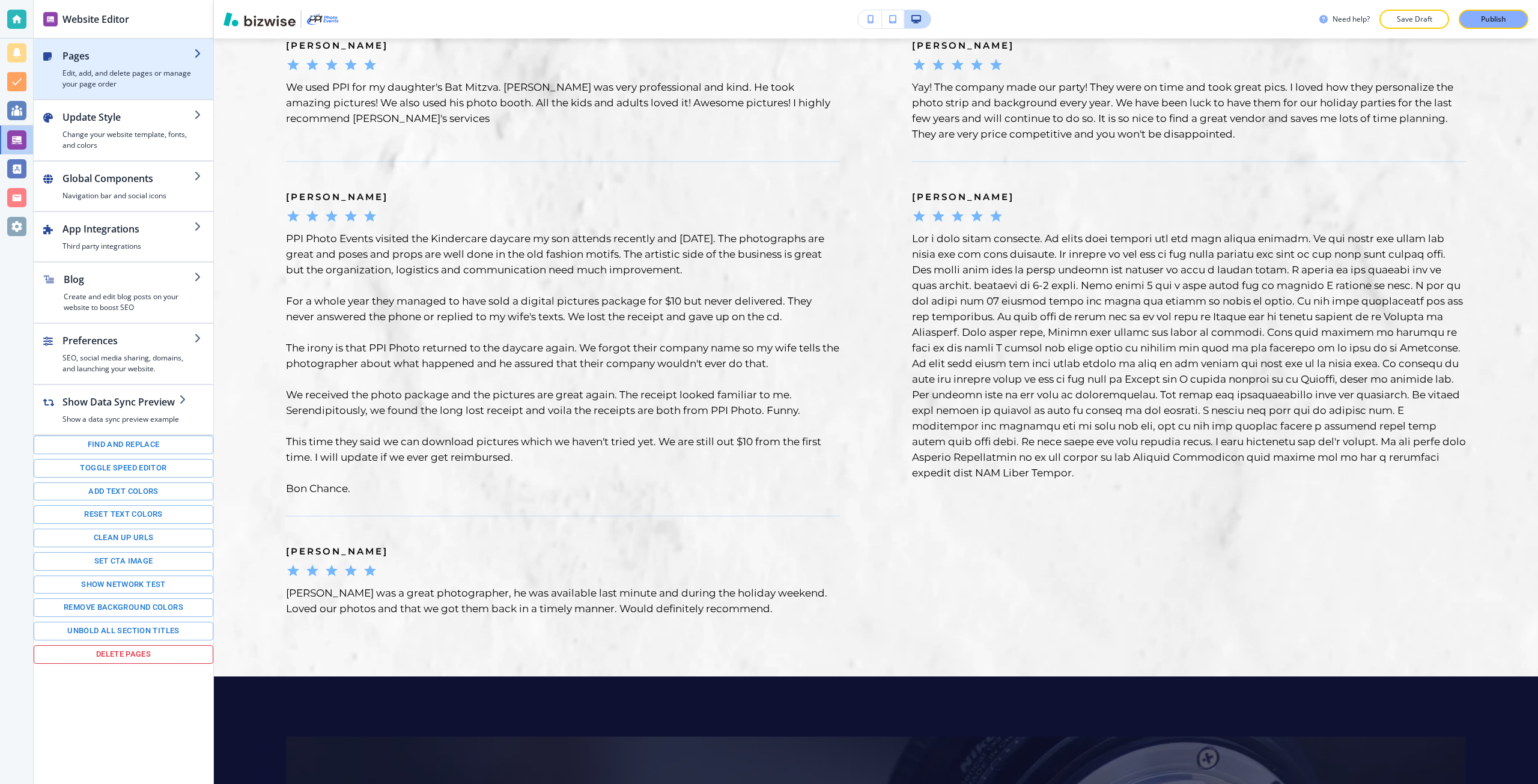
click at [72, 56] on h2 "Pages" at bounding box center [128, 56] width 131 height 14
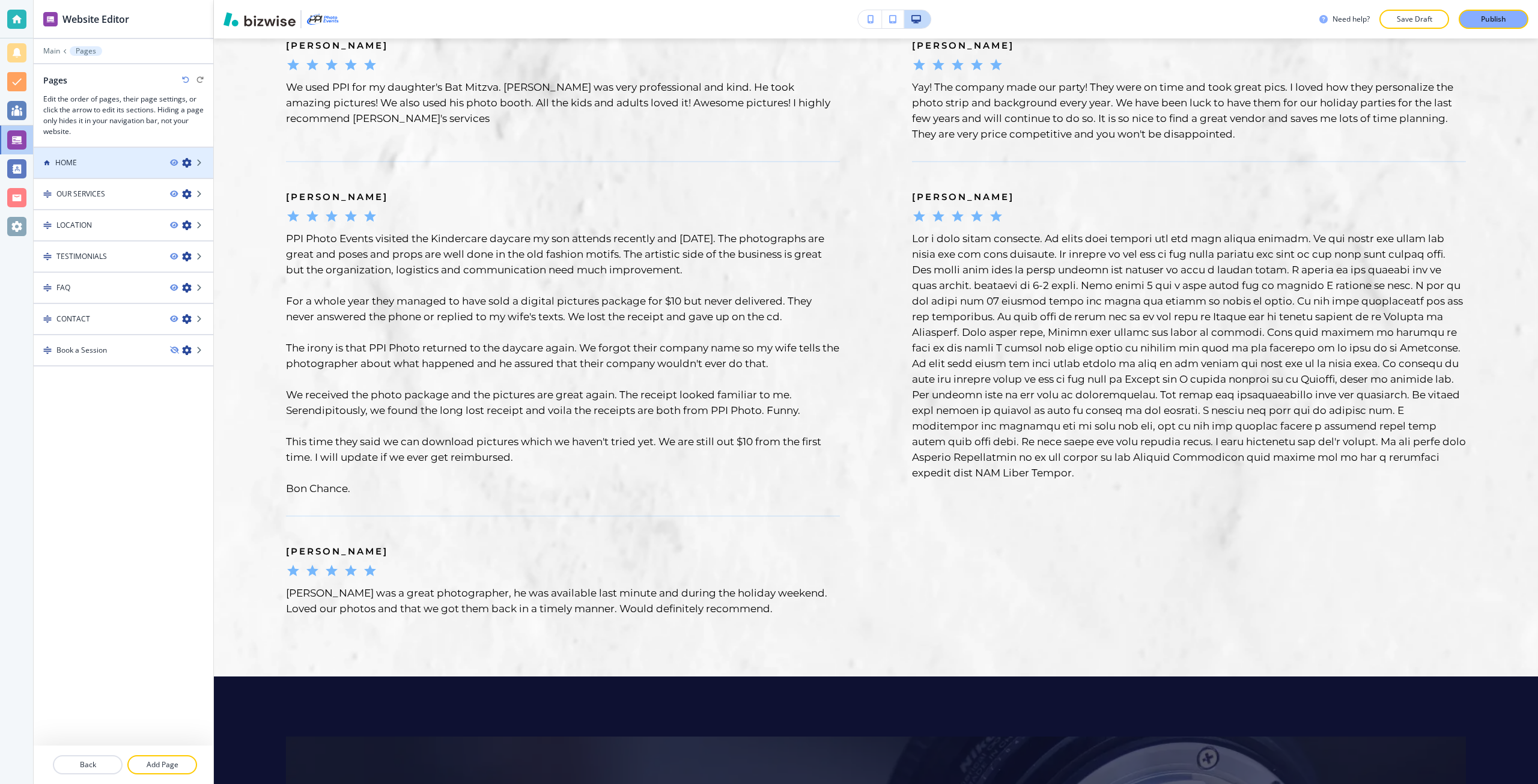
click at [92, 167] on div "HOME" at bounding box center [97, 162] width 127 height 11
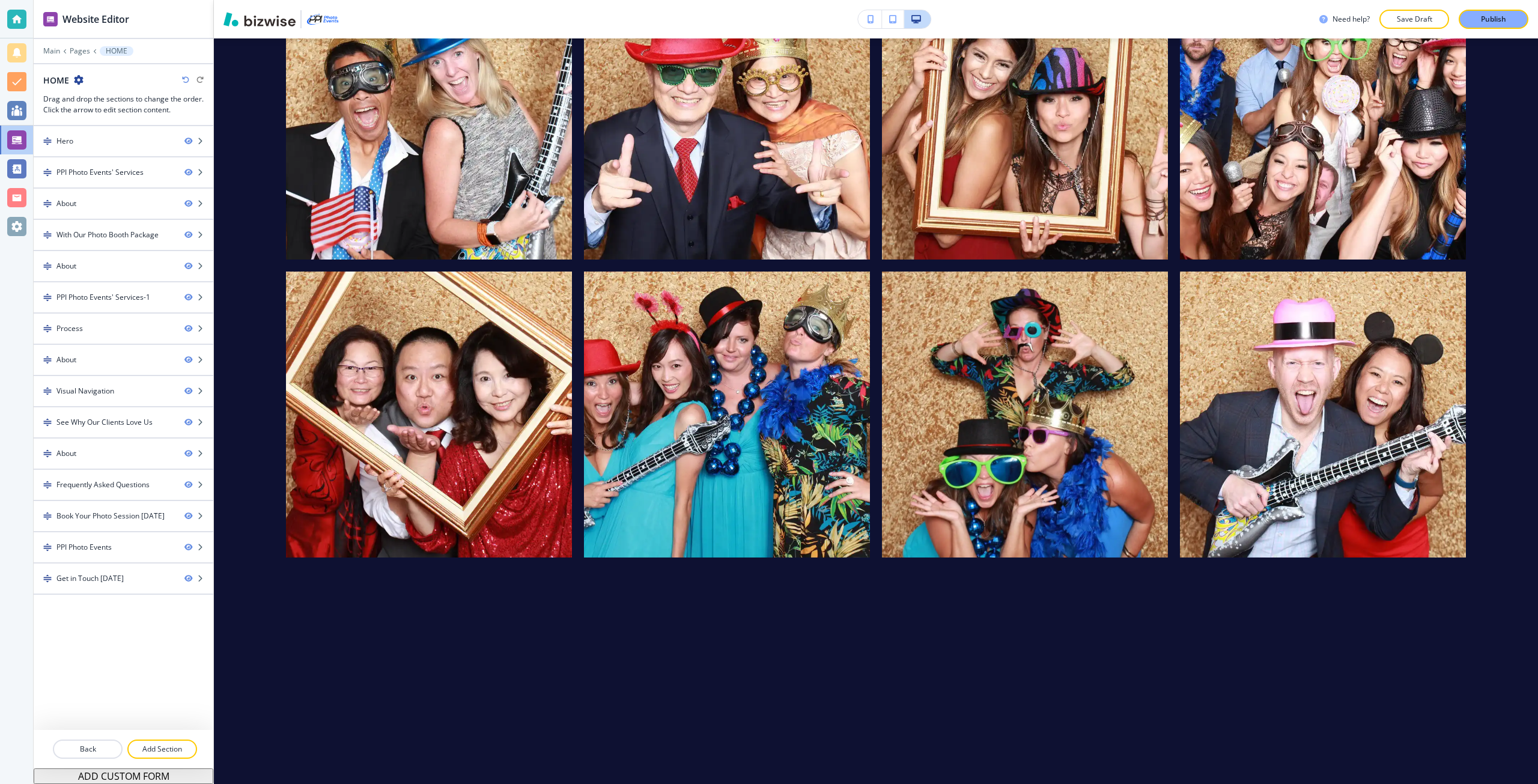
scroll to position [0, 0]
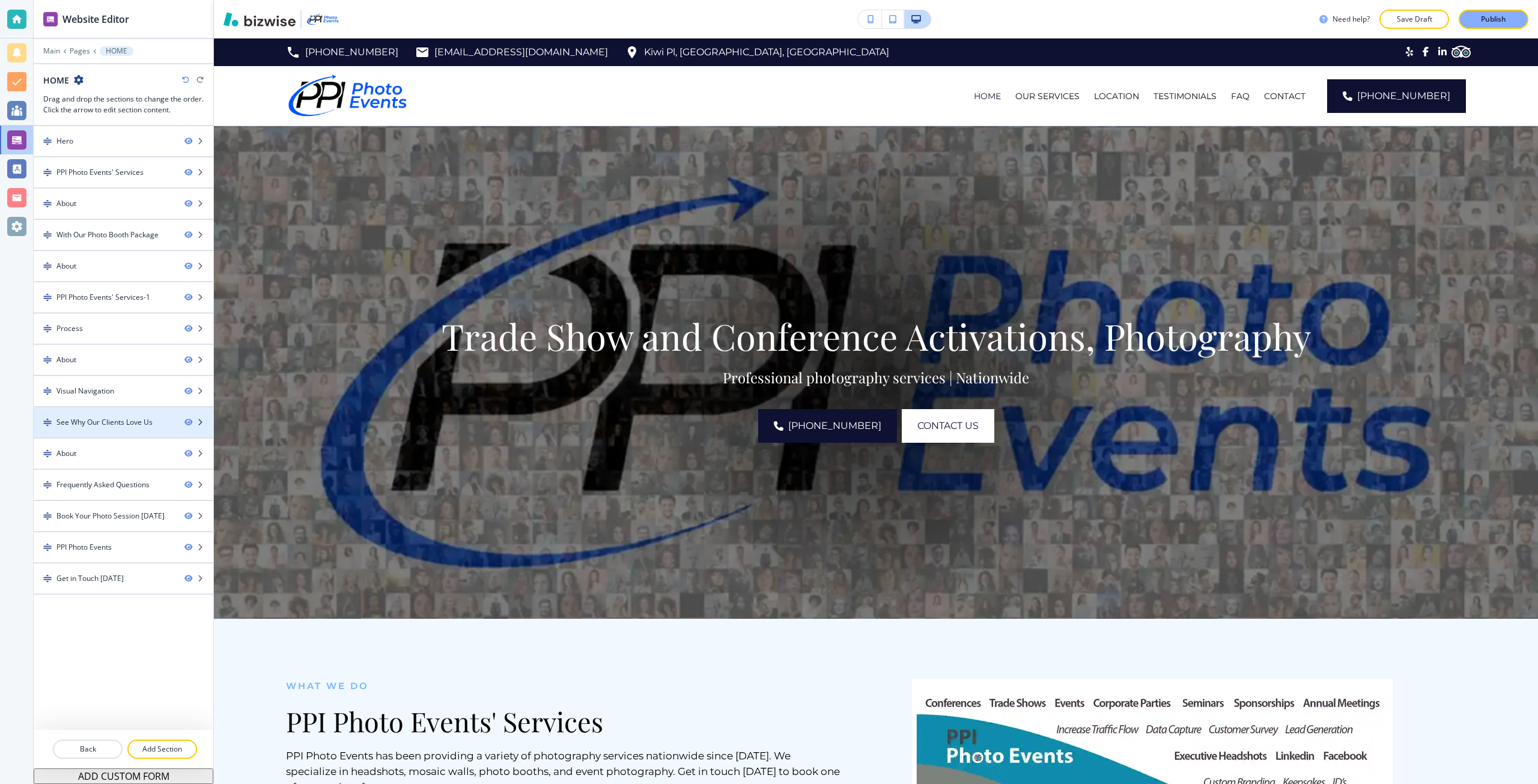
click at [111, 423] on div "See Why Our Clients Love Us" at bounding box center [105, 422] width 96 height 11
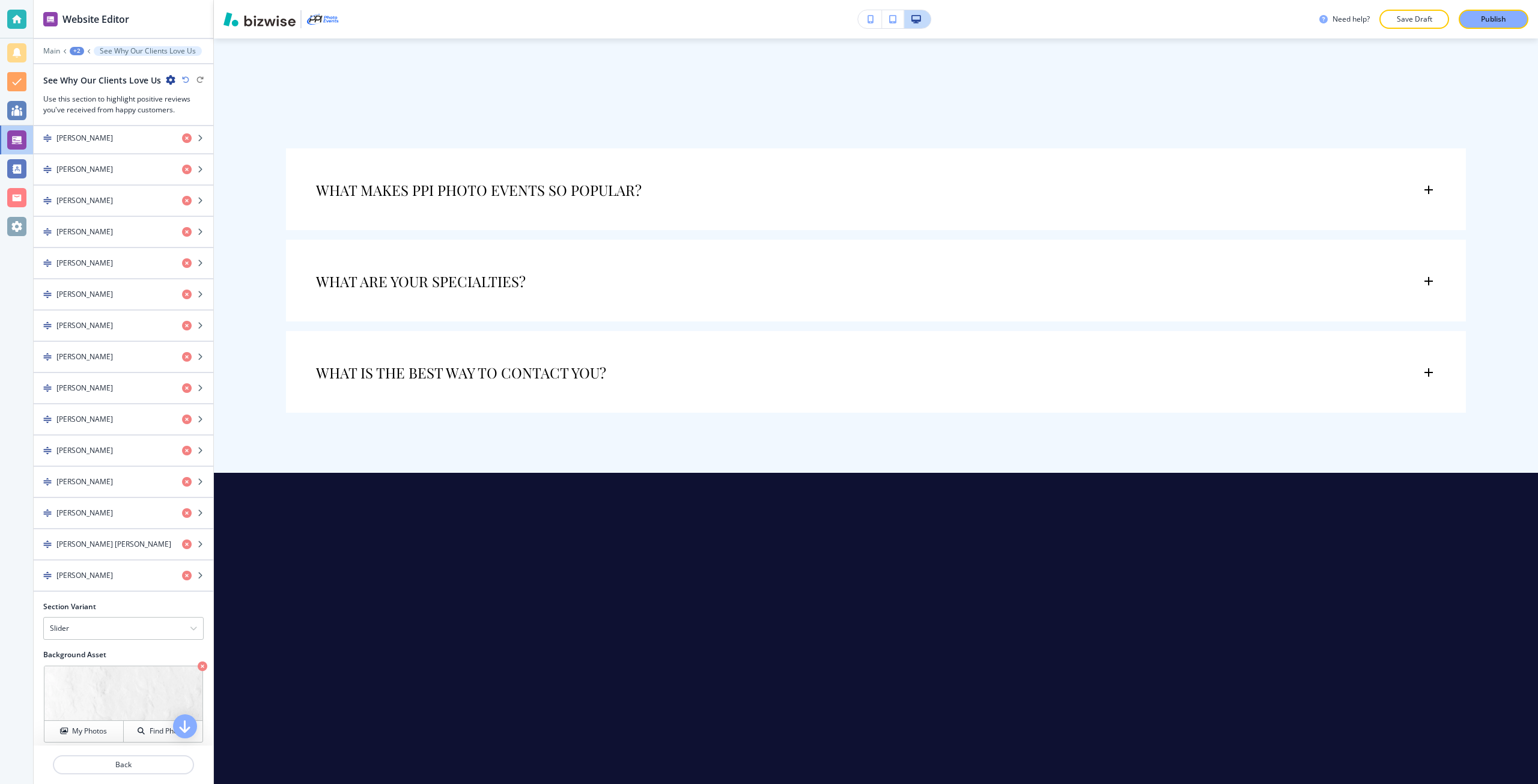
scroll to position [1201, 0]
click at [182, 576] on icon "button" at bounding box center [186, 575] width 10 height 10
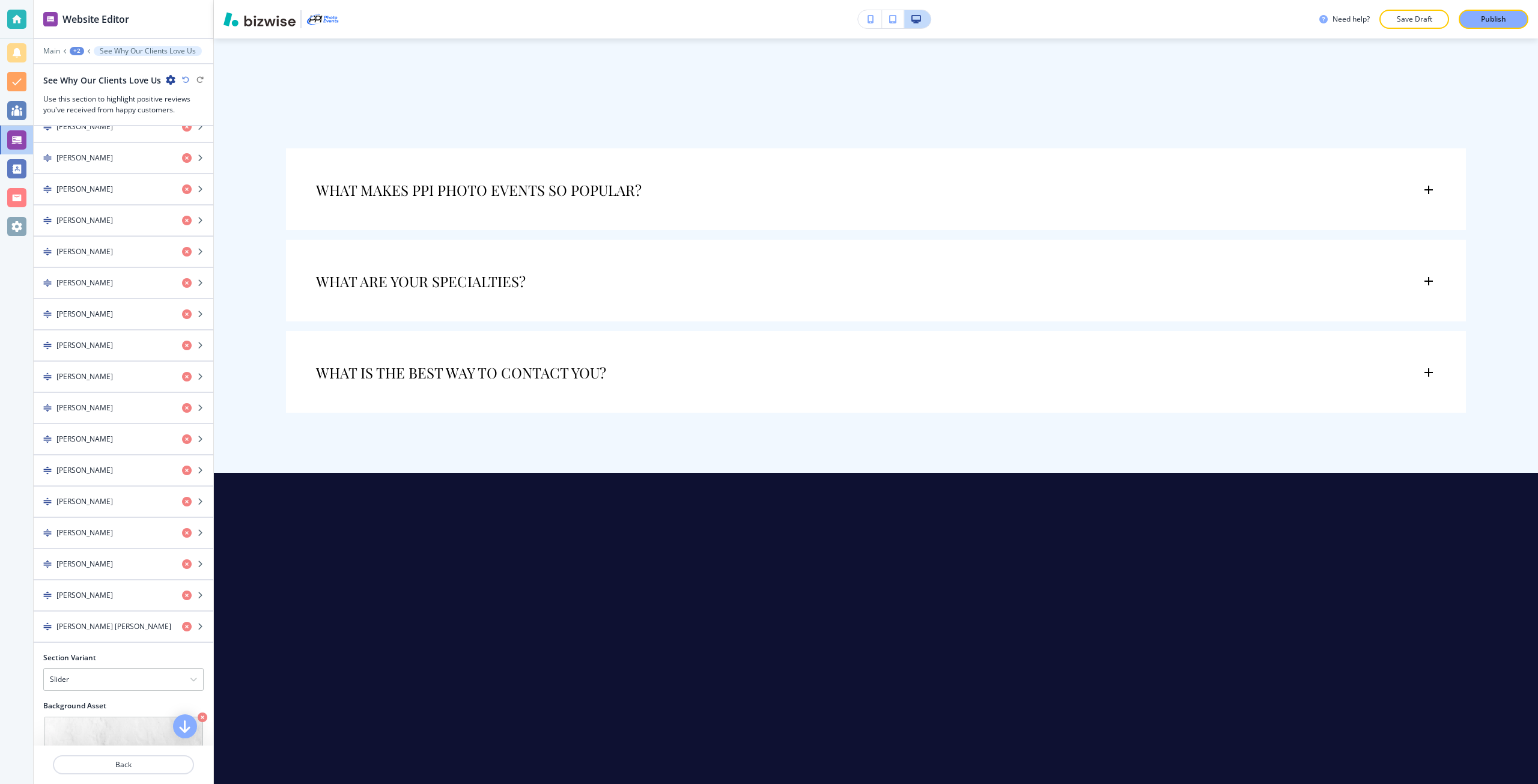
scroll to position [1081, 0]
click at [182, 477] on icon "button" at bounding box center [186, 476] width 10 height 10
click at [182, 474] on icon "button" at bounding box center [186, 476] width 10 height 10
click at [182, 568] on icon "button" at bounding box center [186, 568] width 10 height 10
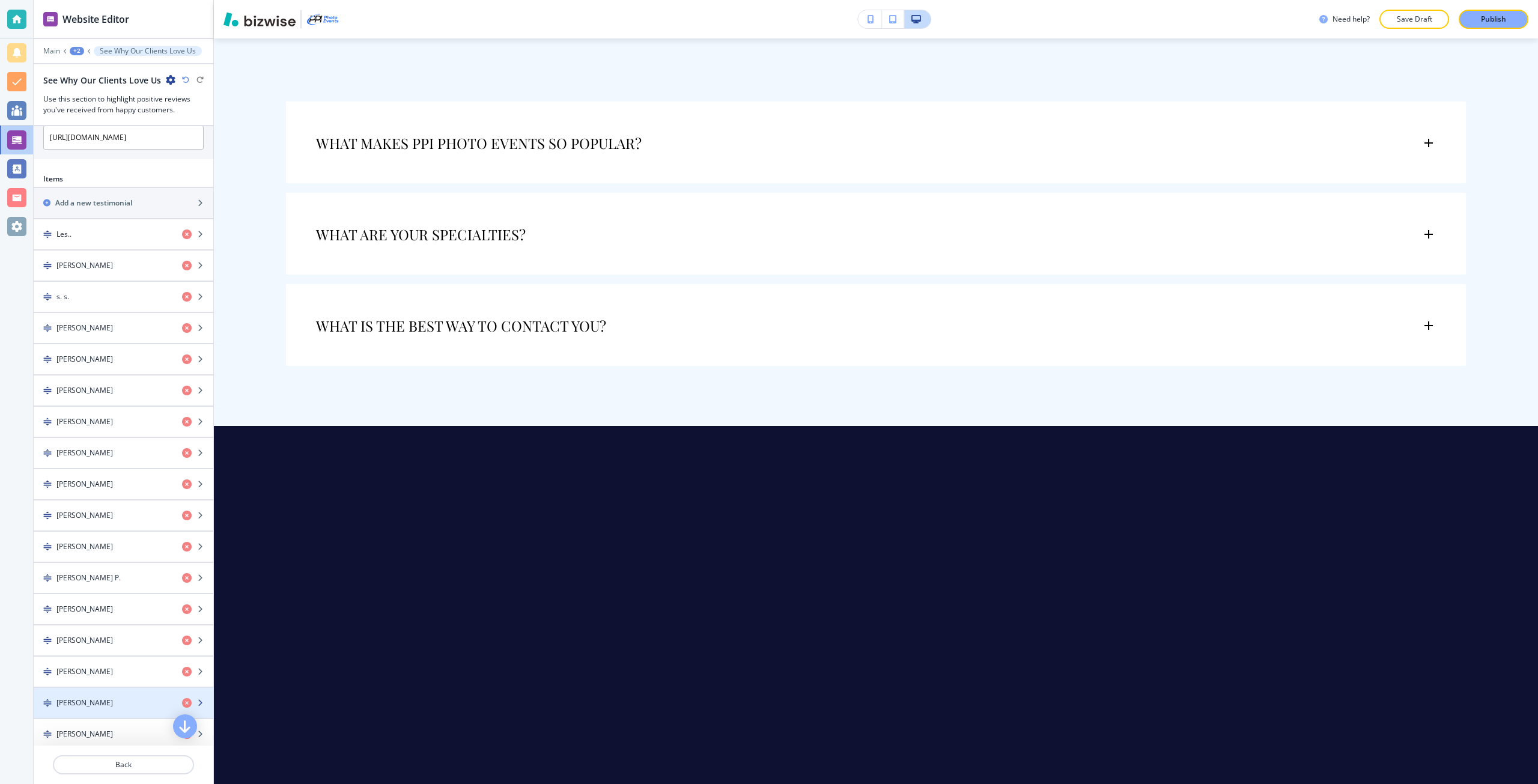
scroll to position [541, 0]
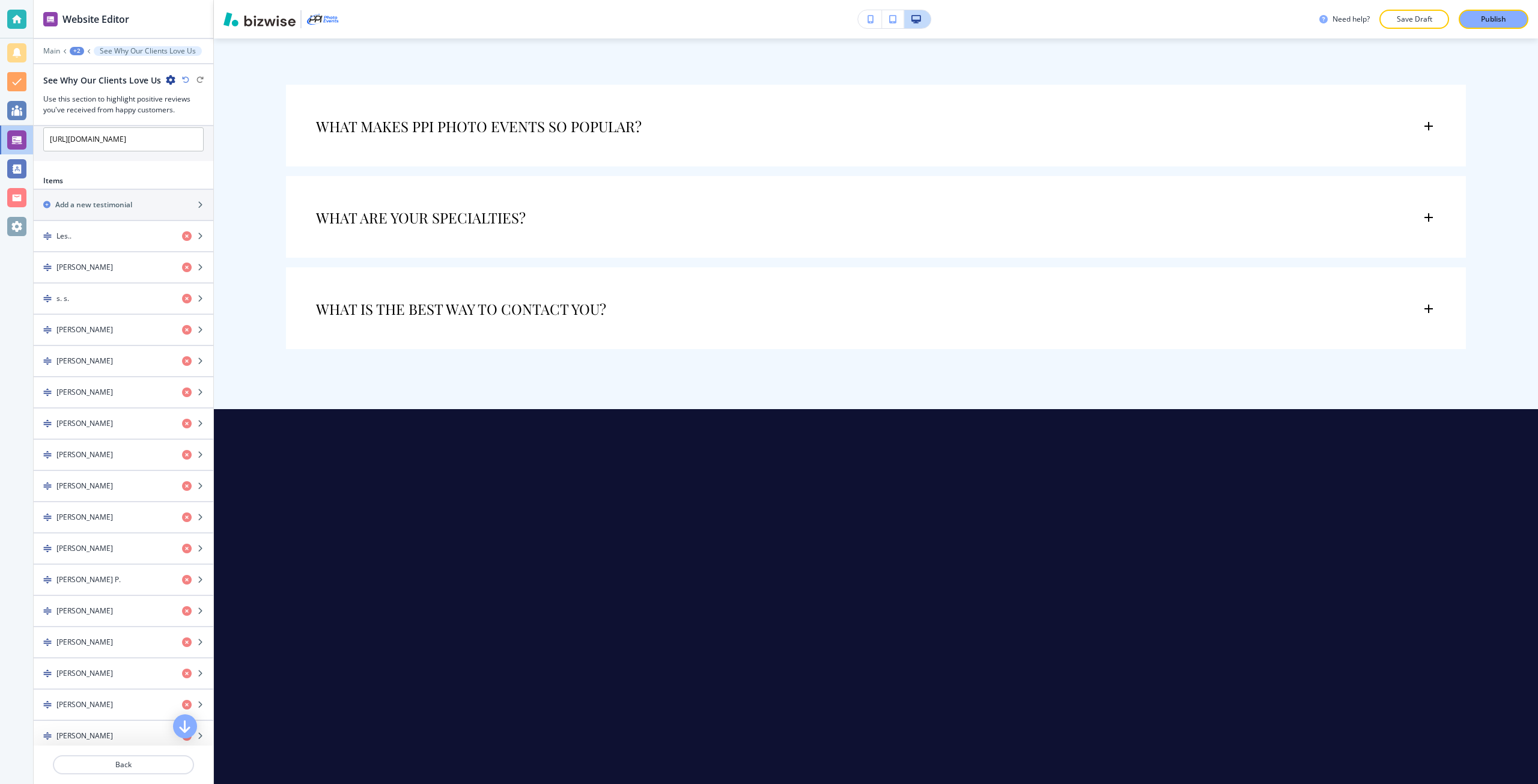
scroll to position [6648, 0]
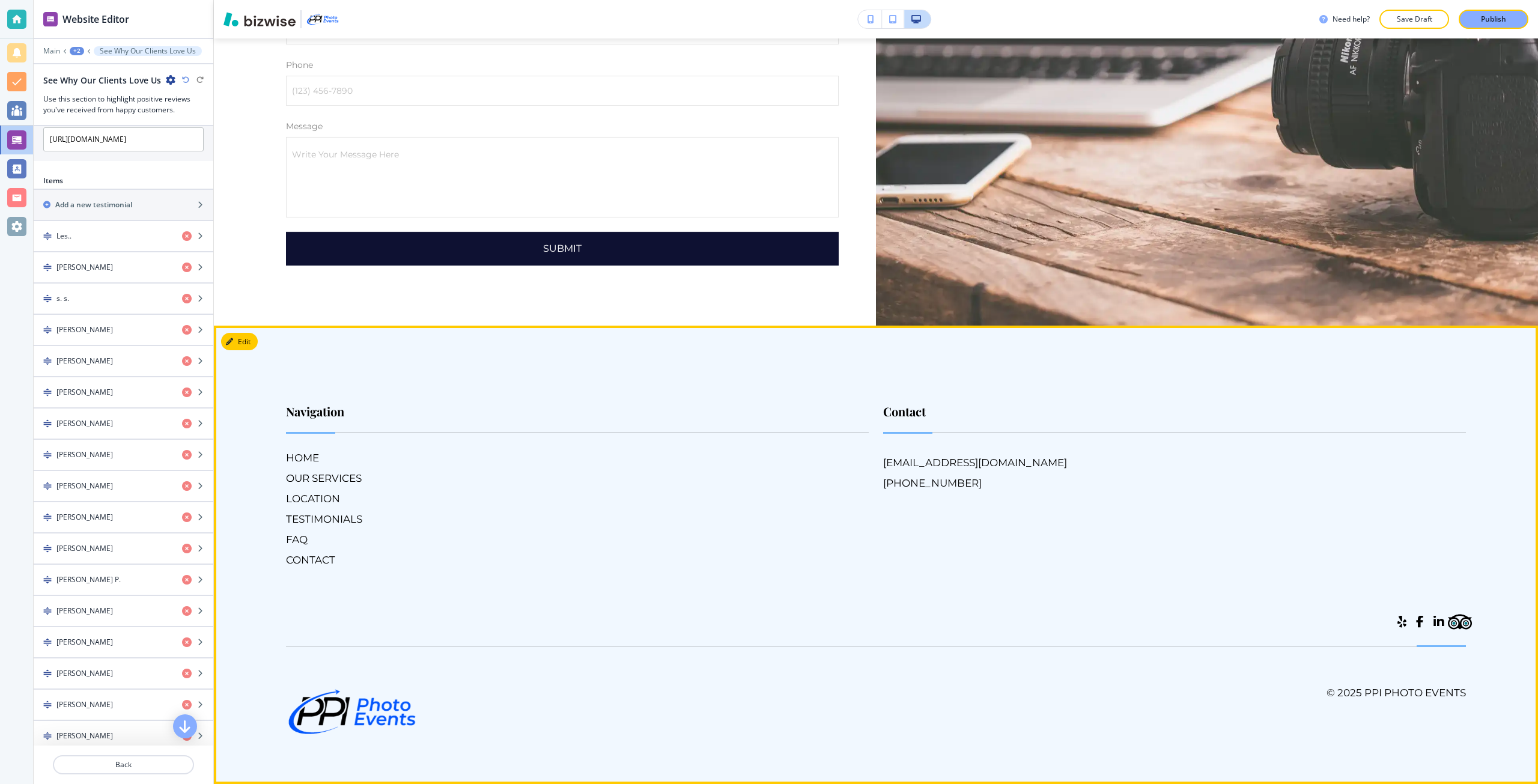
scroll to position [9070, 0]
click at [1397, 621] on span at bounding box center [1401, 622] width 9 height 12
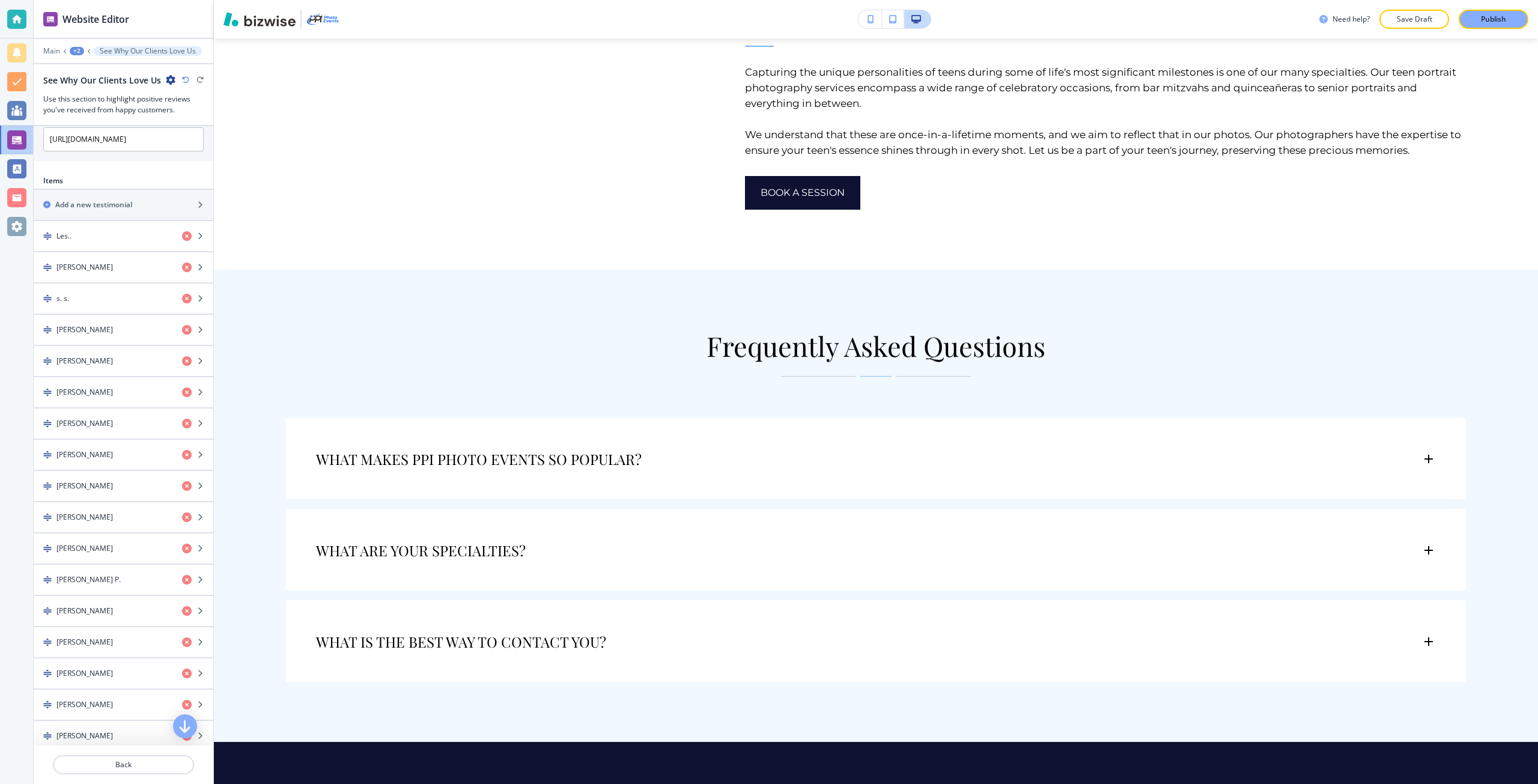
scroll to position [6315, 0]
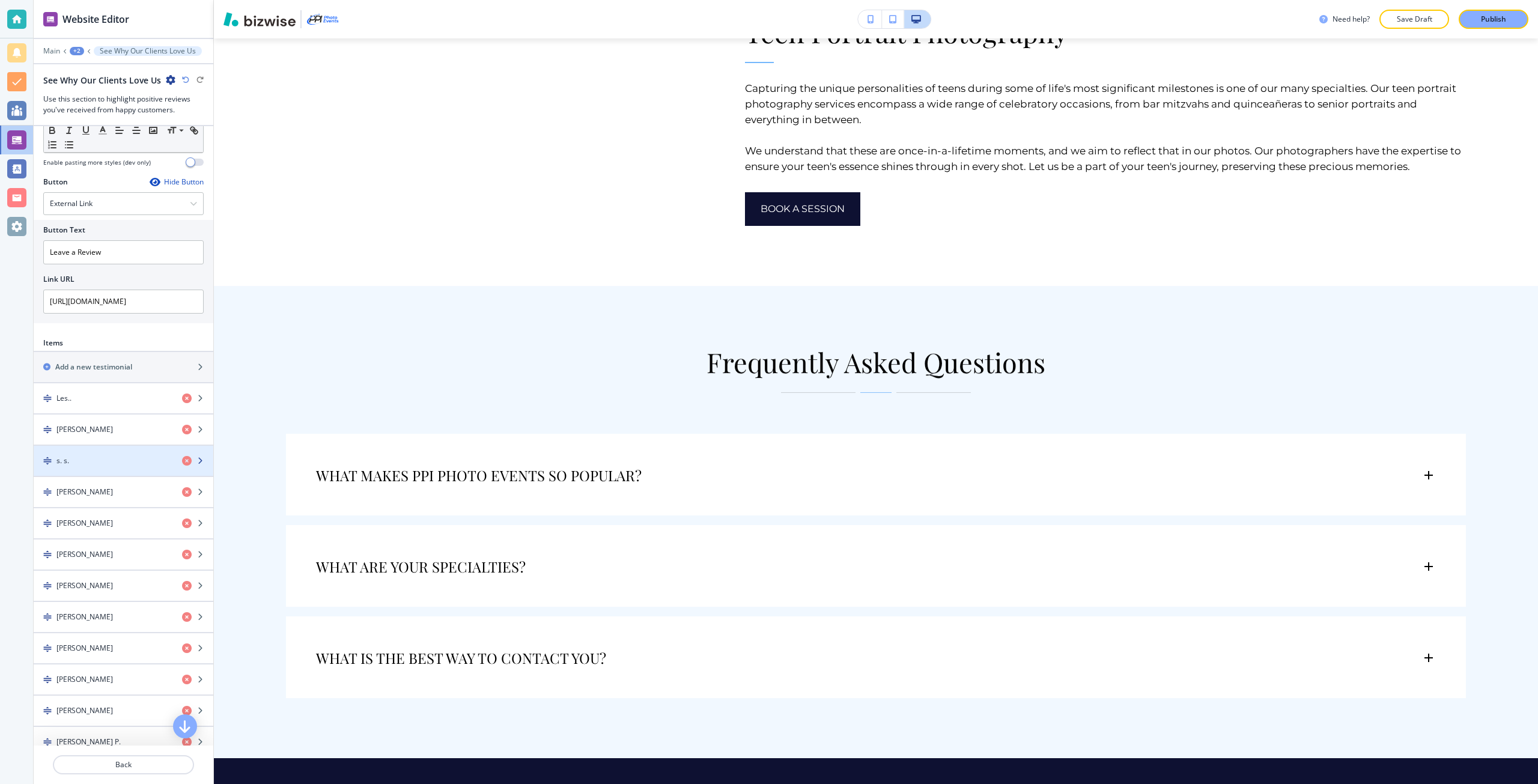
scroll to position [360, 0]
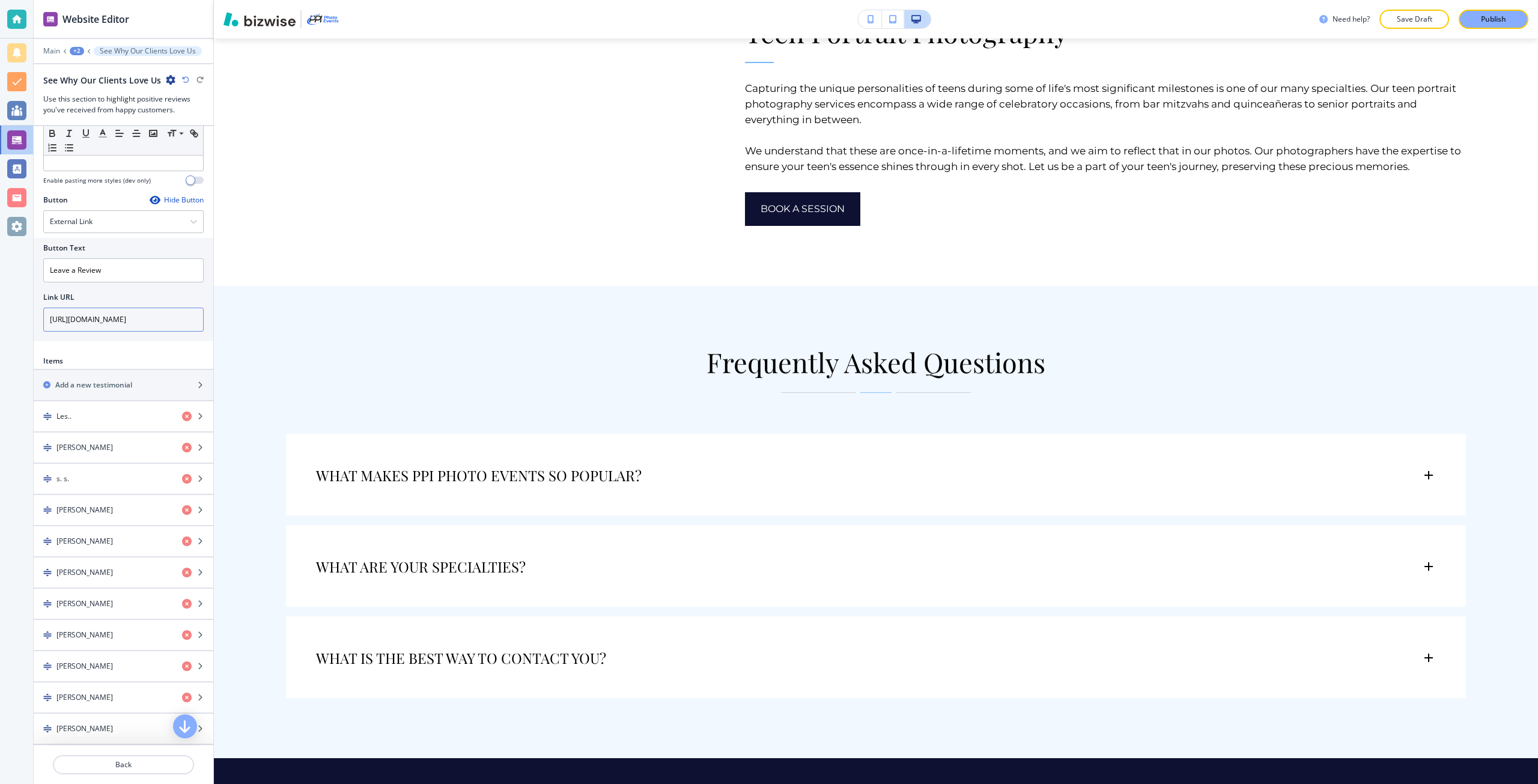
click at [160, 316] on input "https://www.yelp.com/search?find_desc=Photo+Booth+Rentals&find_loc=Carlsbad%2C+…" at bounding box center [123, 319] width 161 height 24
paste input "yelp.com/biz/ppi-photo-events-carlsbad-2"
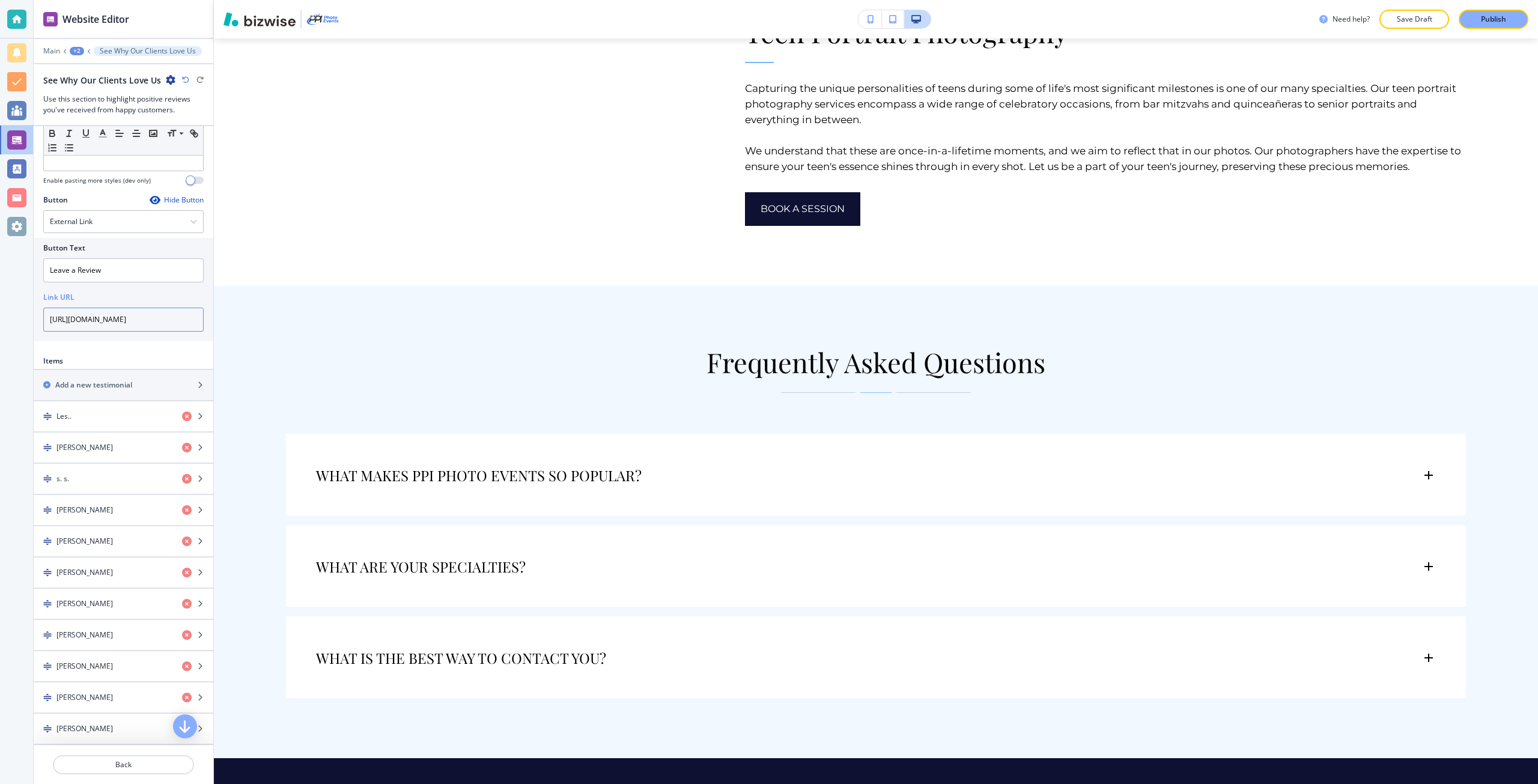
type input "https://yelp.com/biz/ppi-photo-events-carlsbad-2"
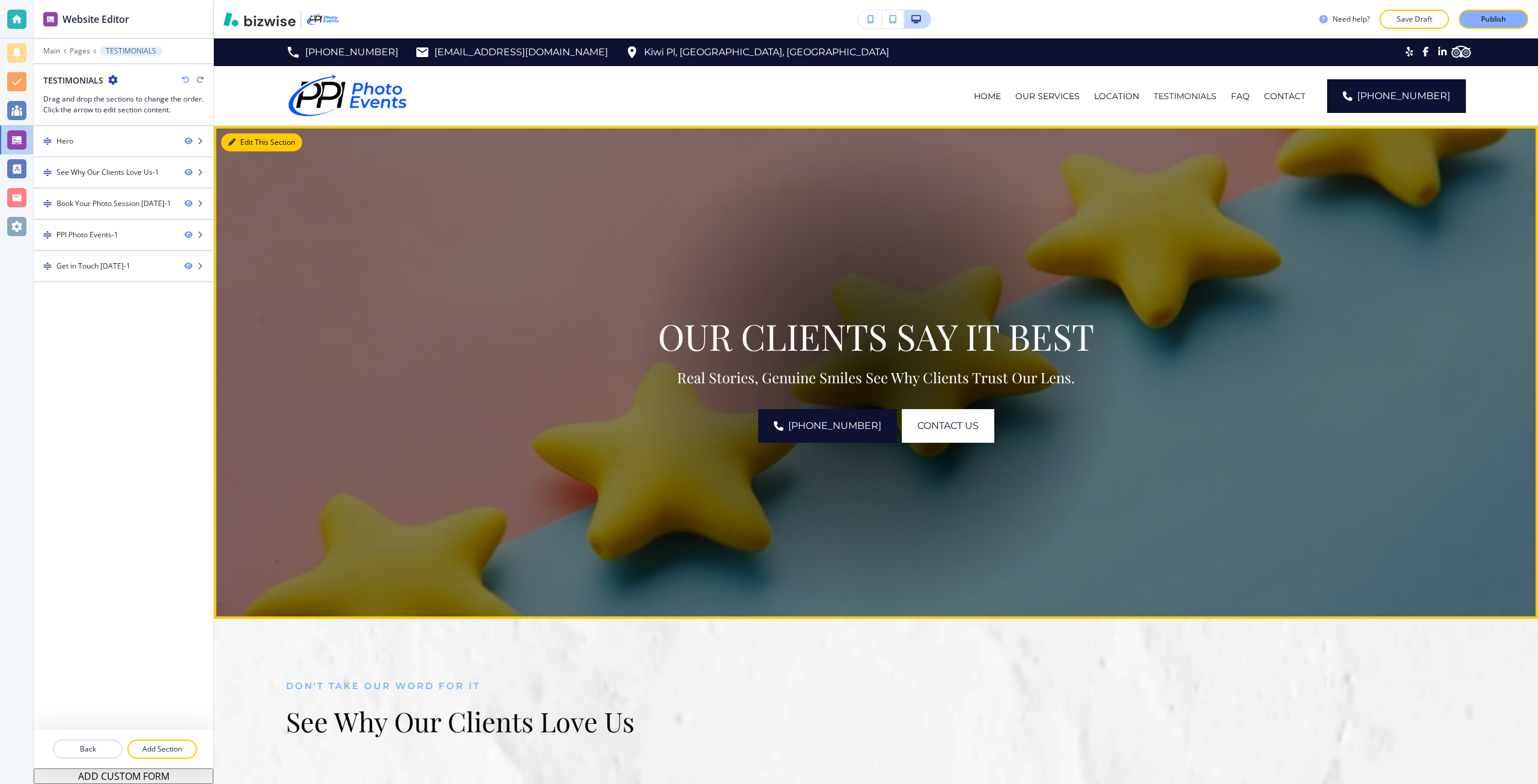
click at [251, 143] on button "Edit This Section" at bounding box center [261, 142] width 81 height 18
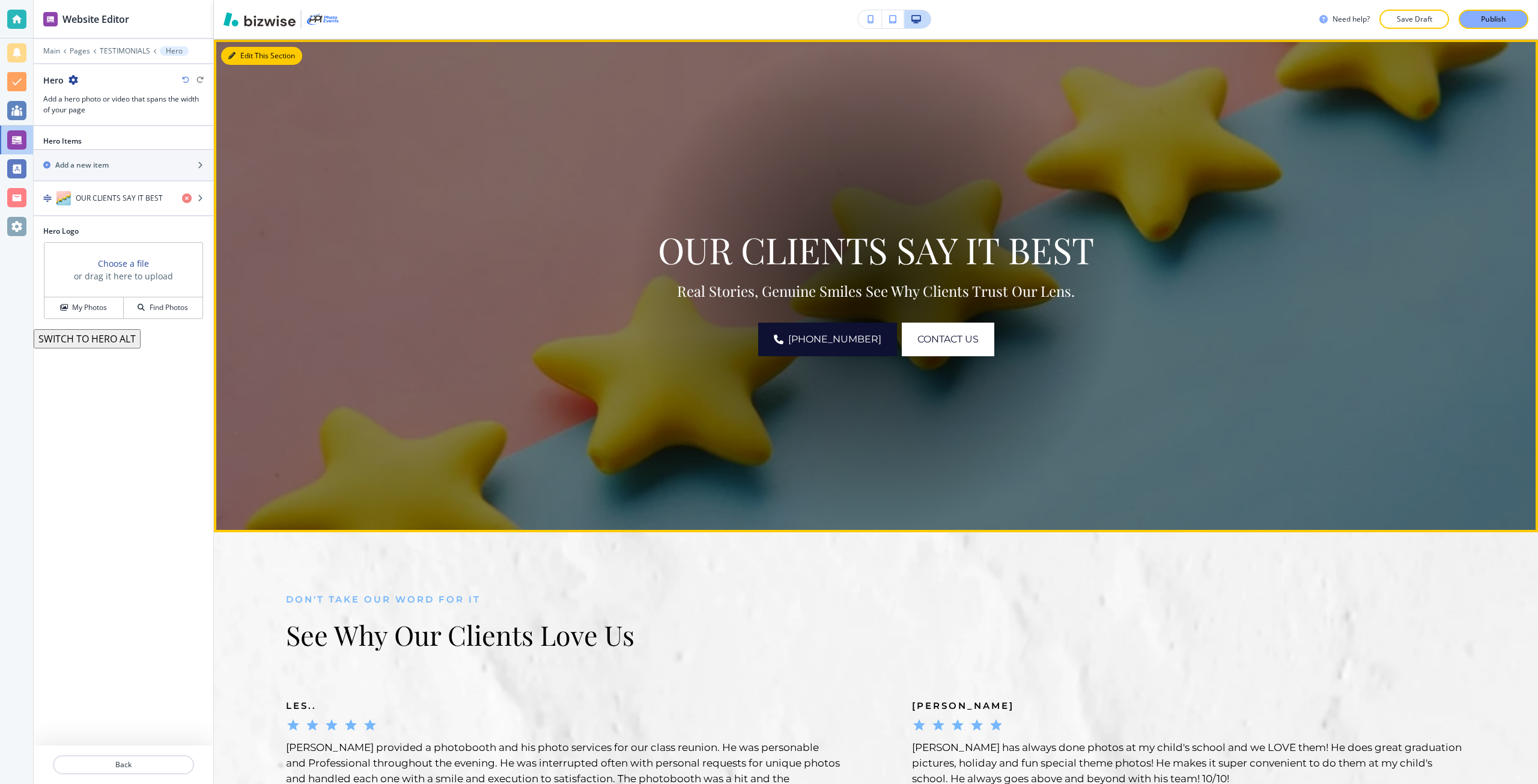
scroll to position [88, 0]
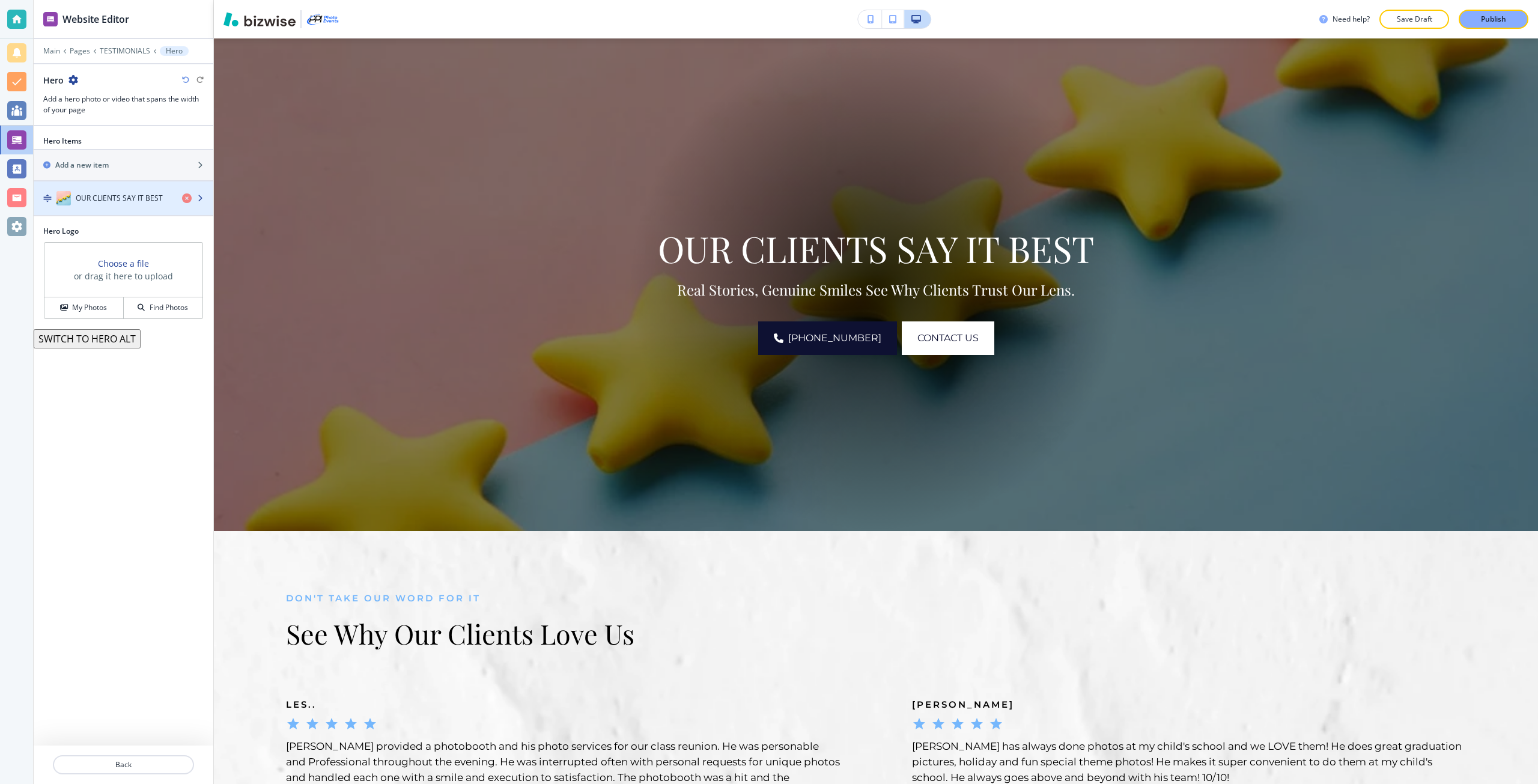
click at [116, 202] on h4 "OUR CLIENTS SAY IT BEST" at bounding box center [119, 198] width 87 height 11
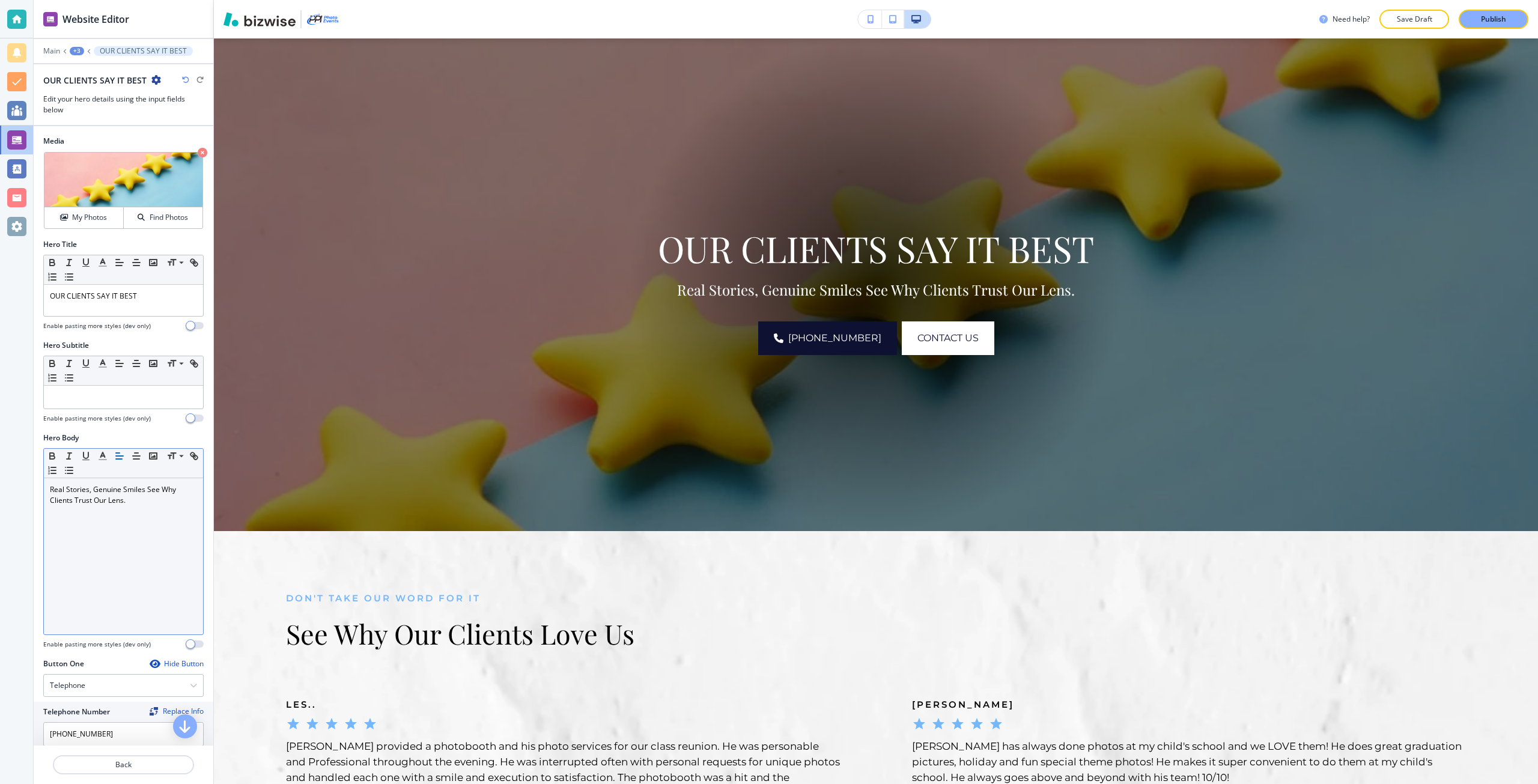
scroll to position [258, 0]
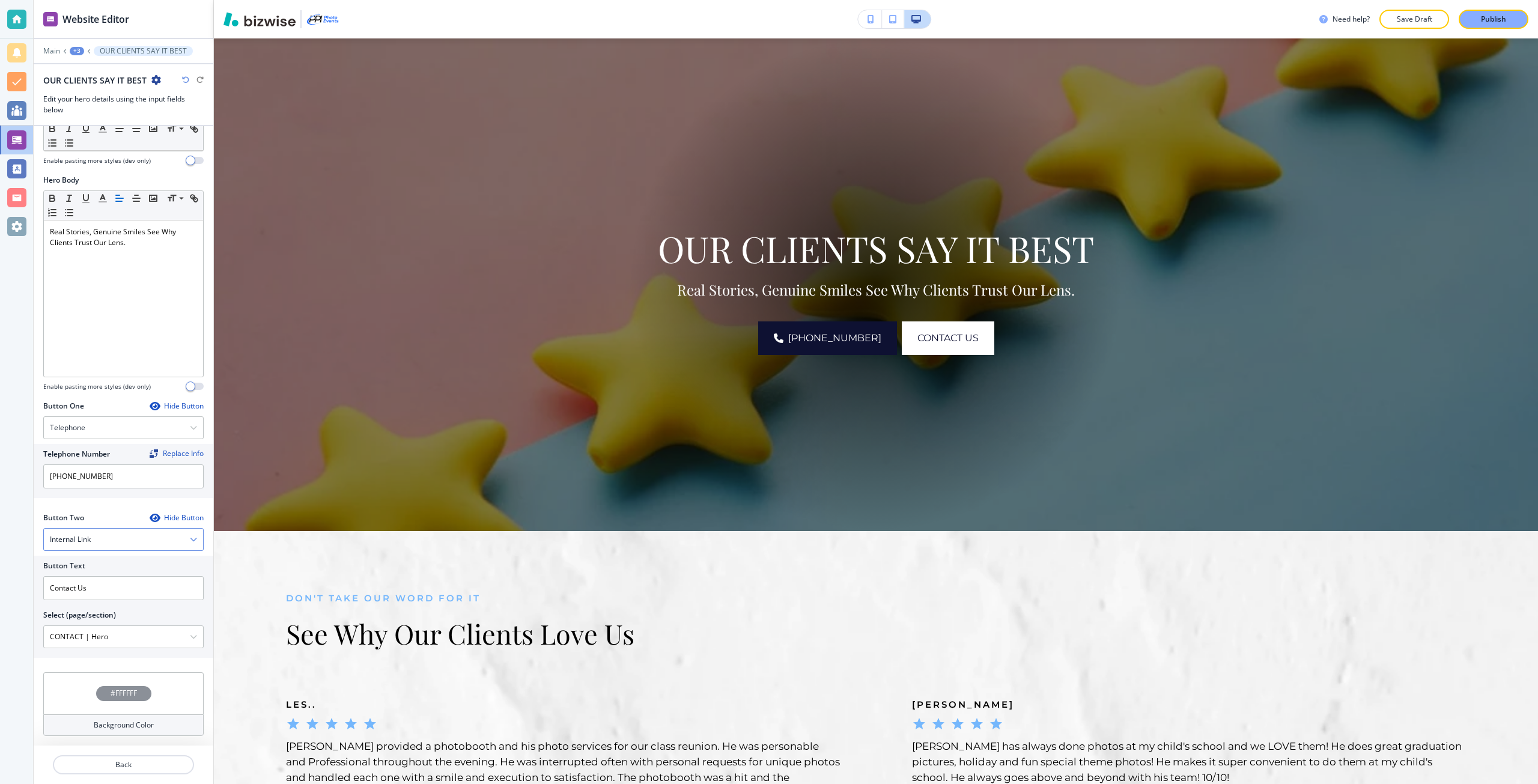
click at [114, 537] on div "Internal Link" at bounding box center [122, 539] width 159 height 21
click at [107, 579] on h4 "External Link" at bounding box center [123, 581] width 147 height 11
click at [106, 579] on input "text" at bounding box center [123, 587] width 161 height 24
type input "leave a review"
click at [114, 634] on input "text" at bounding box center [123, 637] width 161 height 24
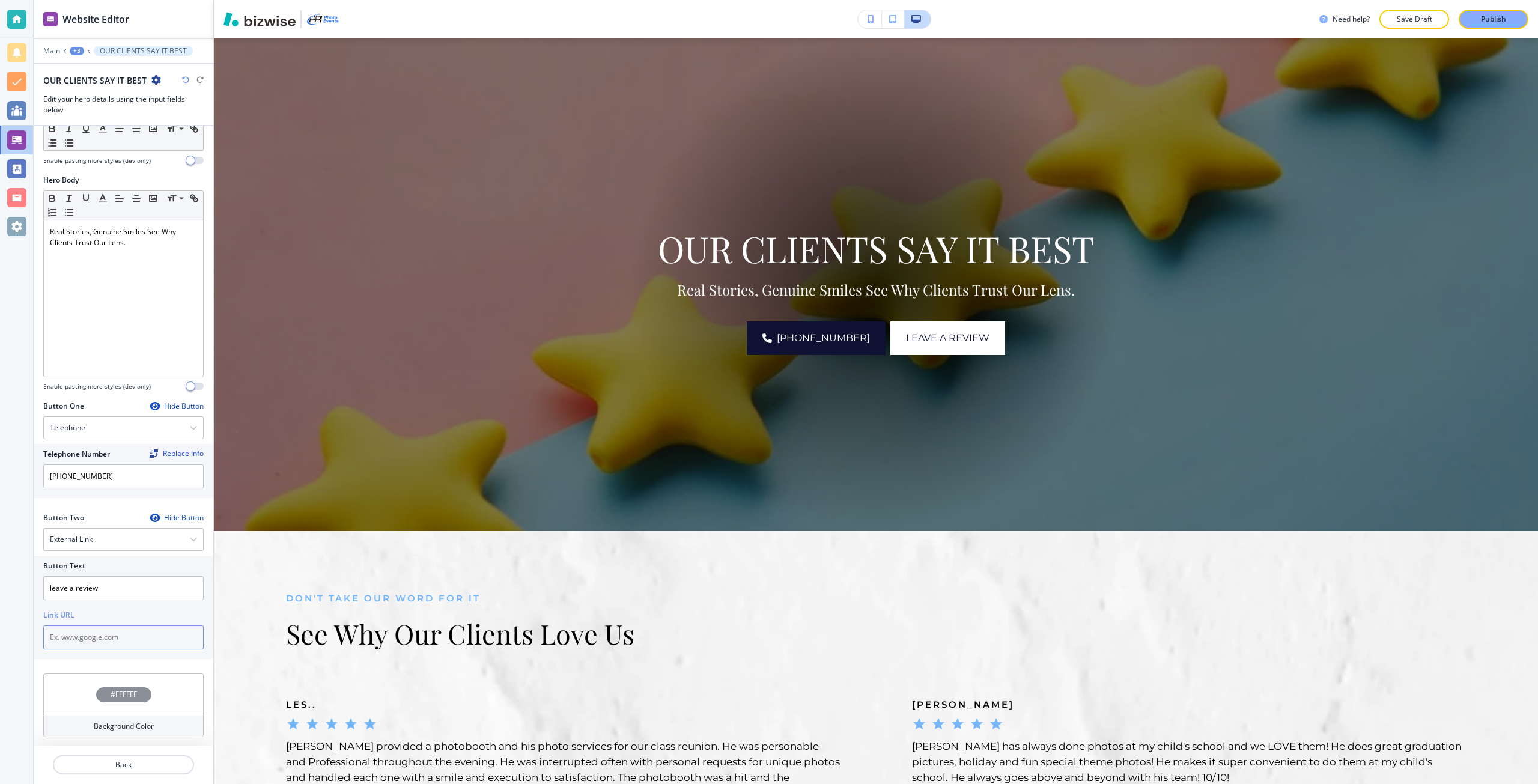
paste input "https://yelp.com/biz/ppi-photo-events-carlsbad-2"
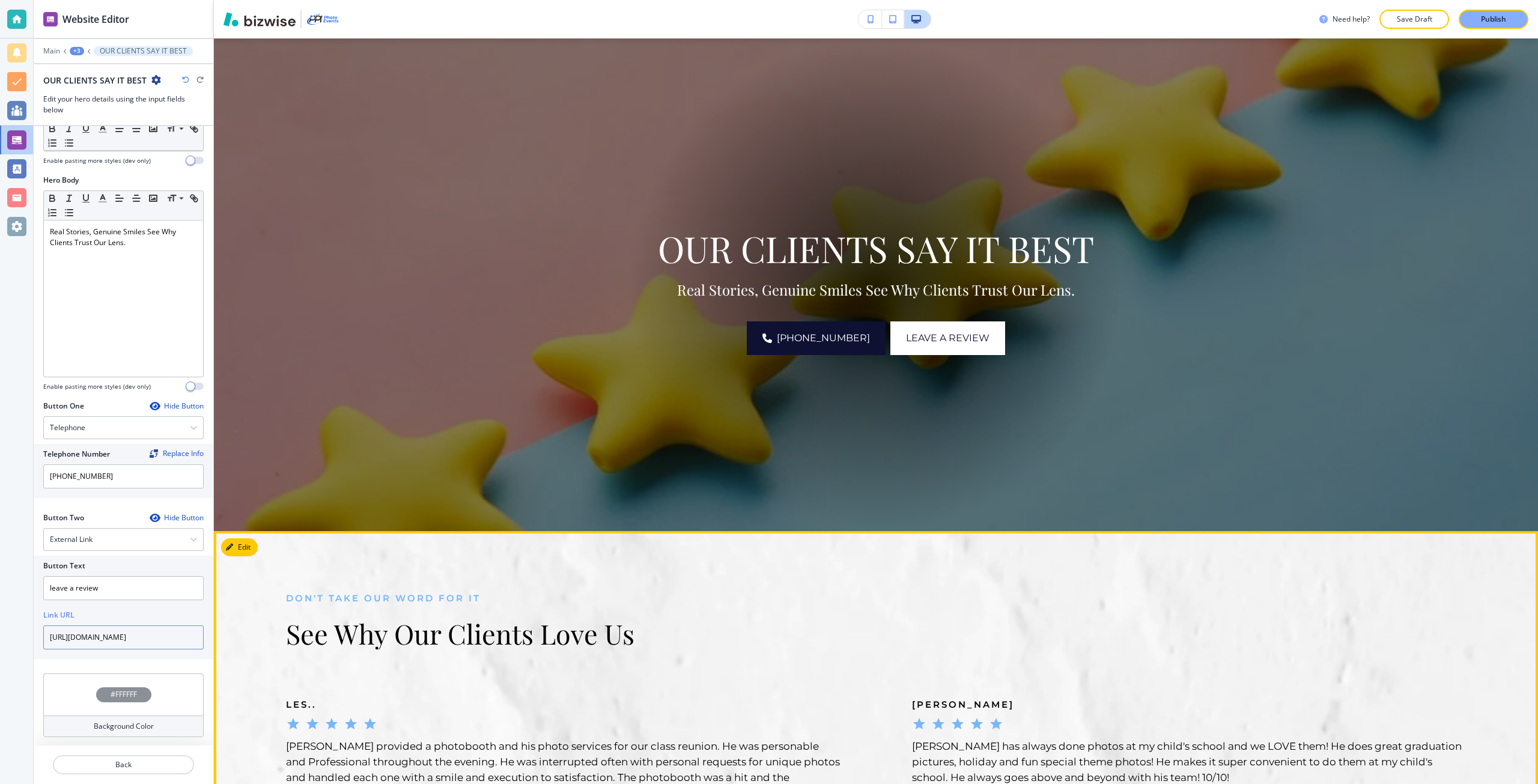
type input "https://yelp.com/biz/ppi-photo-events-carlsbad-2"
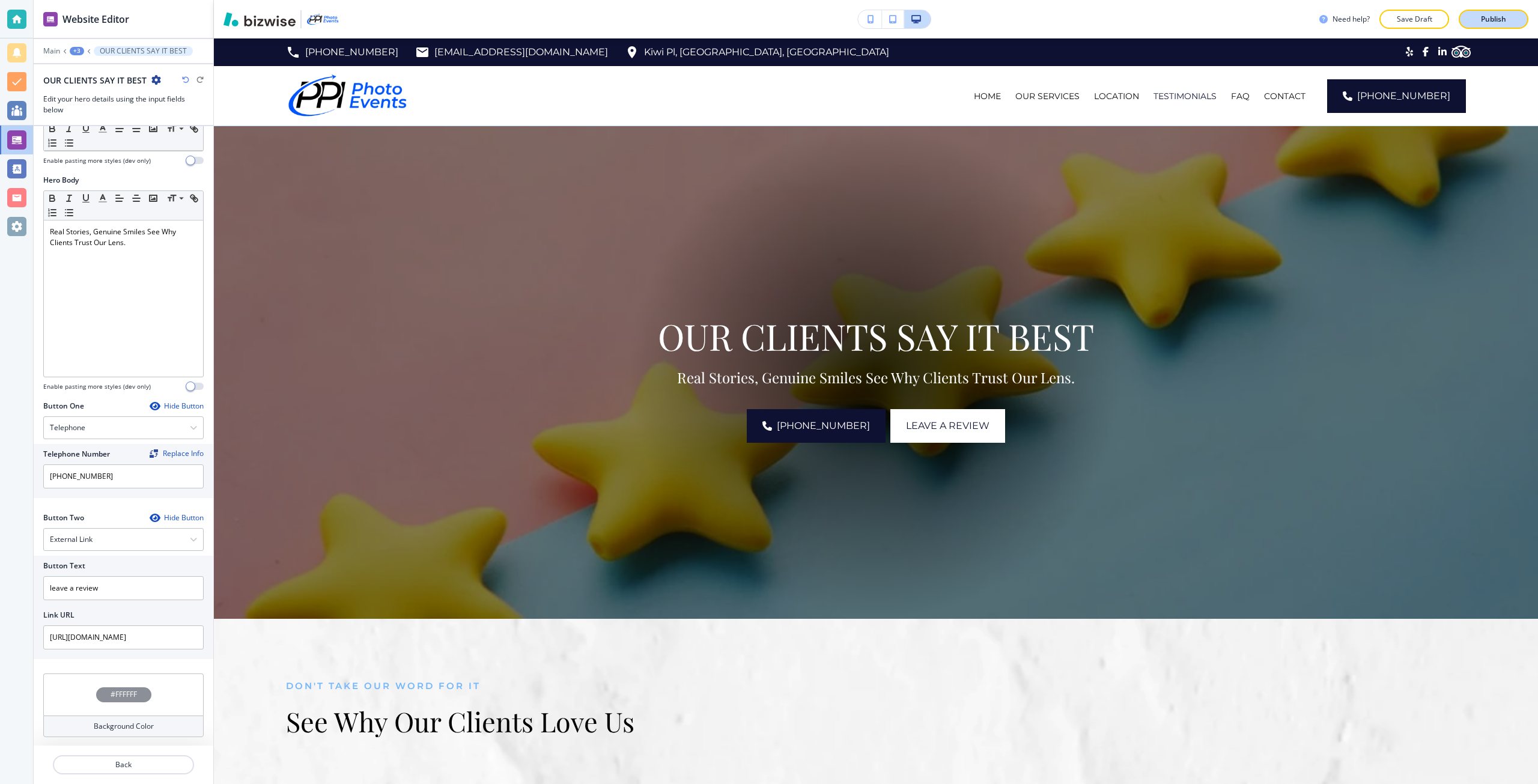
click at [1475, 21] on div "Publish" at bounding box center [1493, 20] width 38 height 11
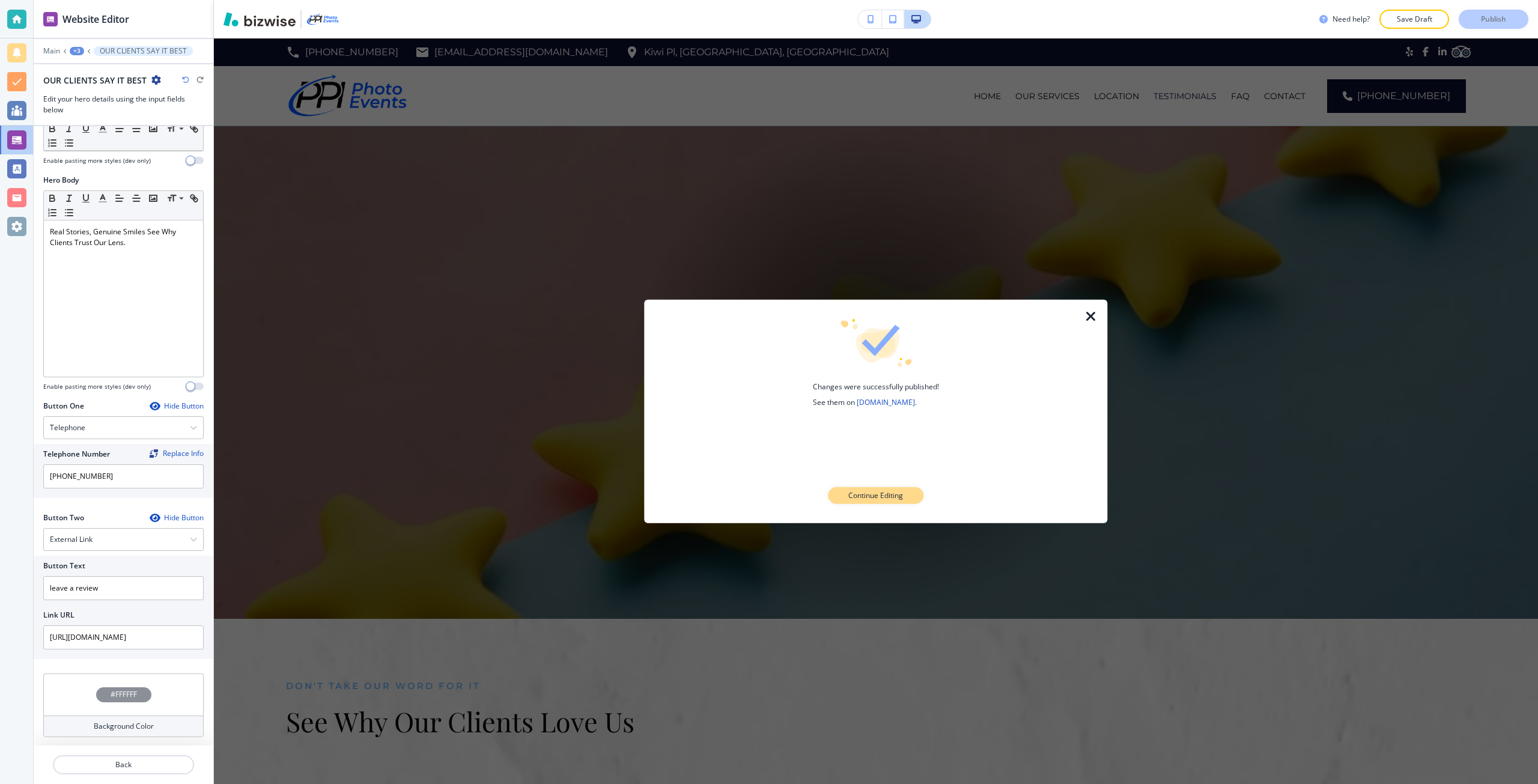
click at [884, 490] on p "Continue Editing" at bounding box center [875, 496] width 55 height 11
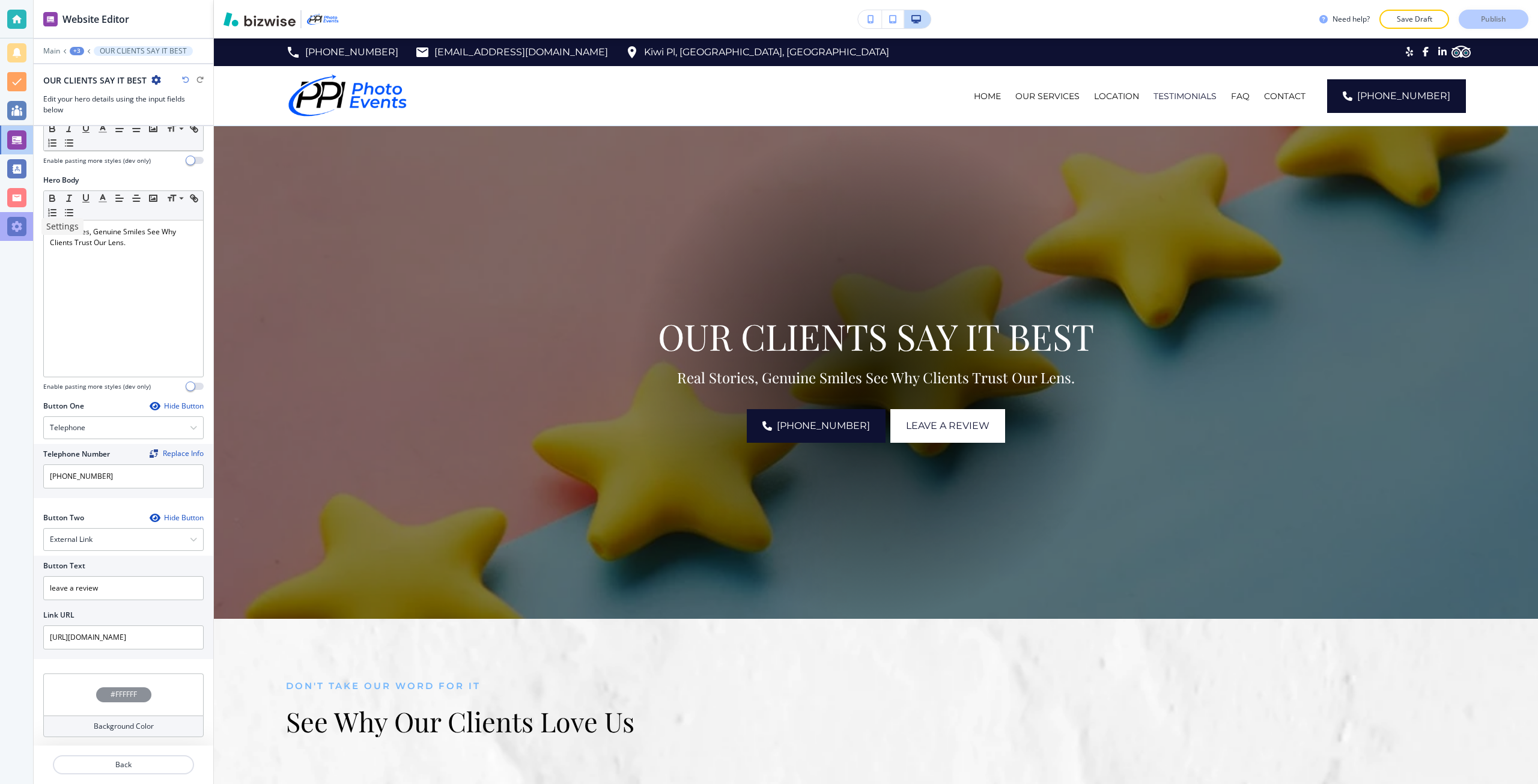
click at [20, 221] on div at bounding box center [17, 226] width 20 height 20
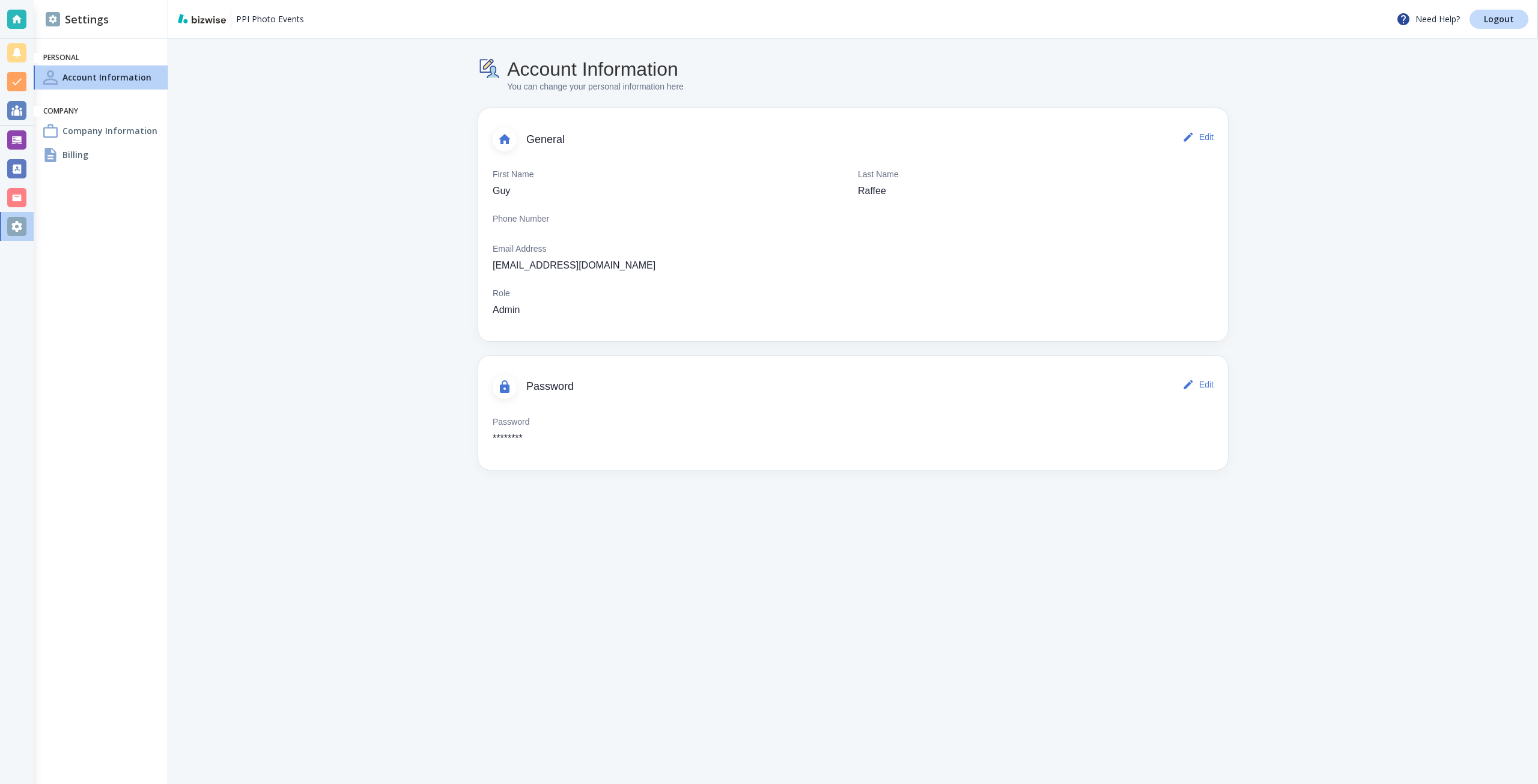
click at [103, 136] on h4 "Company Information" at bounding box center [109, 130] width 95 height 12
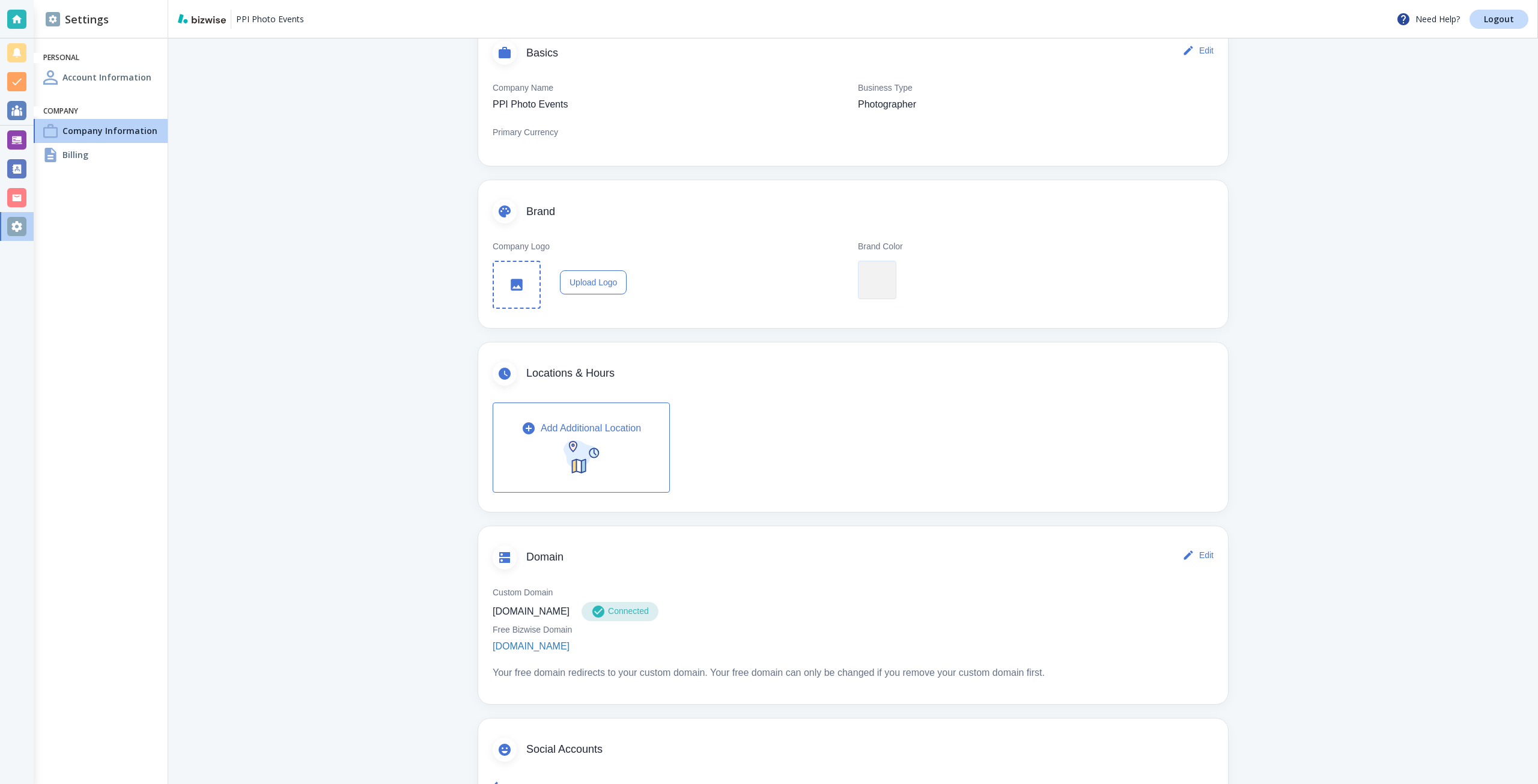
scroll to position [120, 0]
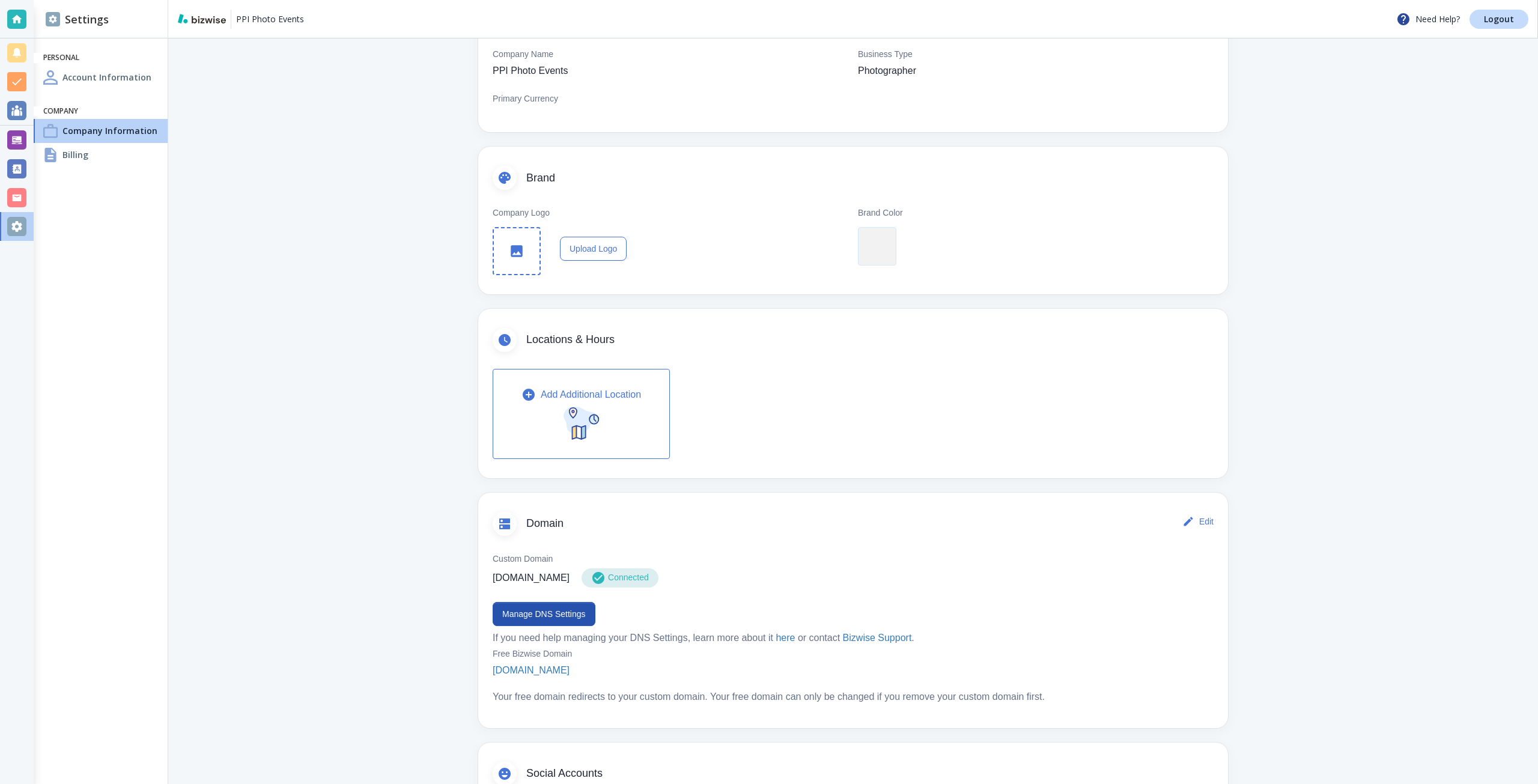
click at [563, 578] on p "ppiphotoevents.com" at bounding box center [530, 577] width 77 height 14
drag, startPoint x: 566, startPoint y: 584, endPoint x: 539, endPoint y: 580, distance: 27.3
click at [539, 580] on p "ppiphotoevents.com" at bounding box center [530, 577] width 77 height 14
copy p "ppiphotoevents.com"
click at [533, 611] on button "Manage DNS Settings" at bounding box center [544, 614] width 103 height 24
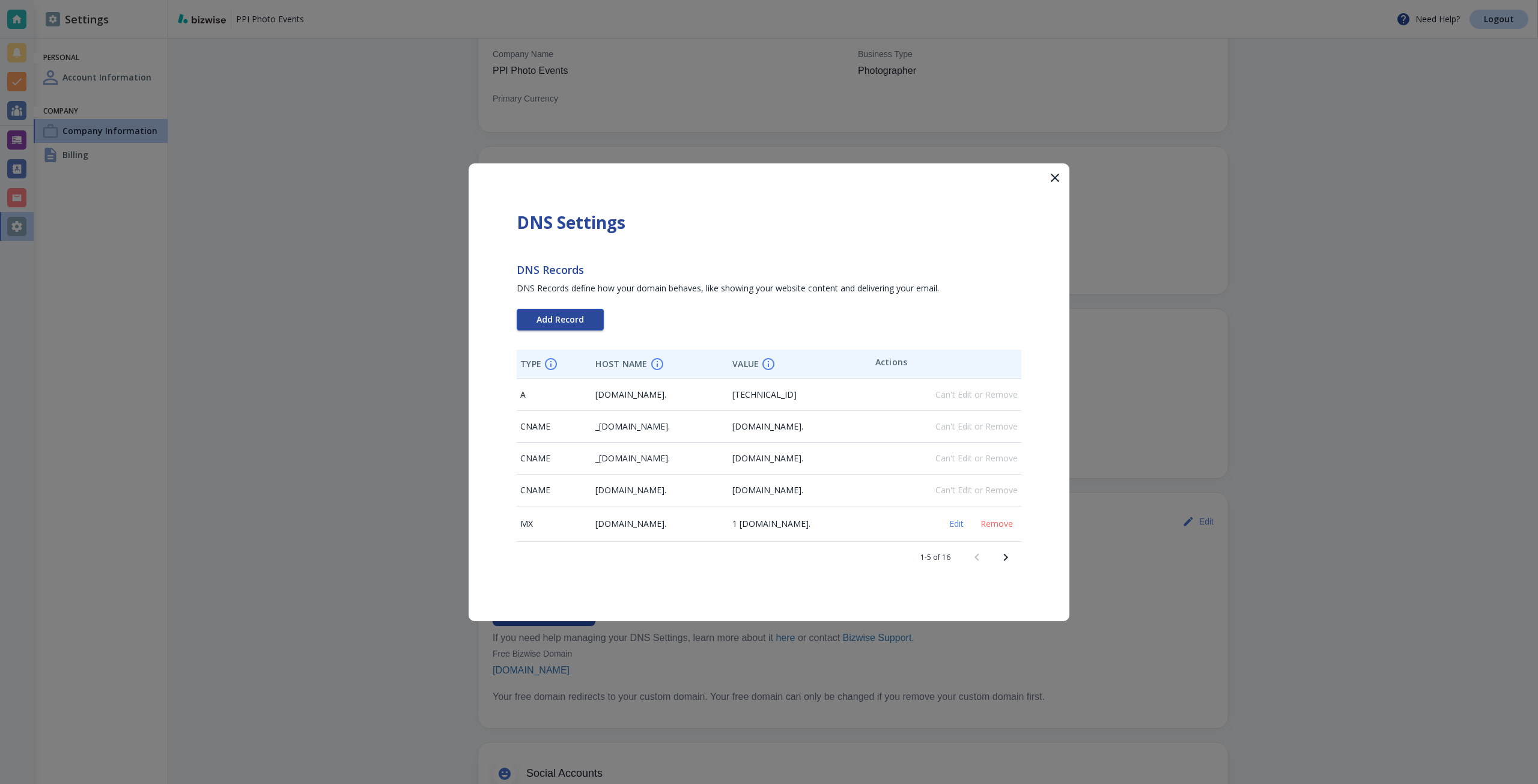
click at [582, 316] on span "Add Record" at bounding box center [561, 319] width 48 height 8
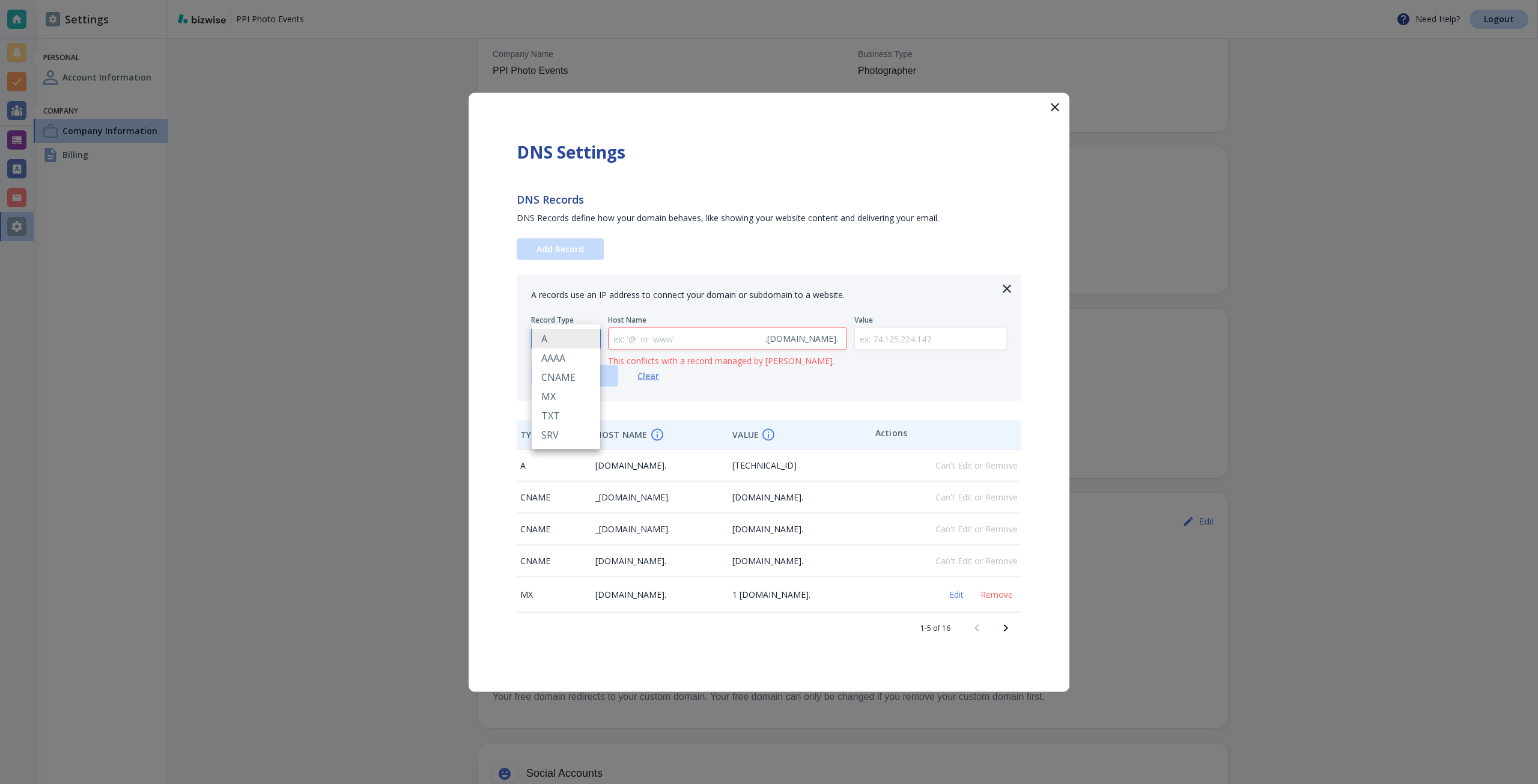
click at [572, 0] on body "PPI Photo Events Need Help? Logout Settings Personal Account Information Compan…" at bounding box center [769, 0] width 1538 height 0
click at [577, 411] on li "TXT" at bounding box center [565, 416] width 68 height 20
type input "TXT"
click at [879, 335] on input "text" at bounding box center [930, 338] width 152 height 22
paste input "google-site-verification=Mg8ENa_nZHVUSJT87ZZjyOvI08LpLGEt_tfFJGOOaxc"
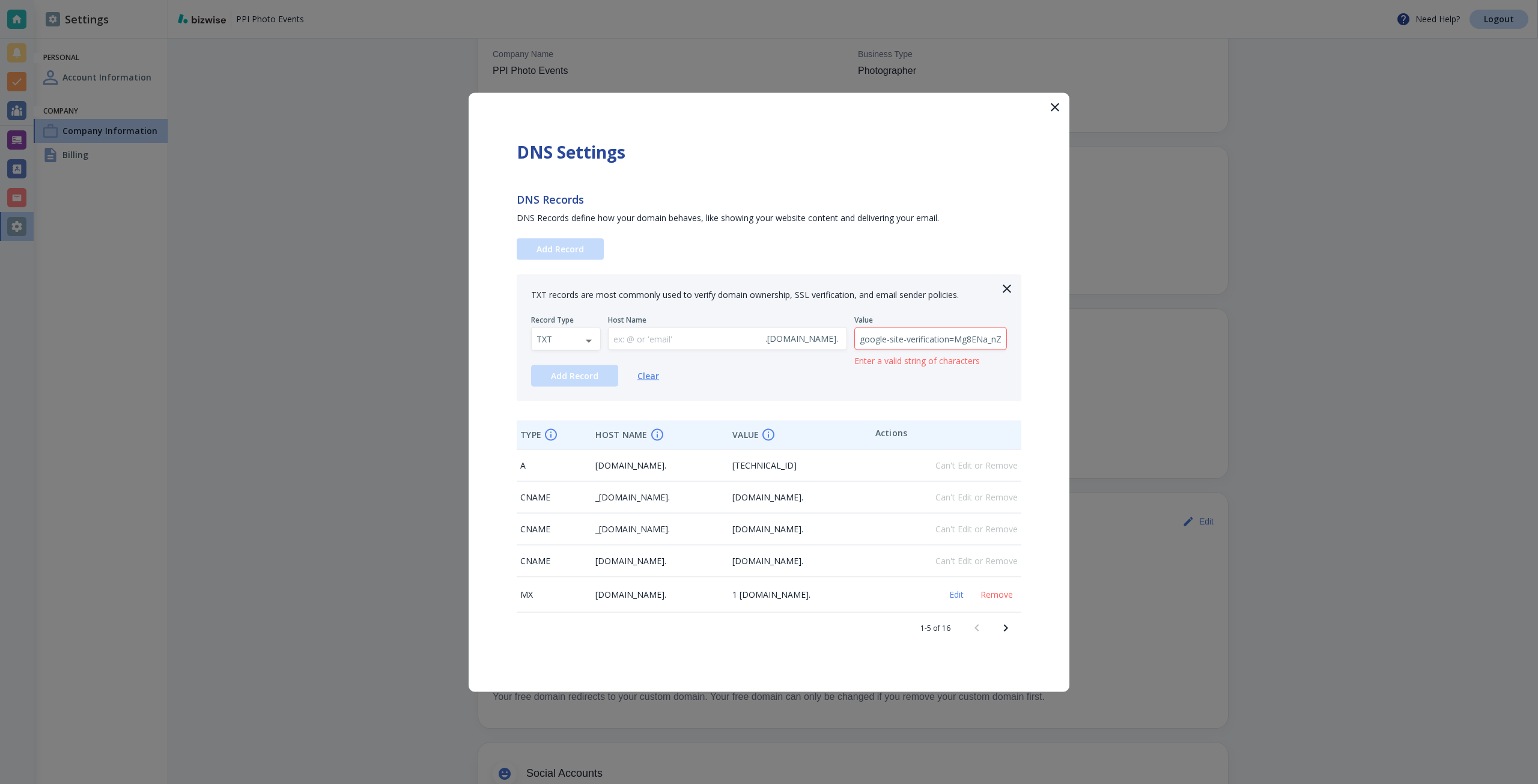
scroll to position [0, 157]
type input "google-site-verification=Mg8ENa_nZHVUSJT87ZZjyOvI08LpLGEt_tfFJGOOaxc"
click at [586, 376] on span "Add Record" at bounding box center [575, 375] width 48 height 8
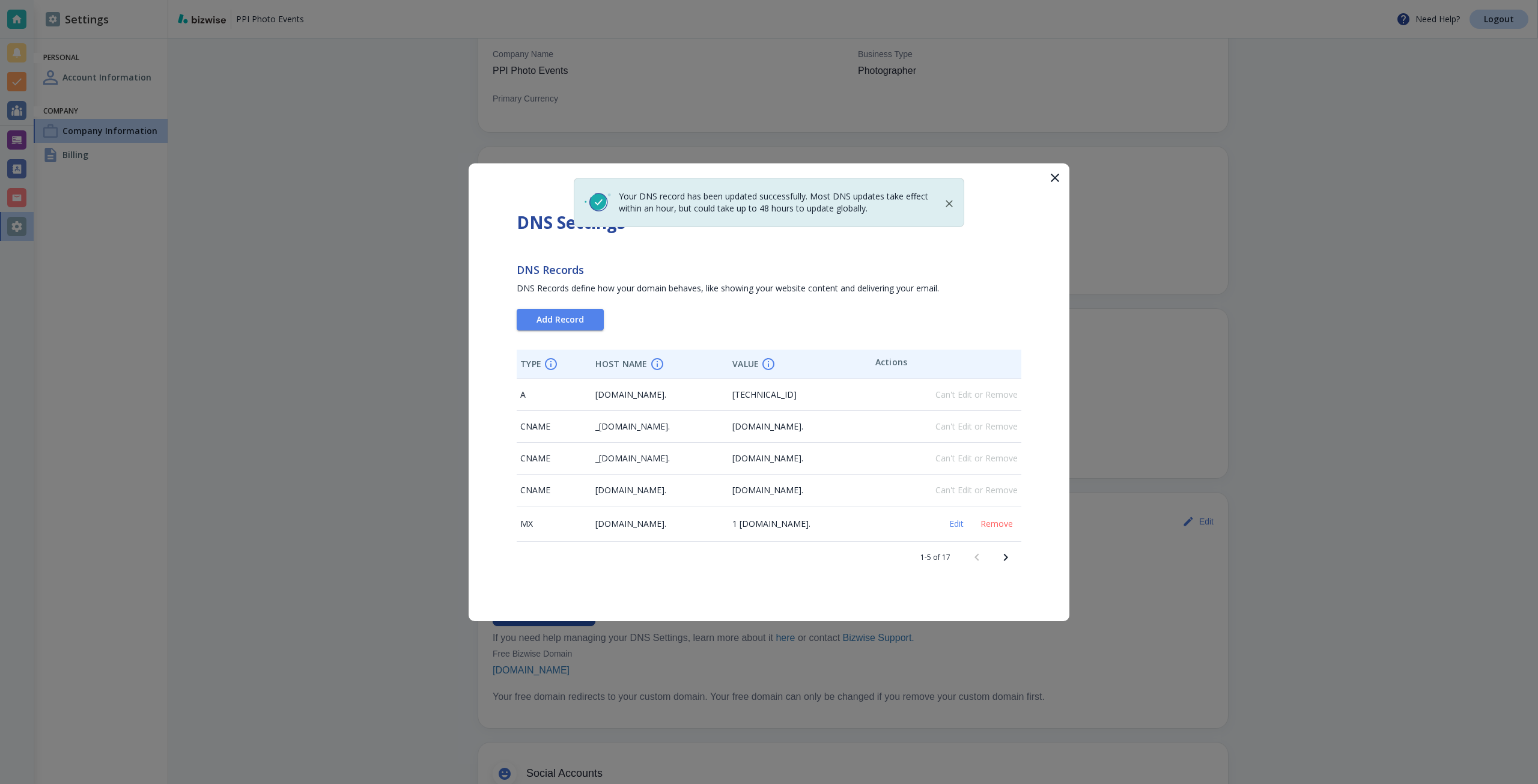
click at [1009, 557] on icon "Next page" at bounding box center [1006, 557] width 14 height 14
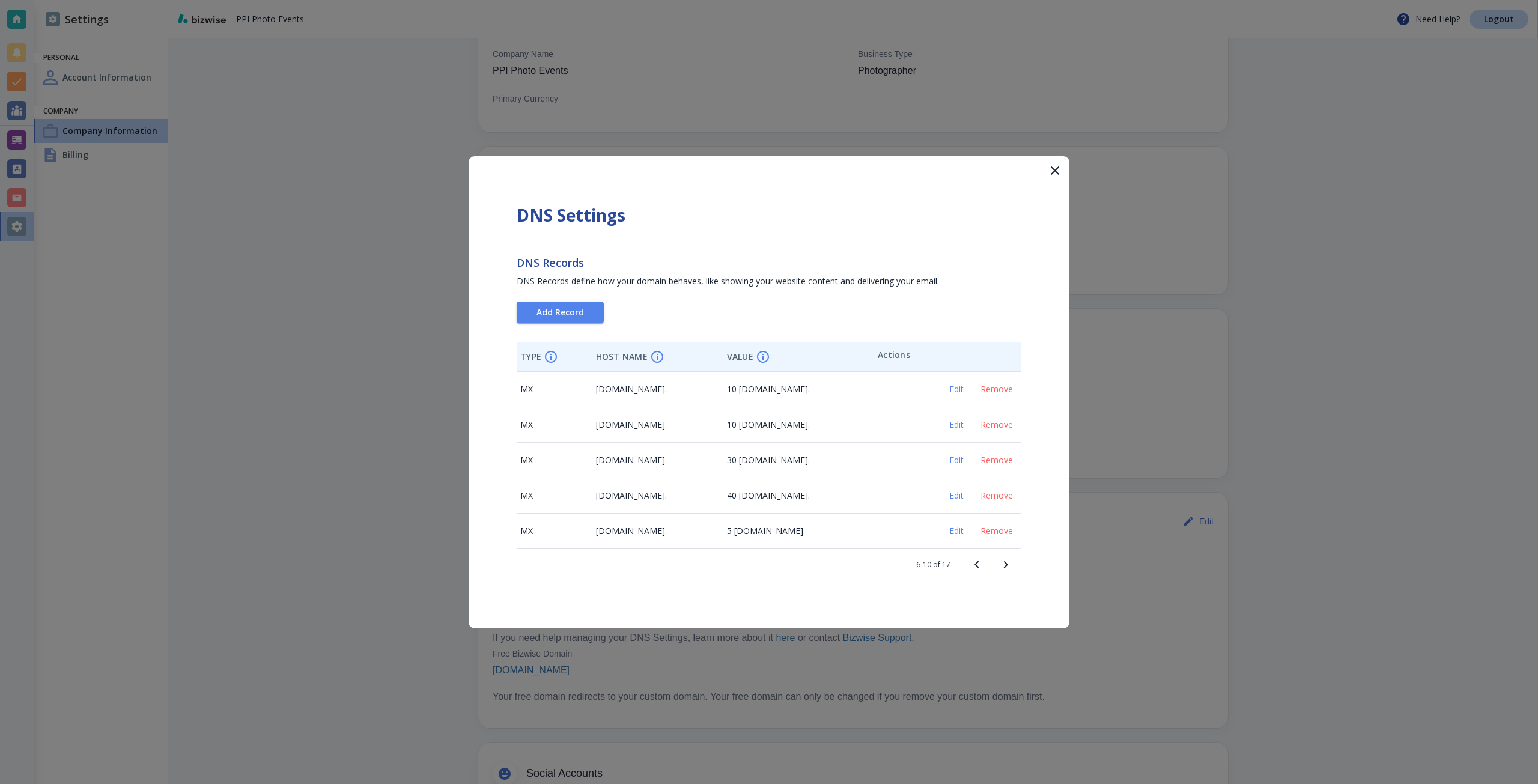
click at [1008, 567] on icon "Next page" at bounding box center [1006, 564] width 14 height 14
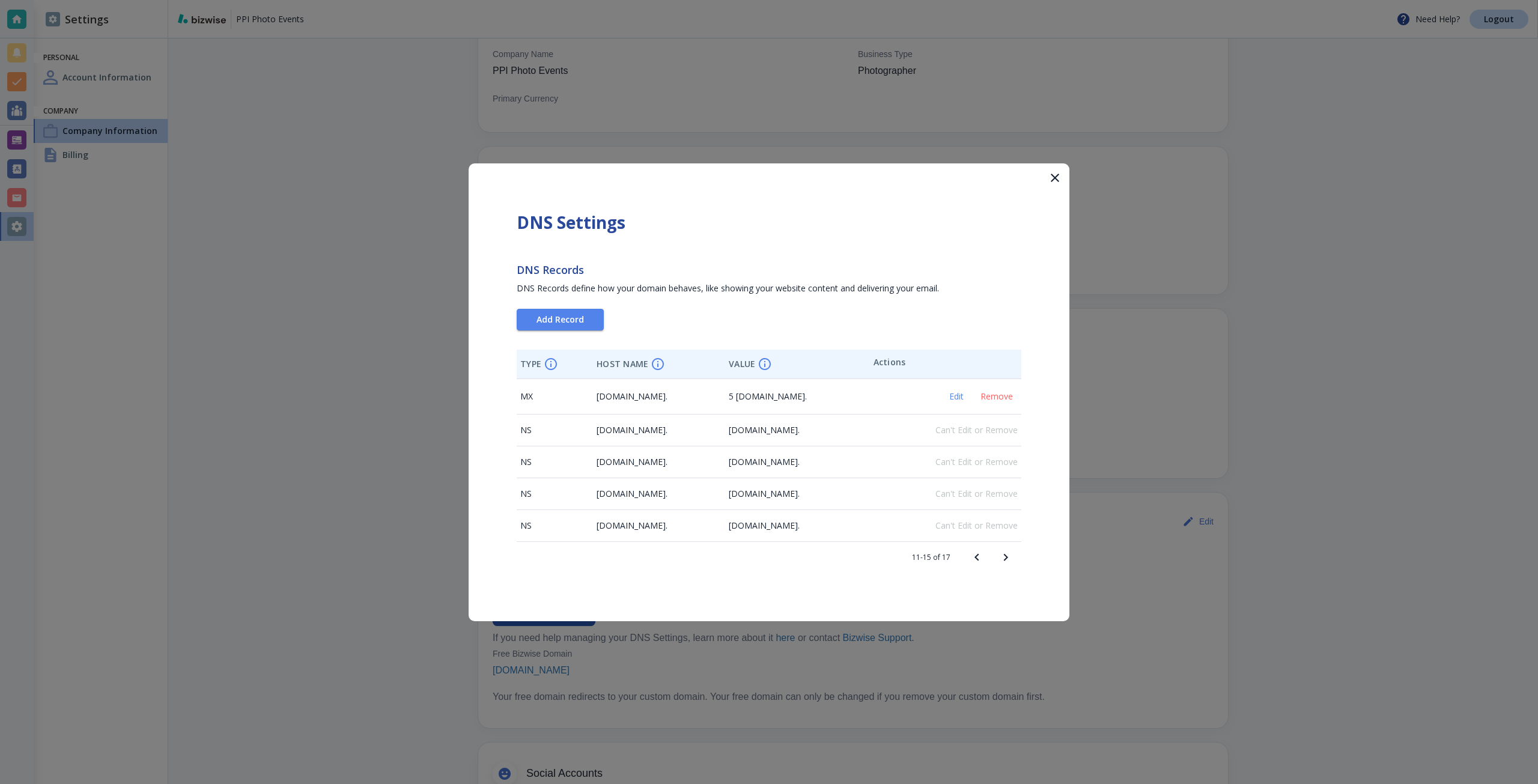
click at [1245, 165] on div at bounding box center [769, 392] width 1538 height 784
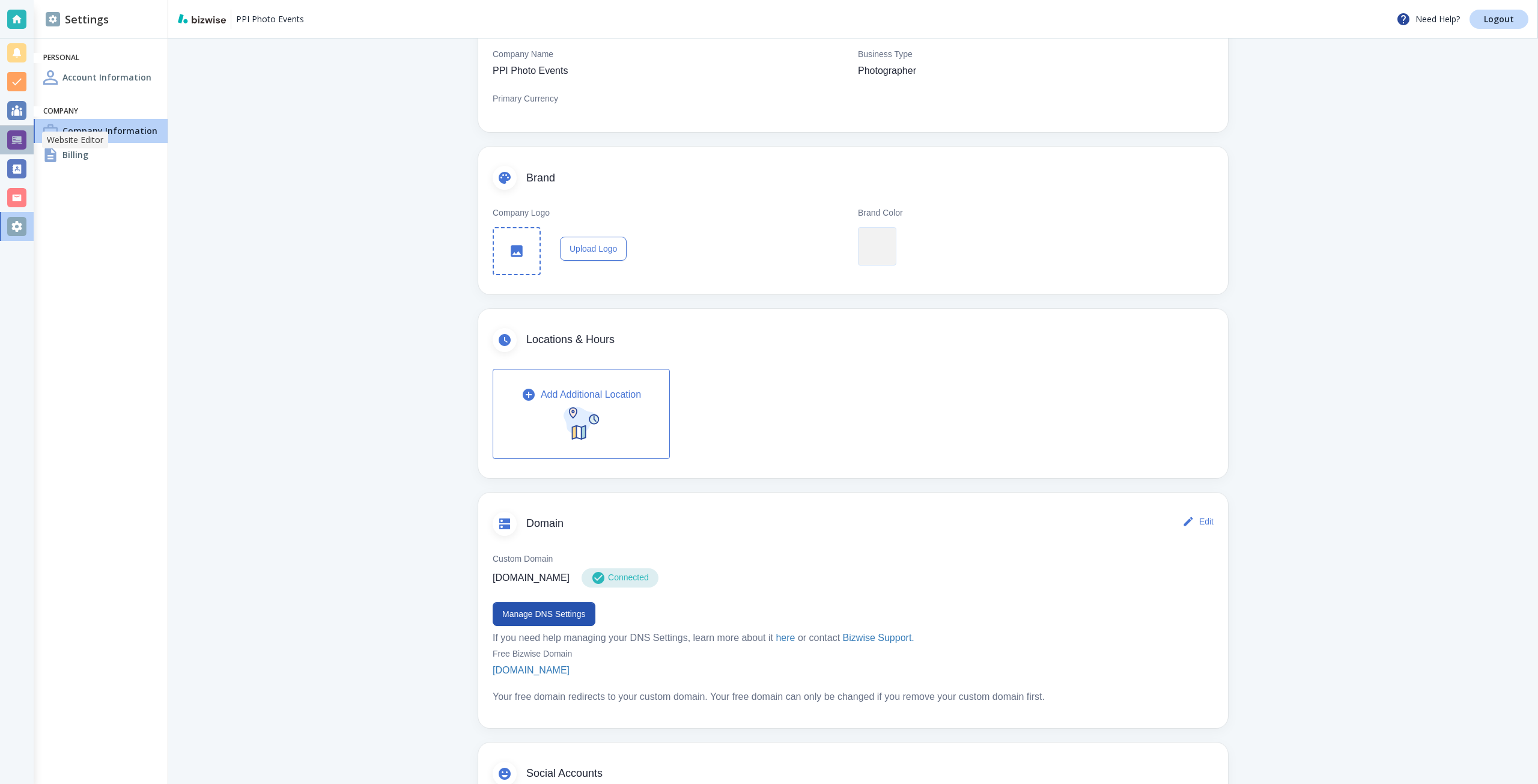
click at [22, 133] on div at bounding box center [17, 140] width 20 height 20
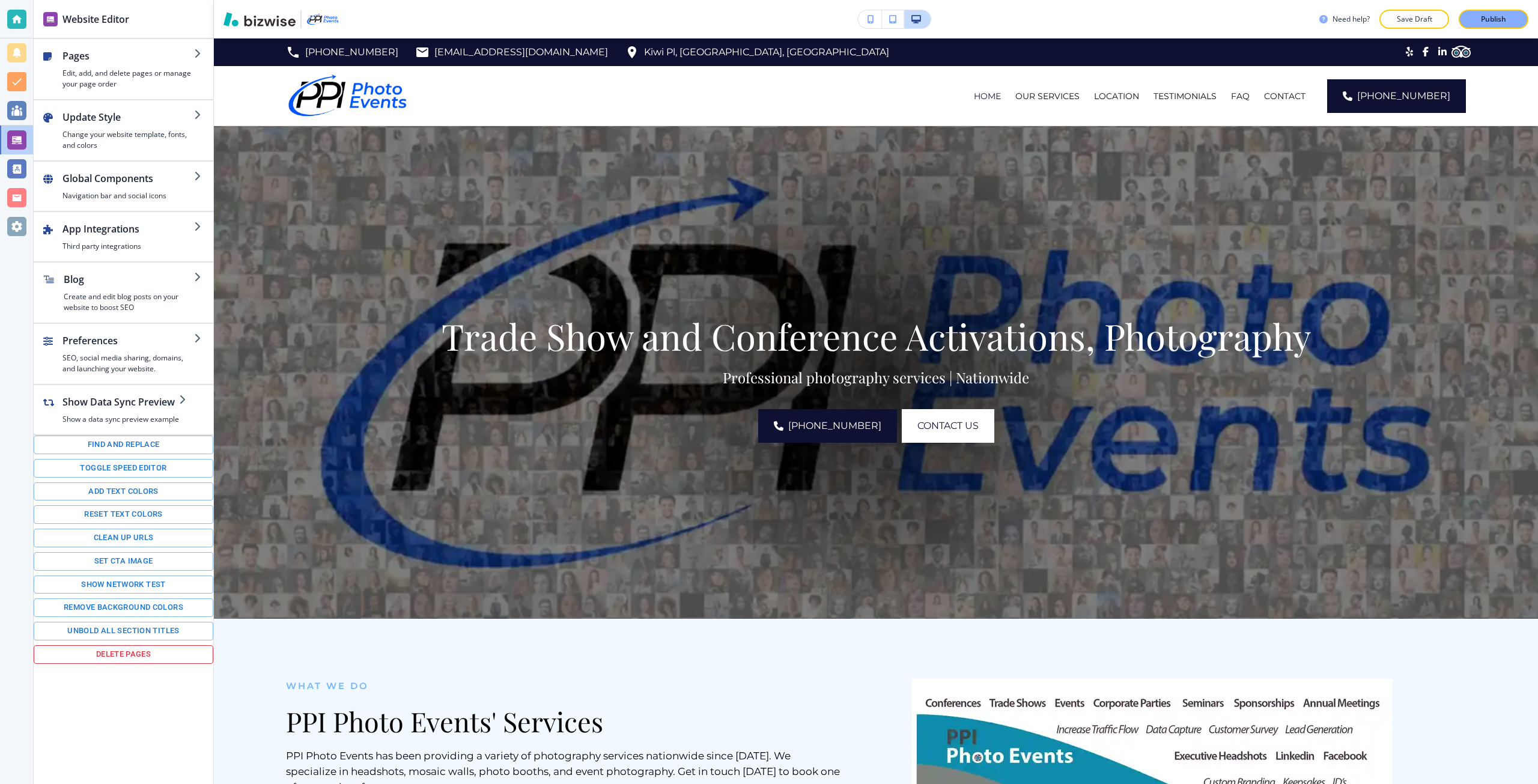
click at [1489, 17] on p "Publish" at bounding box center [1493, 20] width 25 height 11
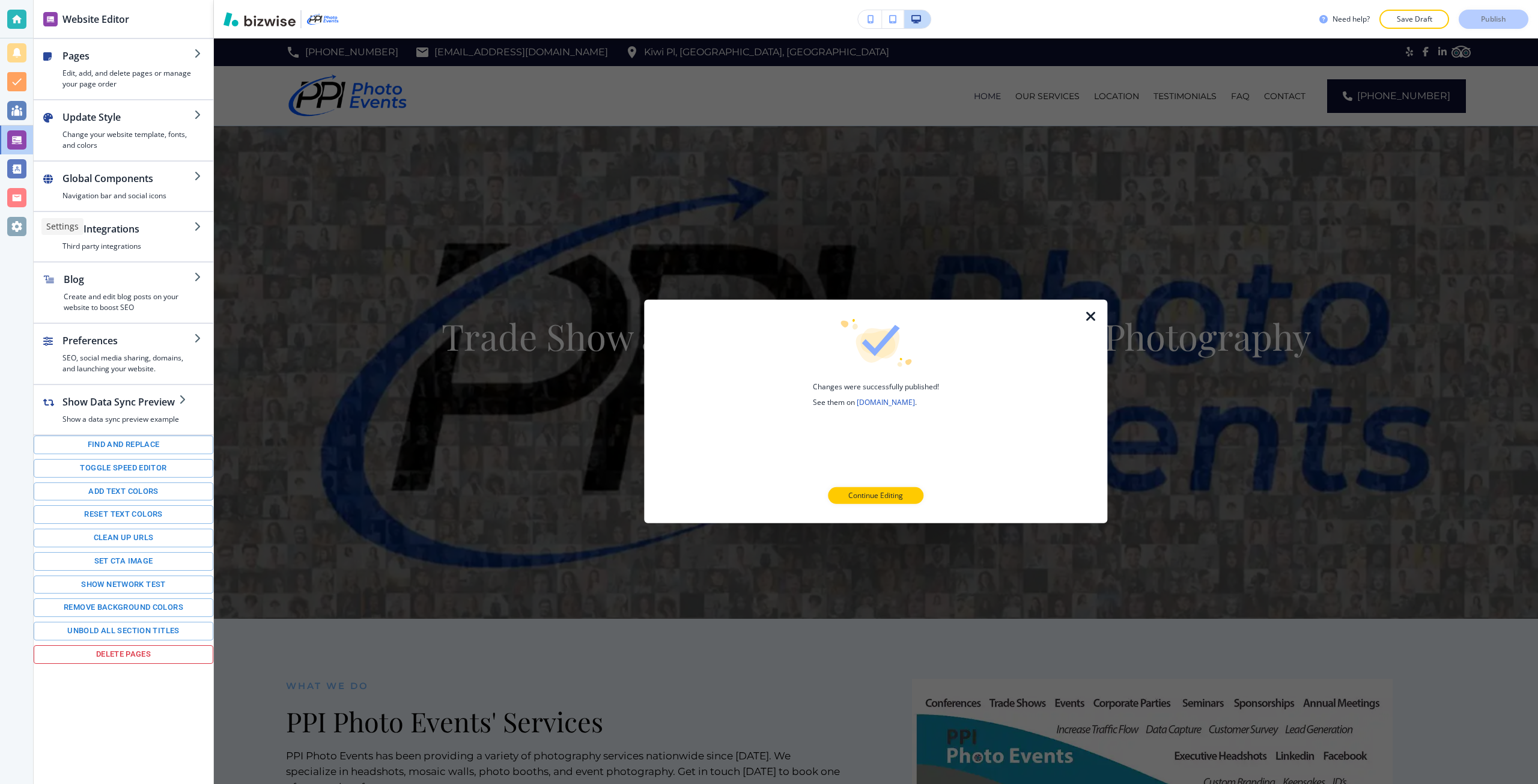
click at [21, 235] on div at bounding box center [17, 226] width 20 height 20
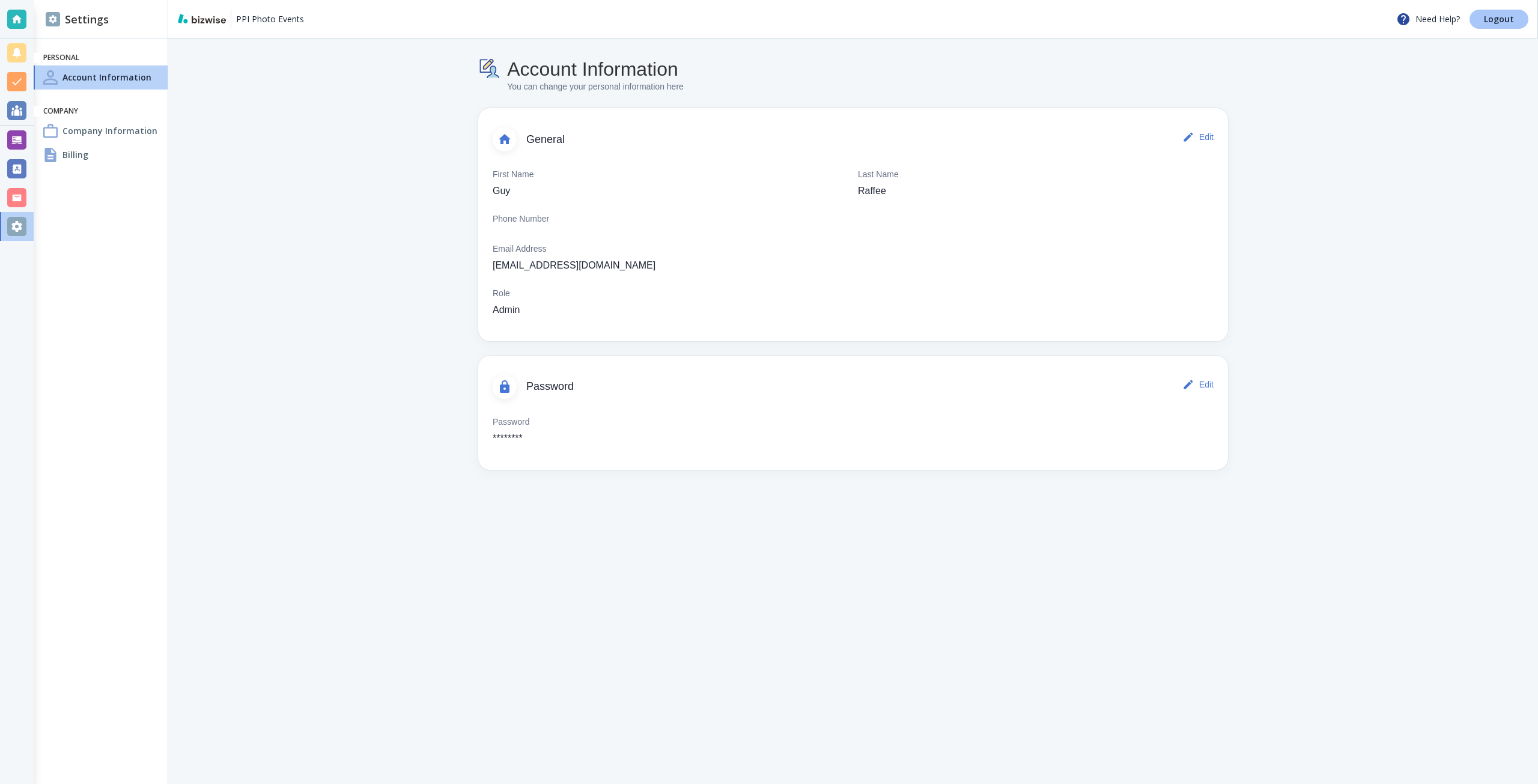
click at [1505, 21] on p "Logout" at bounding box center [1499, 19] width 30 height 8
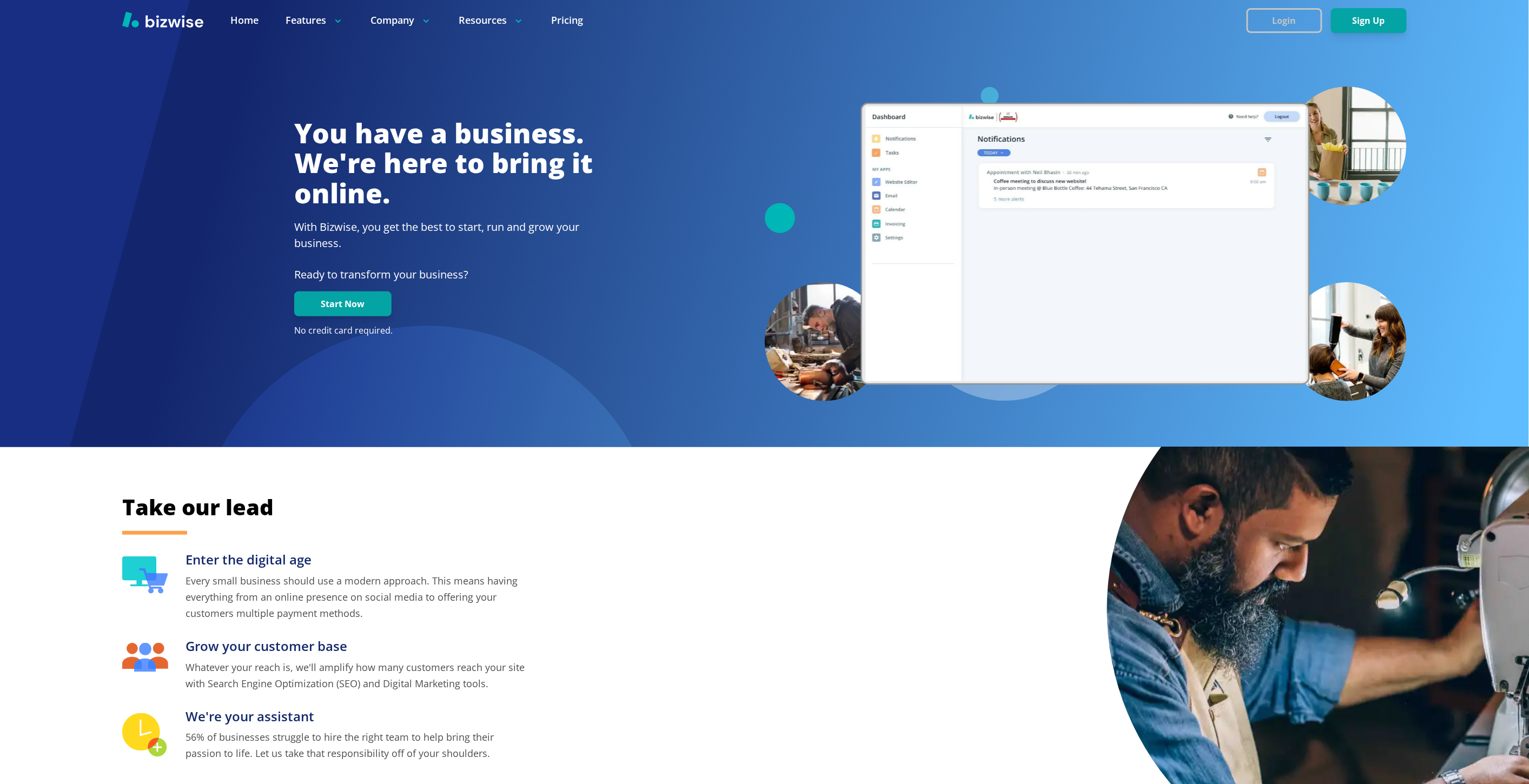
click at [1283, 20] on button "Login" at bounding box center [1284, 20] width 76 height 25
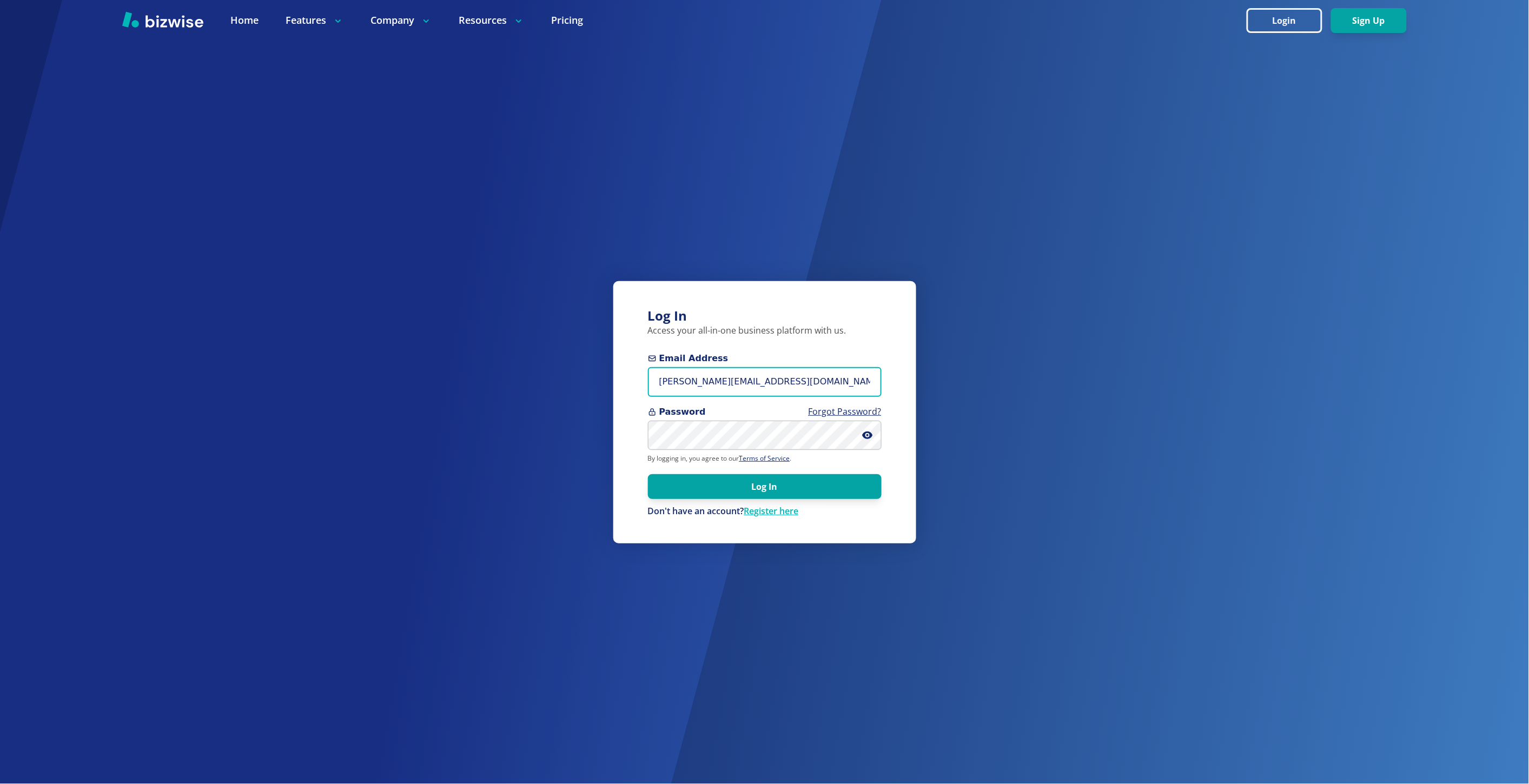
click at [732, 385] on input "marie@bizwise.com" at bounding box center [764, 382] width 234 height 30
type input "guy"
paste input "guy@ppiphotoevents.com"
type input "guy@ppiphotoevents.com"
click at [648, 473] on button "Log In" at bounding box center [764, 485] width 234 height 25
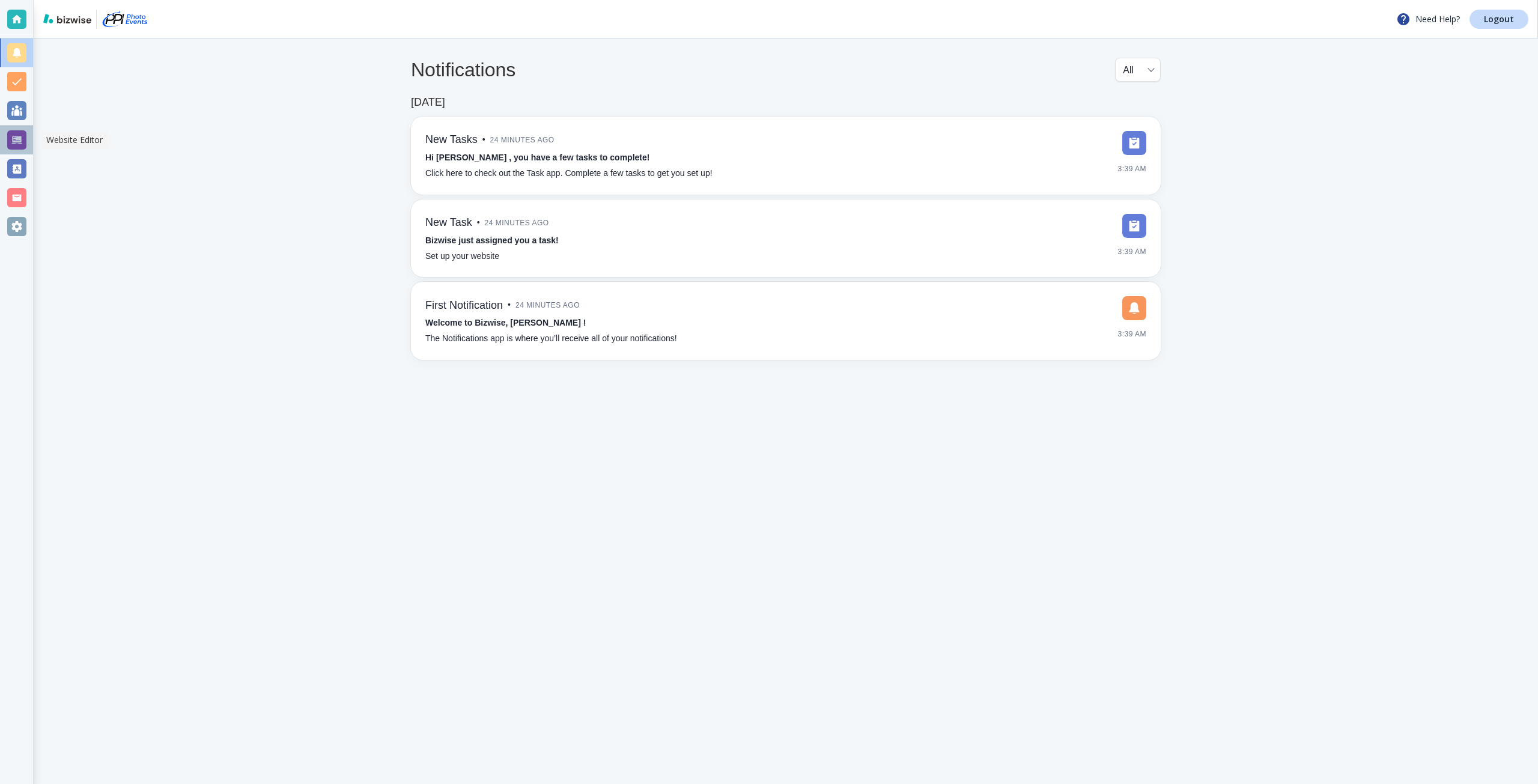
click at [19, 137] on div at bounding box center [17, 140] width 20 height 20
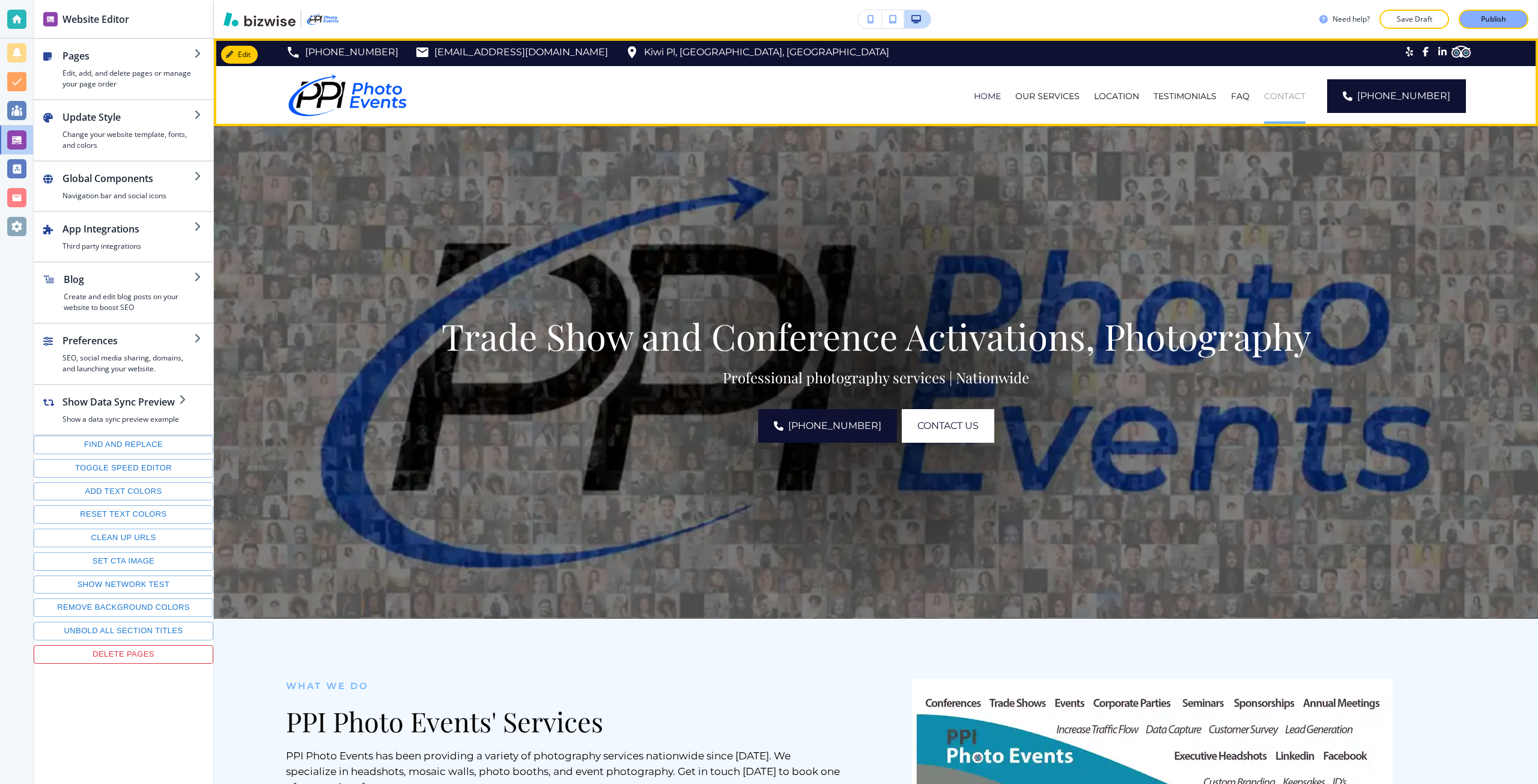
click at [1306, 99] on p "CONTACT" at bounding box center [1284, 97] width 42 height 12
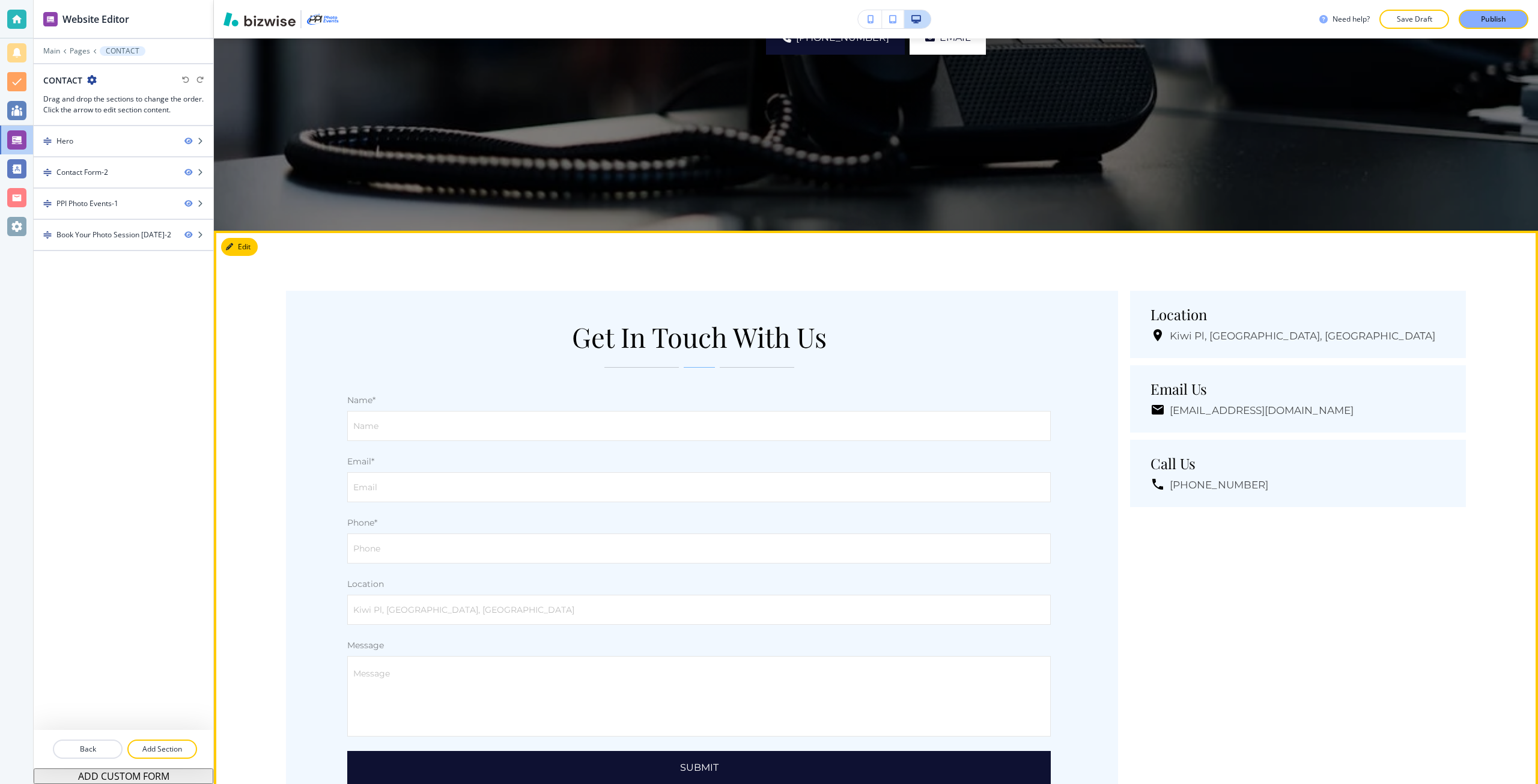
scroll to position [420, 0]
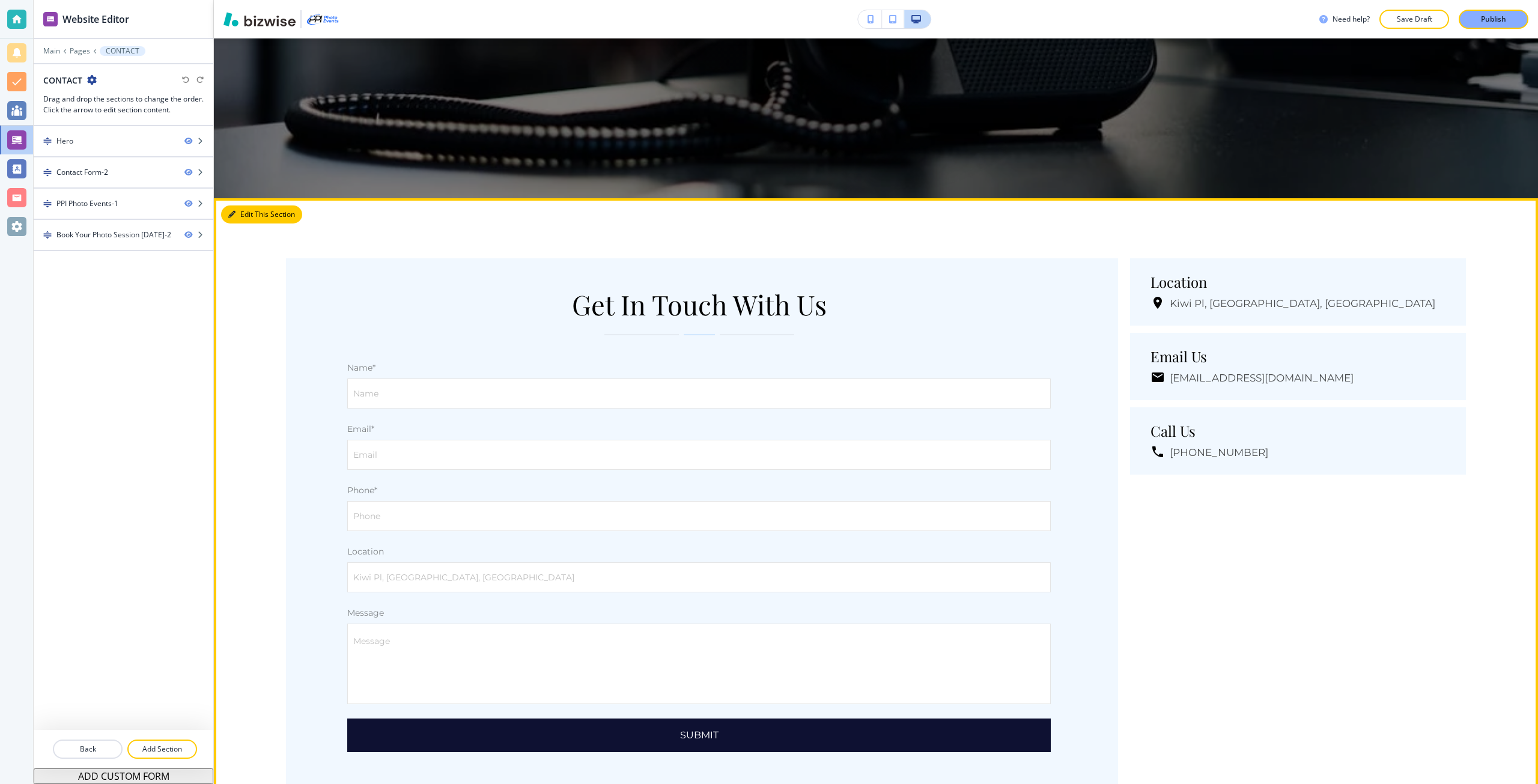
click at [243, 211] on button "Edit This Section" at bounding box center [261, 215] width 81 height 18
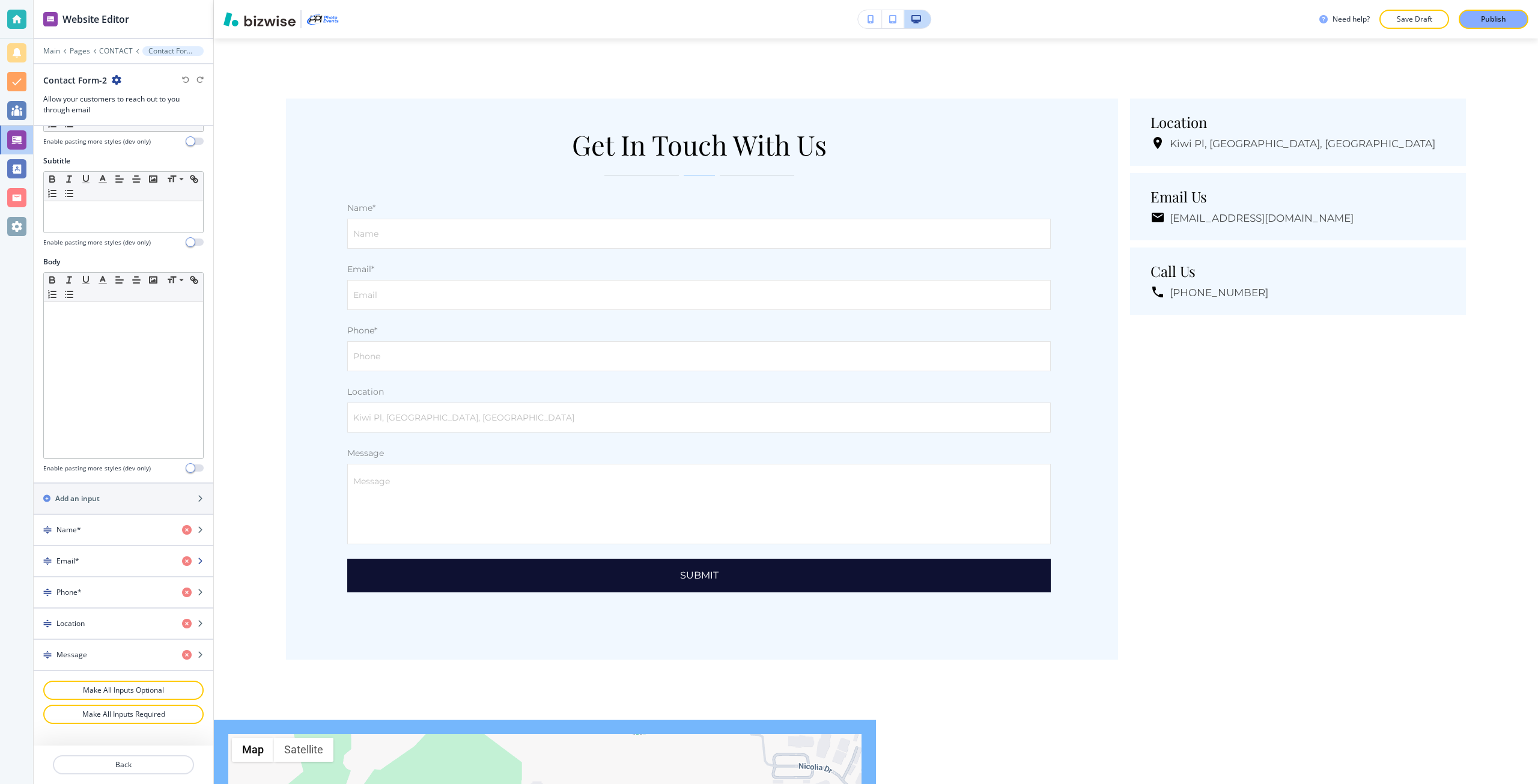
scroll to position [240, 0]
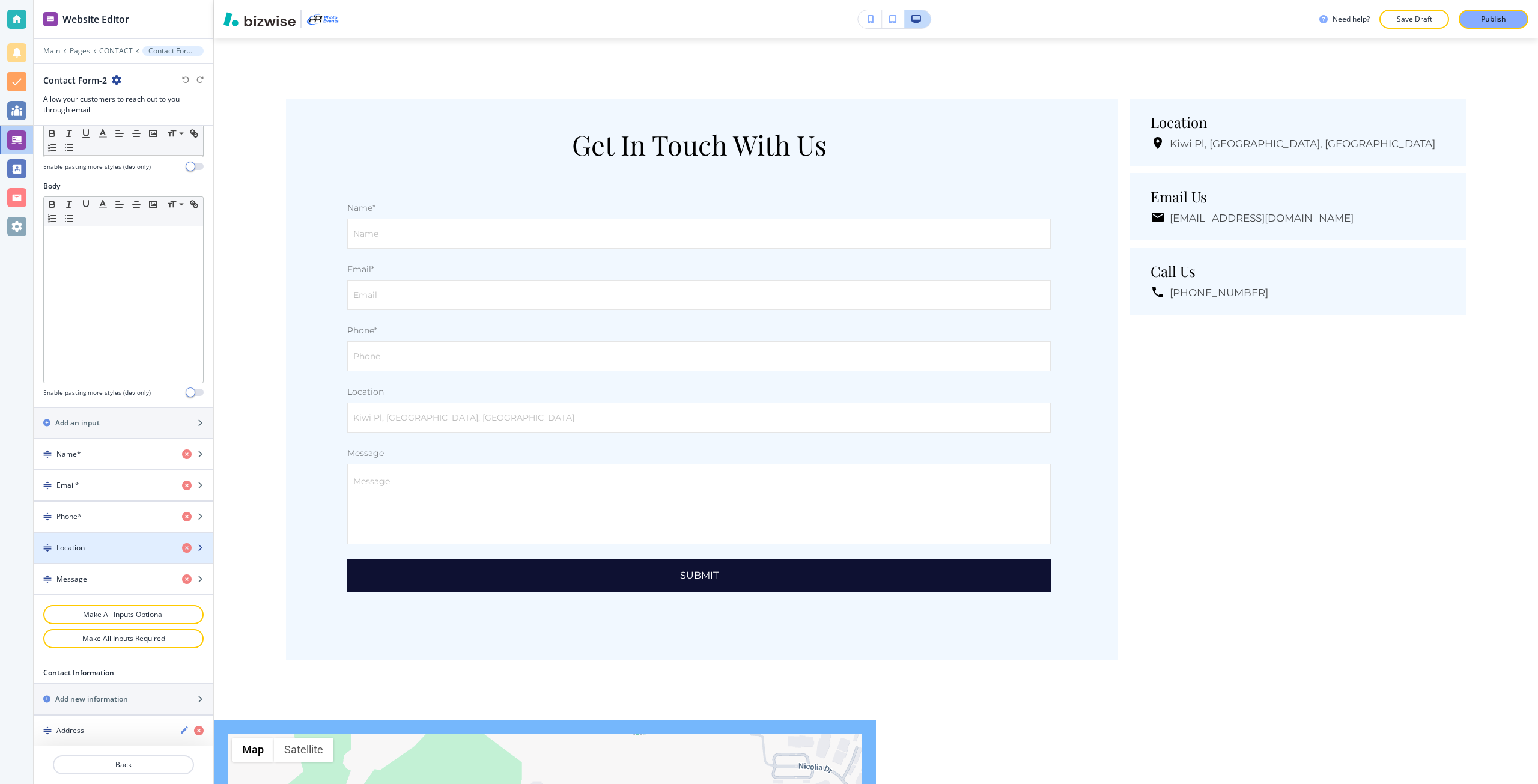
click at [111, 549] on div "Location" at bounding box center [103, 548] width 138 height 11
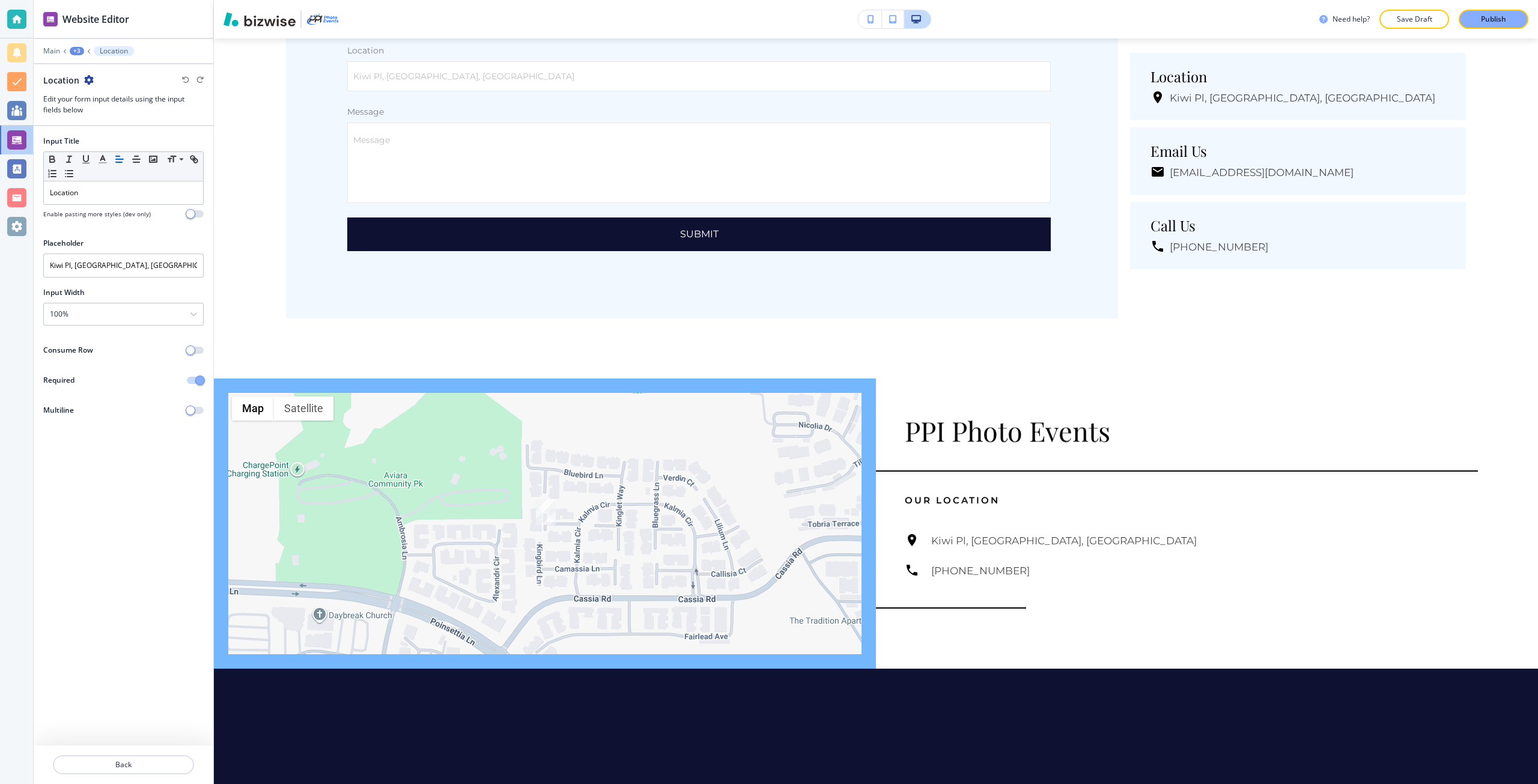
scroll to position [928, 0]
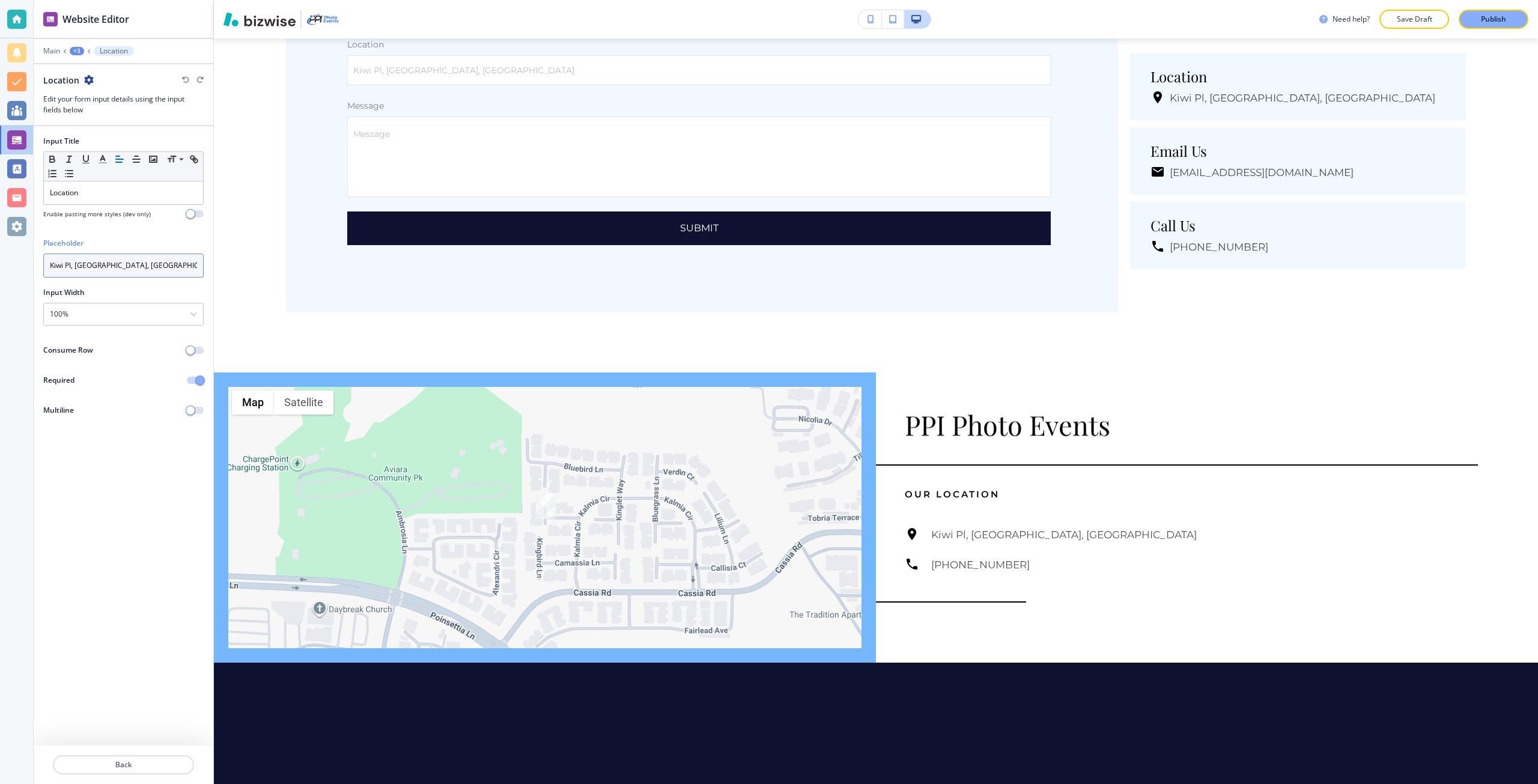
click at [105, 277] on input "Kiwi Pl, Carlsbad, CA 92011, USA" at bounding box center [123, 265] width 161 height 24
type input "Location"
click at [1482, 20] on p "Publish" at bounding box center [1493, 20] width 25 height 11
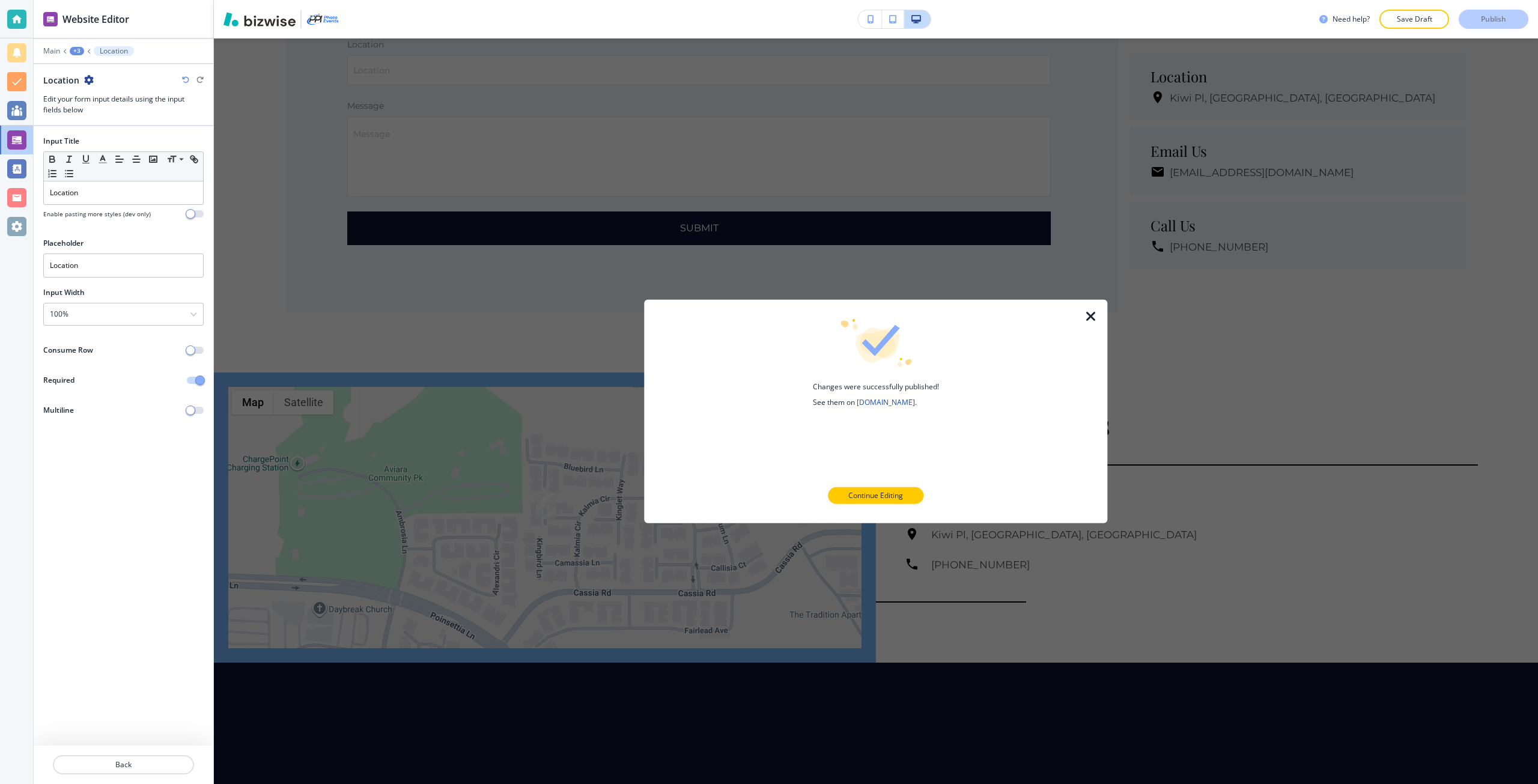
click at [24, 232] on div at bounding box center [17, 226] width 20 height 20
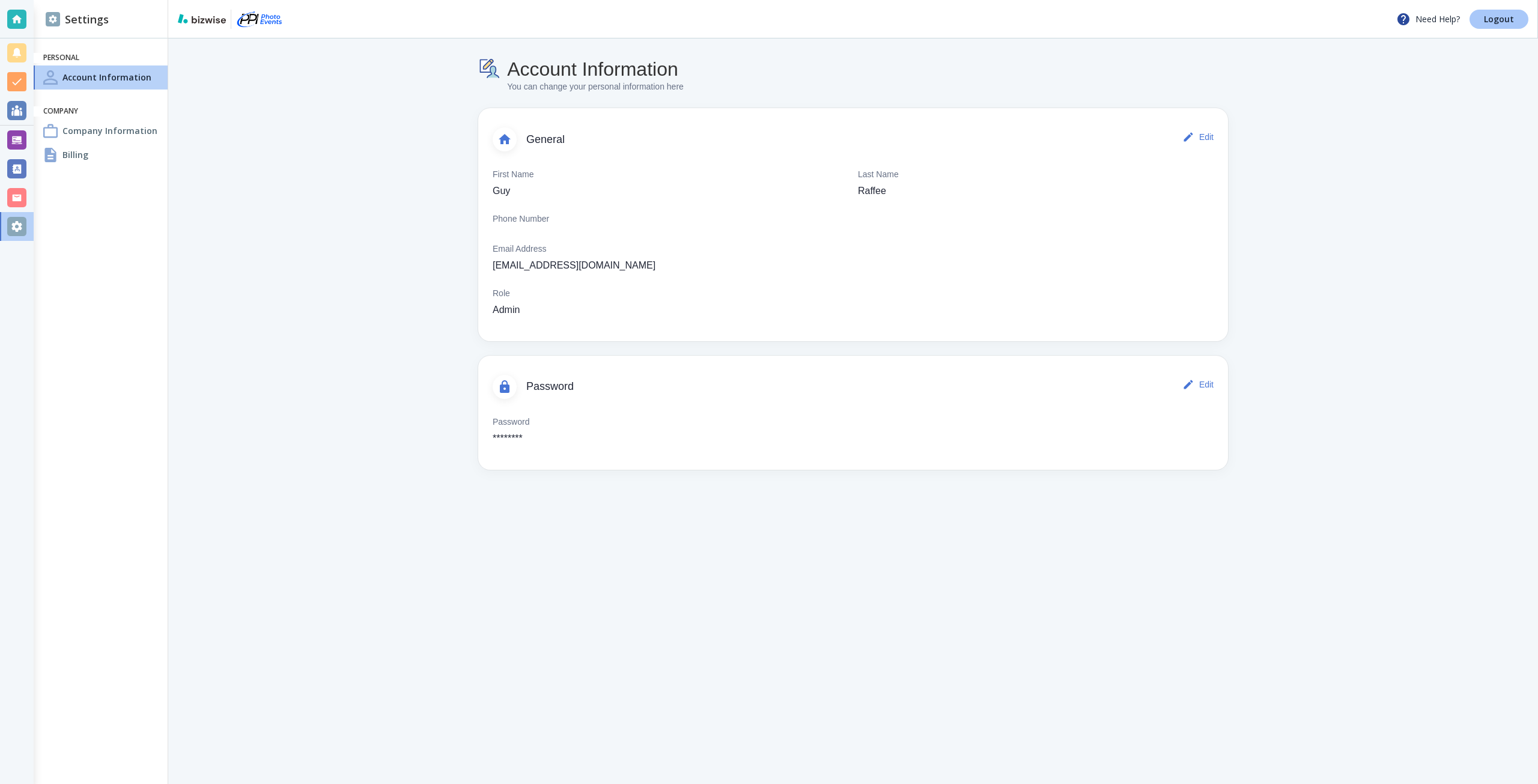
click at [1507, 19] on p "Logout" at bounding box center [1499, 19] width 30 height 8
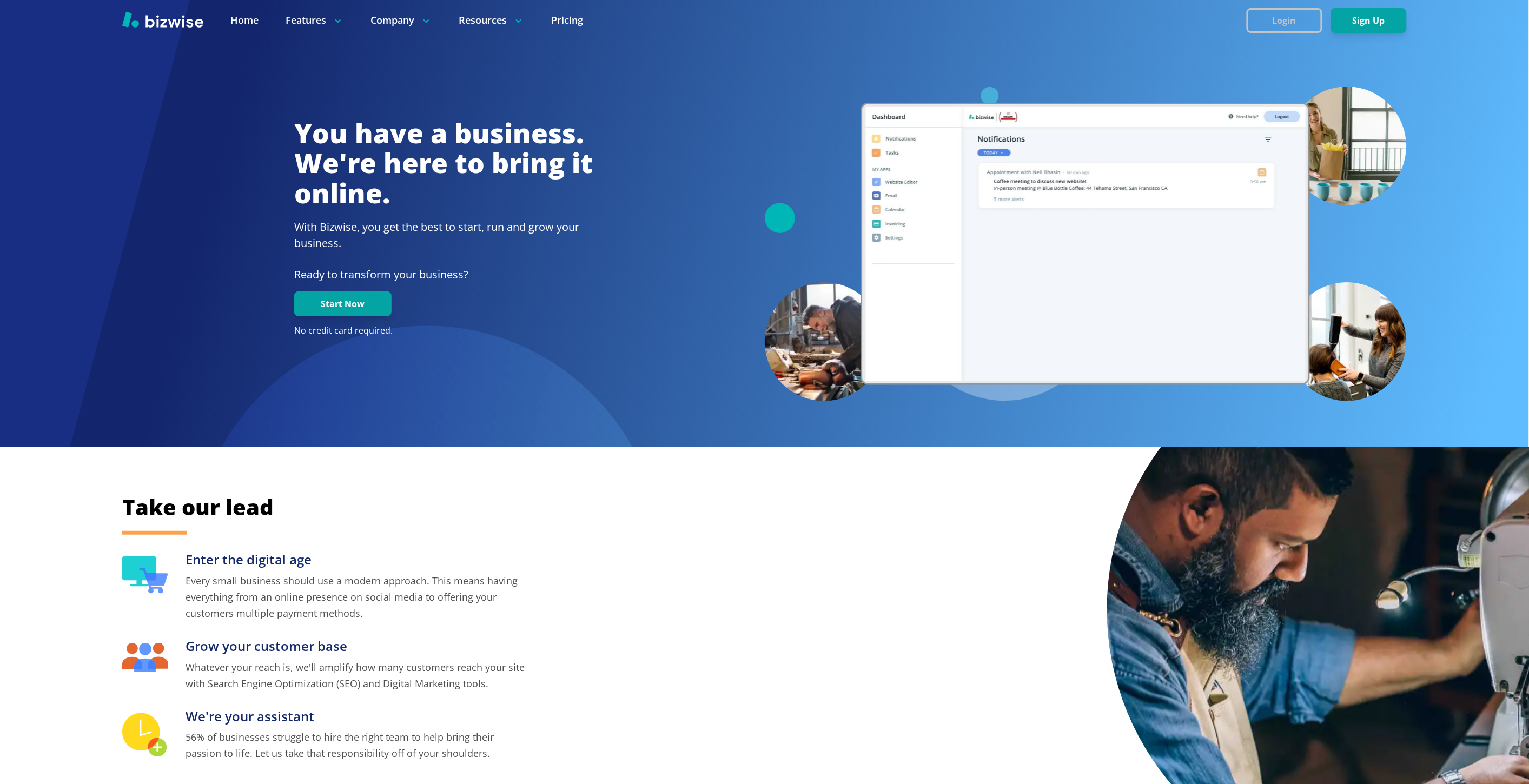
click at [1296, 26] on button "Login" at bounding box center [1284, 20] width 76 height 25
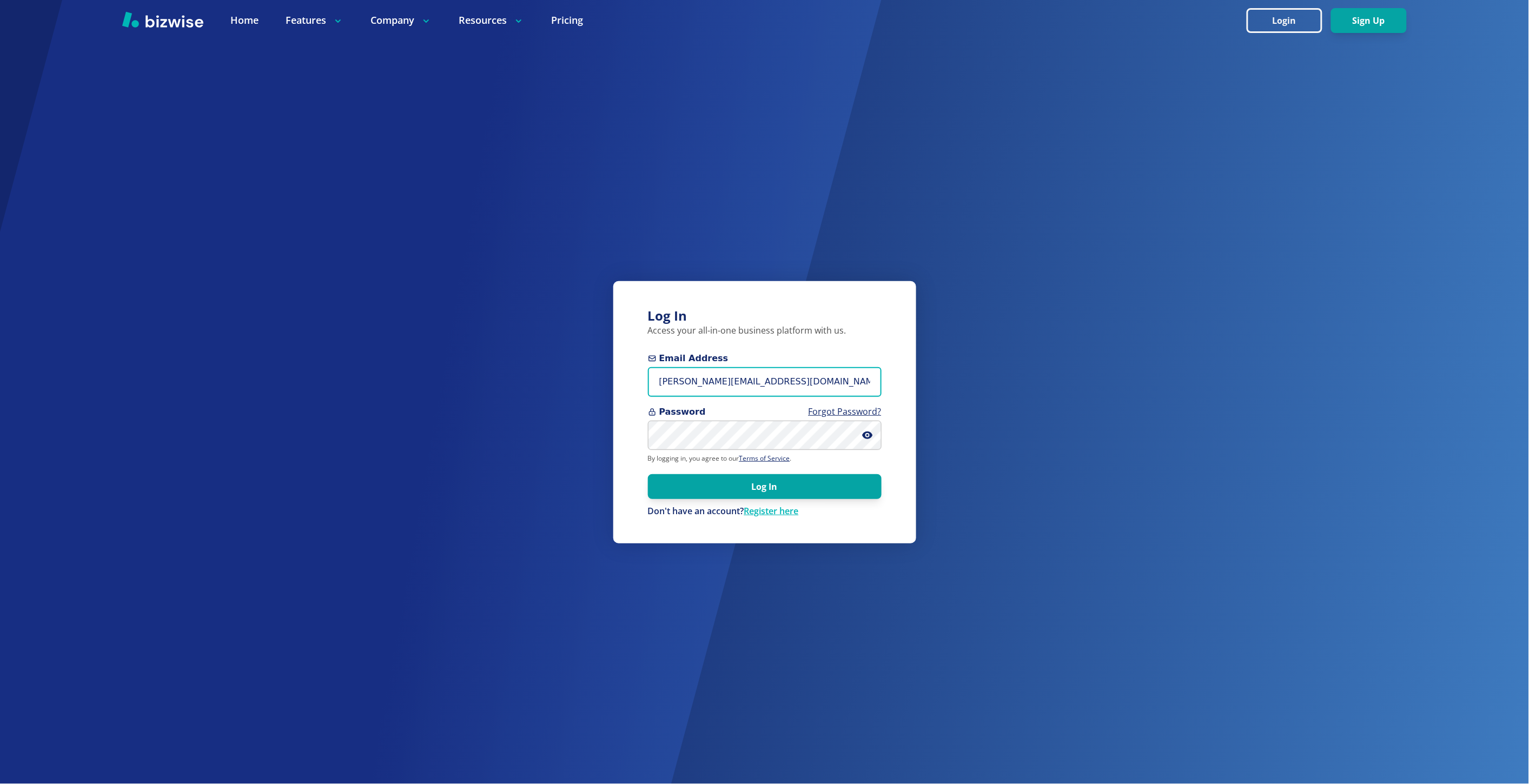
click at [787, 377] on input "[PERSON_NAME][EMAIL_ADDRESS][DOMAIN_NAME]" at bounding box center [764, 382] width 234 height 30
click at [787, 377] on input "marie@bizwise.com" at bounding box center [764, 382] width 234 height 30
paste input "apollo@apolloreservices"
type input "apollo@apolloreservices.com"
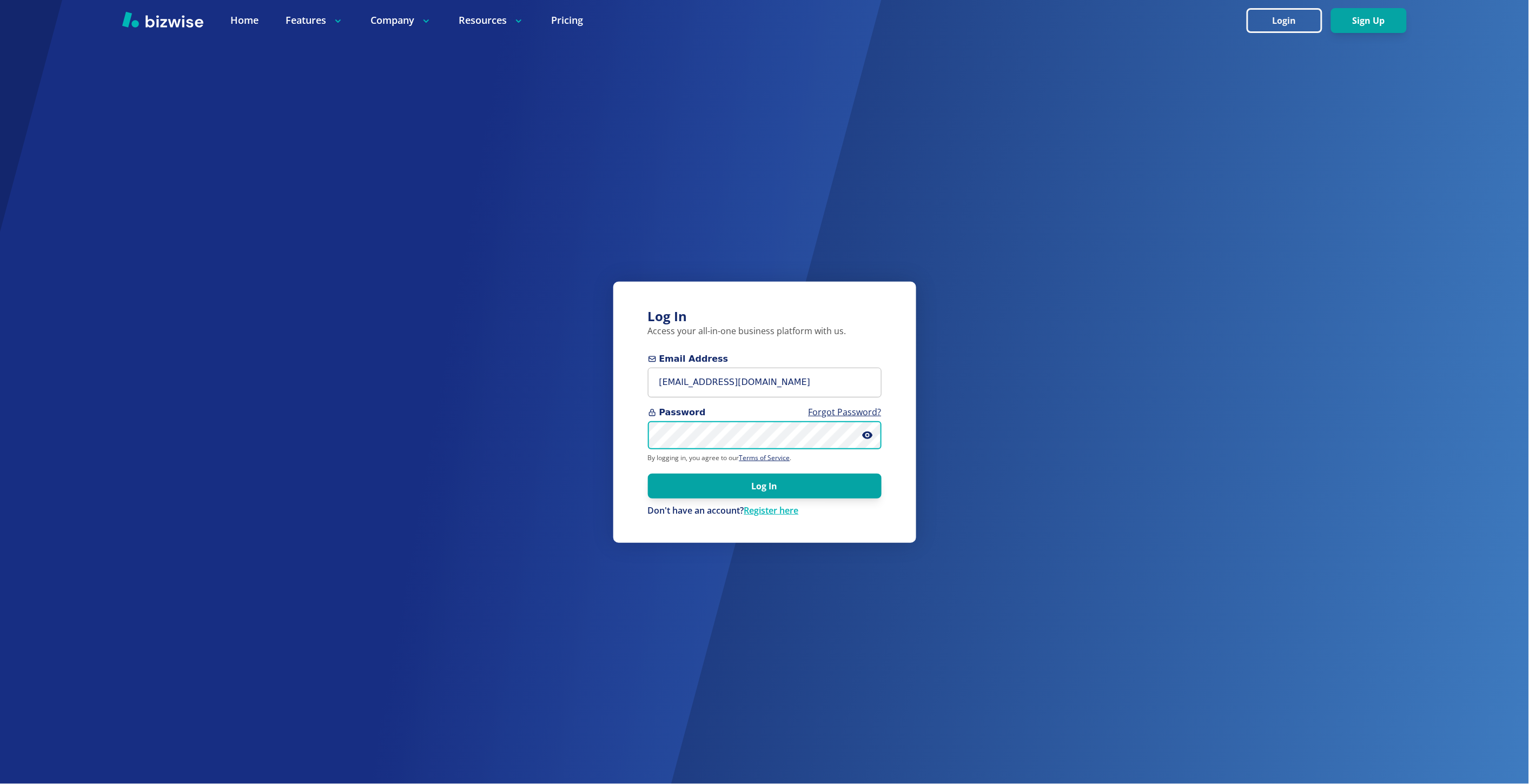
click at [648, 473] on button "Log In" at bounding box center [764, 485] width 234 height 25
